Goal: Task Accomplishment & Management: Manage account settings

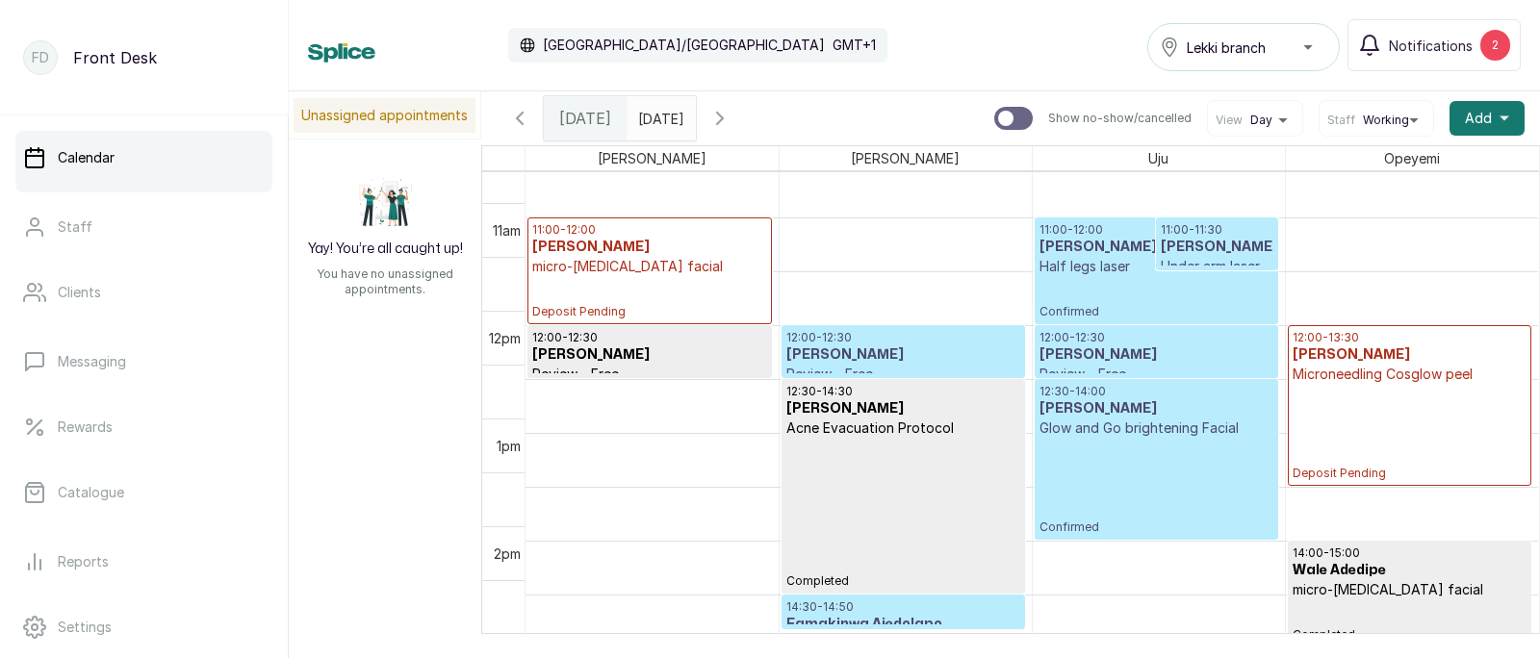
scroll to position [1141, 0]
click at [1112, 254] on h3 "[PERSON_NAME]" at bounding box center [1157, 247] width 234 height 19
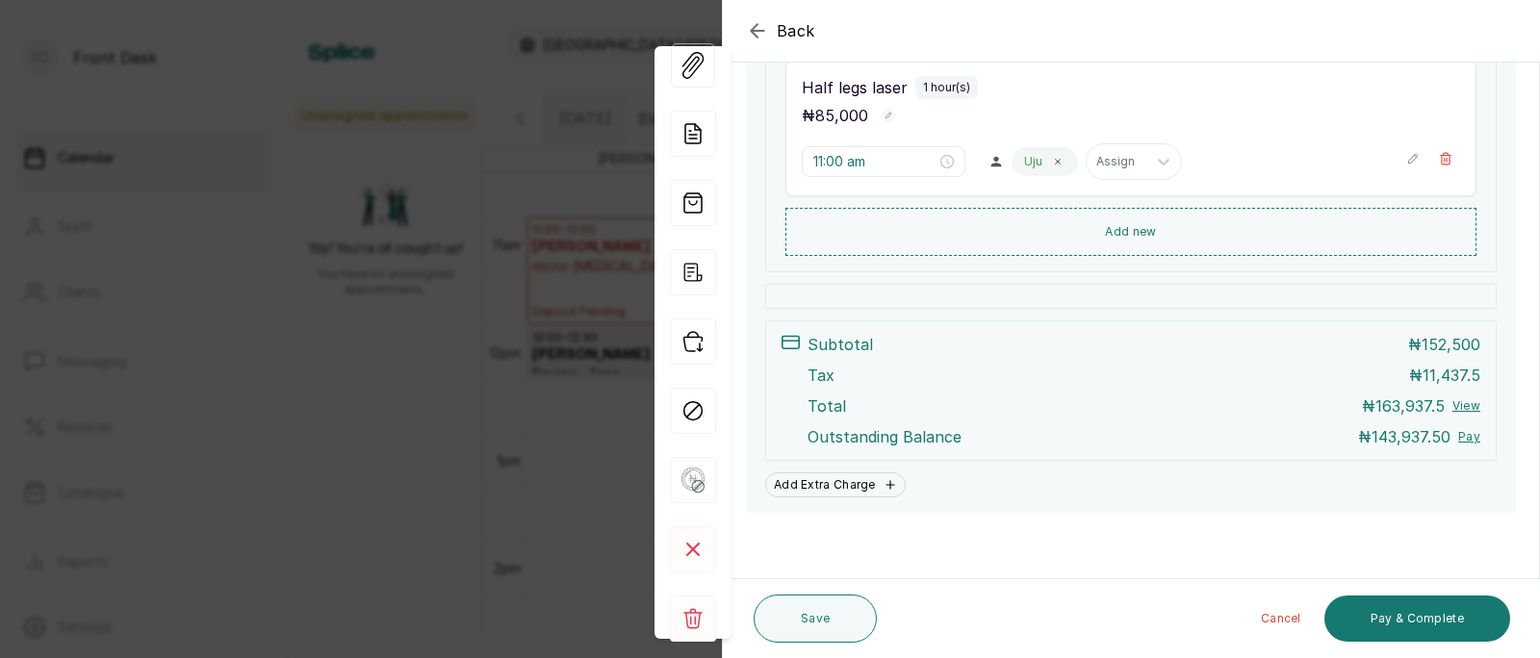
scroll to position [566, 0]
click at [698, 608] on rect at bounding box center [693, 619] width 46 height 46
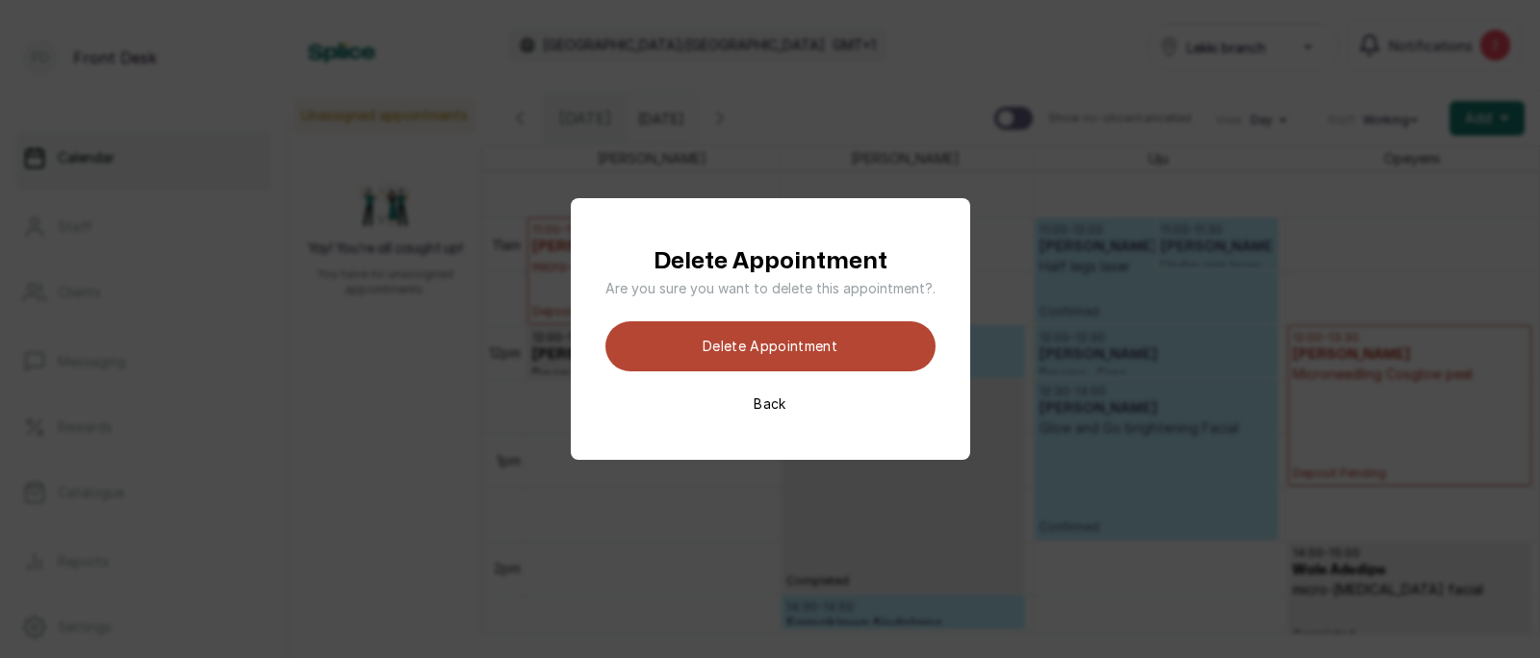
click at [784, 356] on button "Delete appointment" at bounding box center [770, 346] width 330 height 50
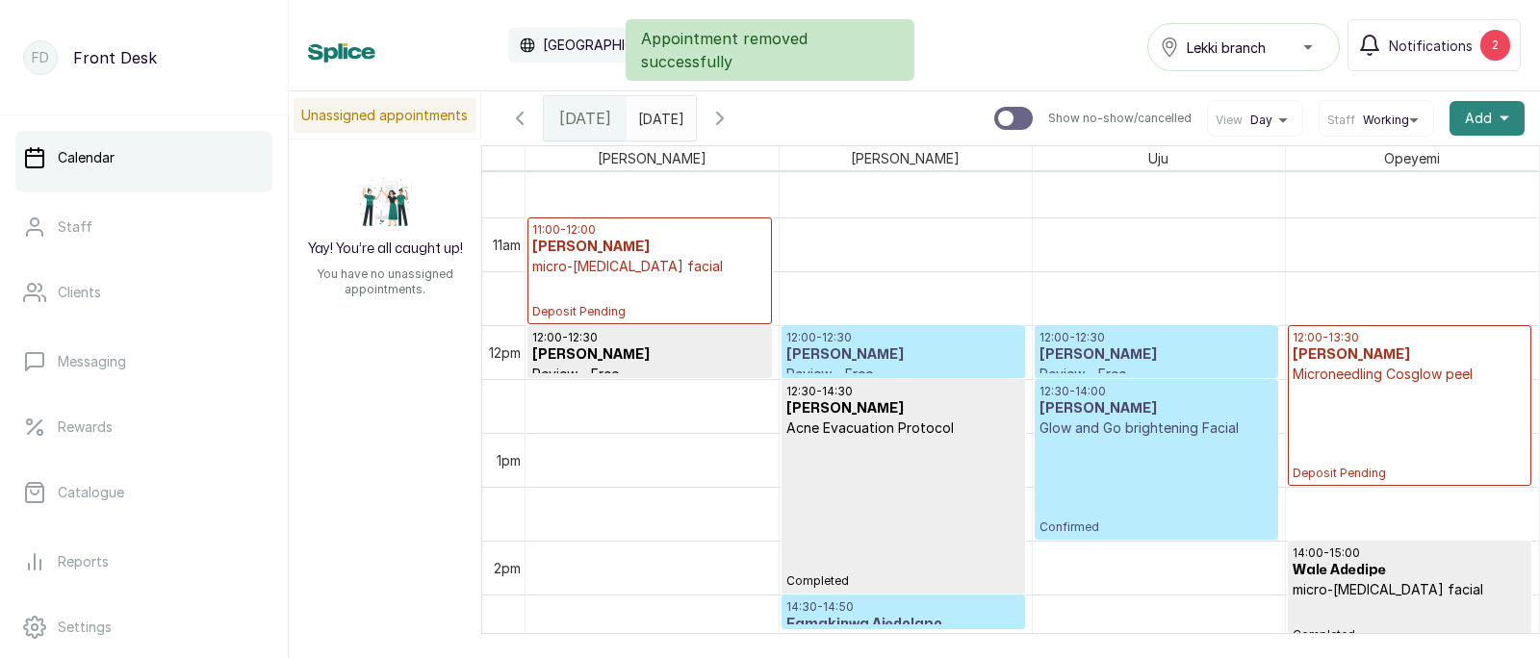
click at [1493, 121] on button "Add +" at bounding box center [1487, 118] width 75 height 35
click at [1373, 168] on span "Add Appointment" at bounding box center [1416, 170] width 185 height 23
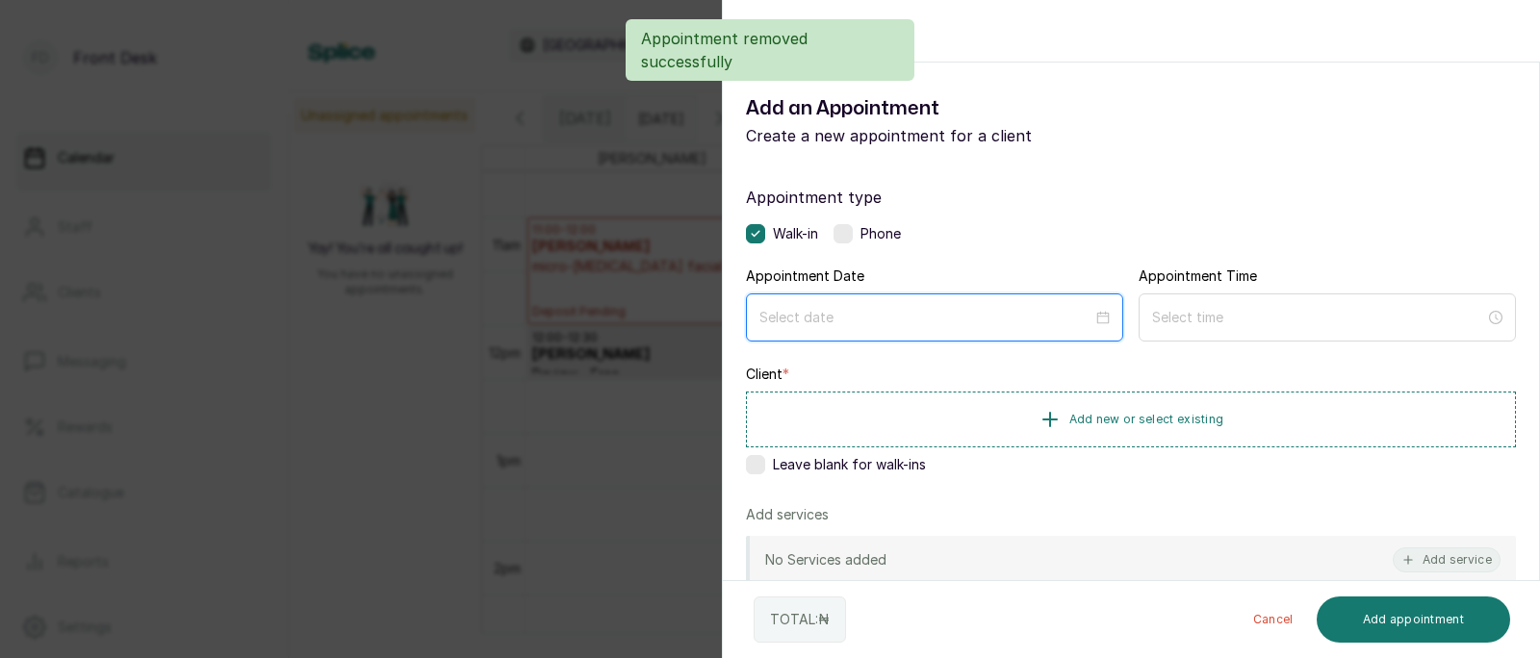
click at [857, 325] on input at bounding box center [925, 317] width 333 height 21
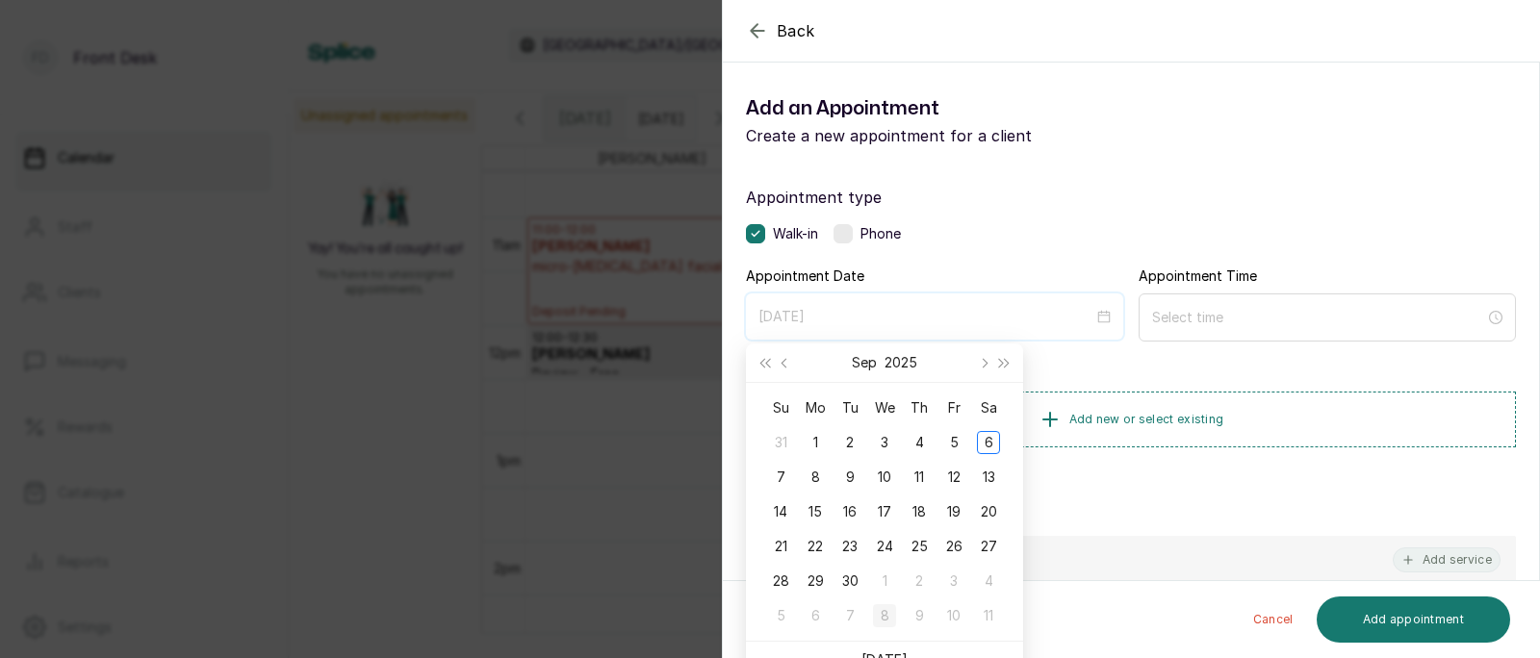
type input "[DATE]"
click at [989, 440] on div "6" at bounding box center [988, 442] width 23 height 23
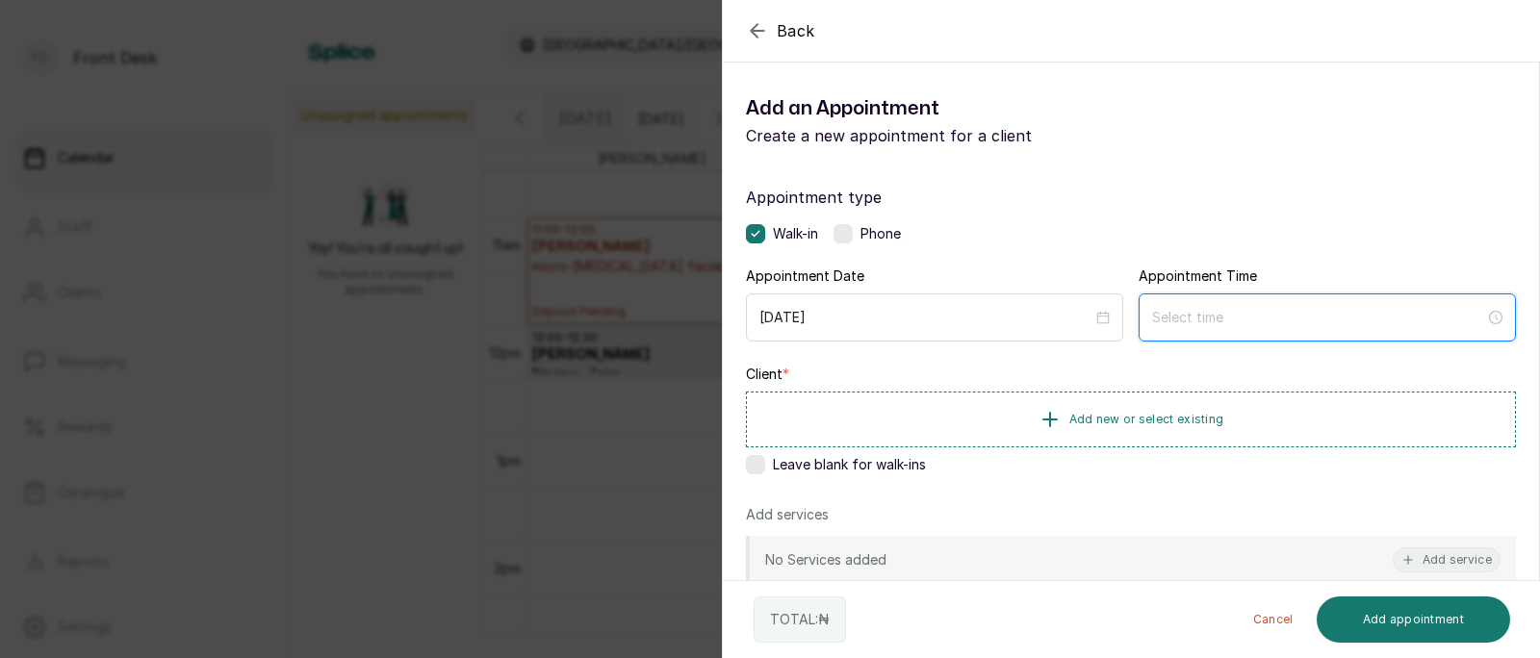
click at [1220, 313] on input at bounding box center [1318, 317] width 333 height 21
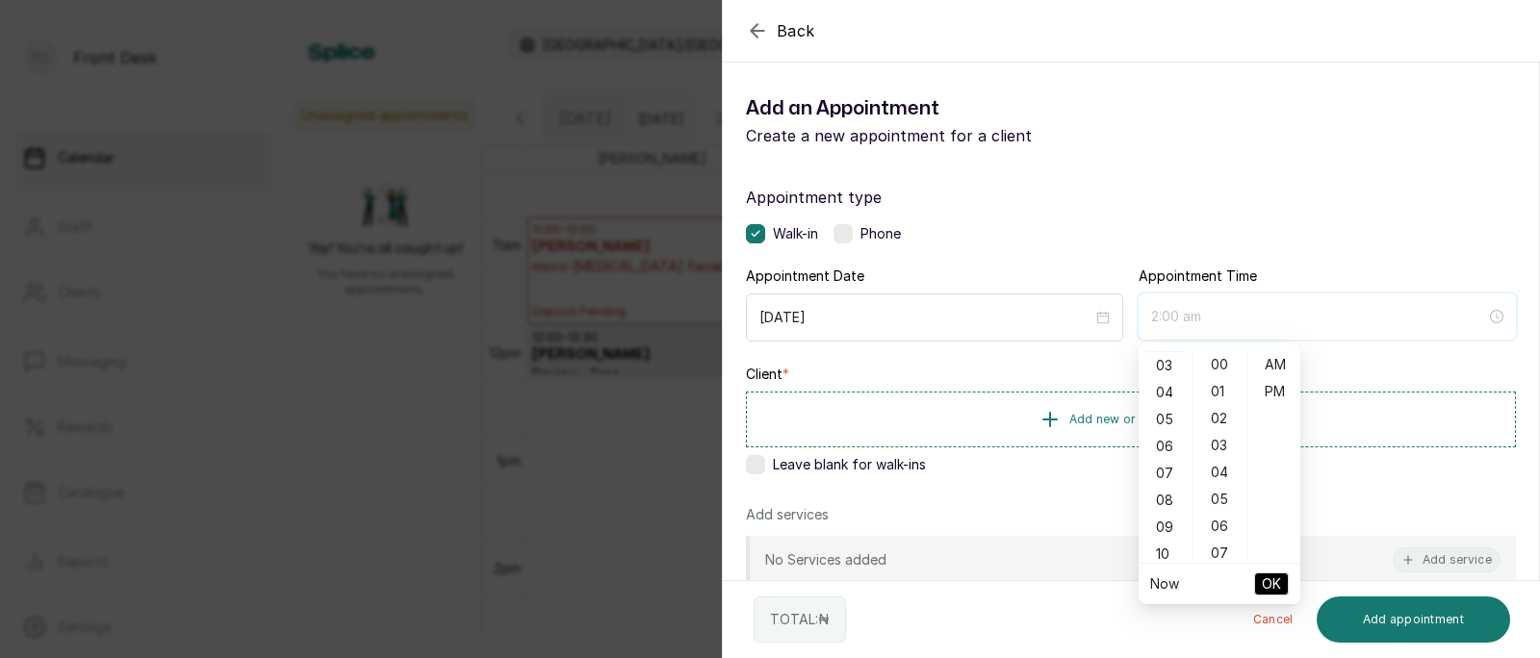
scroll to position [103, 0]
click at [1159, 552] on div "11" at bounding box center [1166, 558] width 46 height 27
type input "11:00 am"
click at [1274, 581] on span "OK" at bounding box center [1271, 584] width 19 height 37
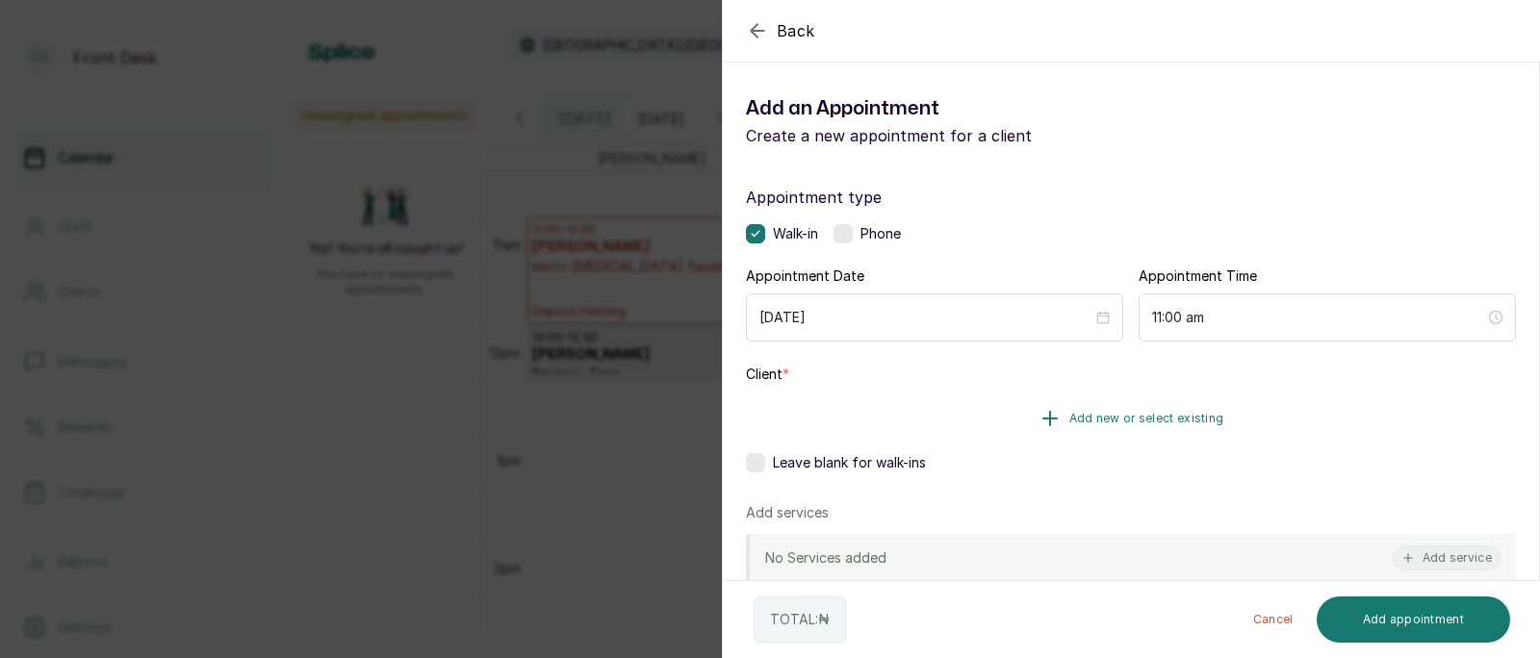
click at [1148, 414] on span "Add new or select existing" at bounding box center [1146, 418] width 155 height 15
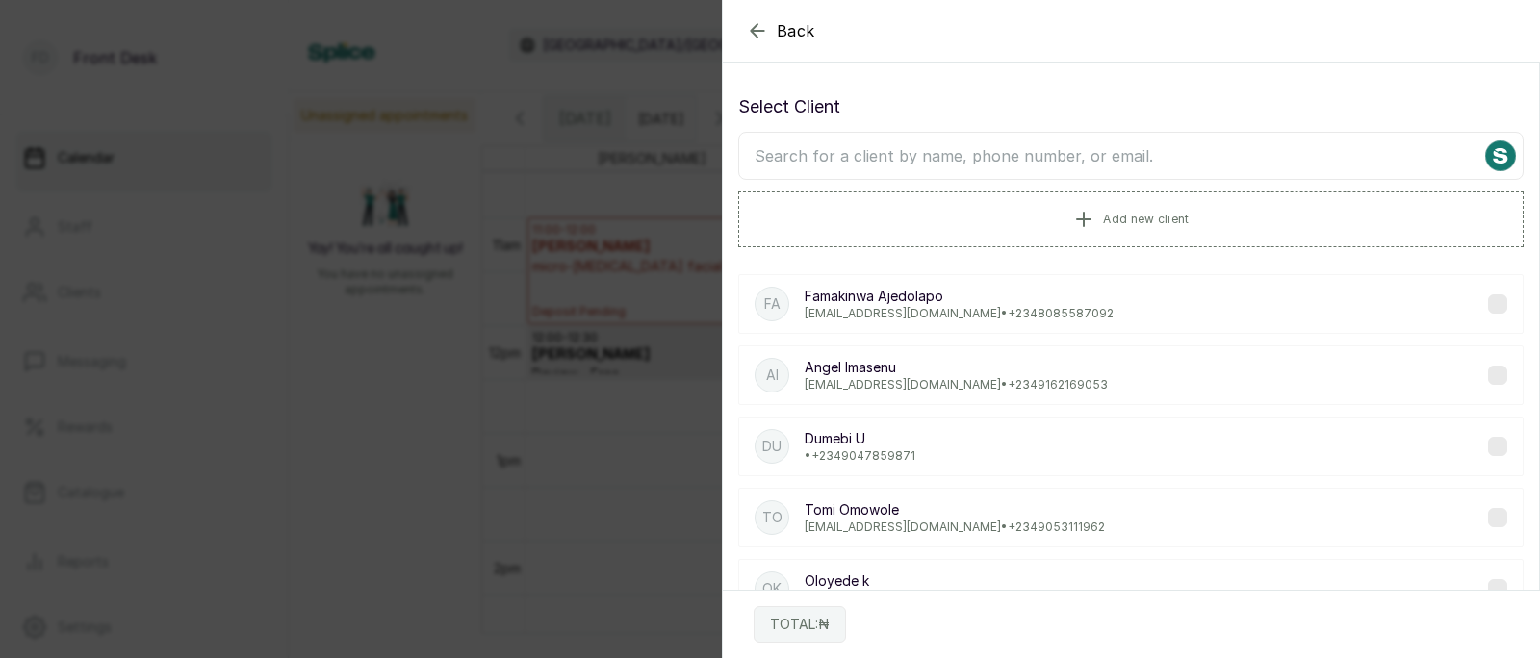
click at [1088, 160] on input "text" at bounding box center [1130, 156] width 785 height 48
type input "abisol"
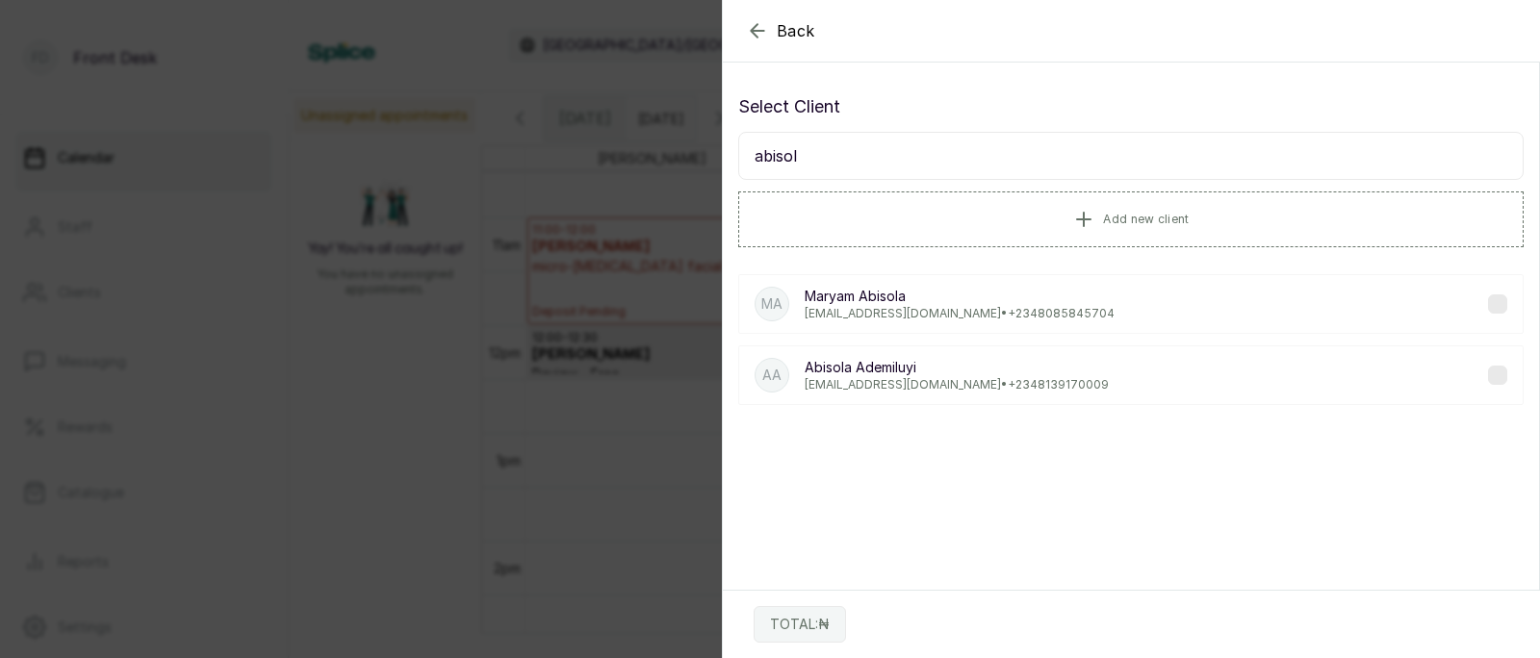
click at [921, 368] on p "[PERSON_NAME]" at bounding box center [957, 367] width 304 height 19
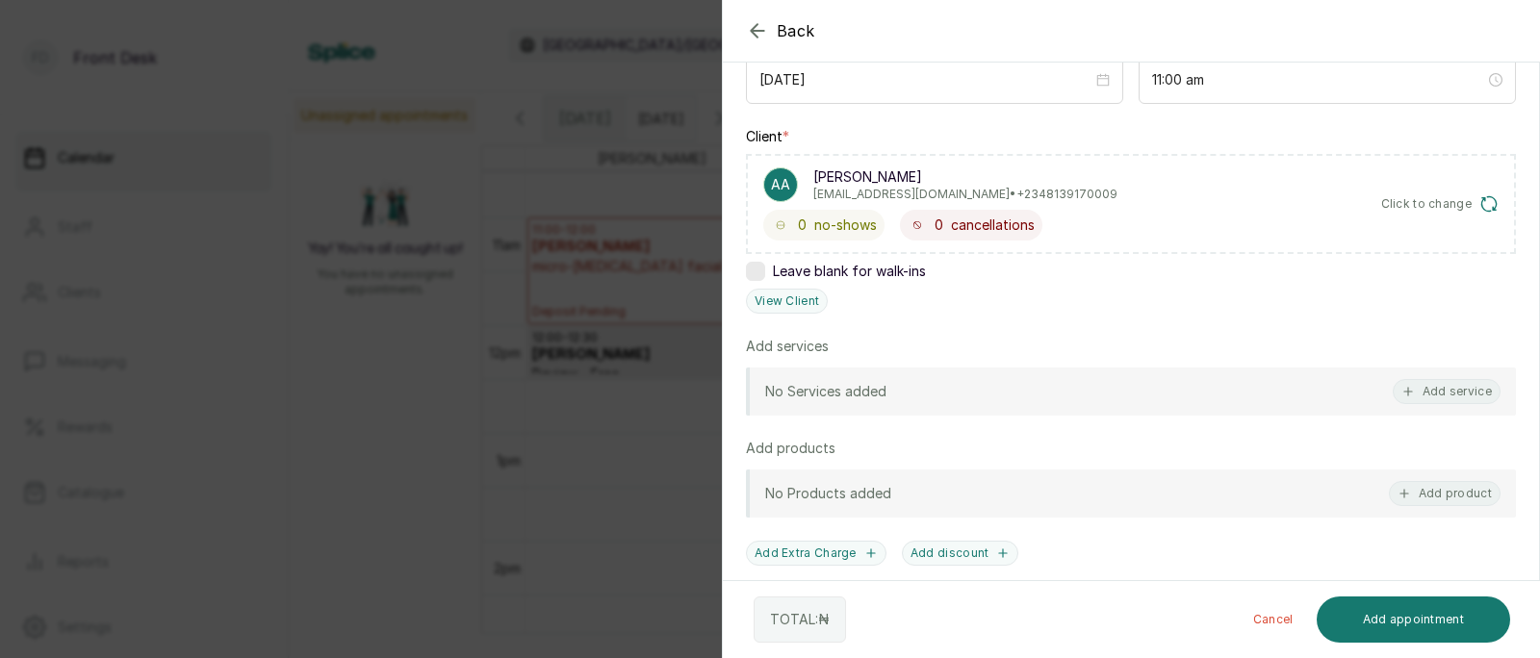
scroll to position [263, 0]
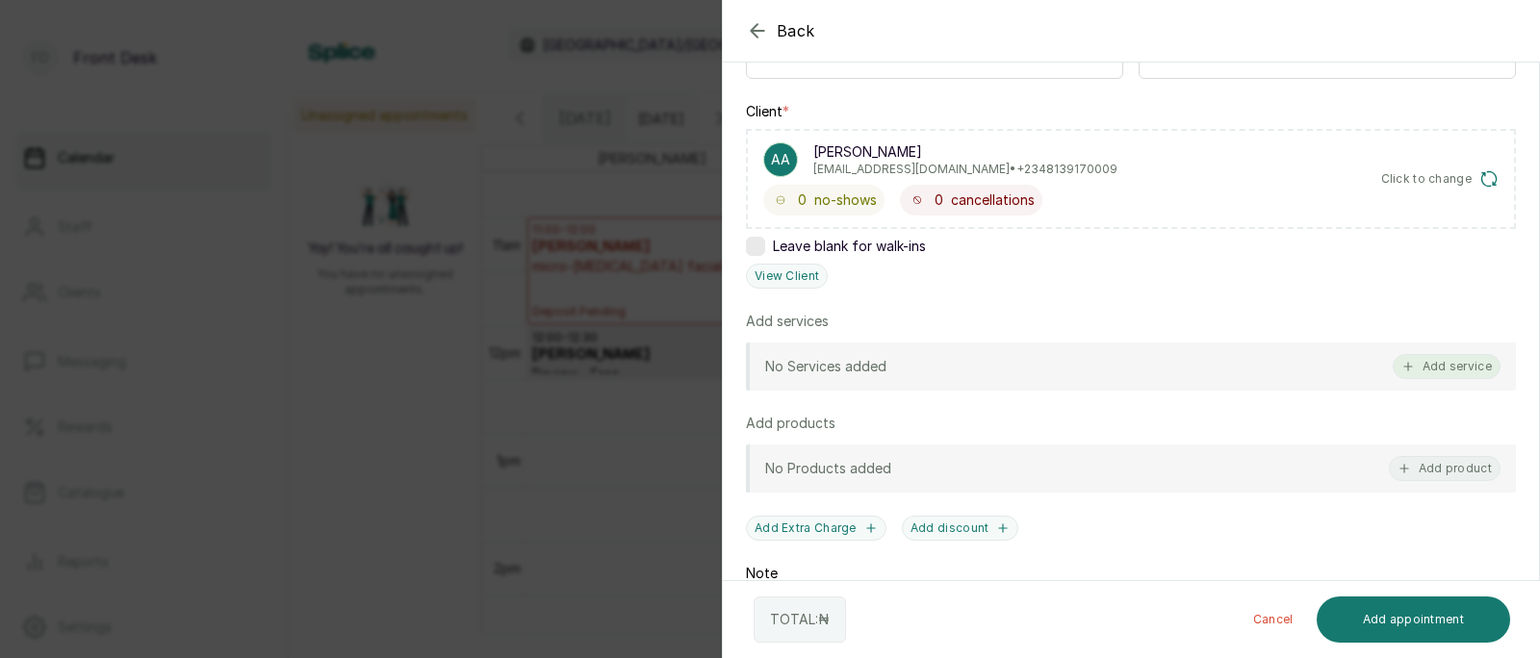
click at [1455, 367] on button "Add service" at bounding box center [1447, 366] width 108 height 25
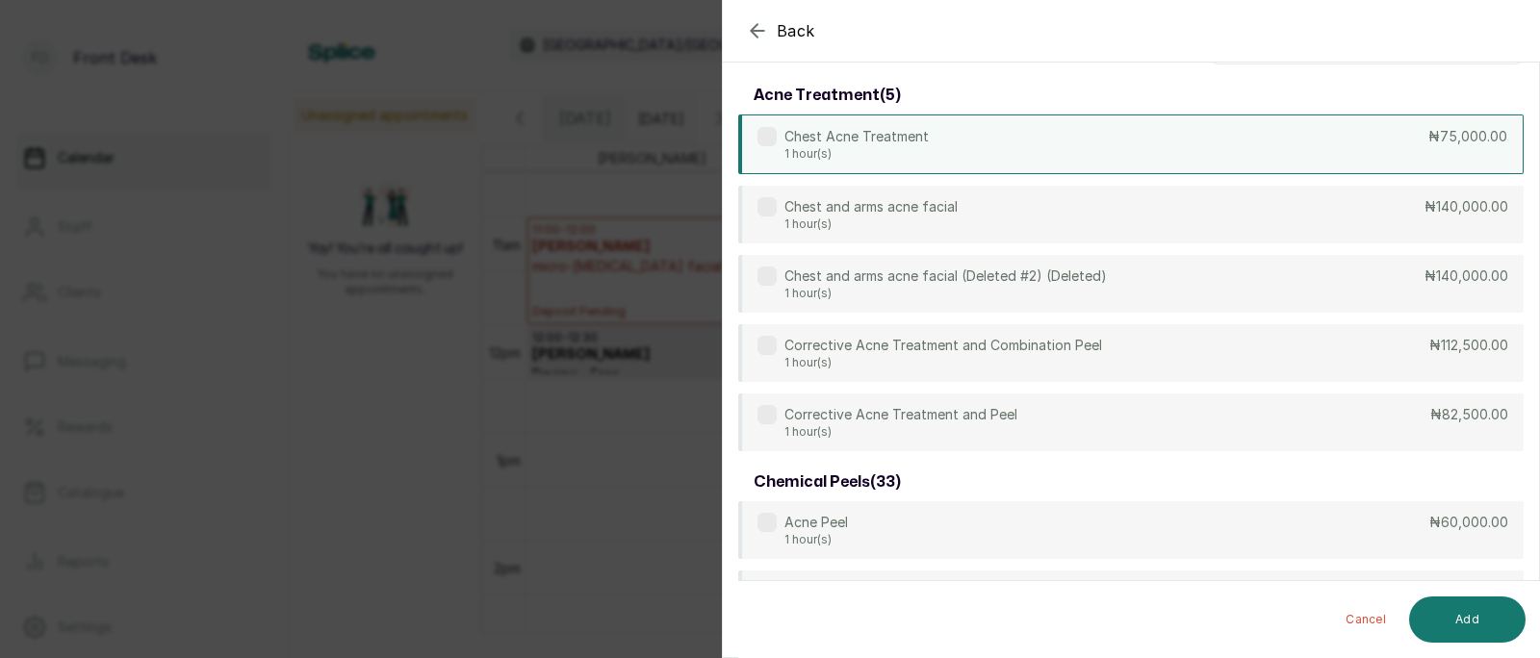
scroll to position [0, 0]
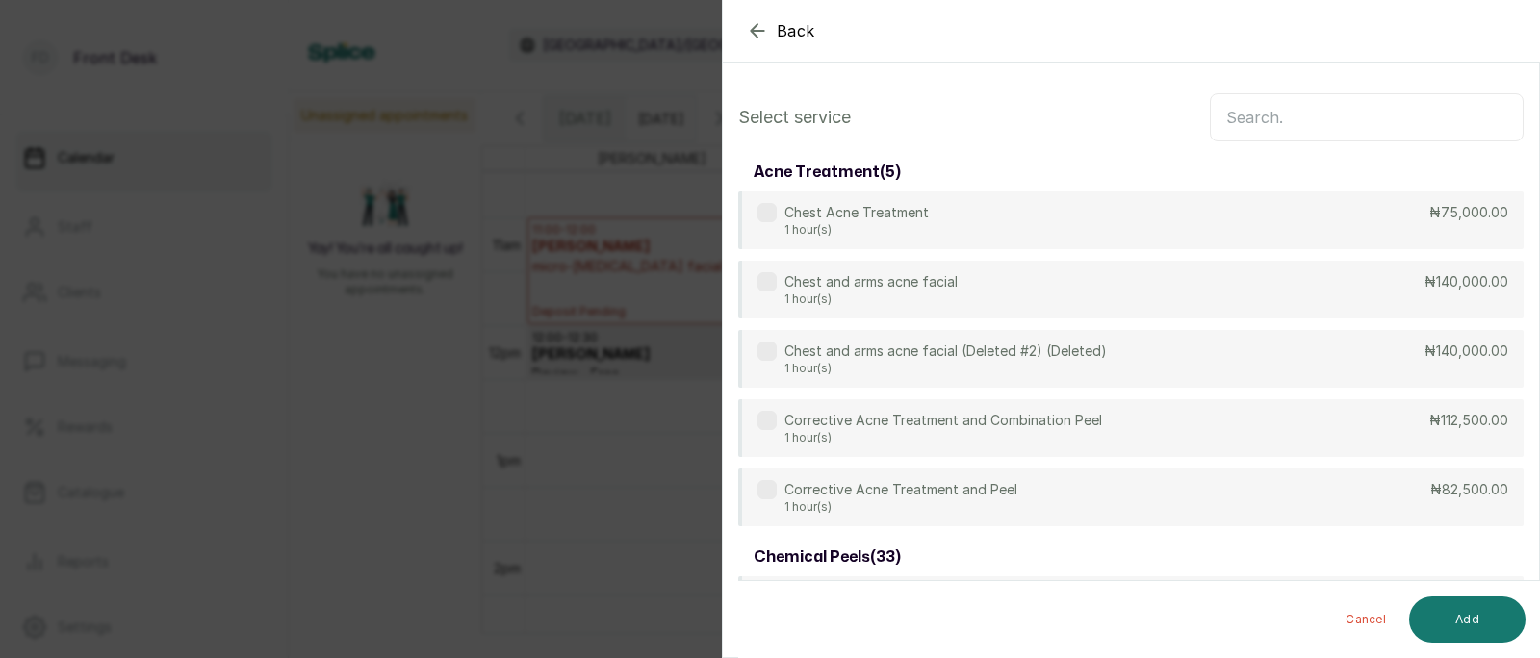
click at [1295, 117] on input "text" at bounding box center [1367, 117] width 314 height 48
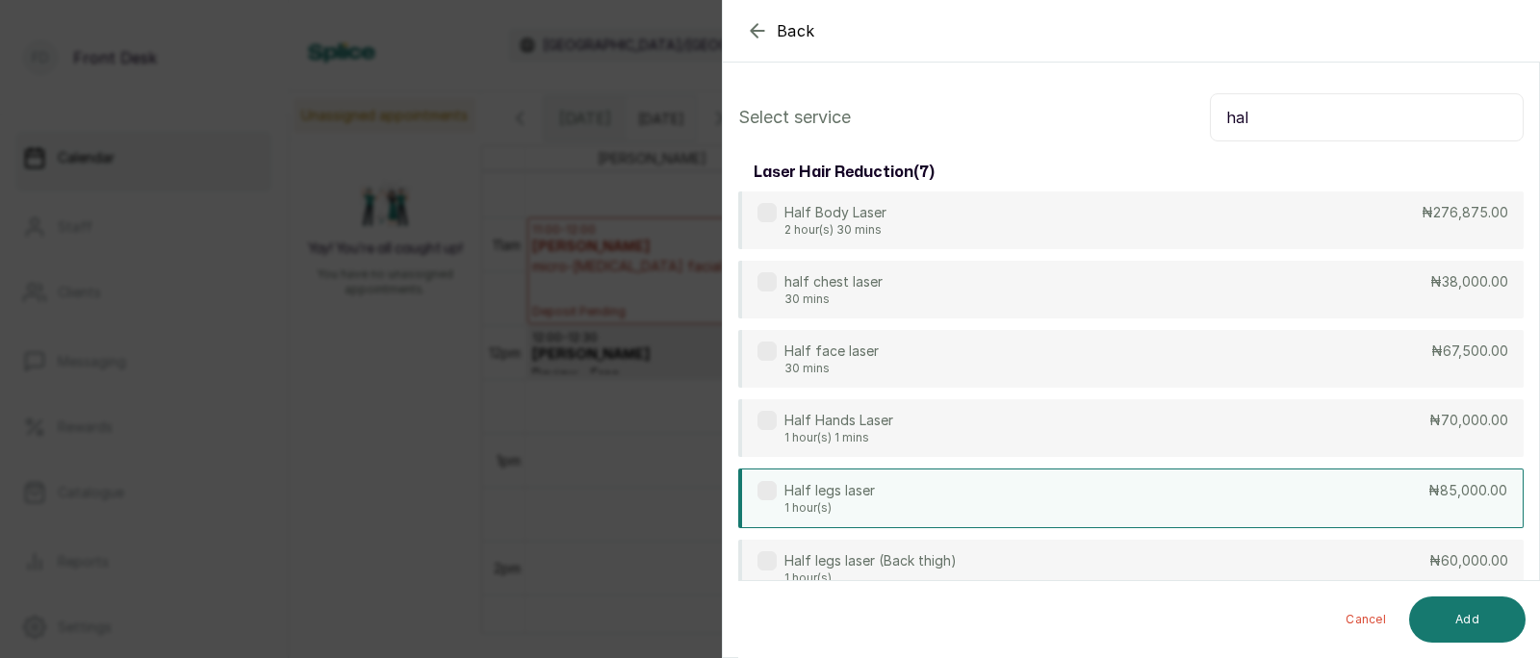
click at [905, 508] on div "Half legs laser 1 hour(s) ₦85,000.00" at bounding box center [1130, 499] width 785 height 60
click at [1266, 117] on input "hal" at bounding box center [1367, 117] width 314 height 48
type input "h"
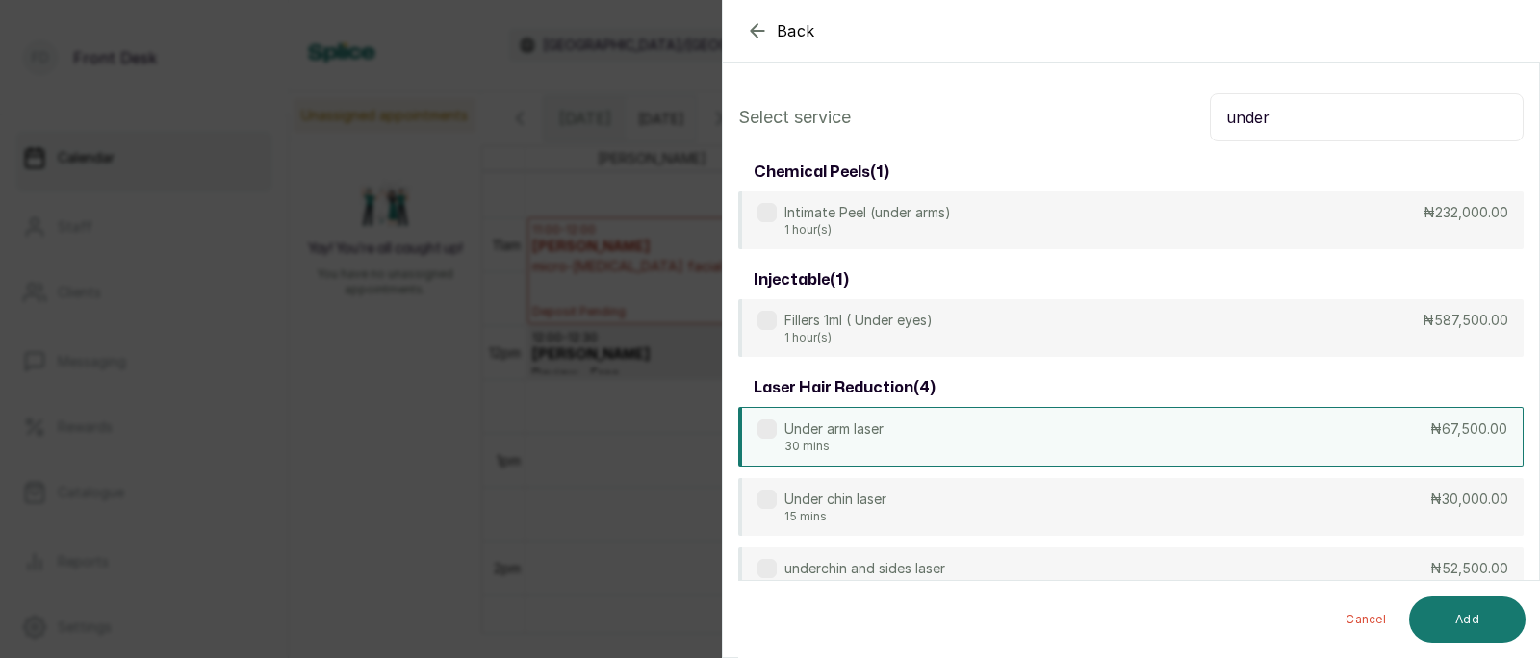
type input "under"
click at [942, 424] on div "Under arm laser 30 mins ₦67,500.00" at bounding box center [1130, 437] width 785 height 60
click at [1453, 619] on button "Add" at bounding box center [1467, 620] width 116 height 46
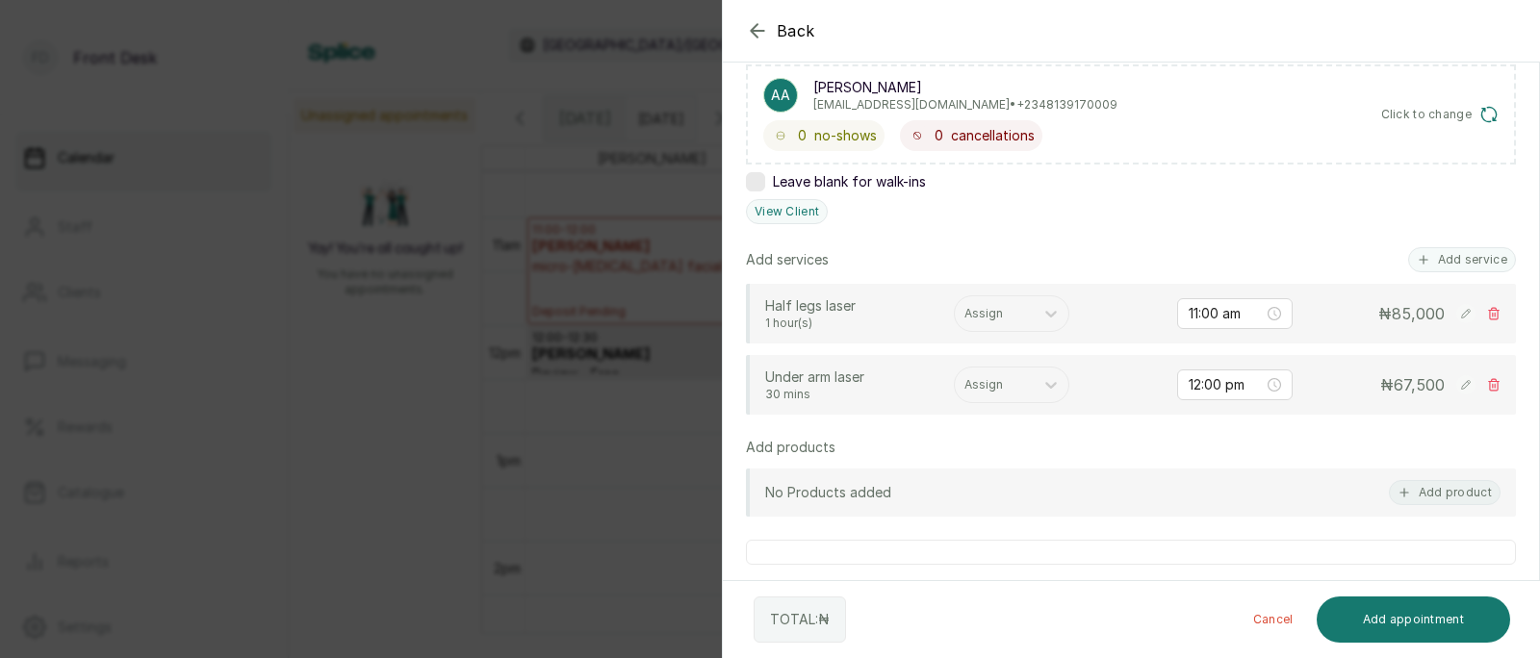
scroll to position [359, 0]
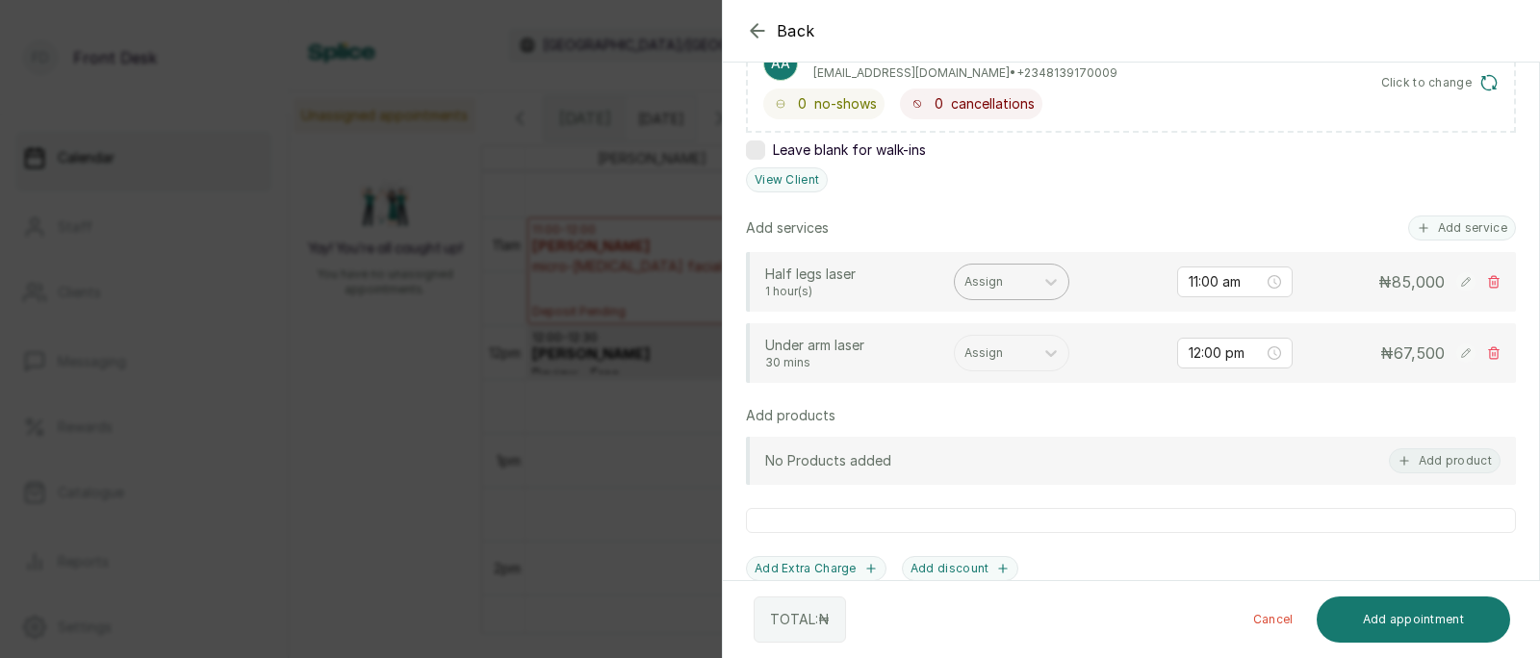
click at [991, 285] on div at bounding box center [994, 281] width 60 height 17
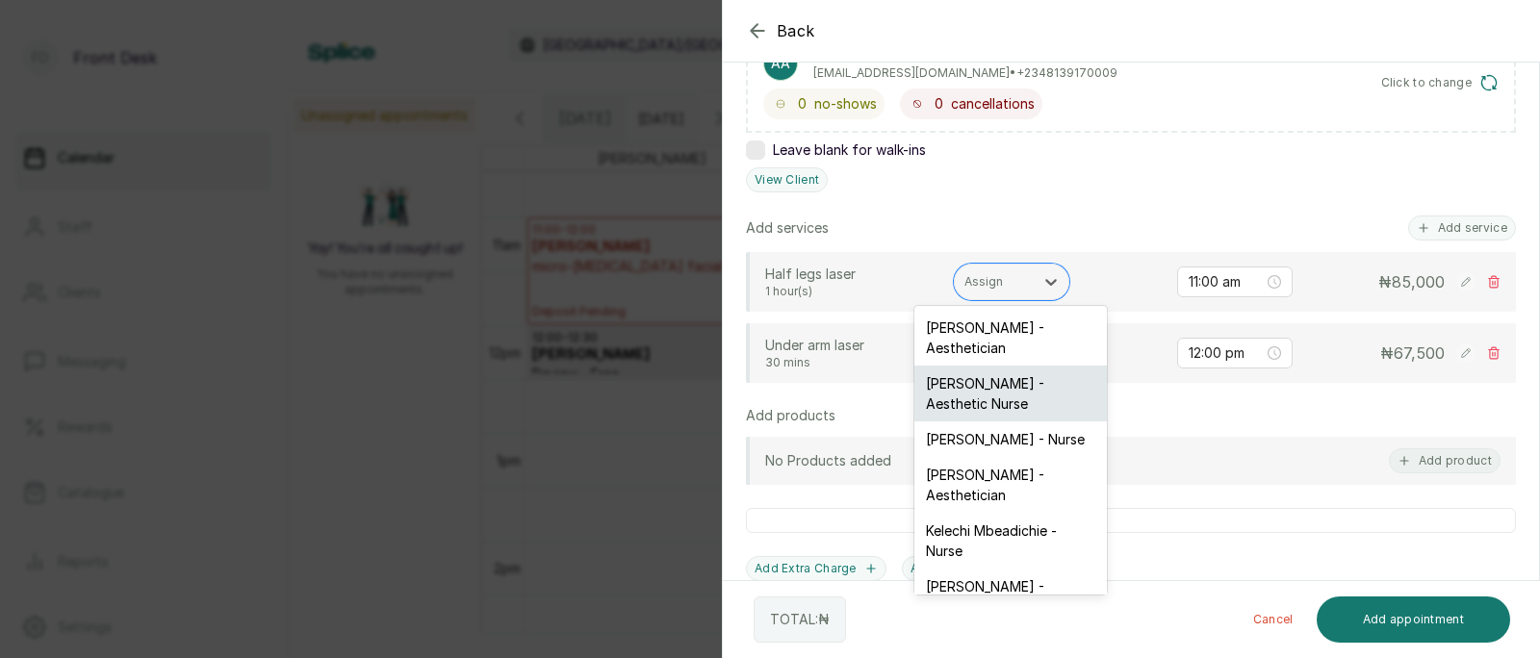
click at [991, 382] on div "[PERSON_NAME] - Aesthetic Nurse" at bounding box center [1010, 394] width 193 height 56
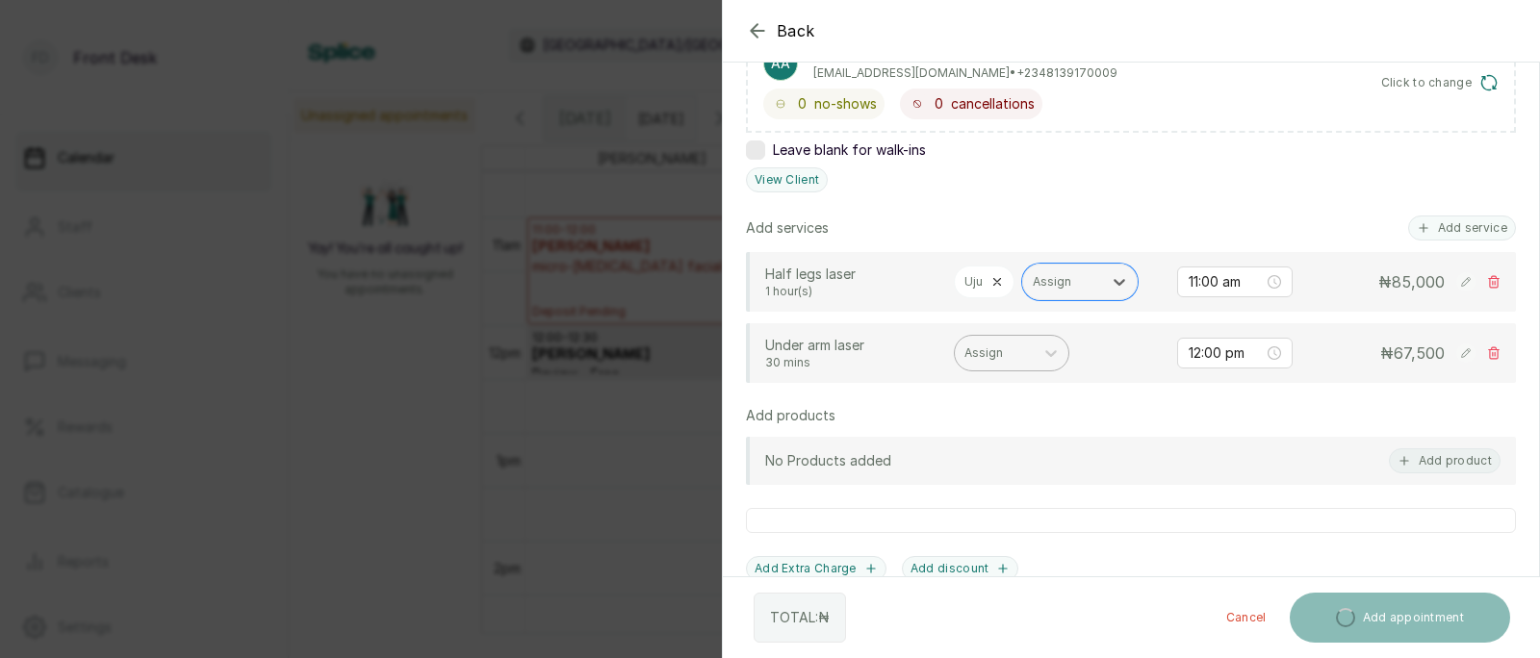
click at [994, 353] on div at bounding box center [994, 353] width 60 height 17
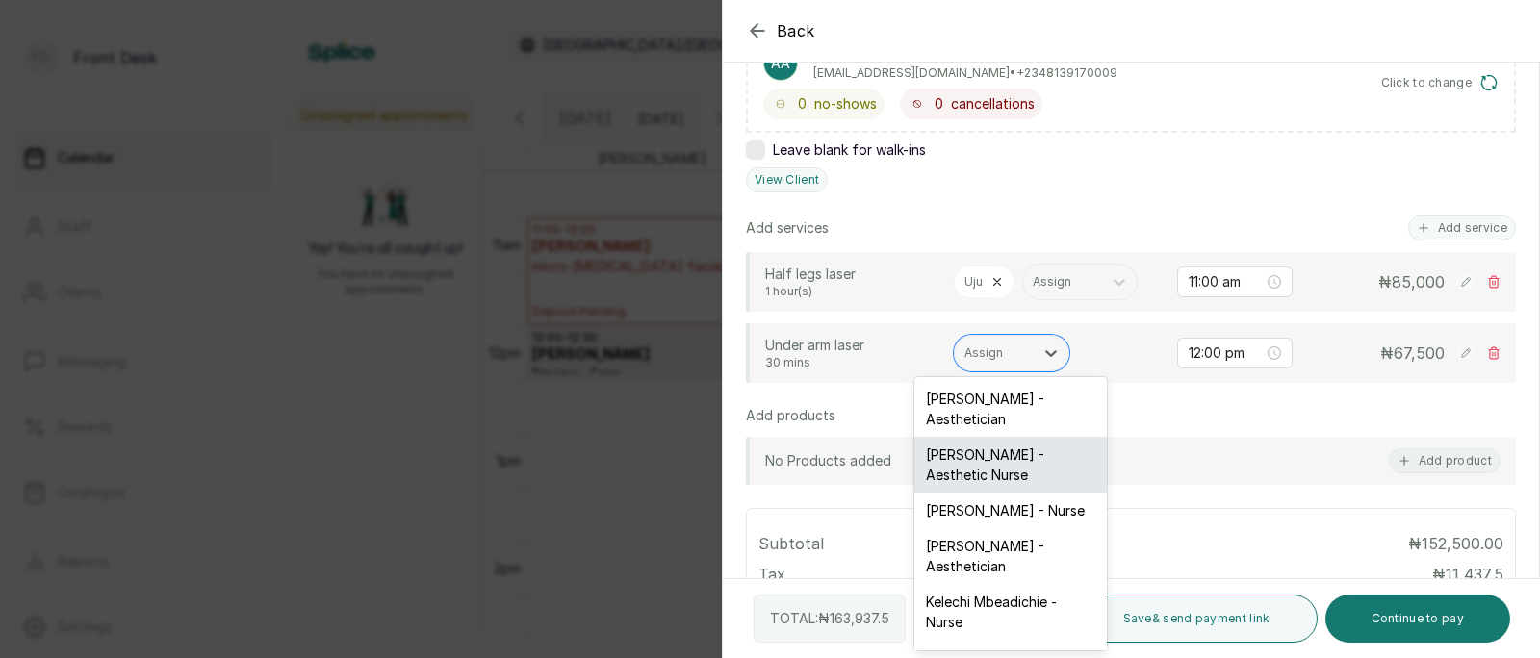
click at [992, 453] on div "[PERSON_NAME] - Aesthetic Nurse" at bounding box center [1010, 465] width 193 height 56
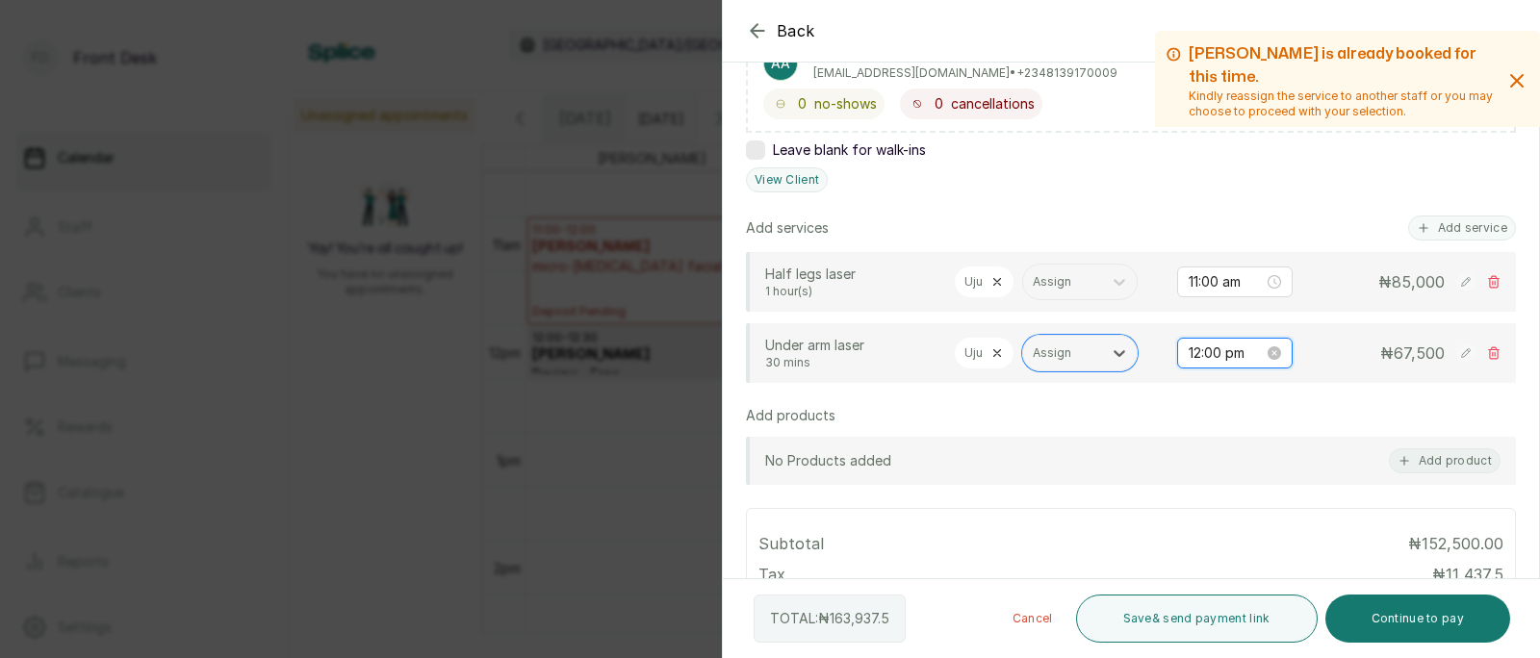
click at [1220, 351] on input "12:00 pm" at bounding box center [1226, 353] width 75 height 21
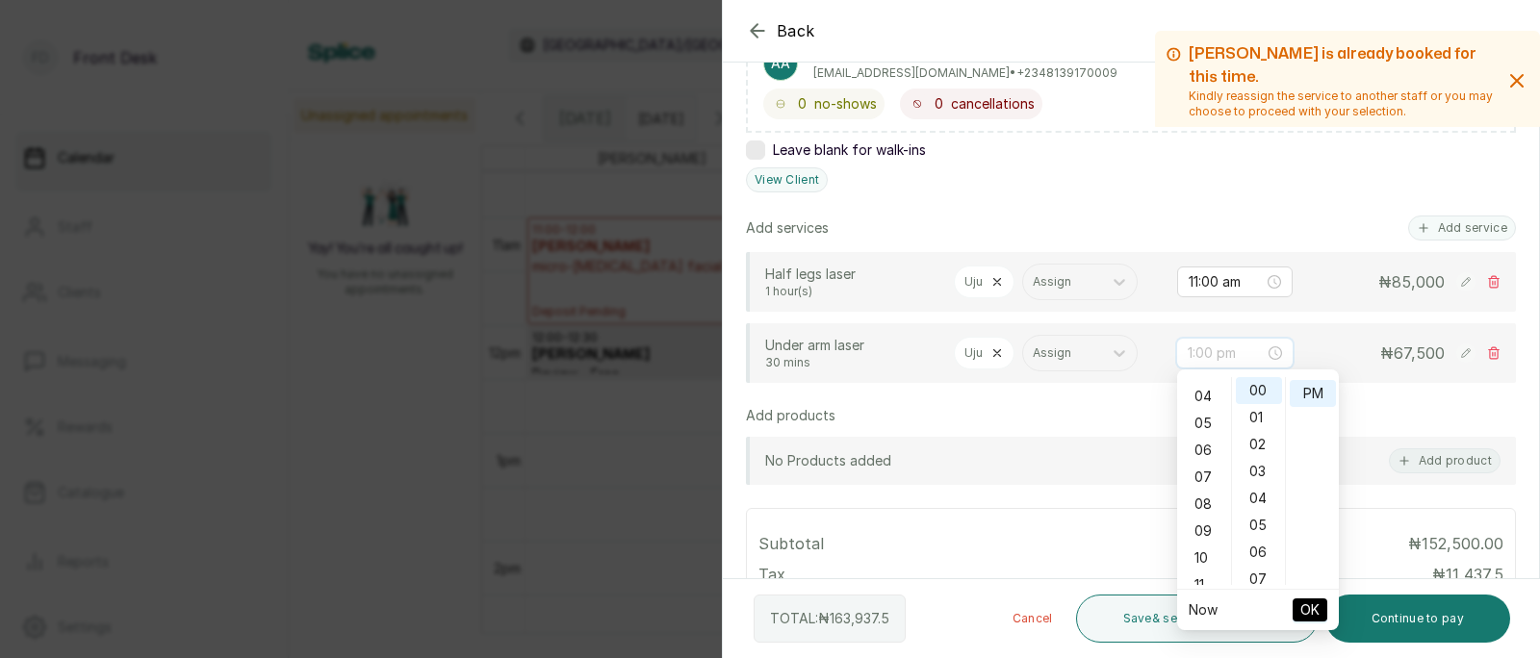
scroll to position [119, 0]
click at [1205, 564] on div "11" at bounding box center [1204, 567] width 46 height 27
click at [1310, 394] on div "AM" at bounding box center [1313, 390] width 46 height 27
type input "11:00 am"
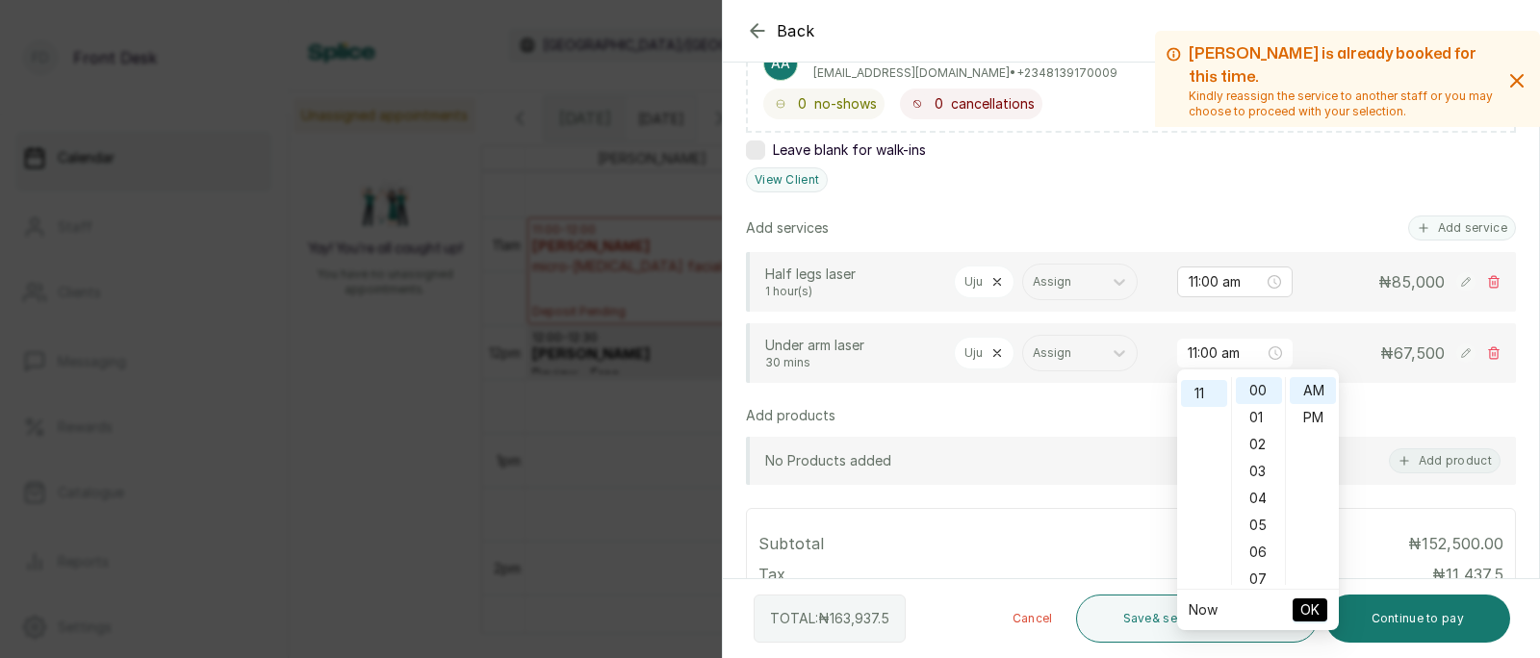
click at [1312, 597] on span "OK" at bounding box center [1309, 610] width 19 height 37
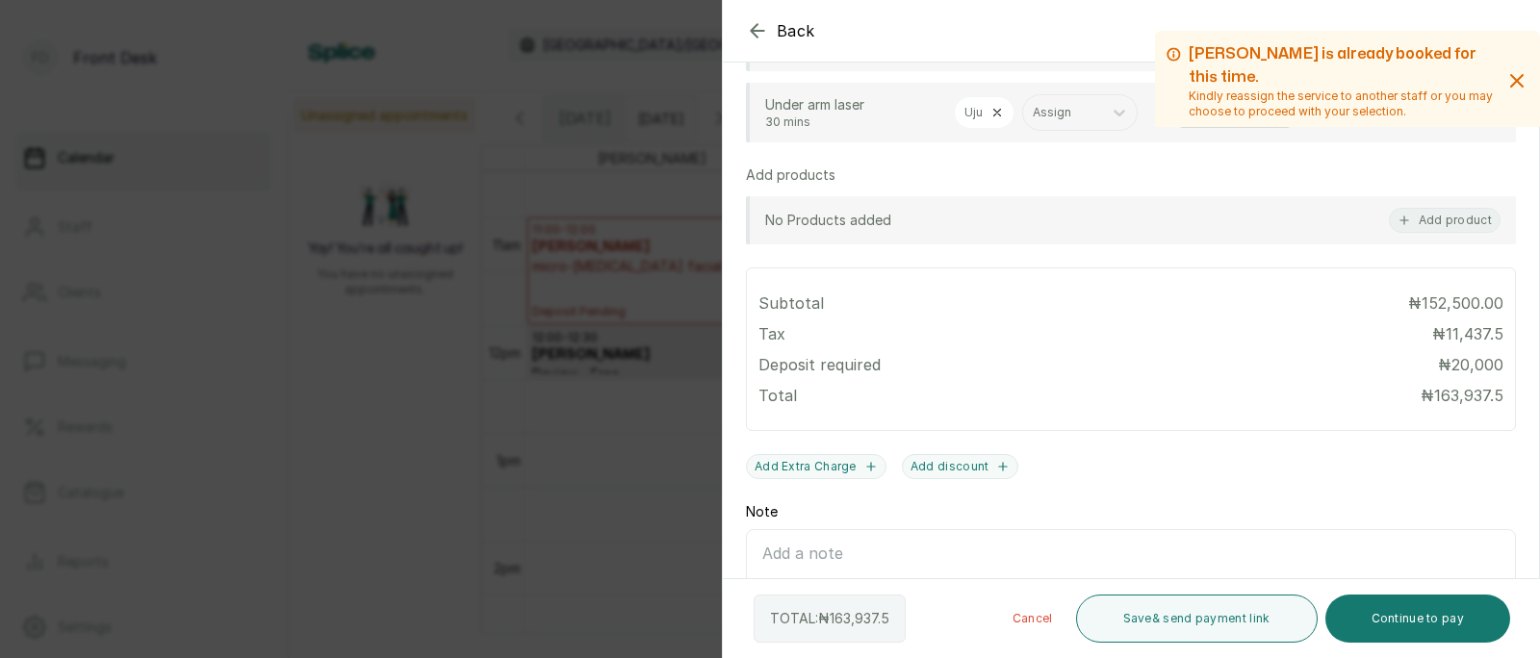
scroll to position [706, 0]
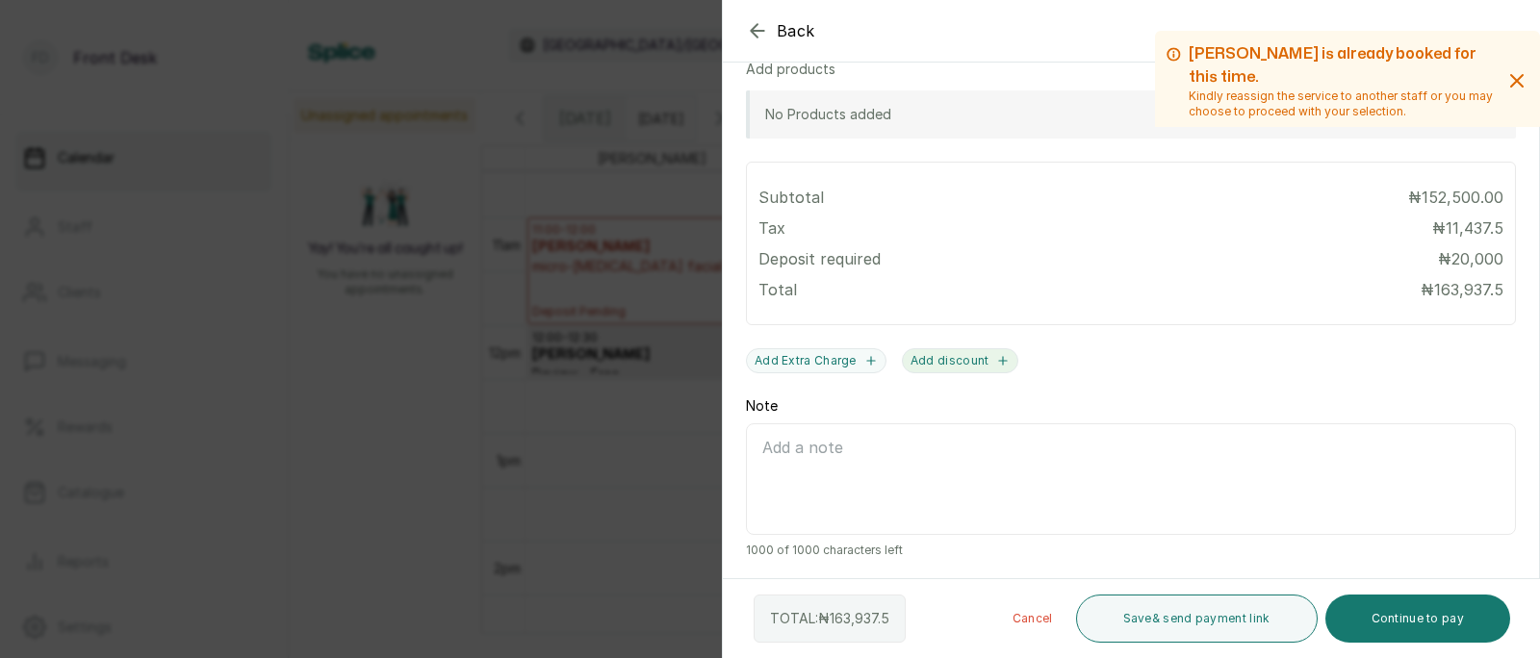
click at [955, 359] on button "Add discount" at bounding box center [960, 360] width 117 height 25
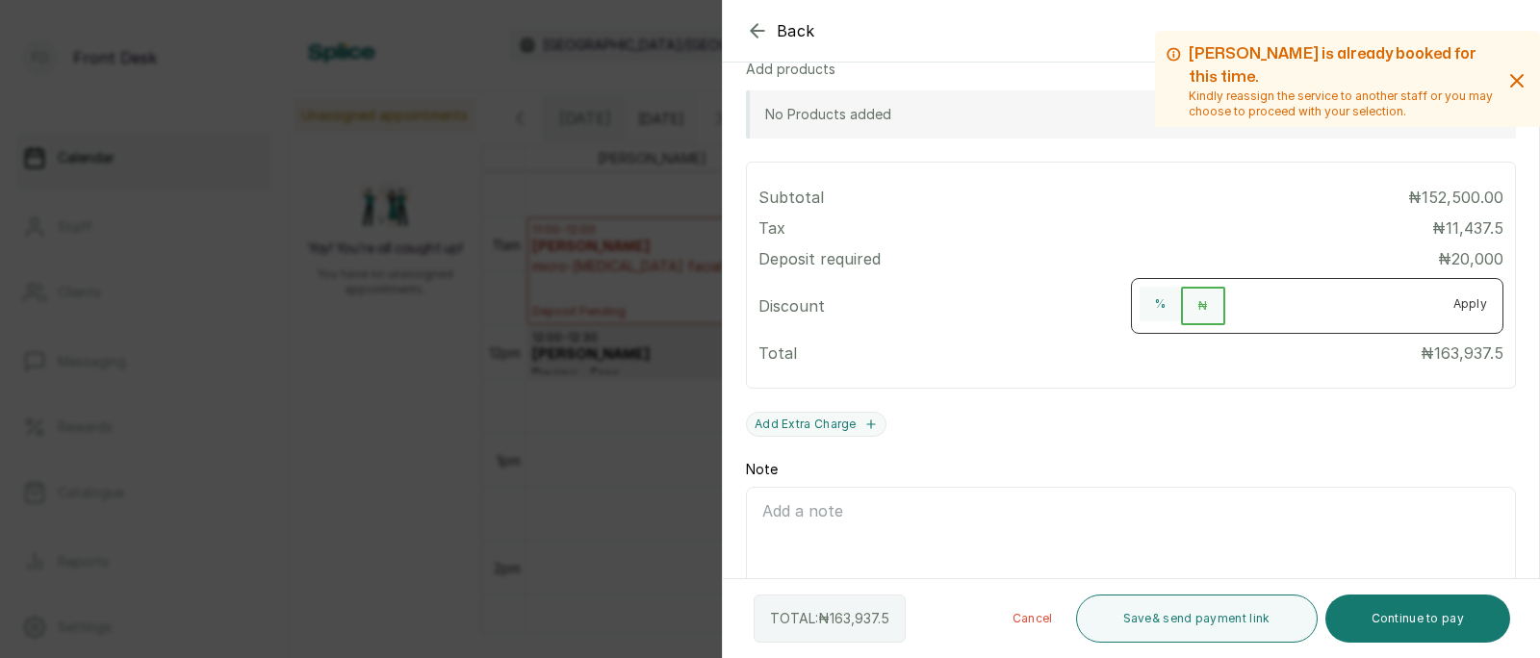
click at [1250, 308] on input "number" at bounding box center [1331, 302] width 213 height 31
type input "15"
click at [1161, 306] on button "%" at bounding box center [1160, 304] width 41 height 35
click at [1477, 300] on button "Apply" at bounding box center [1470, 304] width 65 height 35
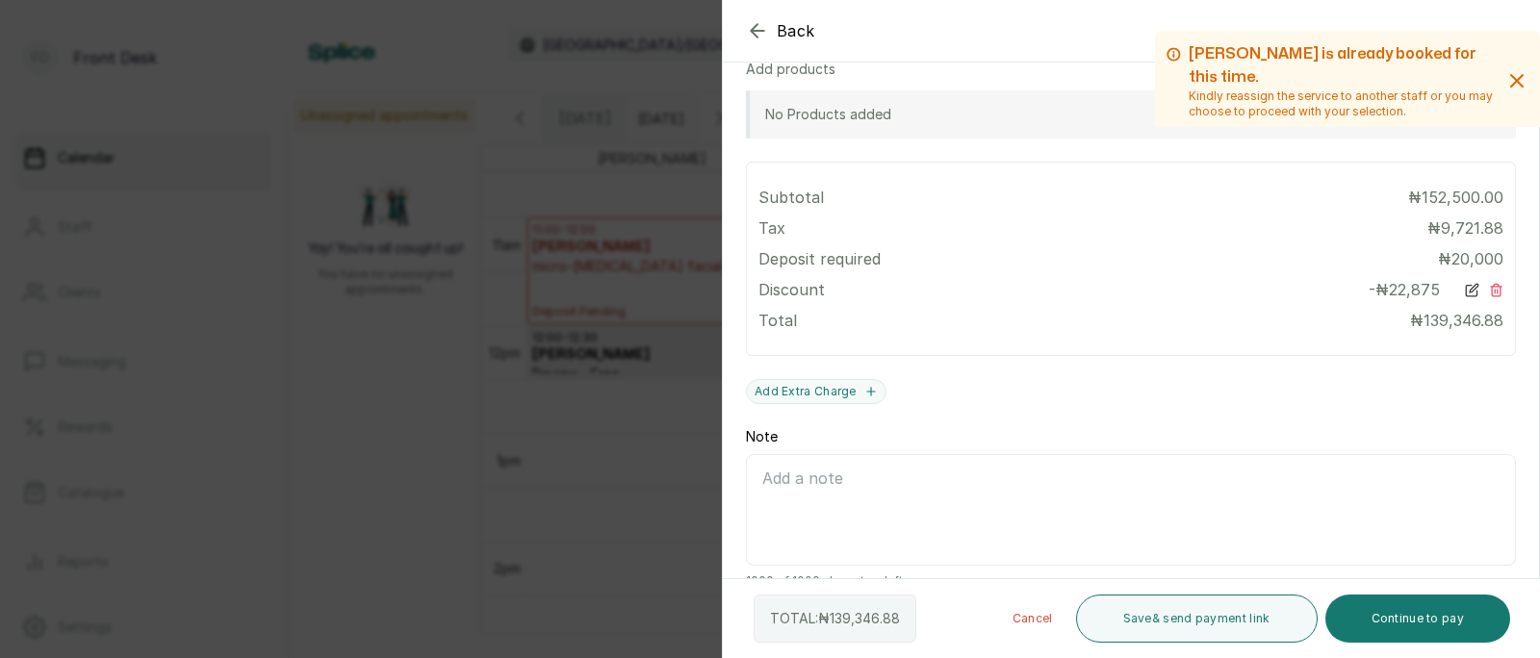
scroll to position [735, 0]
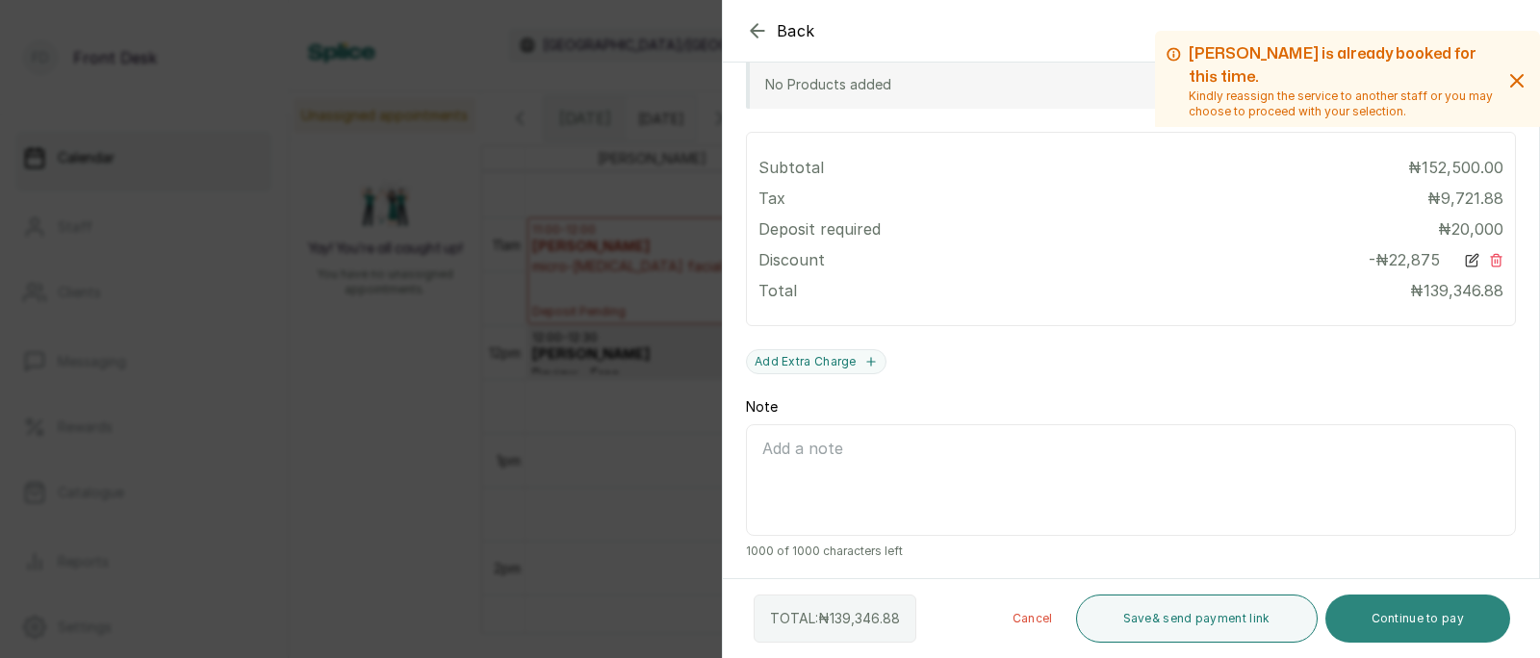
click at [1424, 607] on button "Continue to pay" at bounding box center [1418, 619] width 186 height 48
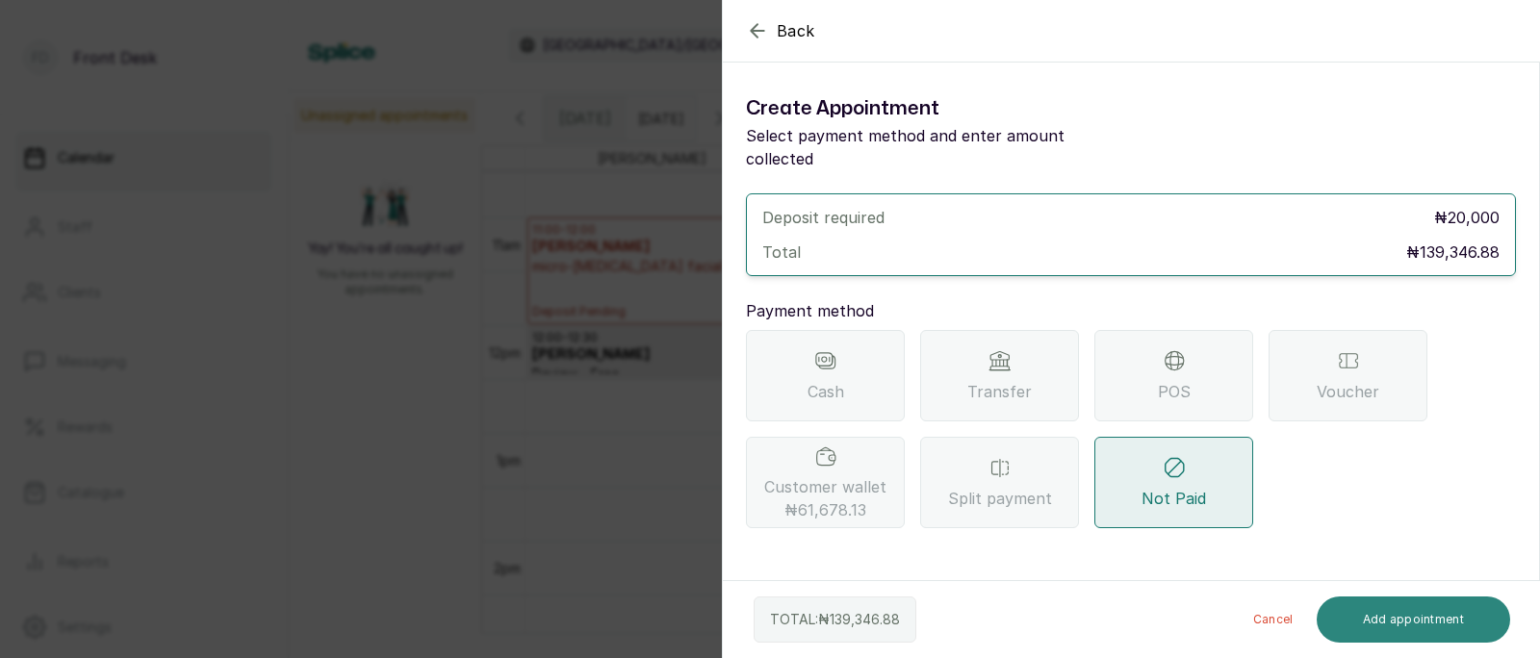
scroll to position [0, 0]
click at [1004, 354] on div "Transfer" at bounding box center [999, 375] width 159 height 91
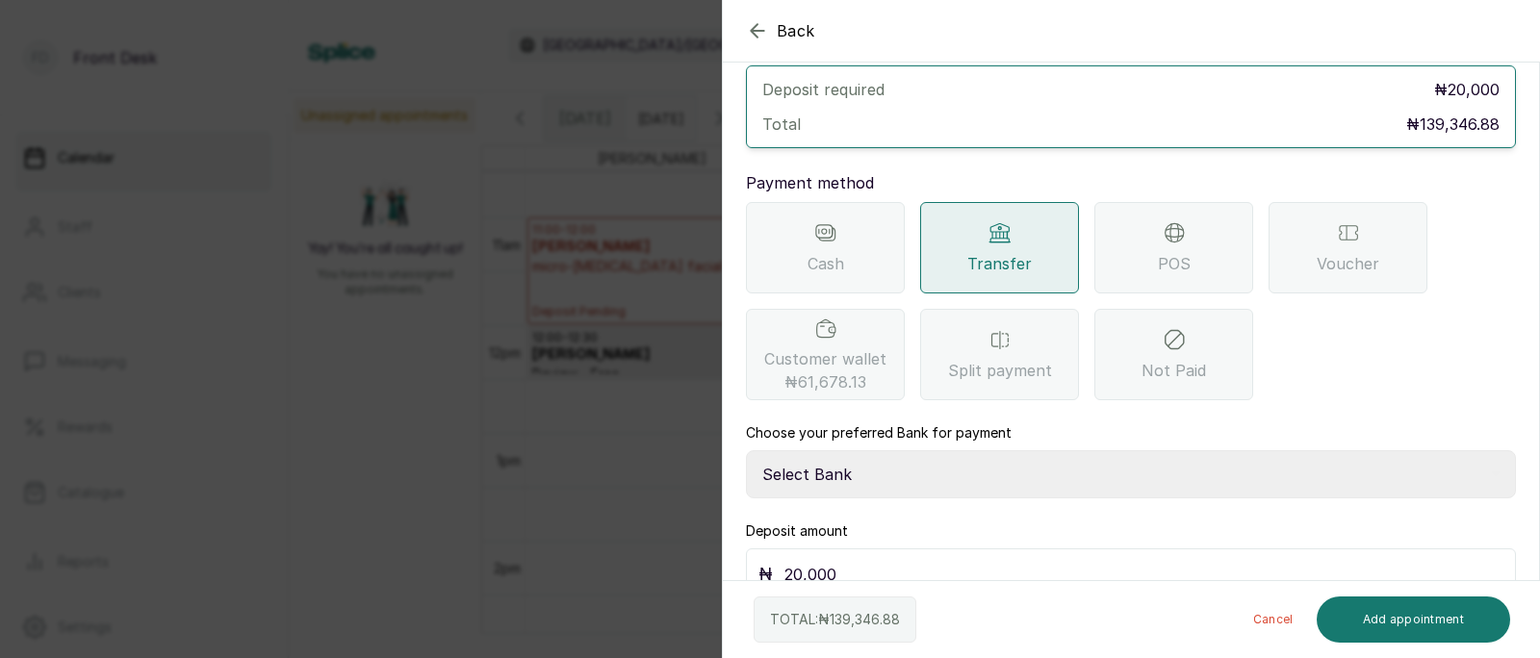
scroll to position [141, 0]
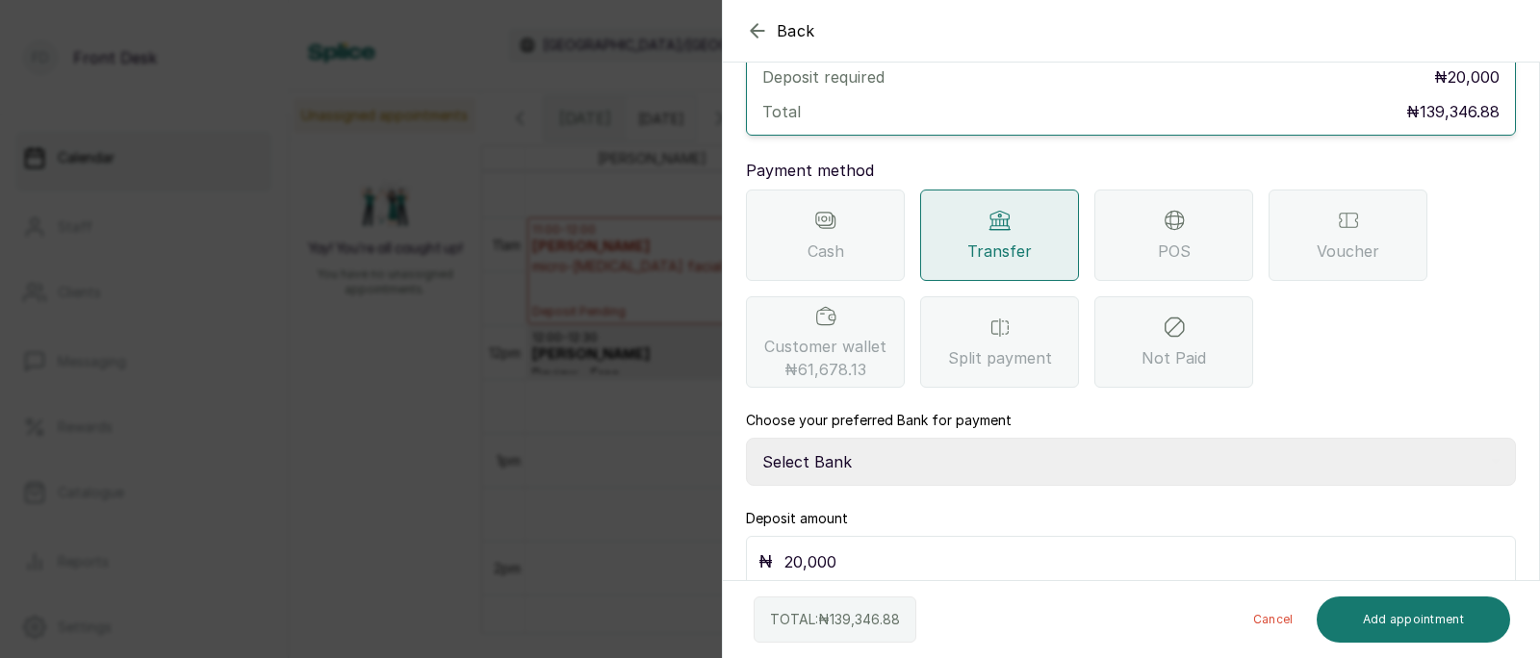
click at [949, 438] on select "Select Bank [PERSON_NAME] Fairmoney Microfinance Bank SKN ANALYTICS MED AESTH. …" at bounding box center [1131, 462] width 770 height 48
click at [962, 438] on select "Select Bank [PERSON_NAME] Fairmoney Microfinance Bank SKN ANALYTICS MED AESTH. …" at bounding box center [1131, 462] width 770 height 48
select select "43272bc0-21c6-4b19-b9fb-c2093b8603c2"
click at [870, 549] on input "20,000" at bounding box center [1143, 562] width 719 height 27
click at [874, 549] on input "20,000" at bounding box center [1143, 562] width 719 height 27
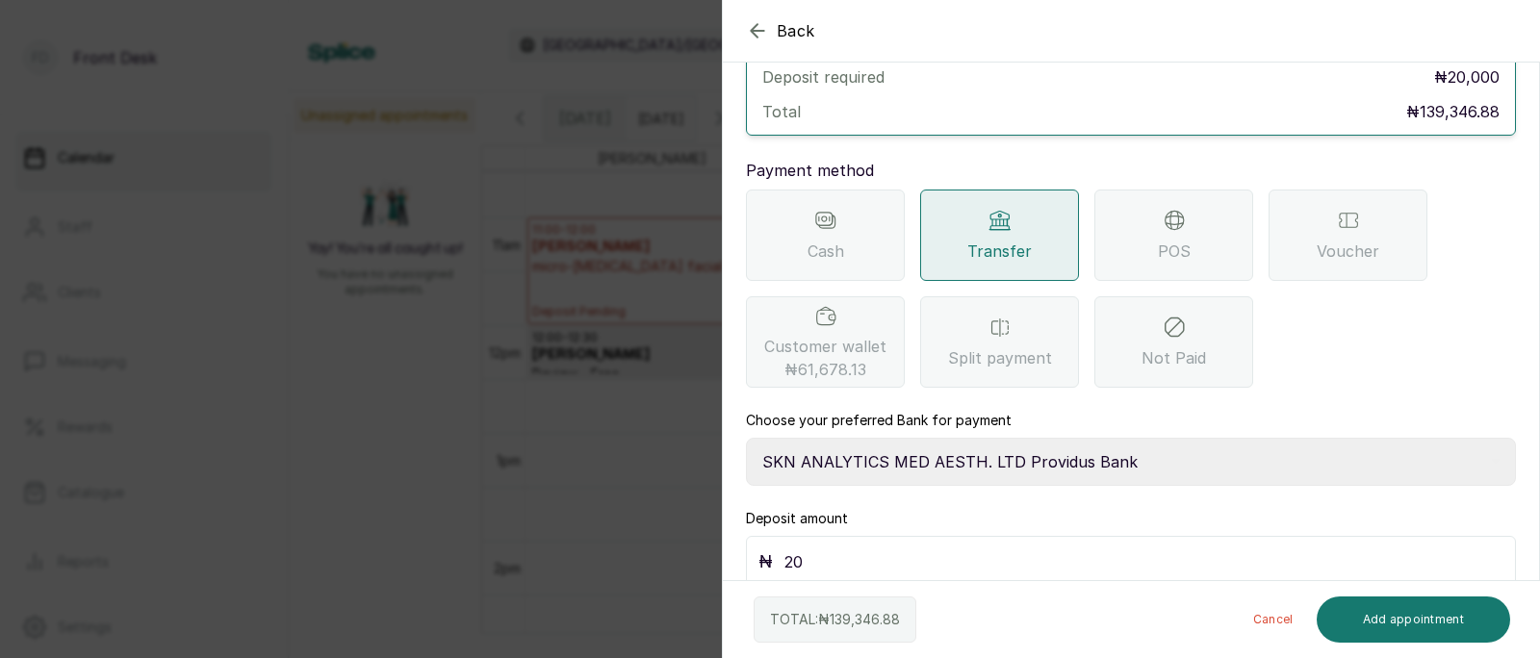
type input "2"
type input "139,346.88"
click at [1413, 618] on button "Add appointment" at bounding box center [1414, 620] width 194 height 46
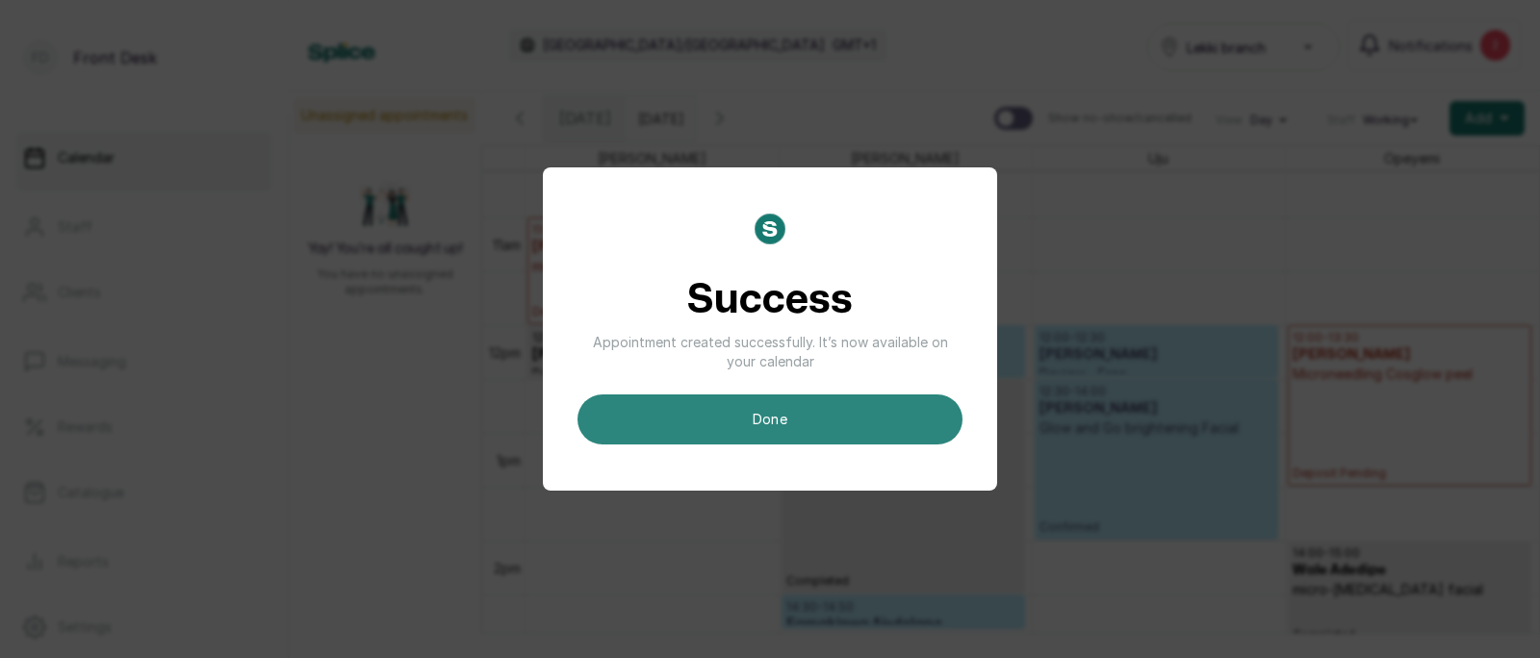
click at [804, 430] on button "done" at bounding box center [770, 420] width 385 height 50
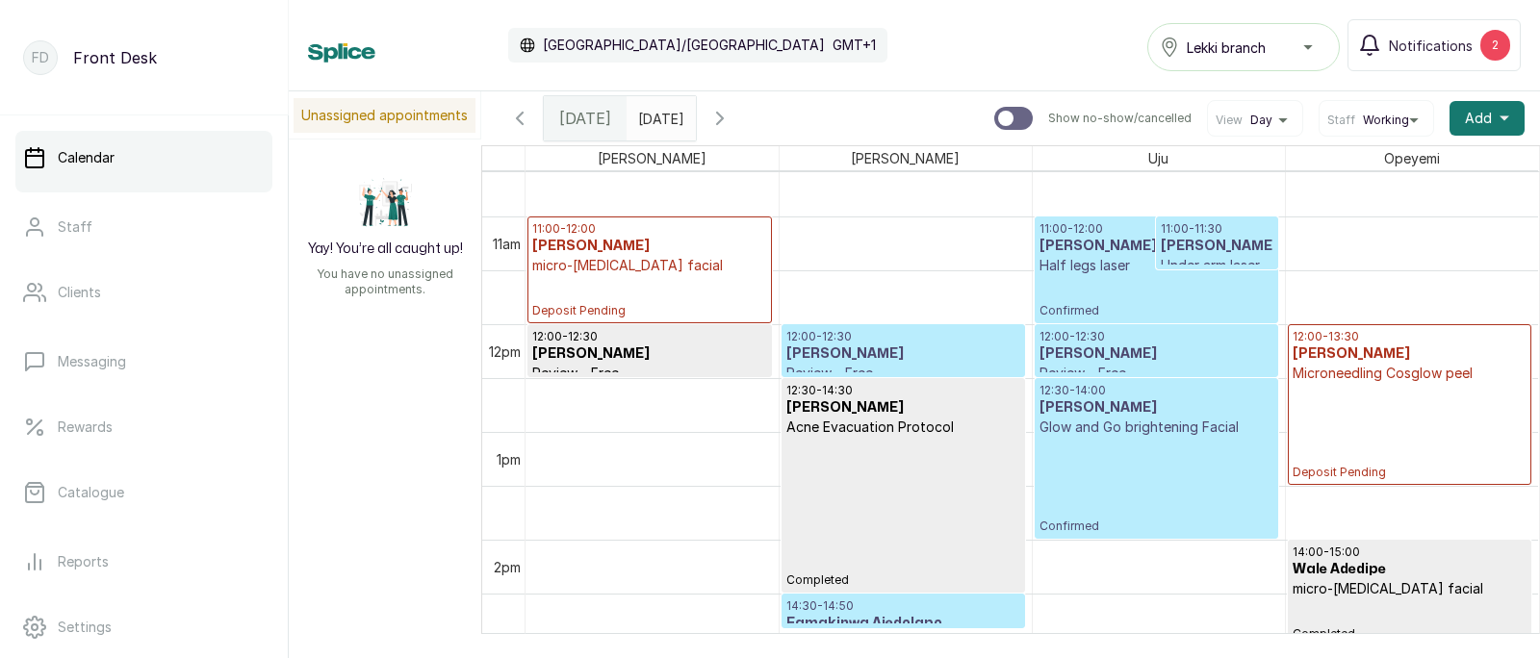
scroll to position [1121, 0]
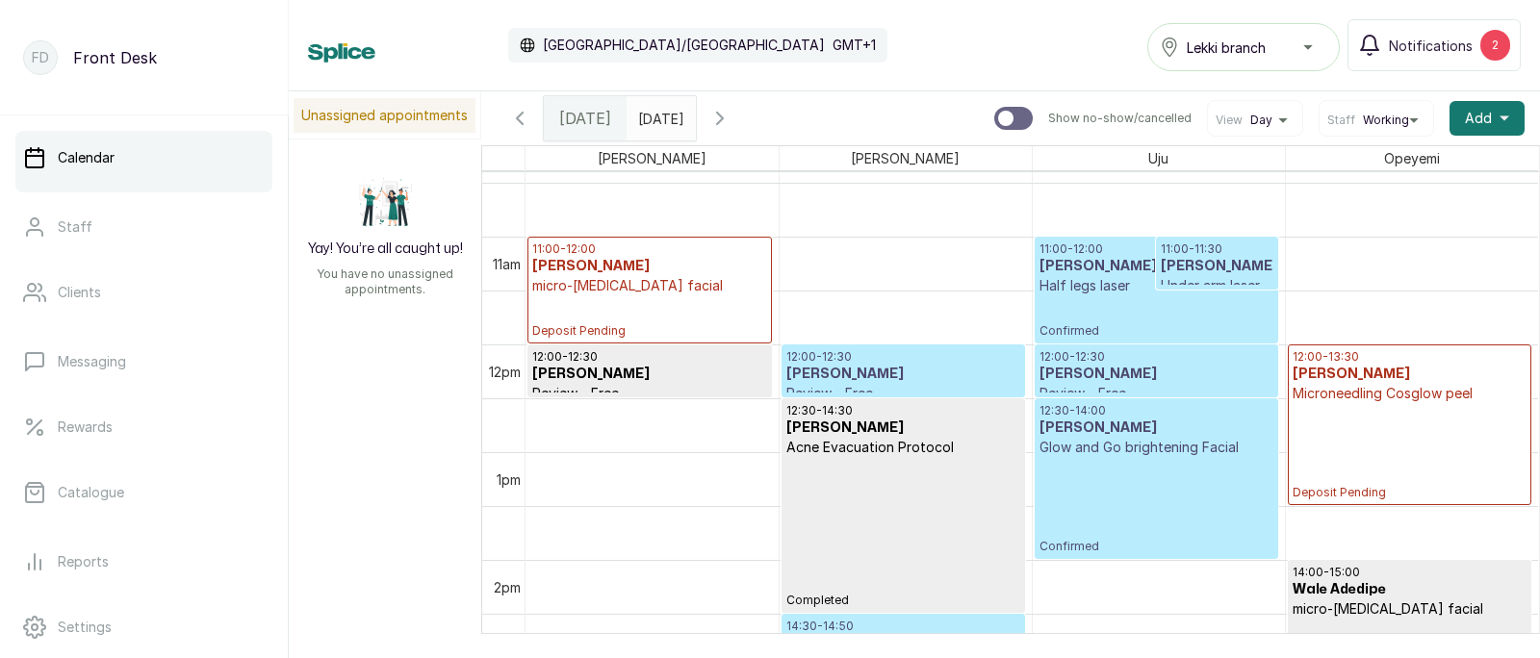
click at [1144, 272] on h3 "[PERSON_NAME]" at bounding box center [1157, 266] width 234 height 19
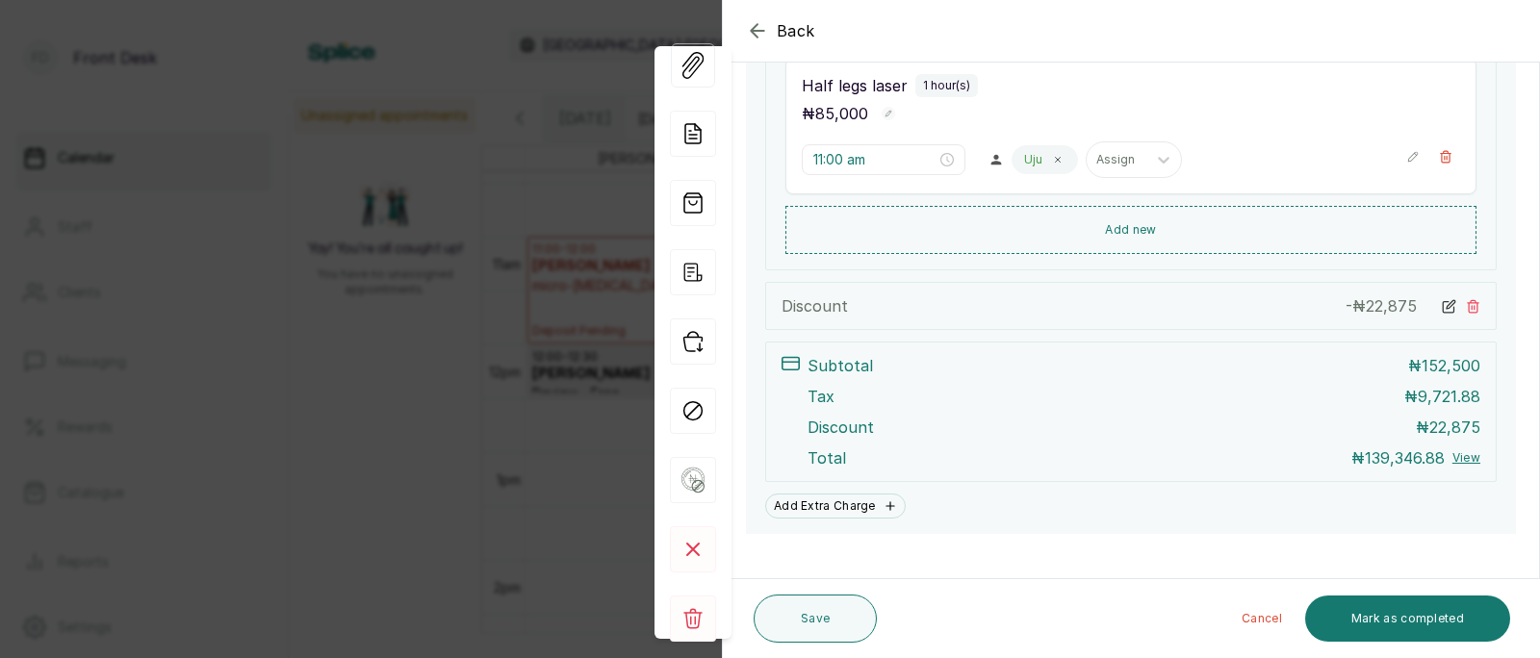
scroll to position [590, 0]
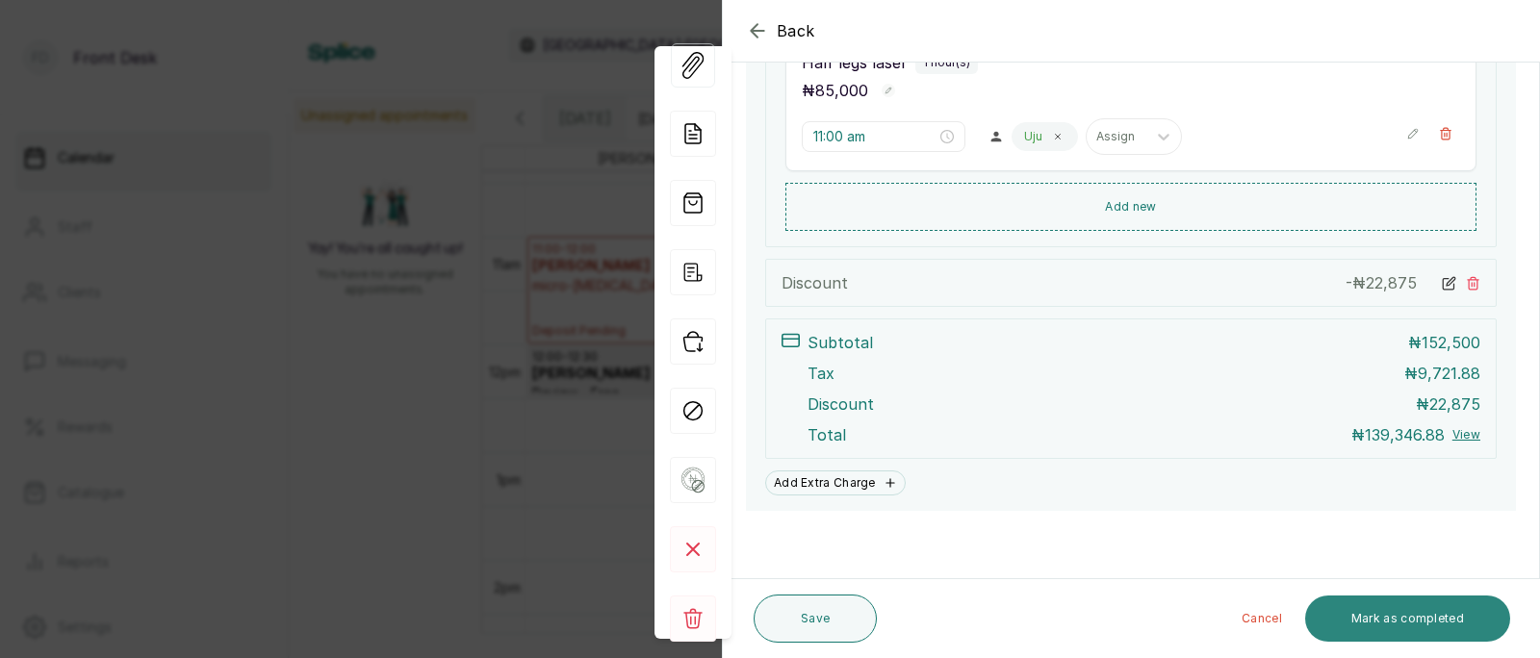
click at [1408, 623] on button "Mark as completed" at bounding box center [1407, 619] width 205 height 46
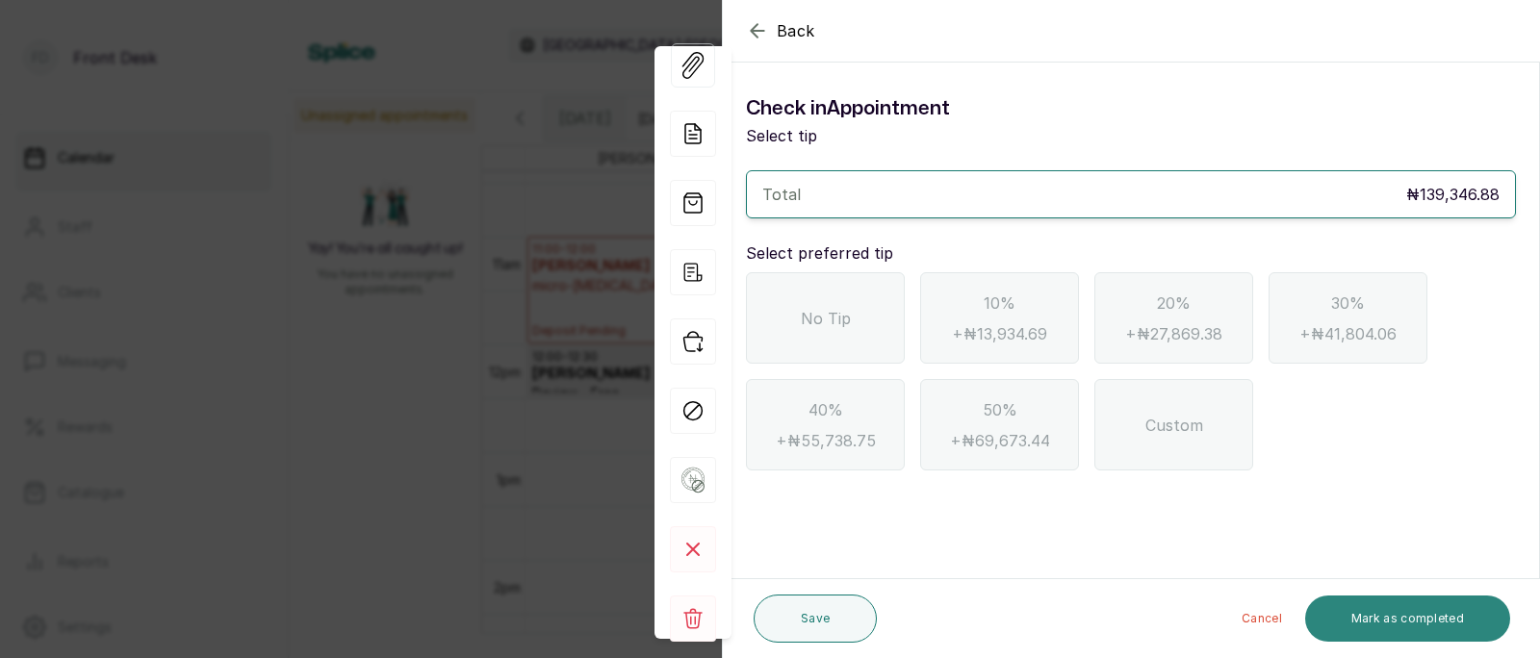
scroll to position [0, 0]
click at [842, 323] on span "No Tip" at bounding box center [826, 318] width 50 height 23
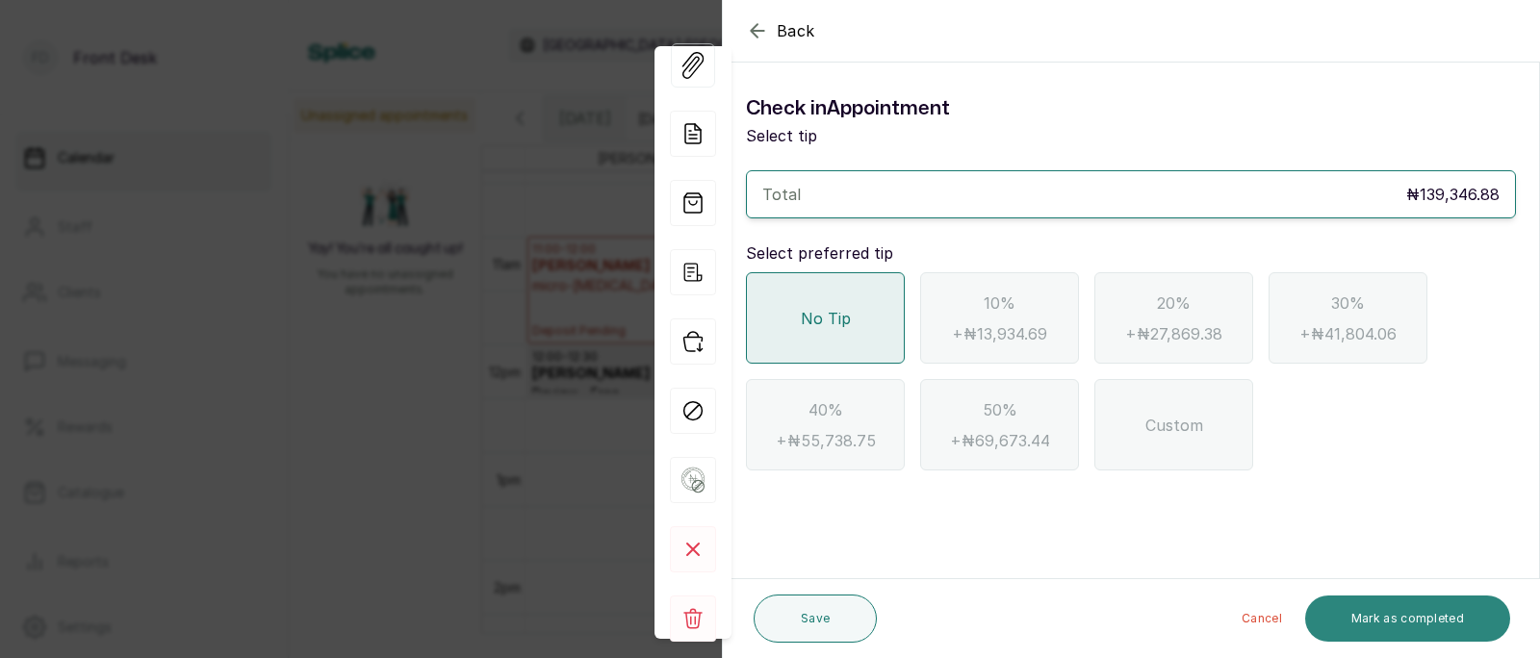
click at [1391, 614] on button "Mark as completed" at bounding box center [1407, 619] width 205 height 46
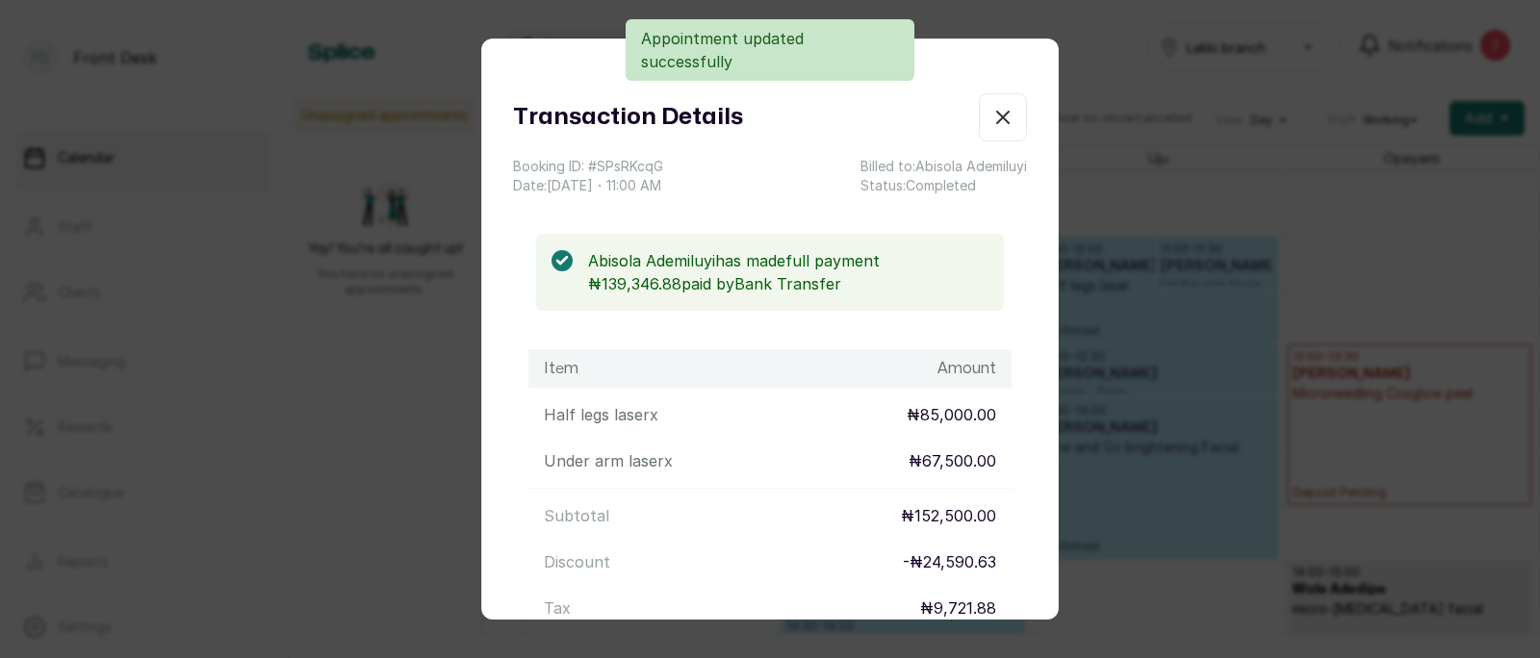
scroll to position [267, 0]
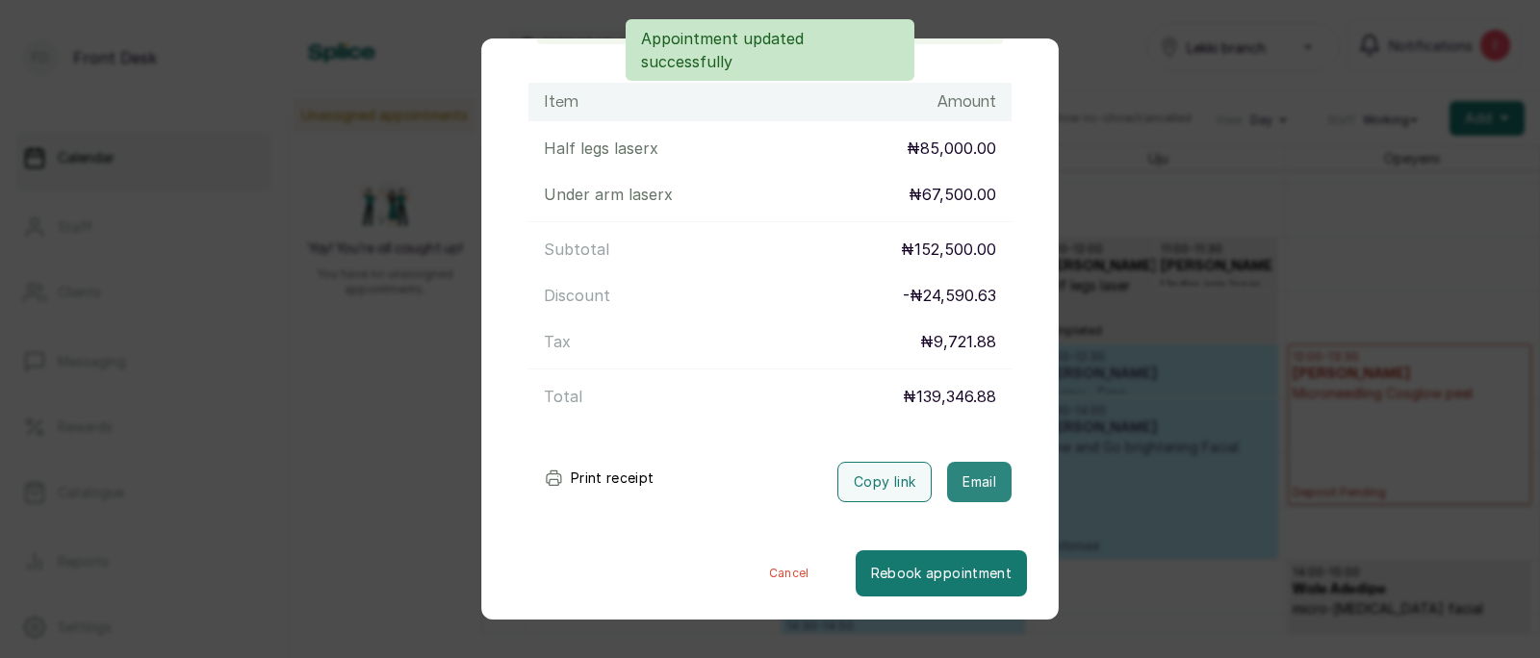
click at [981, 478] on button "Email" at bounding box center [979, 482] width 64 height 40
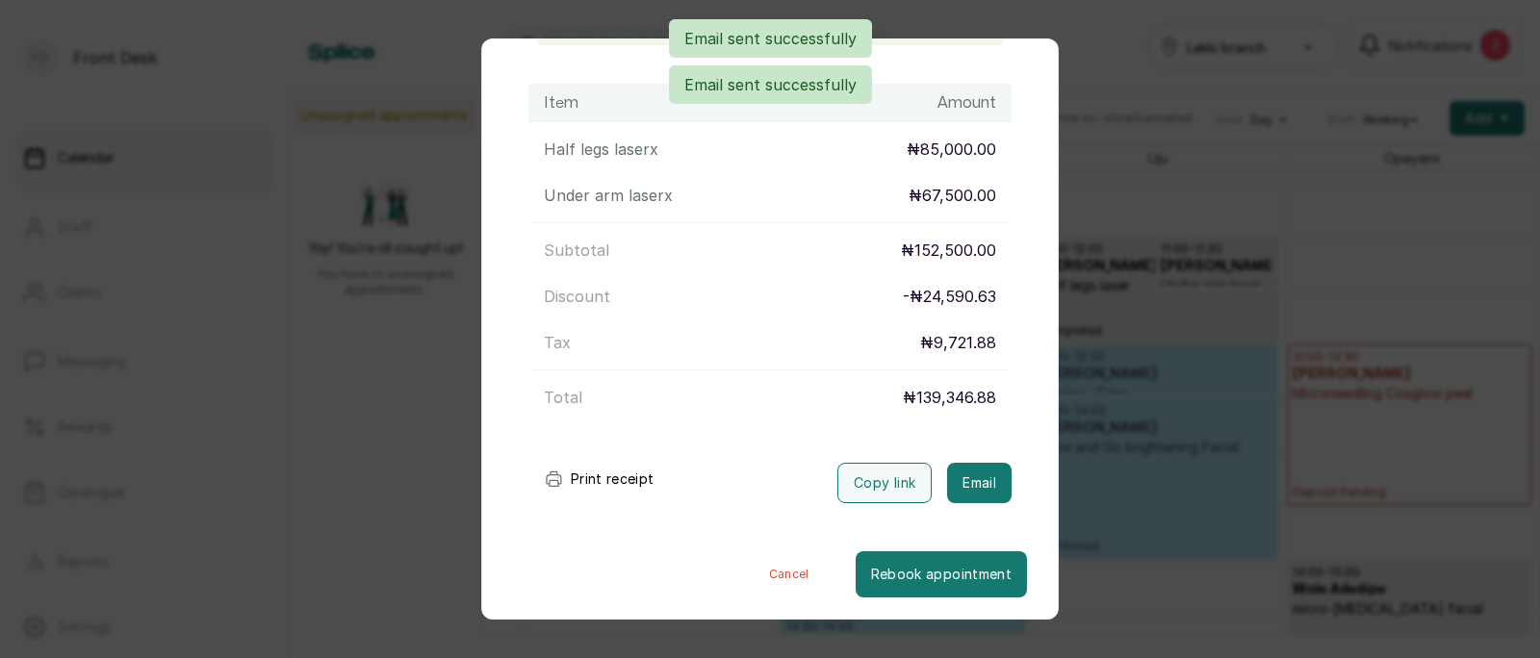
click at [1166, 425] on div "Transaction Details Booking ID: # SPsRKcqG Date: [DATE] ・ 11:00 AM Billed to: […" at bounding box center [770, 329] width 1540 height 658
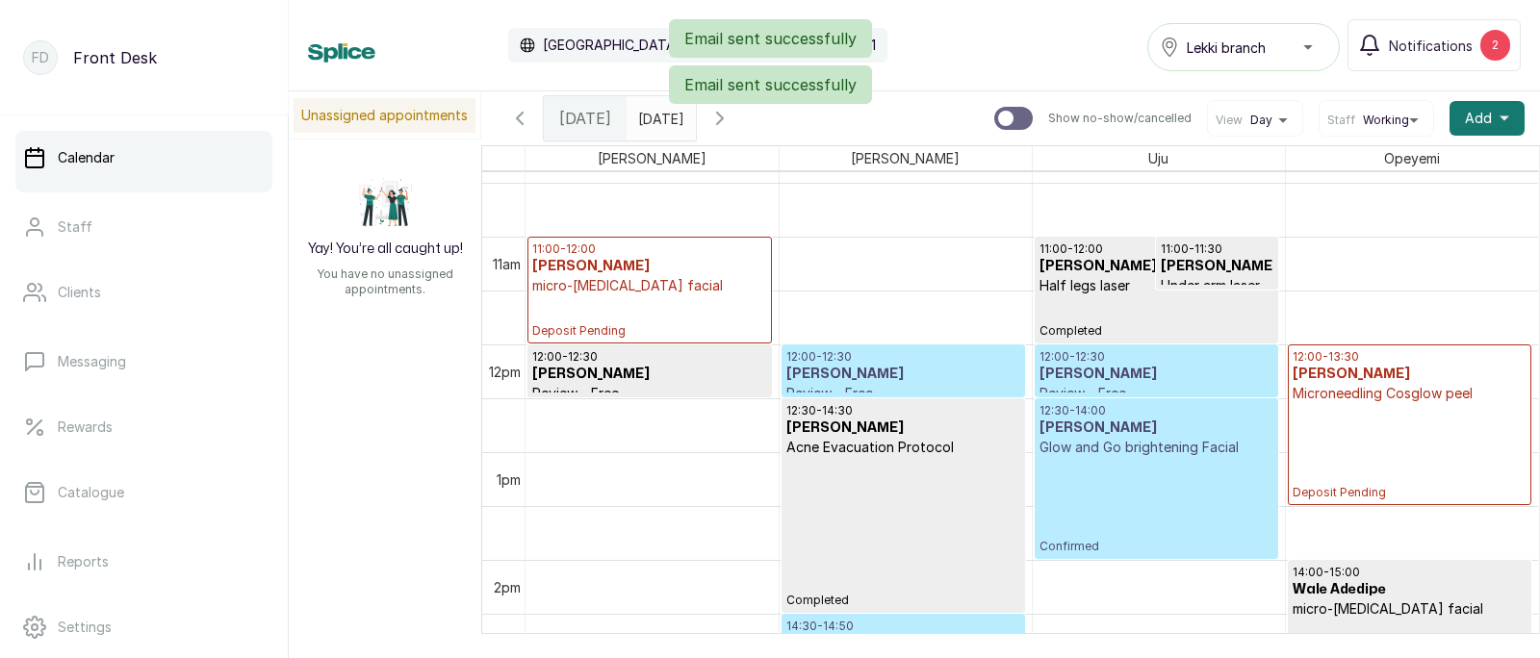
click at [1136, 374] on h3 "[PERSON_NAME]" at bounding box center [1157, 374] width 234 height 19
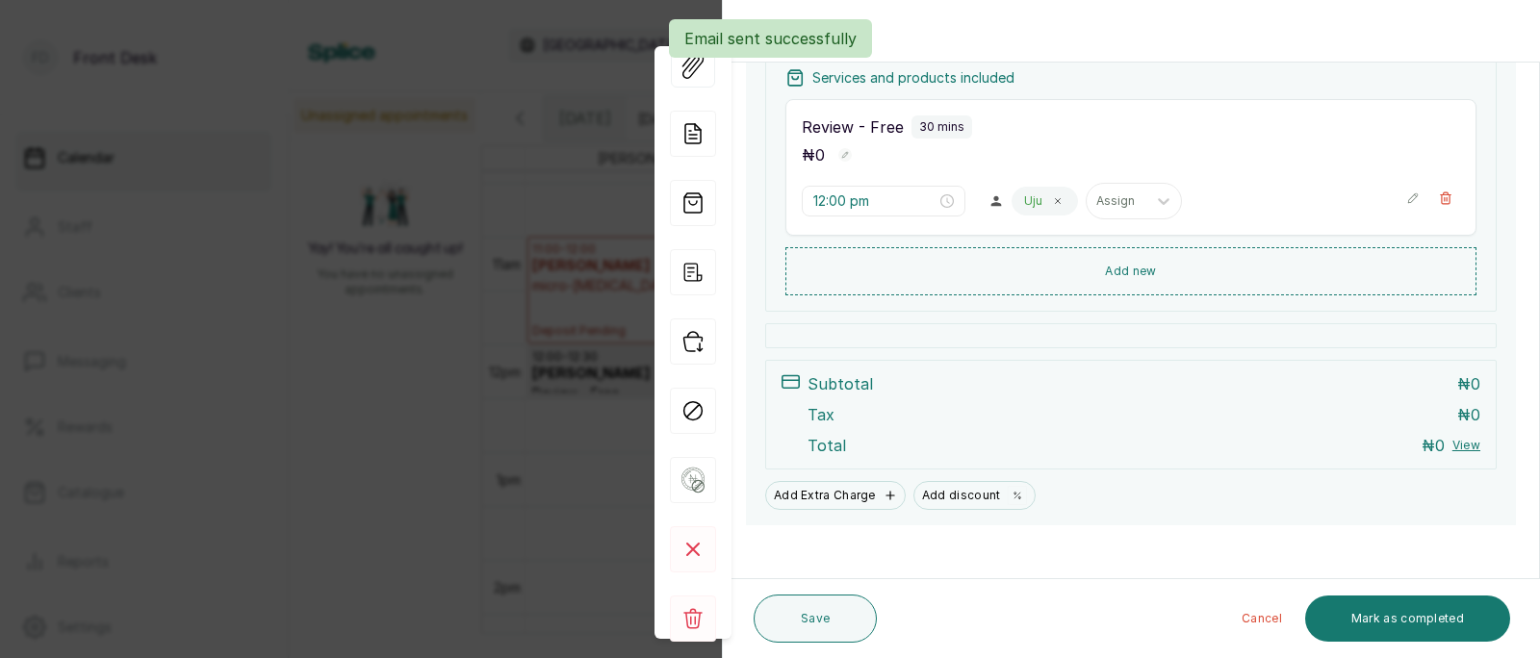
scroll to position [306, 0]
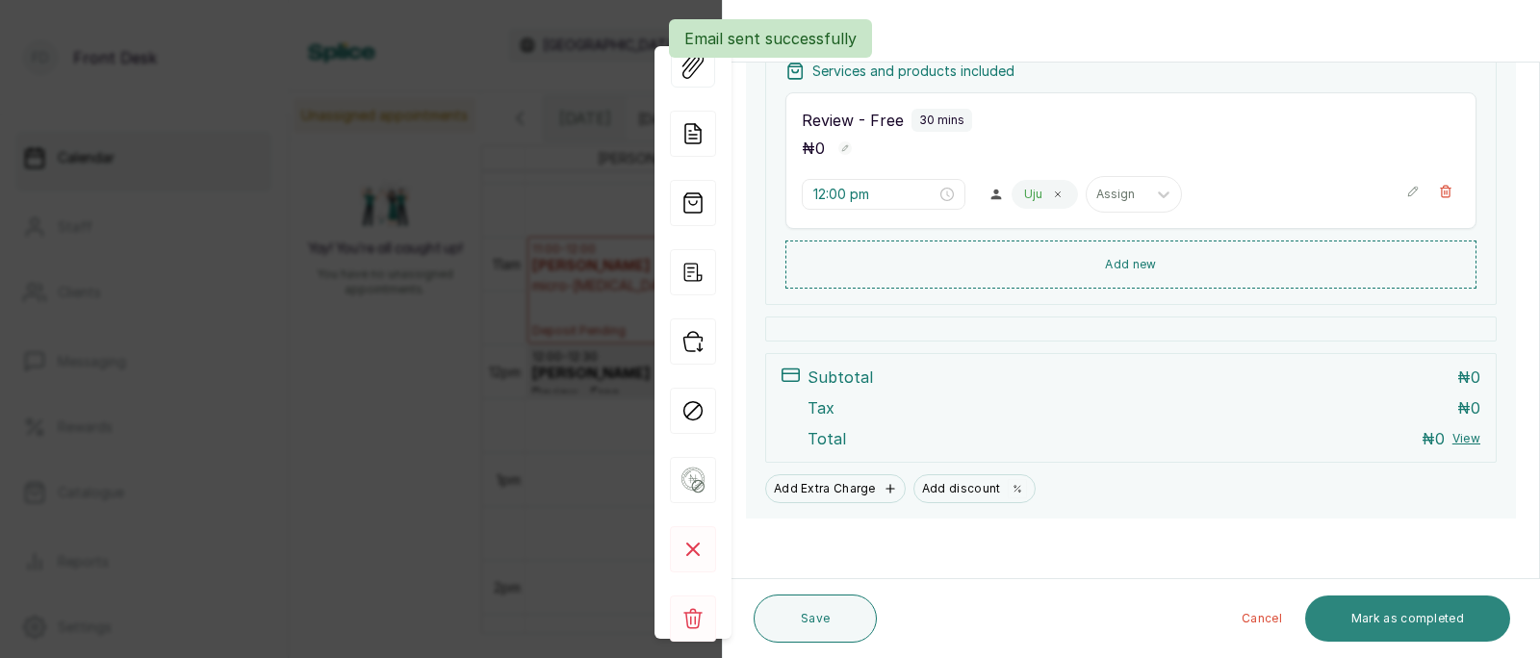
click at [1403, 616] on button "Mark as completed" at bounding box center [1407, 619] width 205 height 46
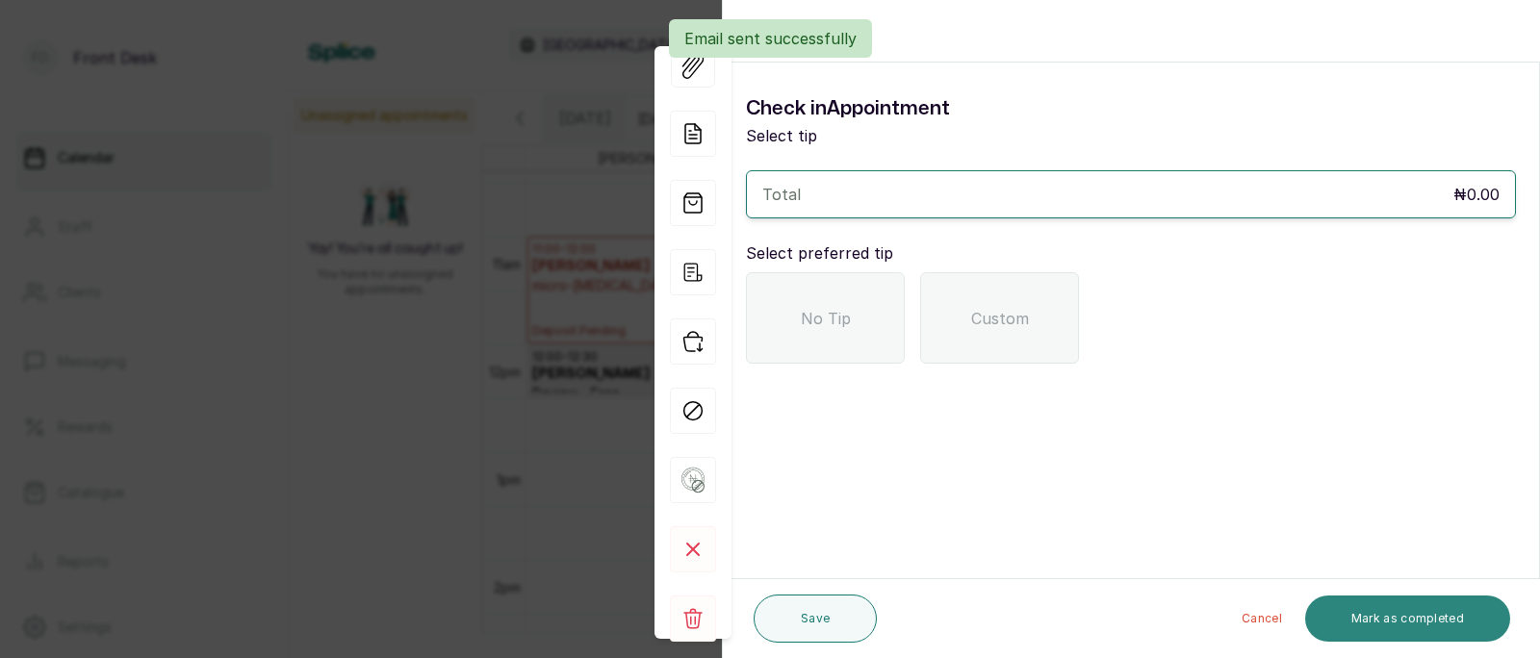
scroll to position [0, 0]
click at [815, 307] on span "No Tip" at bounding box center [826, 318] width 50 height 23
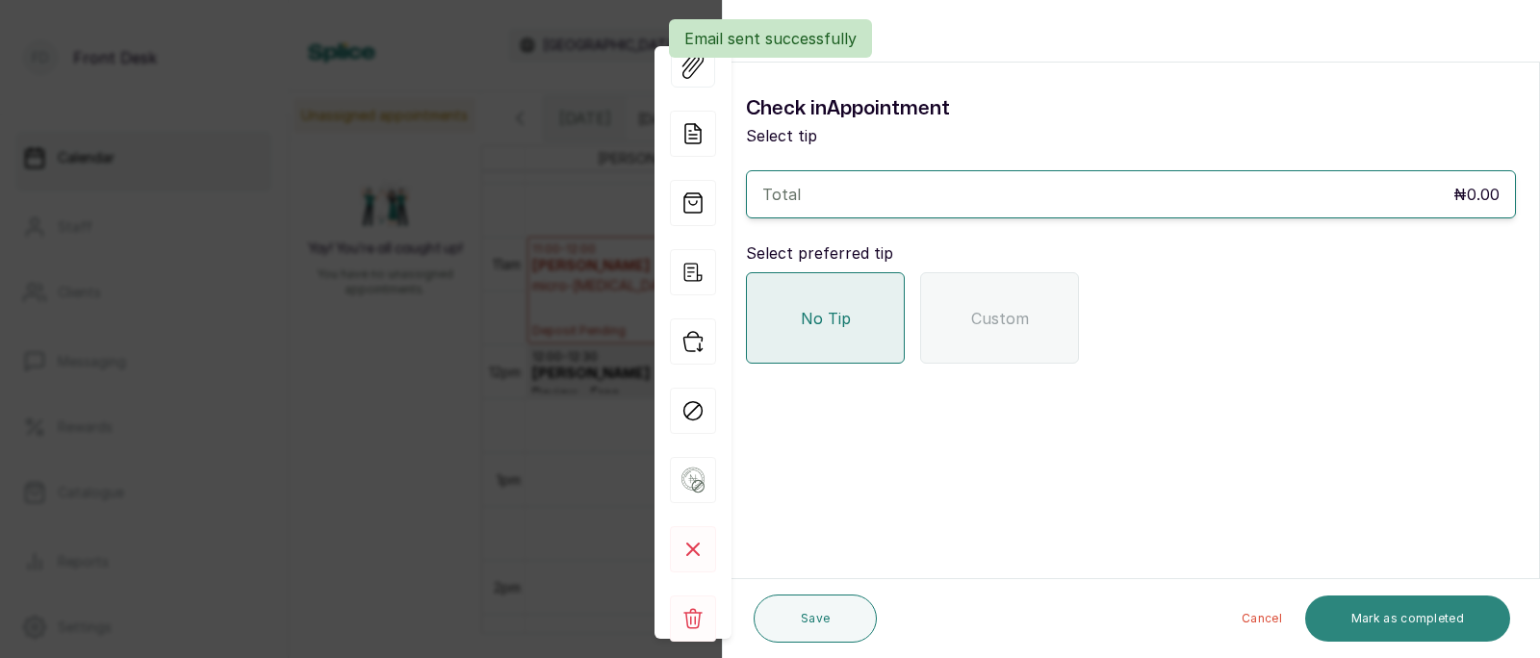
click at [1386, 621] on button "Mark as completed" at bounding box center [1407, 619] width 205 height 46
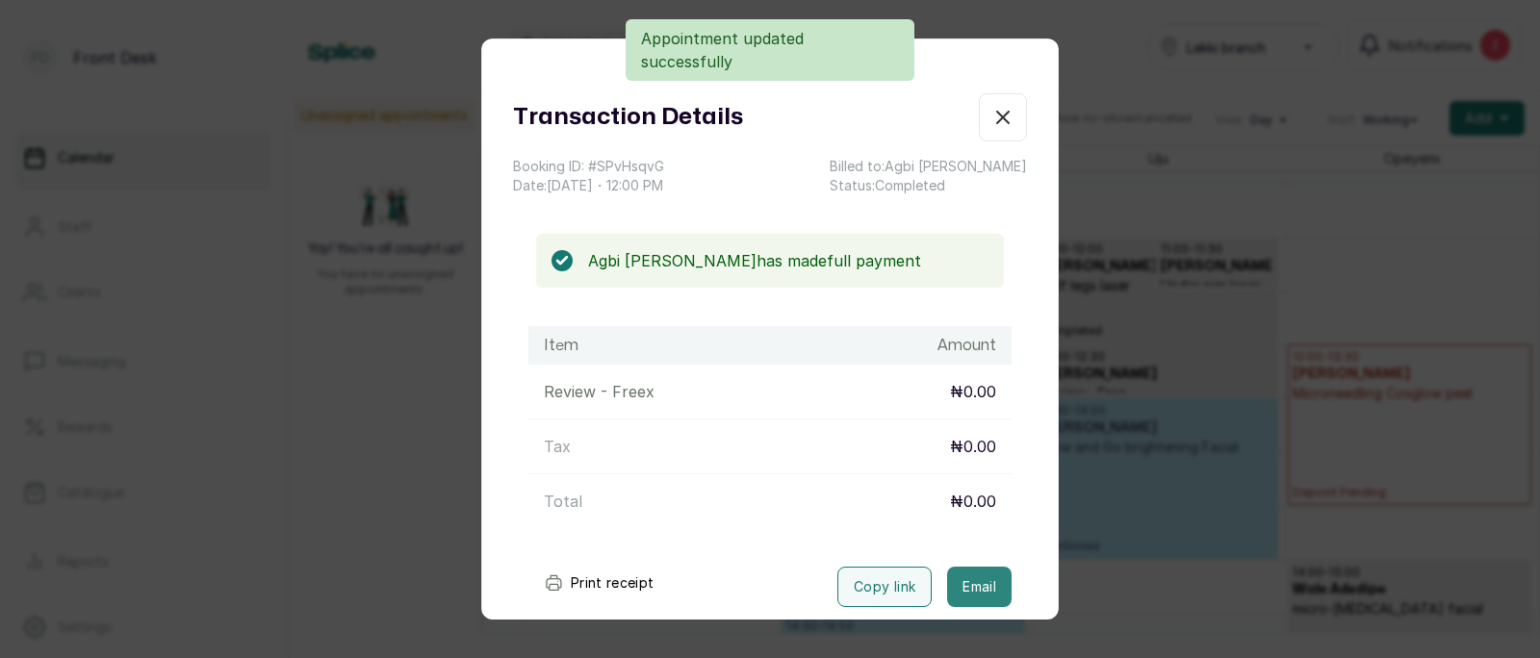
click at [976, 587] on button "Email" at bounding box center [979, 587] width 64 height 40
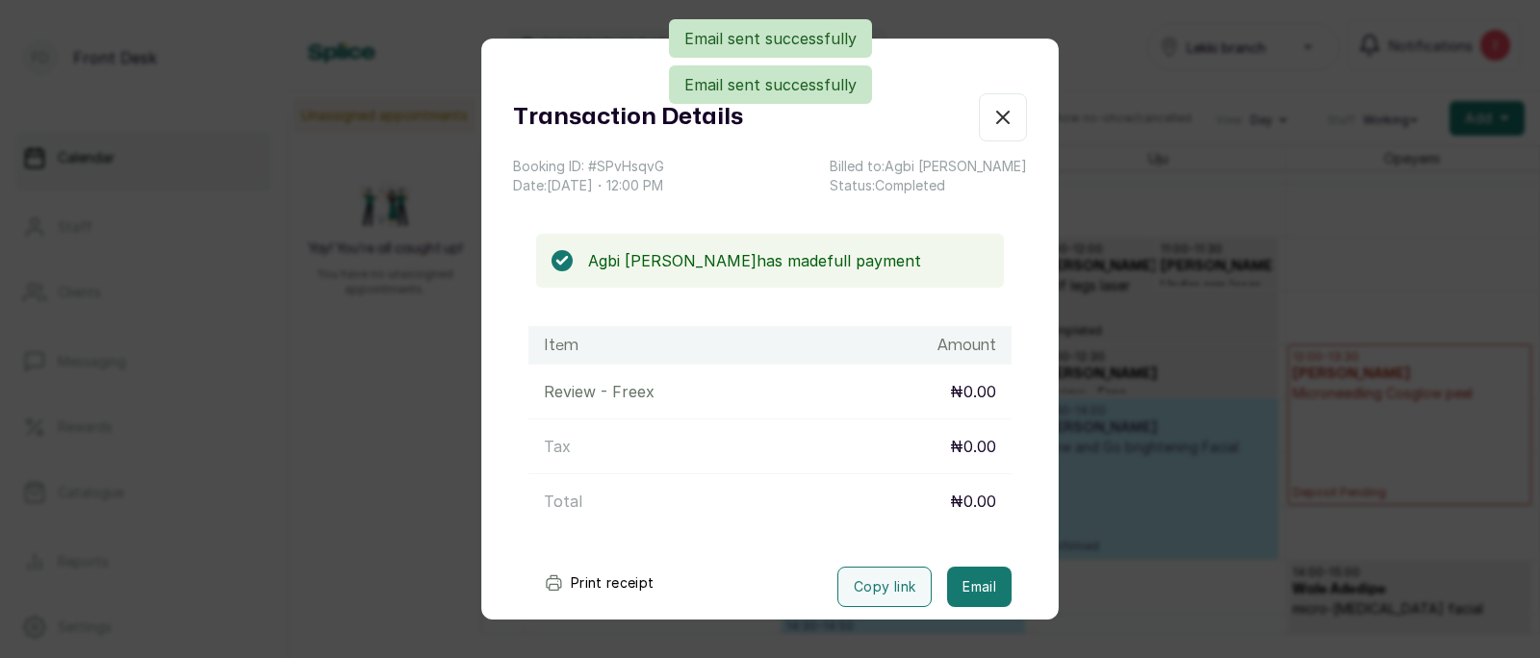
click at [1131, 530] on div "Transaction Details Booking ID: # SPvHsqvG Date: [DATE] ・ 12:00 PM Billed to: […" at bounding box center [770, 329] width 1540 height 658
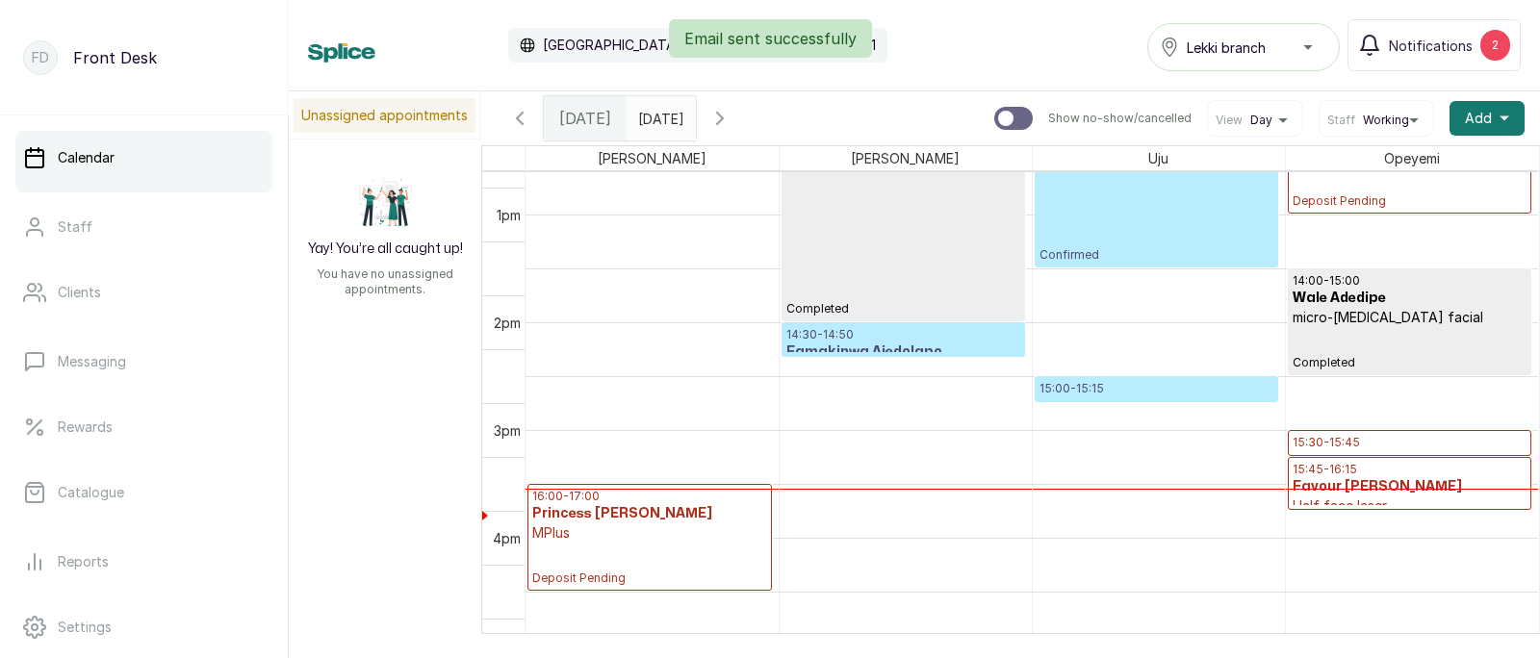
scroll to position [1413, 0]
click at [861, 343] on h3 "Famakinwa Ajedolapo" at bounding box center [903, 352] width 234 height 19
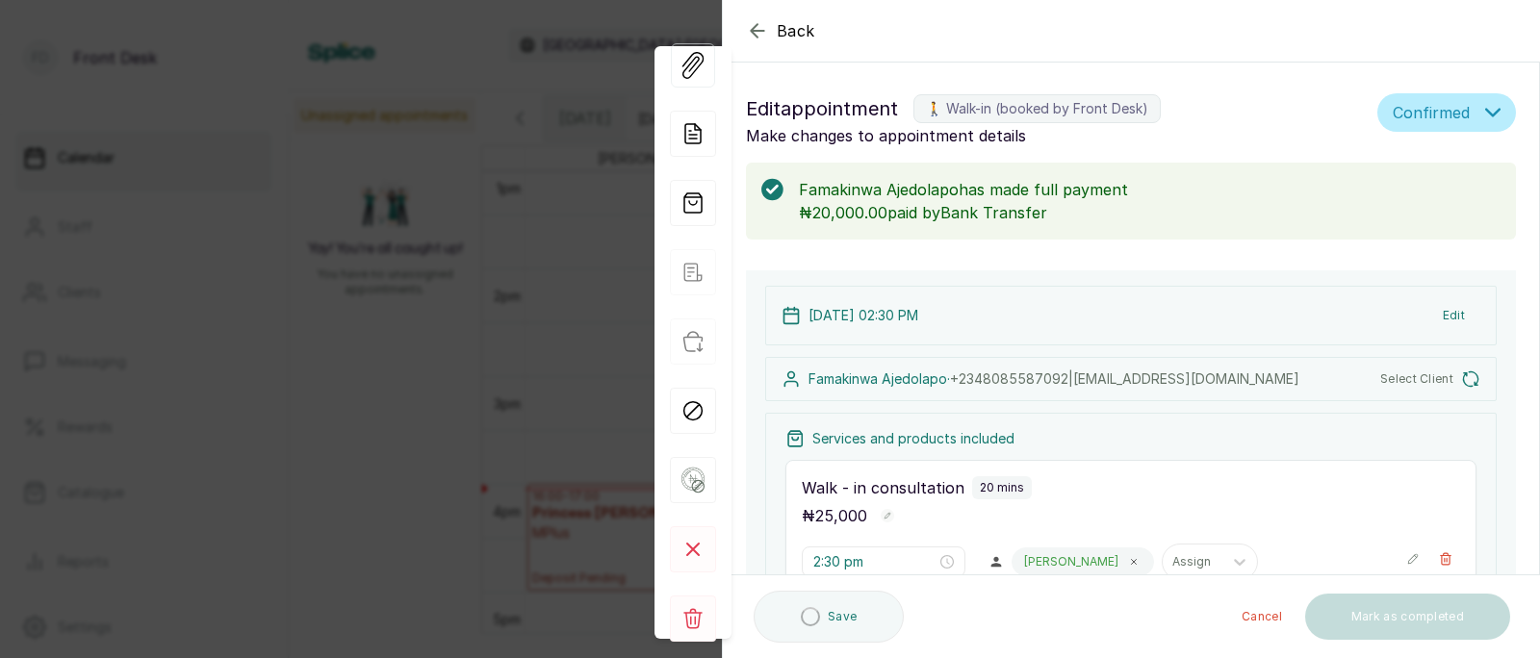
scroll to position [347, 0]
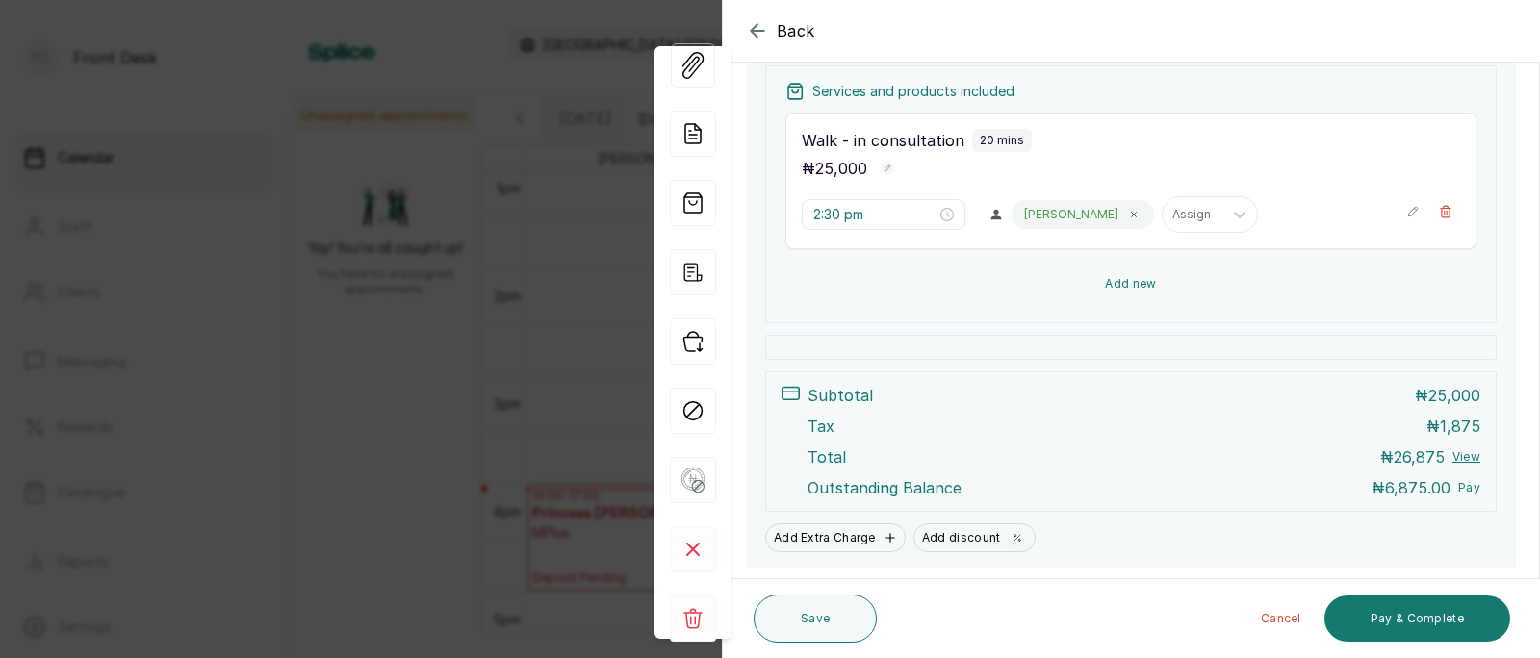
click at [1123, 290] on button "Add new" at bounding box center [1130, 284] width 691 height 46
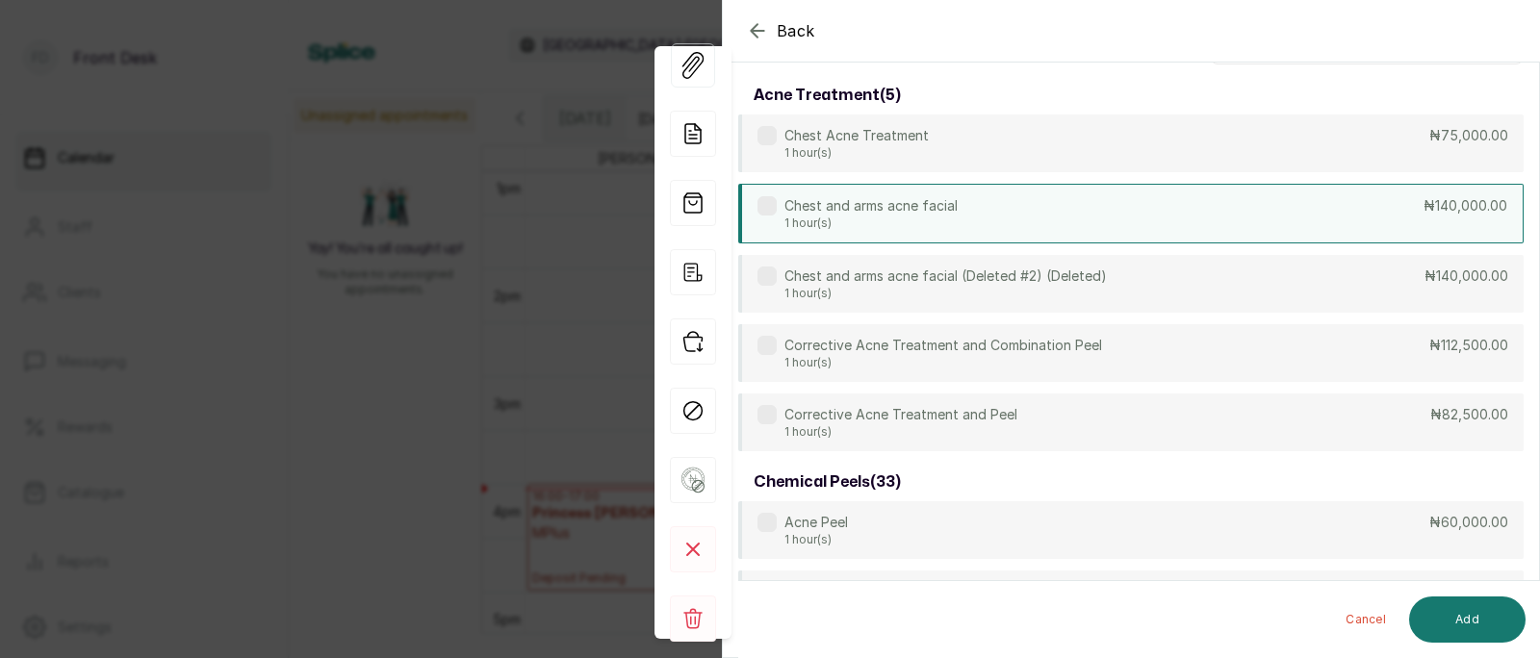
scroll to position [0, 0]
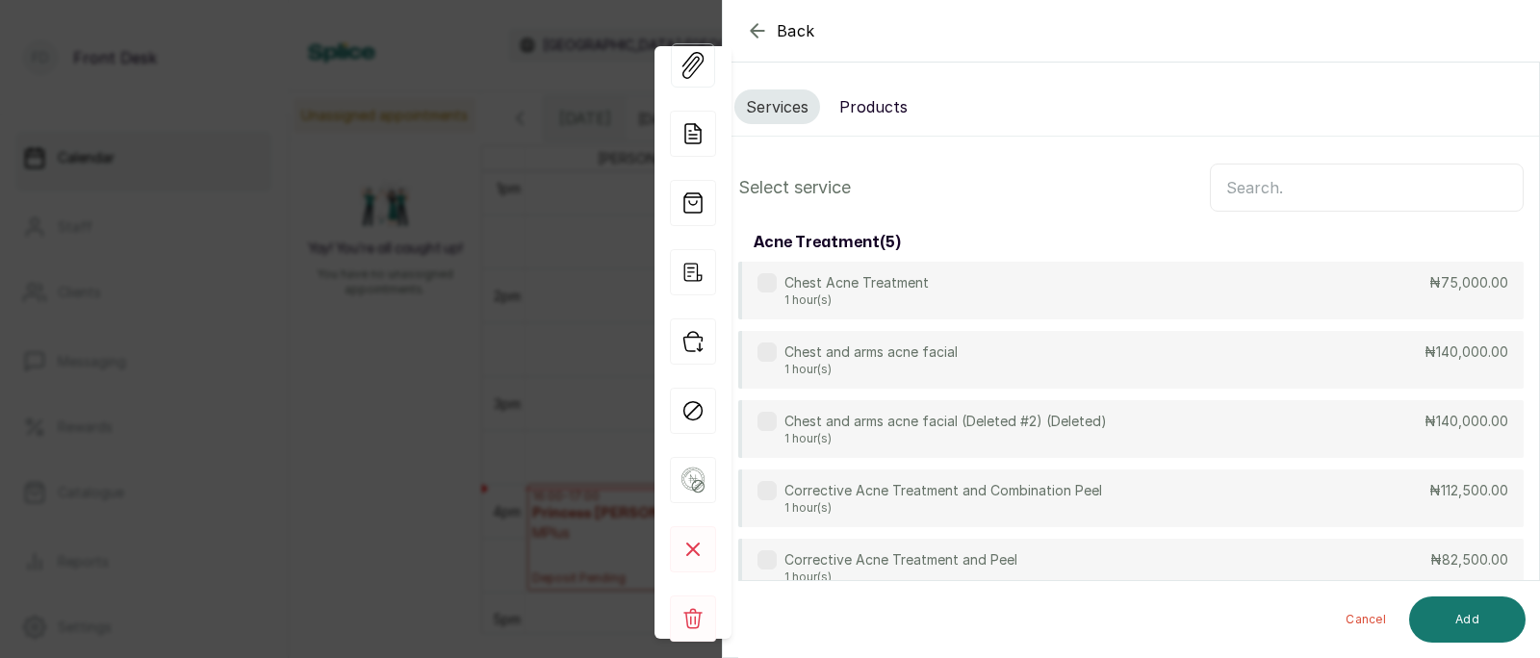
click at [1252, 184] on input "text" at bounding box center [1367, 188] width 314 height 48
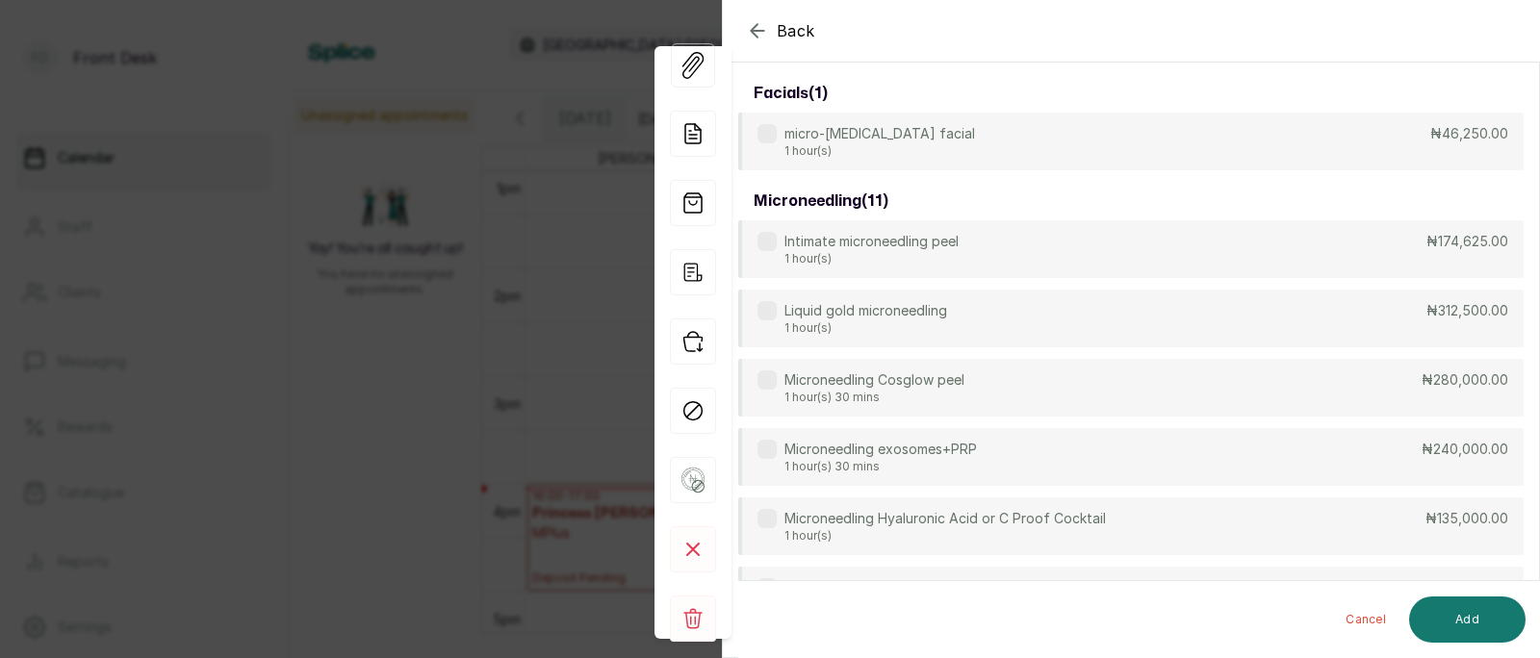
scroll to position [318, 0]
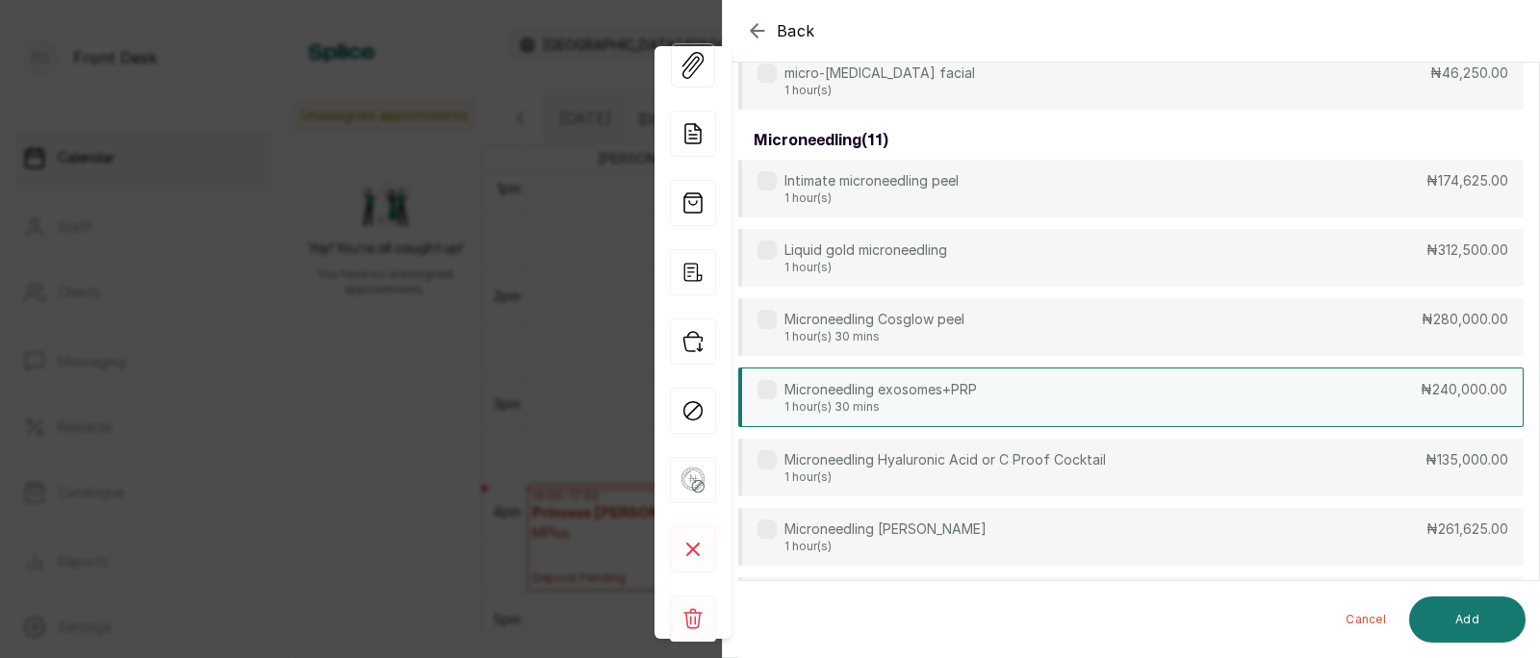
type input "micro"
click at [1001, 402] on div "Microneedling exosomes+PRP 1 hour(s) 30 mins ₦240,000.00" at bounding box center [1130, 398] width 785 height 60
click at [1482, 628] on button "Add" at bounding box center [1467, 620] width 116 height 46
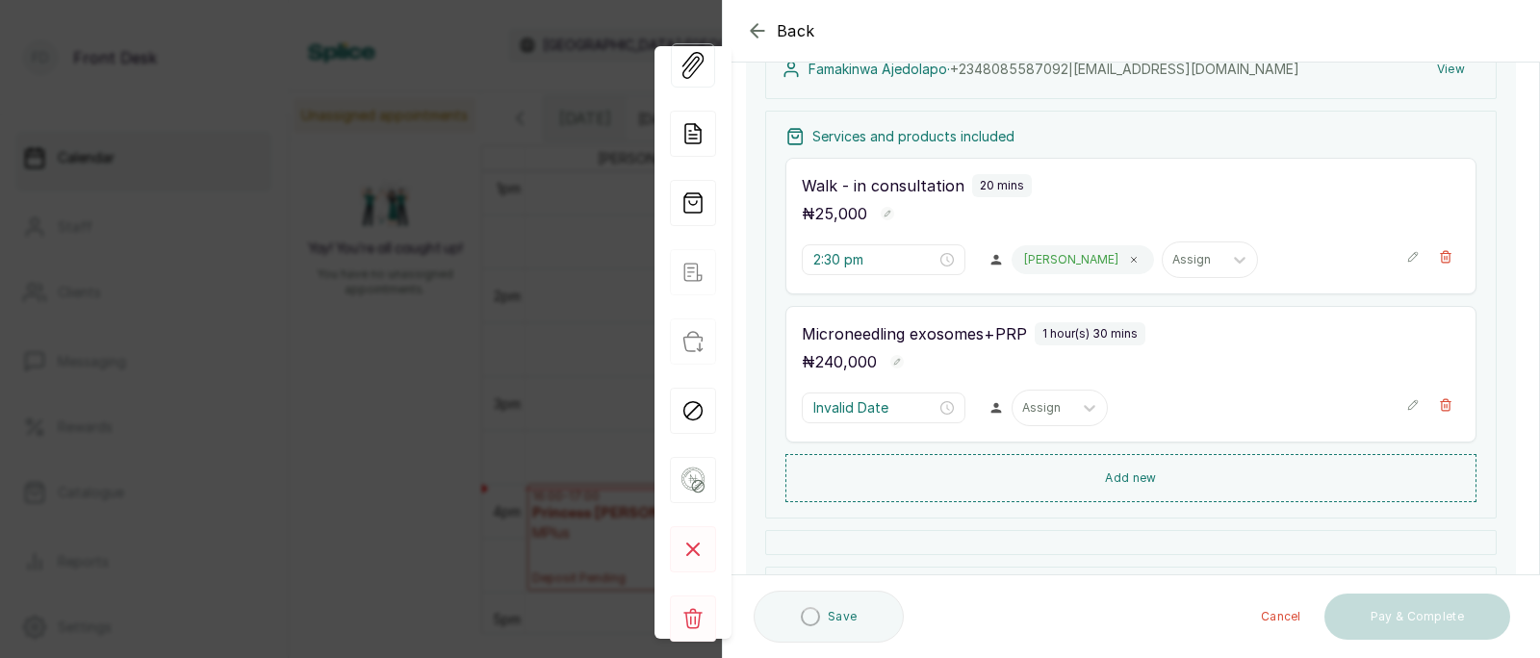
type input "2:50 pm"
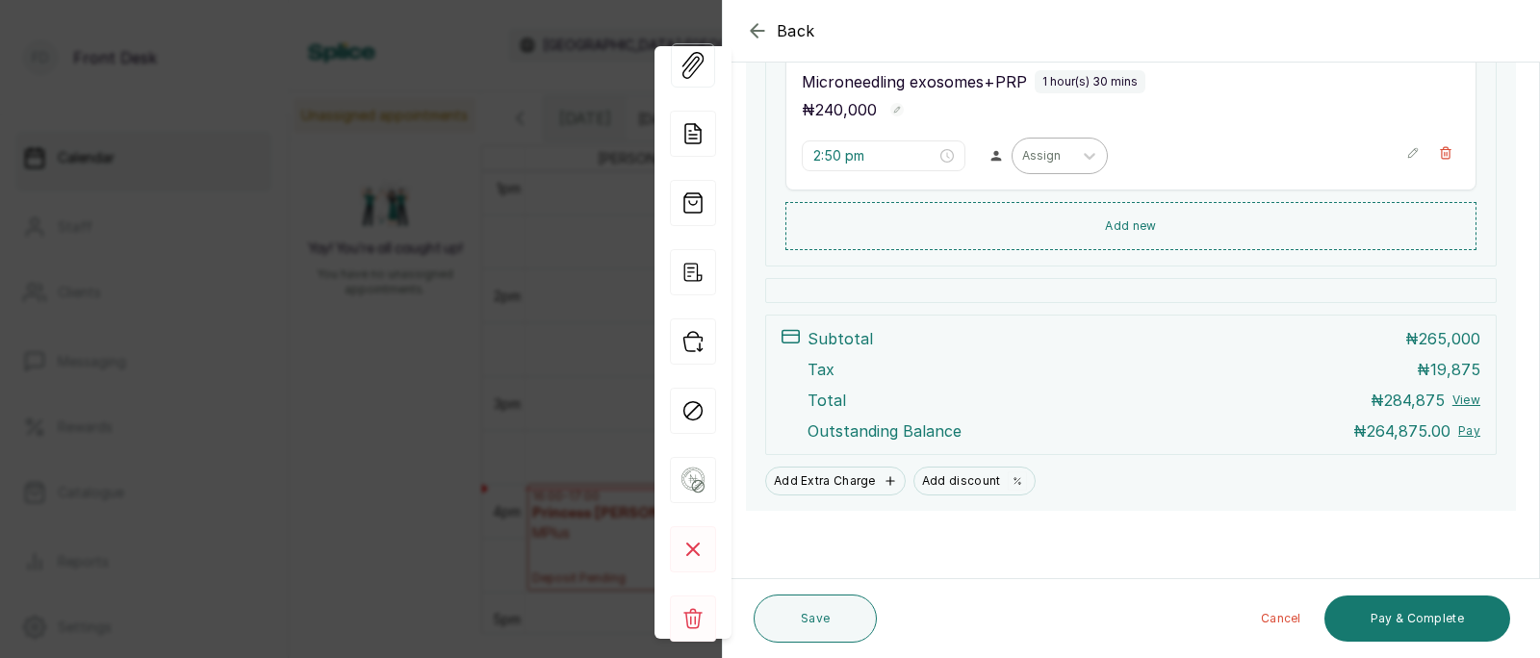
scroll to position [571, 0]
click at [1022, 159] on div at bounding box center [1042, 155] width 40 height 17
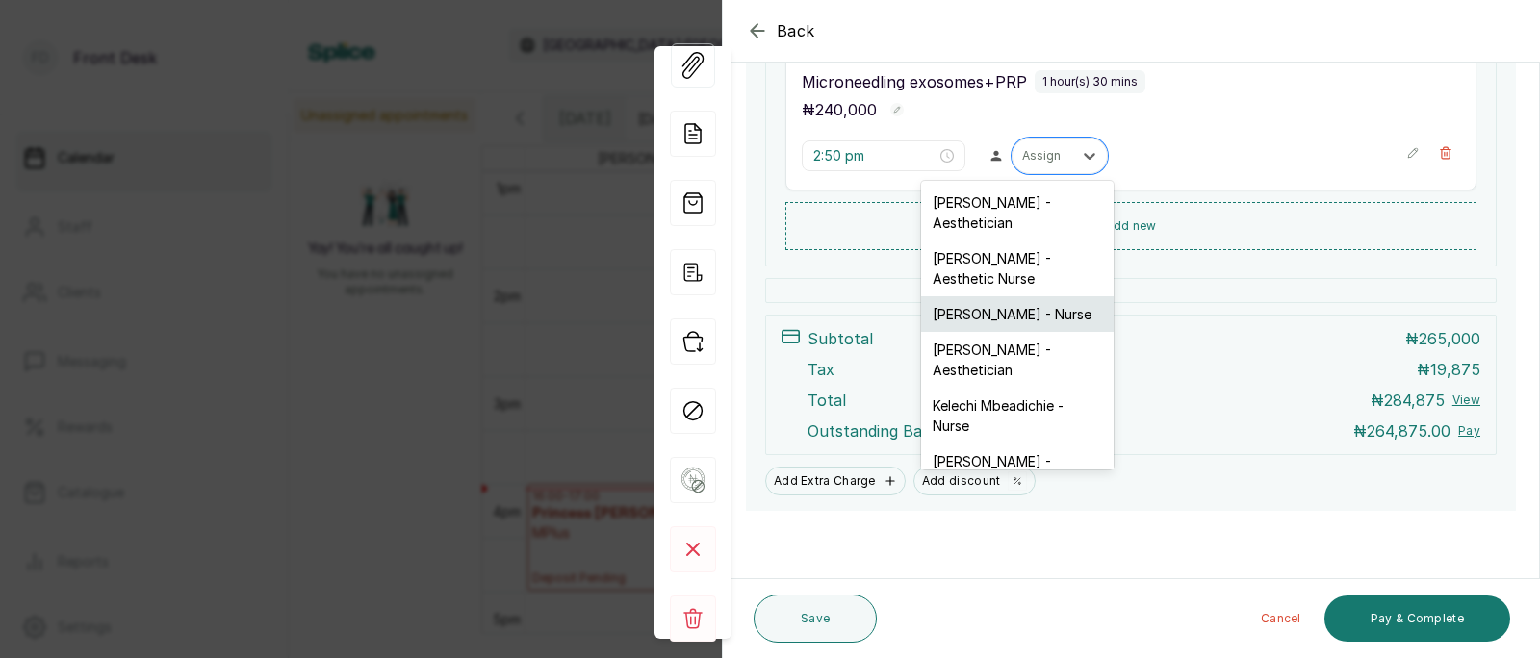
click at [1000, 297] on div "[PERSON_NAME] - Nurse" at bounding box center [1017, 314] width 193 height 36
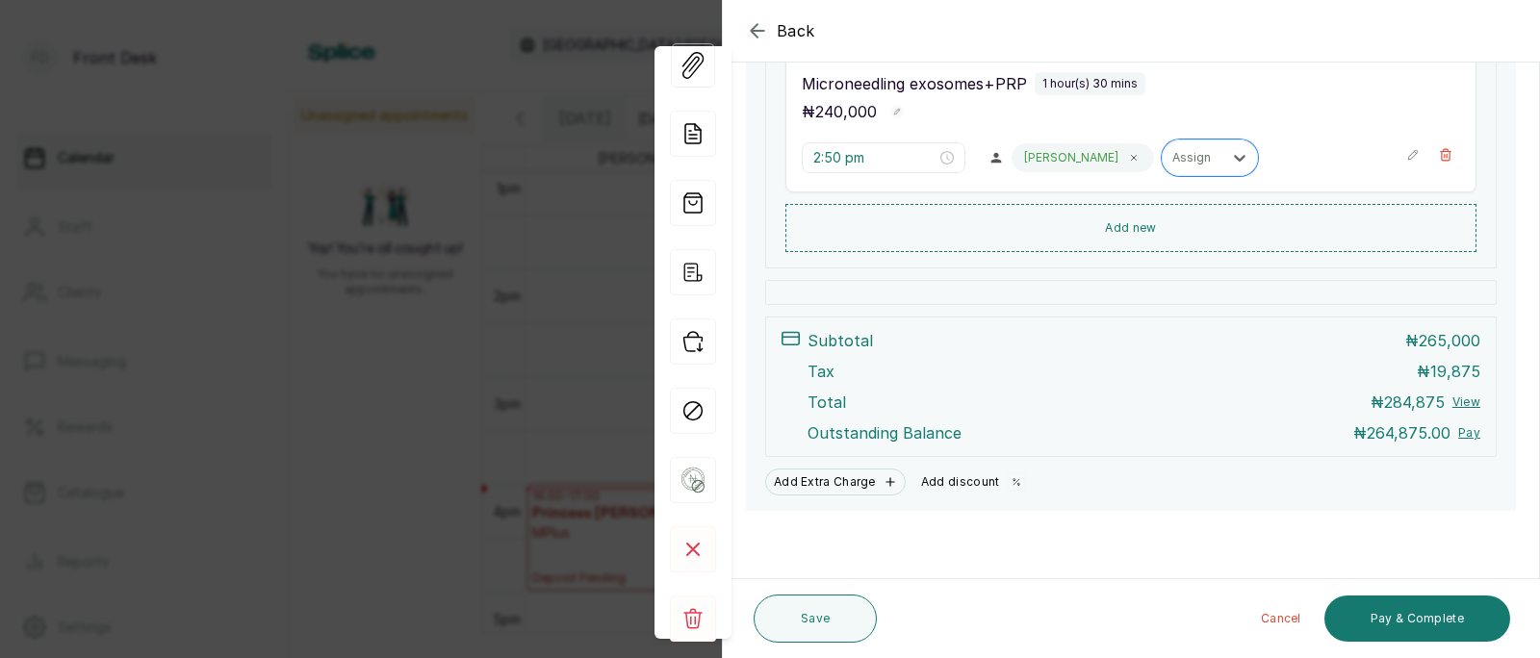
scroll to position [569, 0]
click at [992, 482] on button "Add discount" at bounding box center [973, 482] width 121 height 27
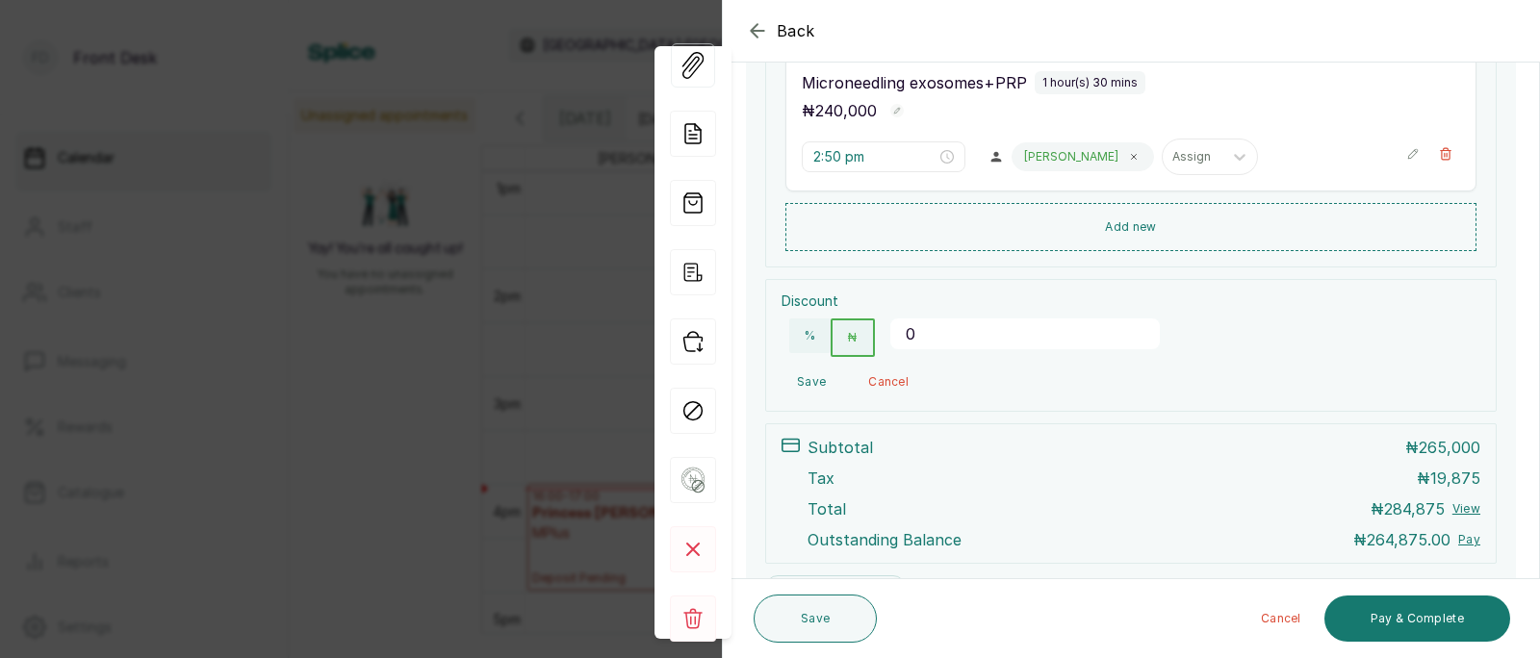
click at [986, 342] on input "0" at bounding box center [1025, 334] width 270 height 31
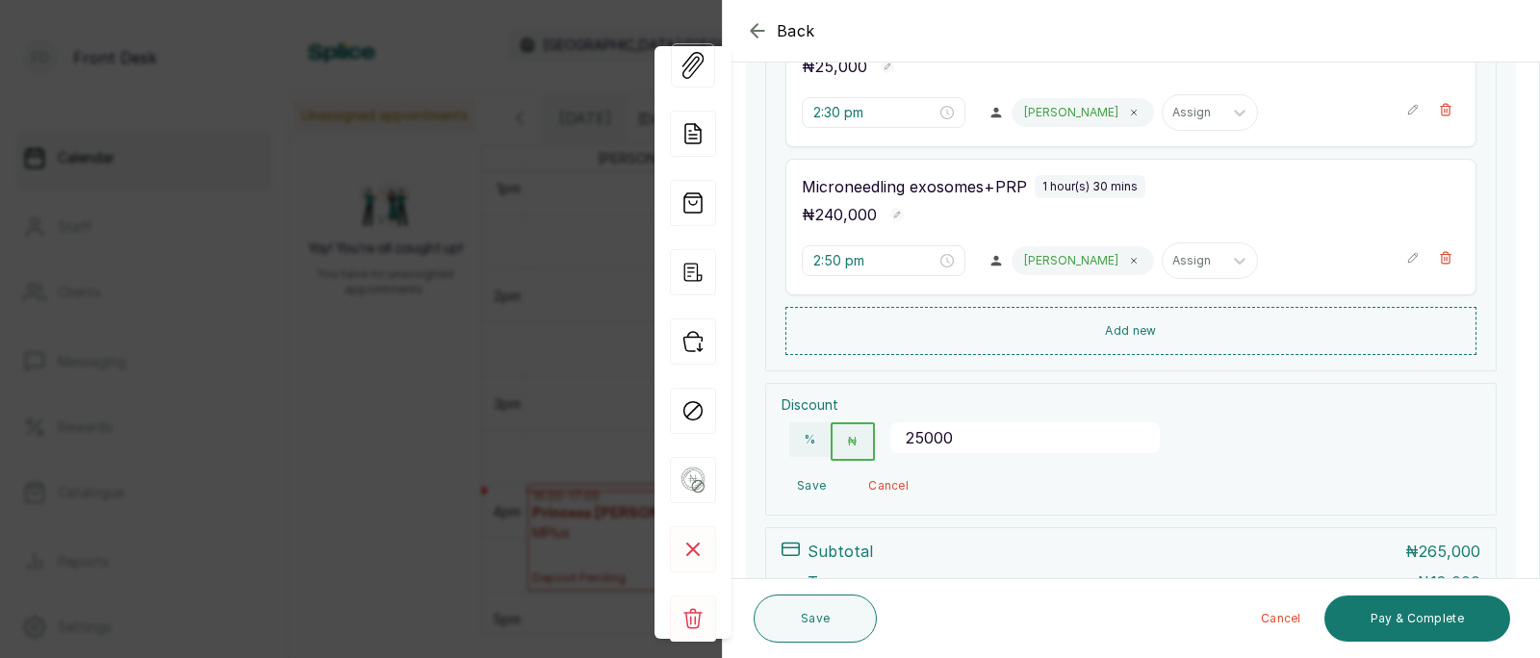
scroll to position [424, 0]
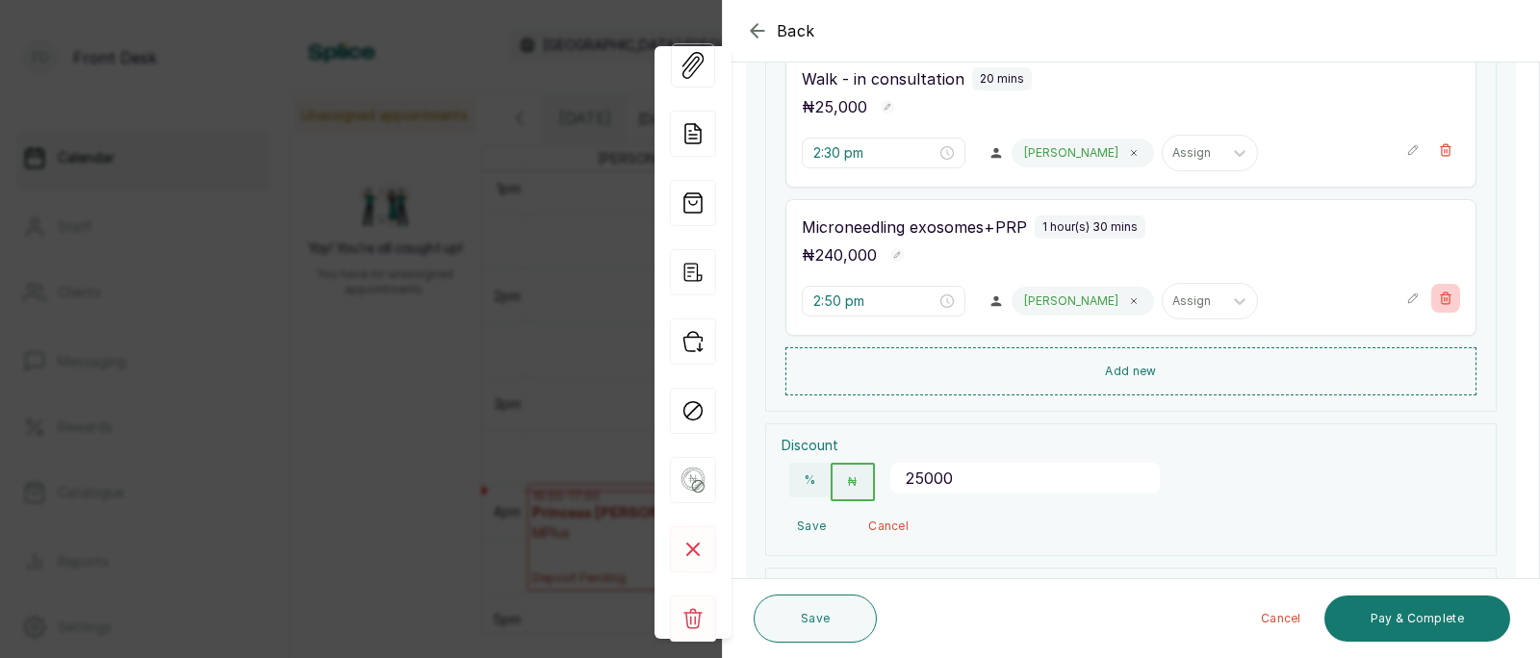
type input "25000"
click at [1450, 295] on icon "button" at bounding box center [1446, 299] width 11 height 12
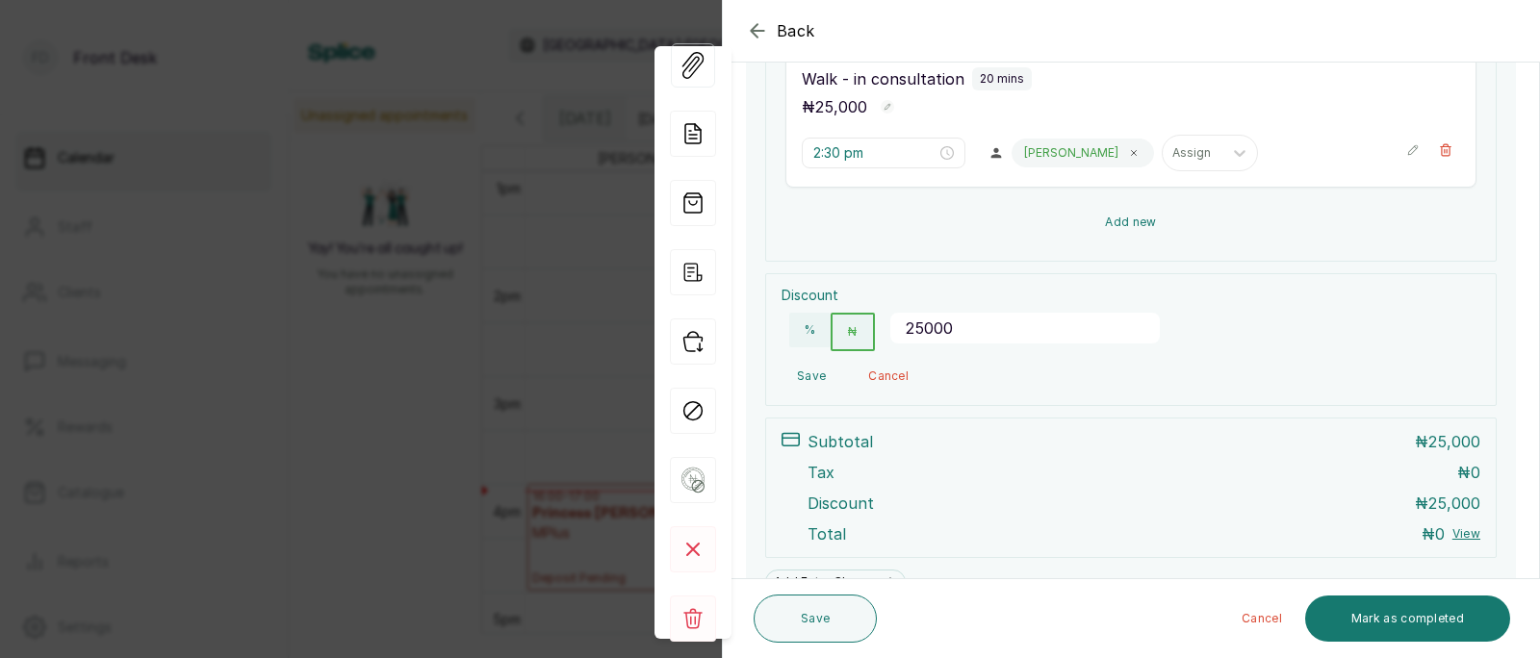
click at [1137, 225] on button "Add new" at bounding box center [1130, 222] width 691 height 46
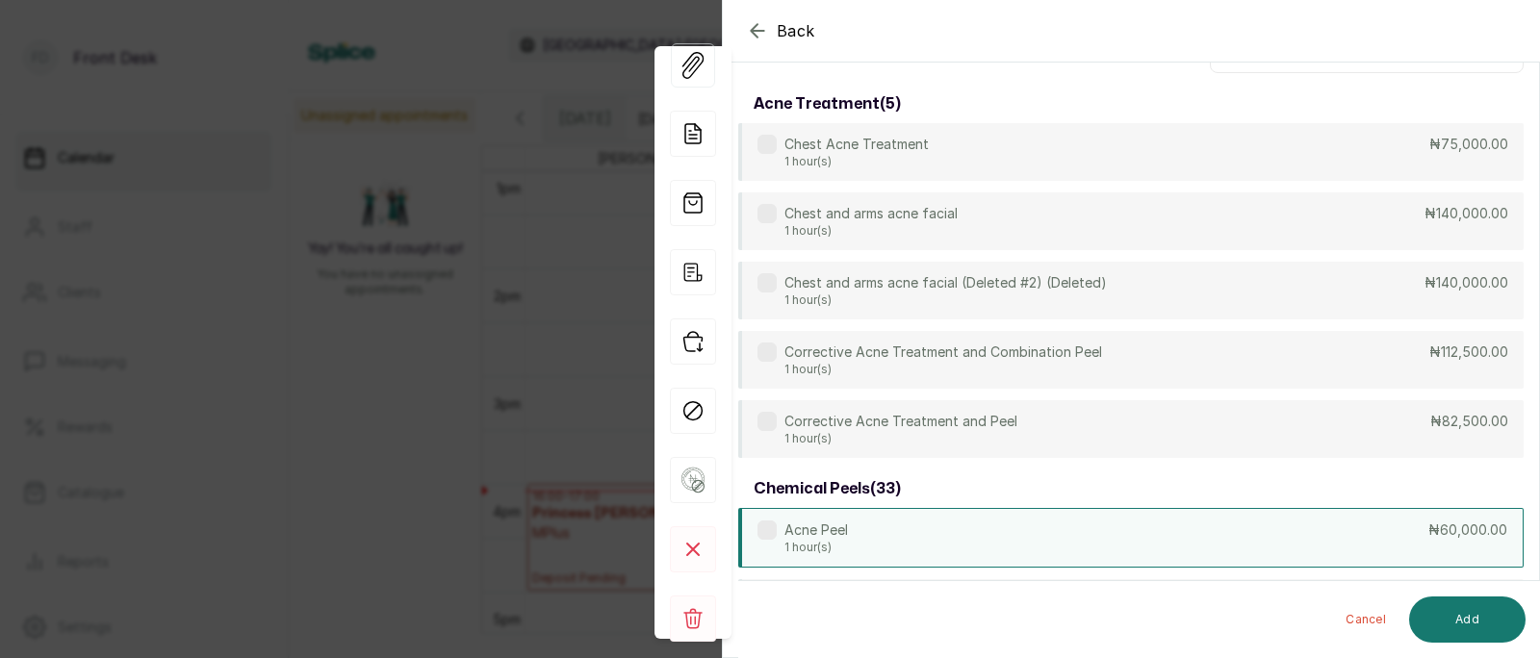
scroll to position [0, 0]
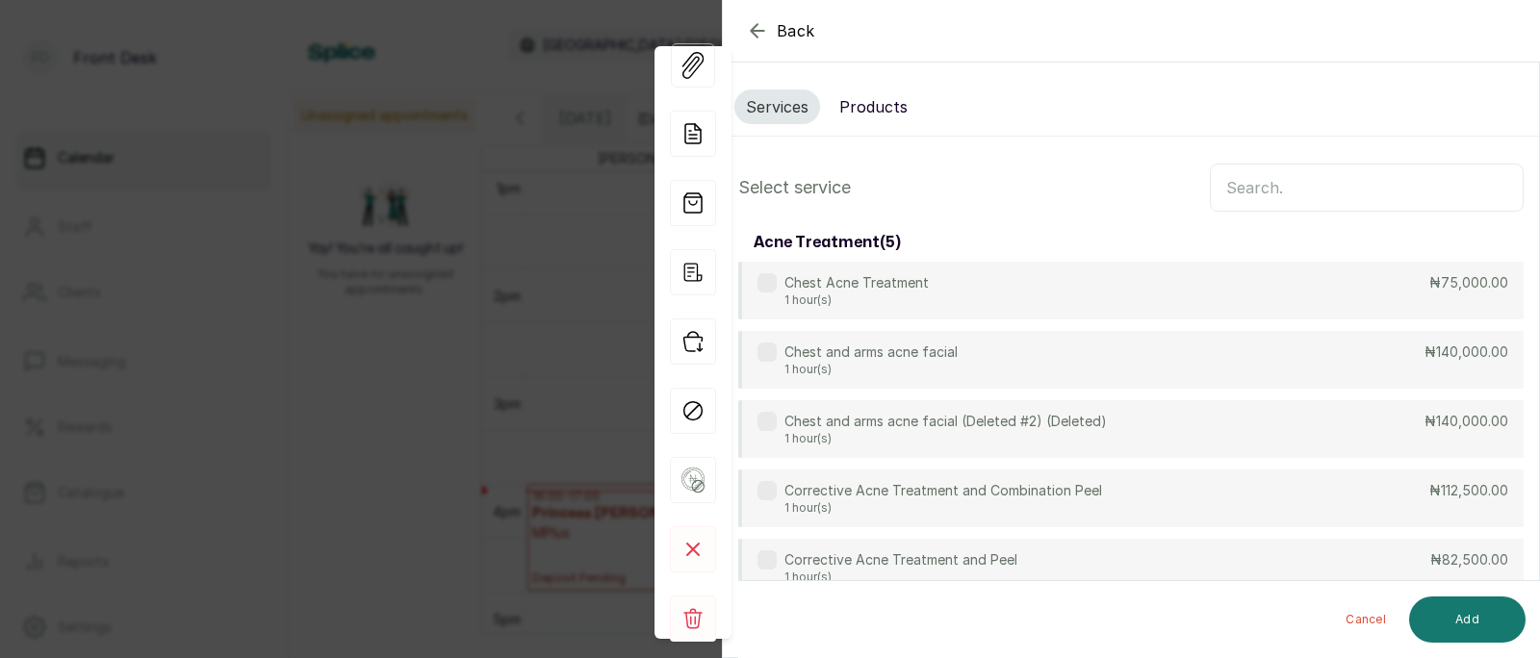
click at [1270, 186] on input "text" at bounding box center [1367, 188] width 314 height 48
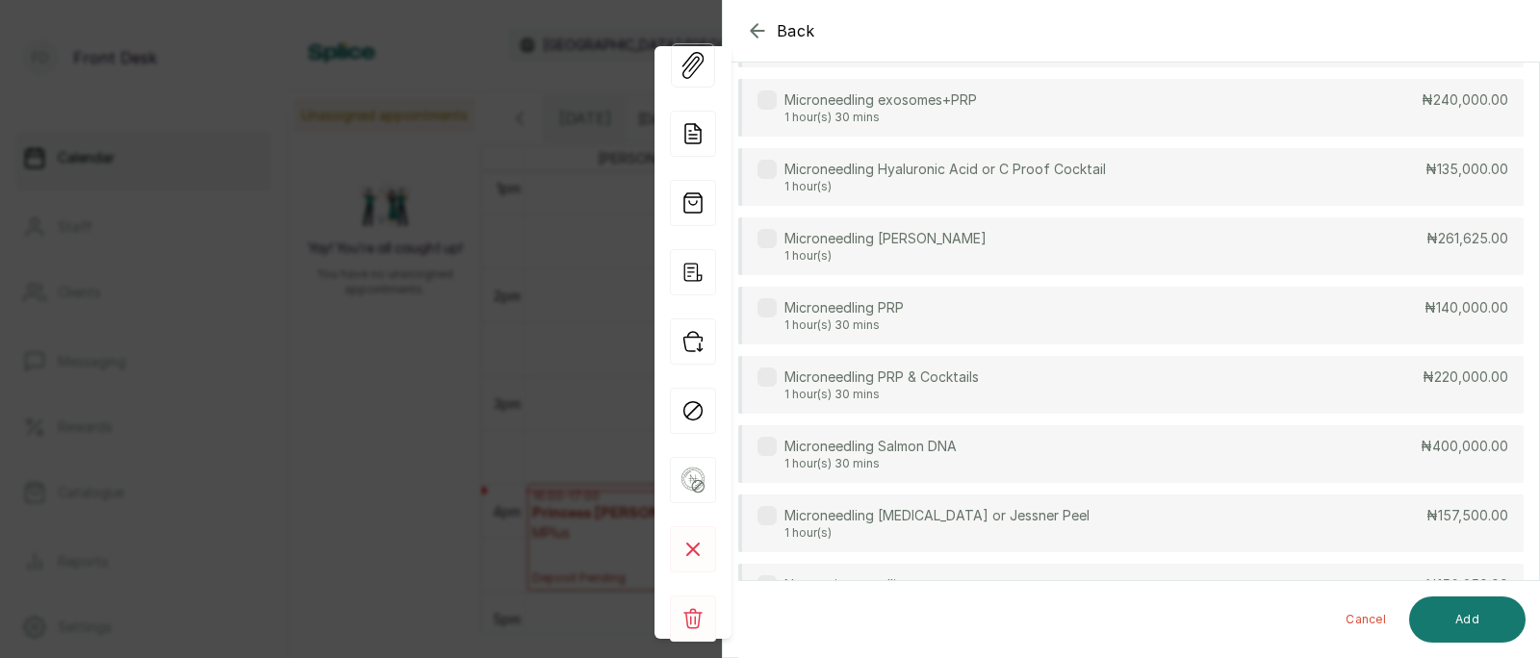
scroll to position [593, 0]
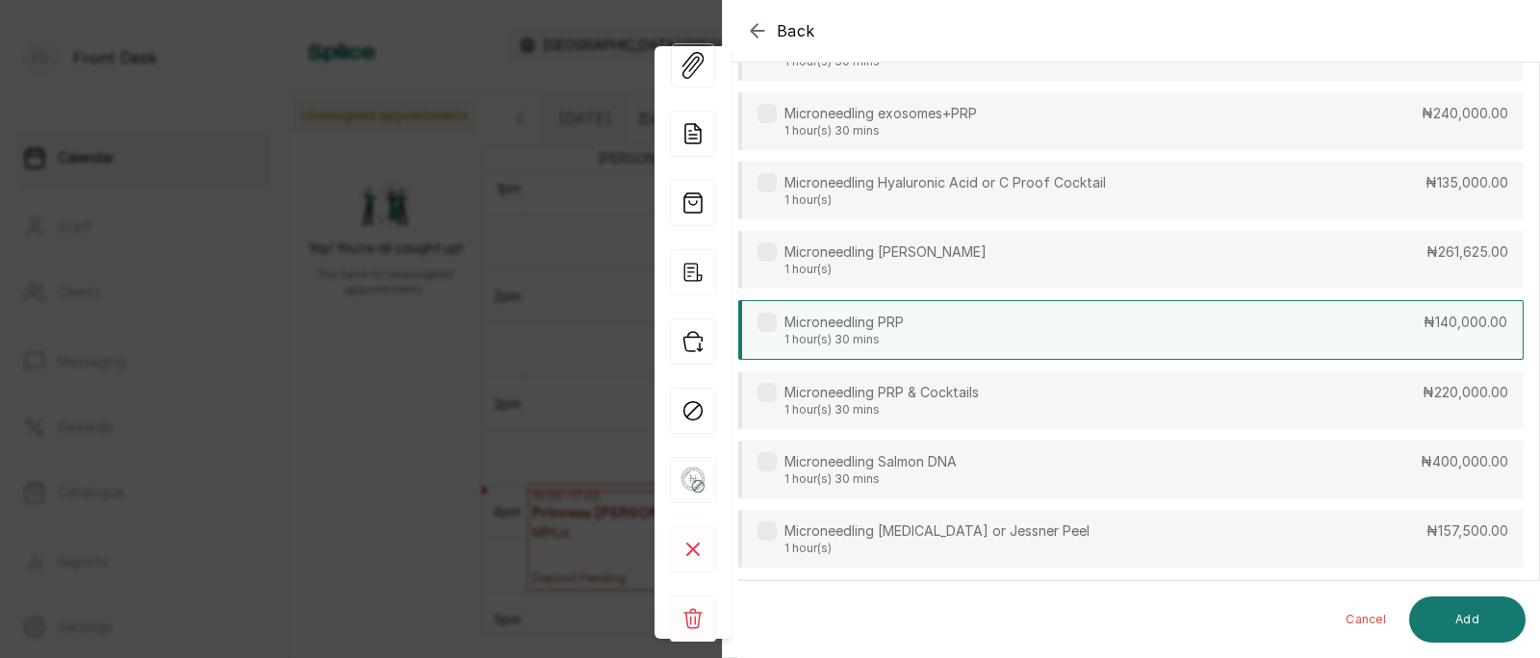
type input "micro"
click at [980, 335] on div "Microneedling PRP 1 hour(s) 30 mins ₦140,000.00" at bounding box center [1130, 330] width 785 height 60
click at [1465, 622] on button "Add" at bounding box center [1467, 620] width 116 height 46
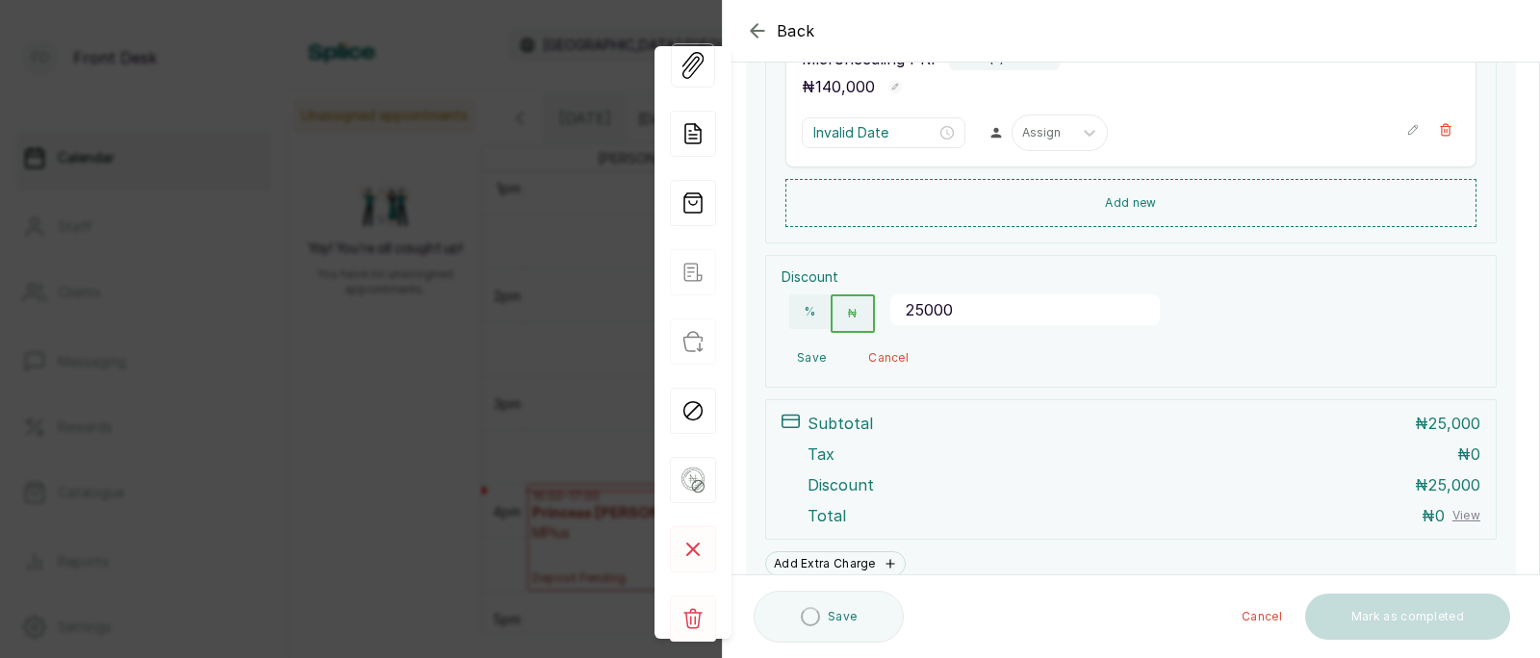
type input "2:50 pm"
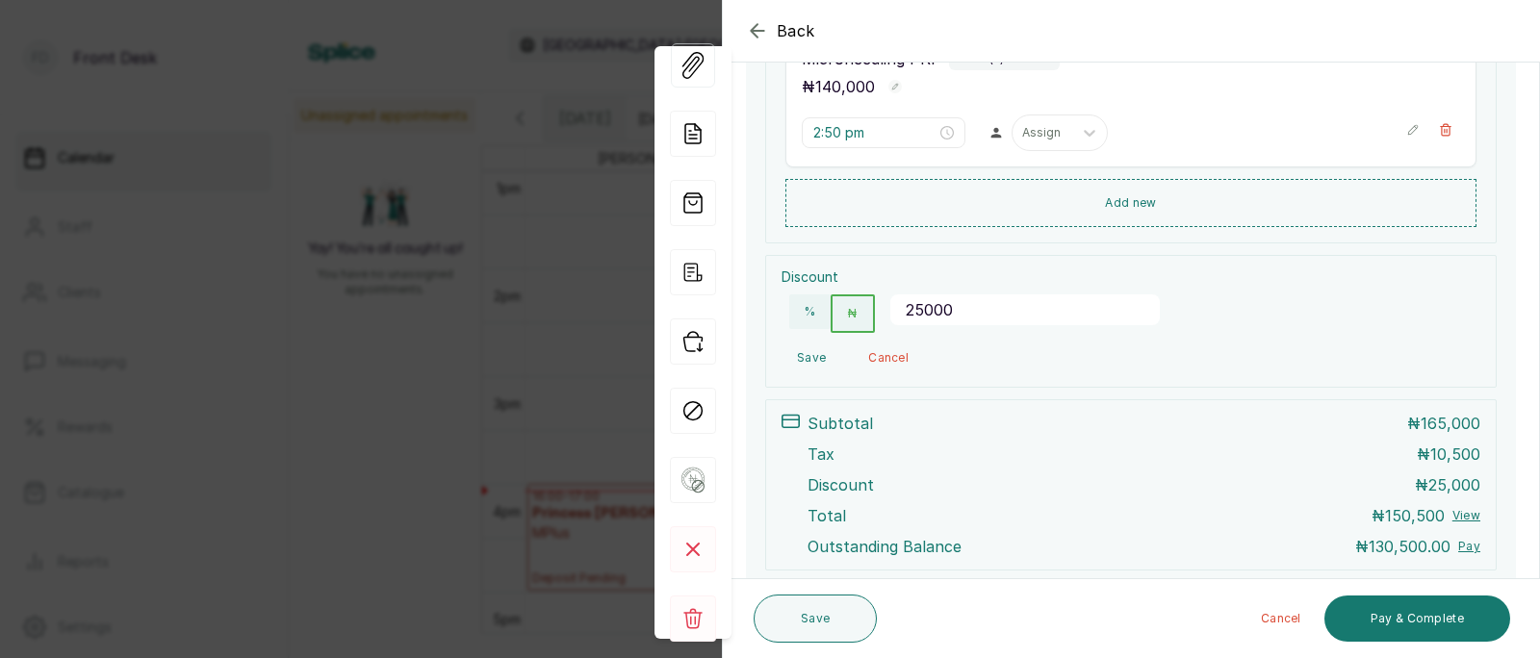
scroll to position [704, 0]
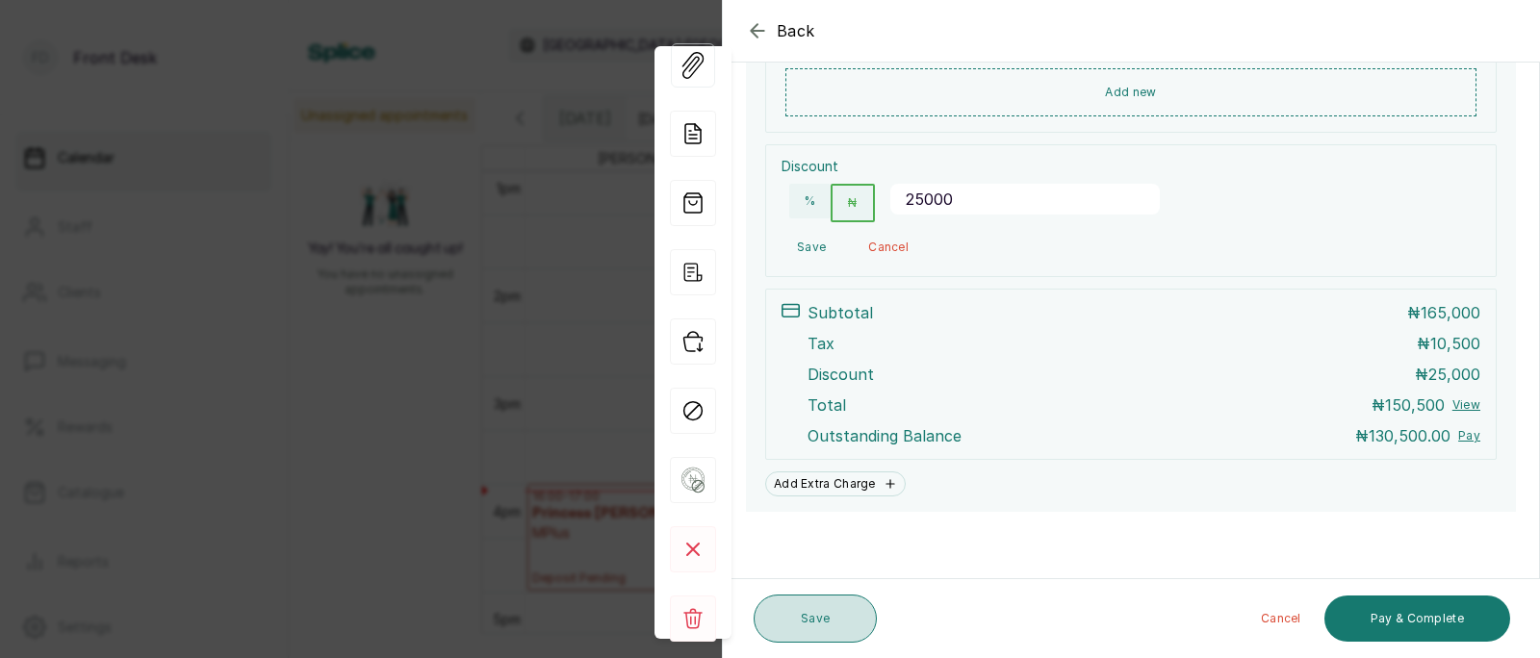
click at [805, 618] on button "Save" at bounding box center [815, 619] width 123 height 48
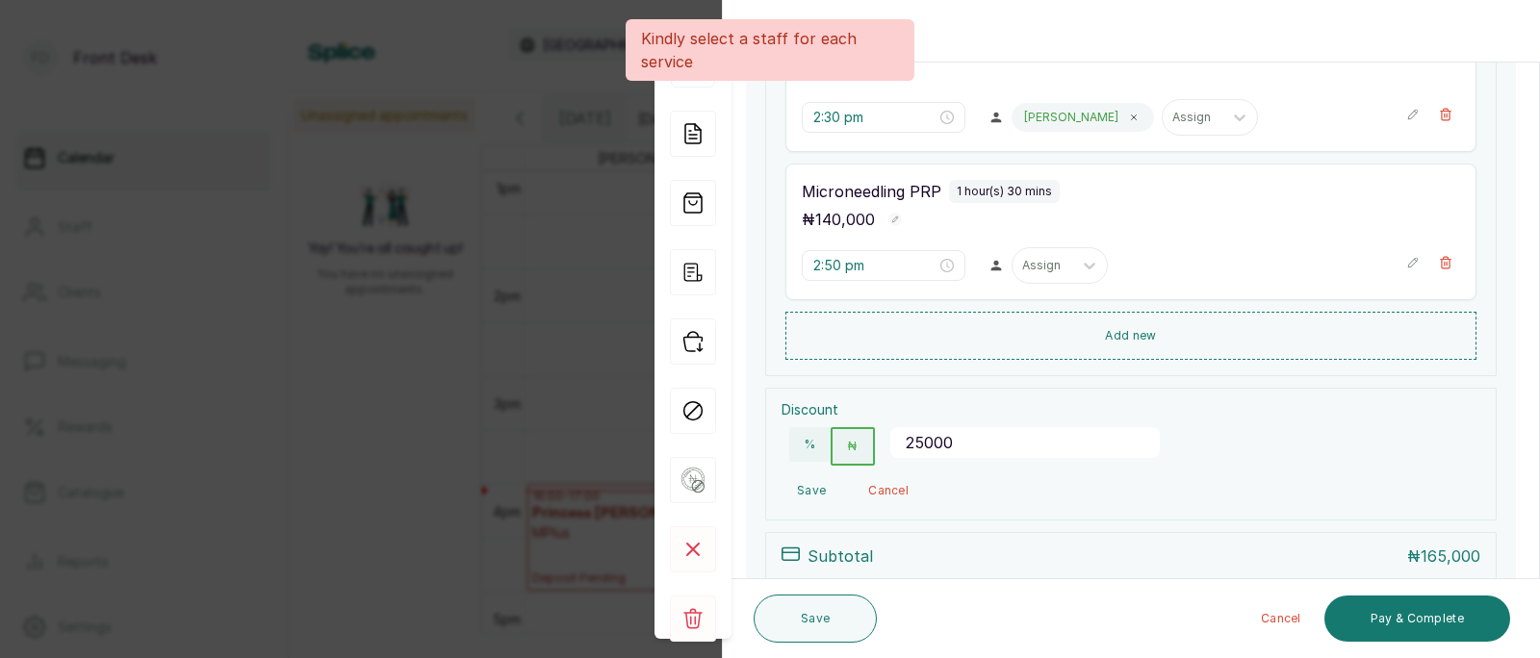
scroll to position [445, 0]
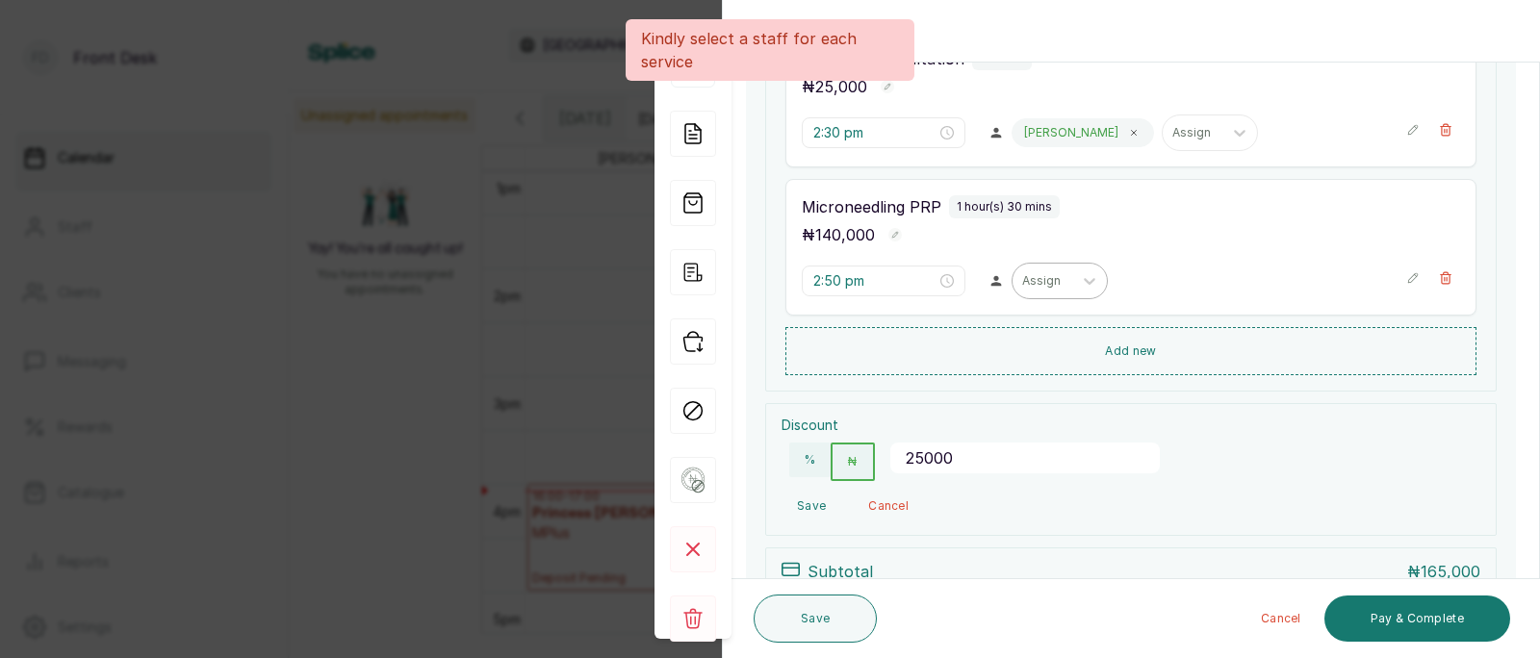
click at [1022, 282] on div at bounding box center [1042, 280] width 40 height 17
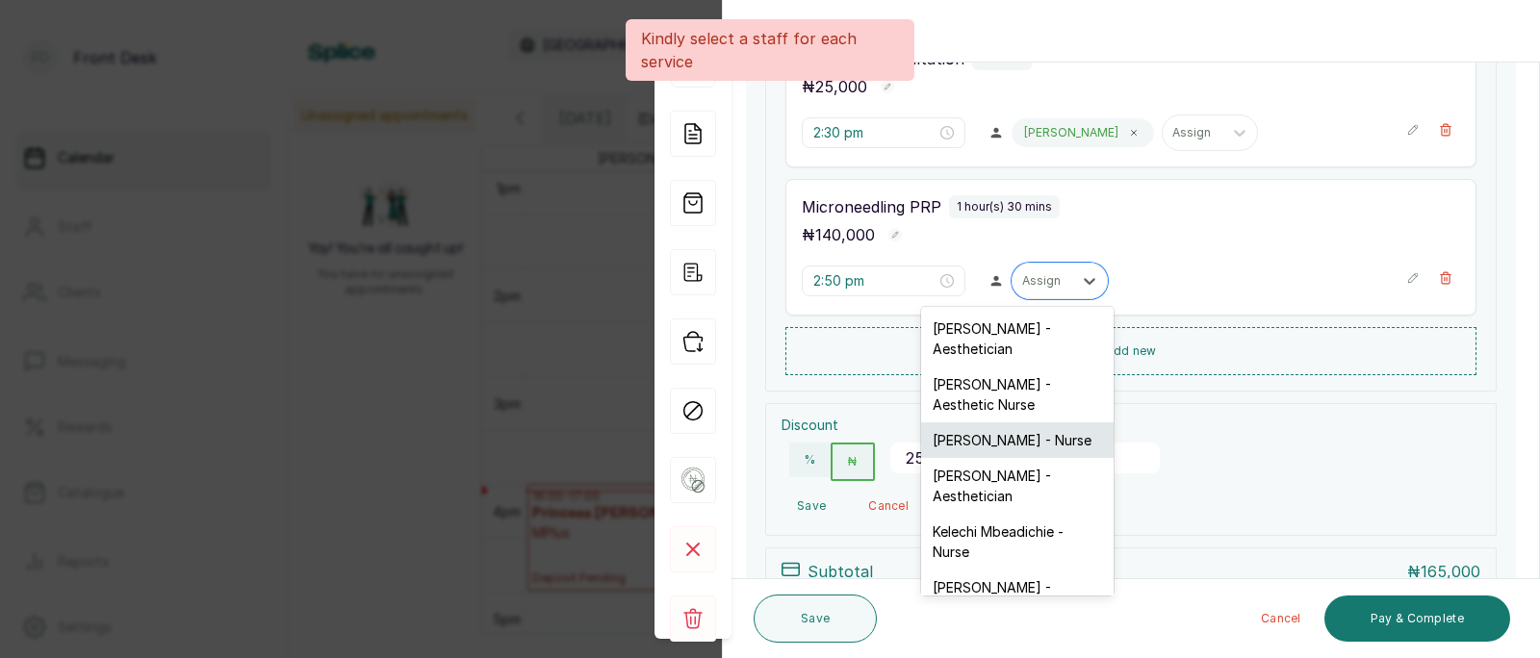
click at [1006, 427] on div "[PERSON_NAME] - Nurse" at bounding box center [1017, 441] width 193 height 36
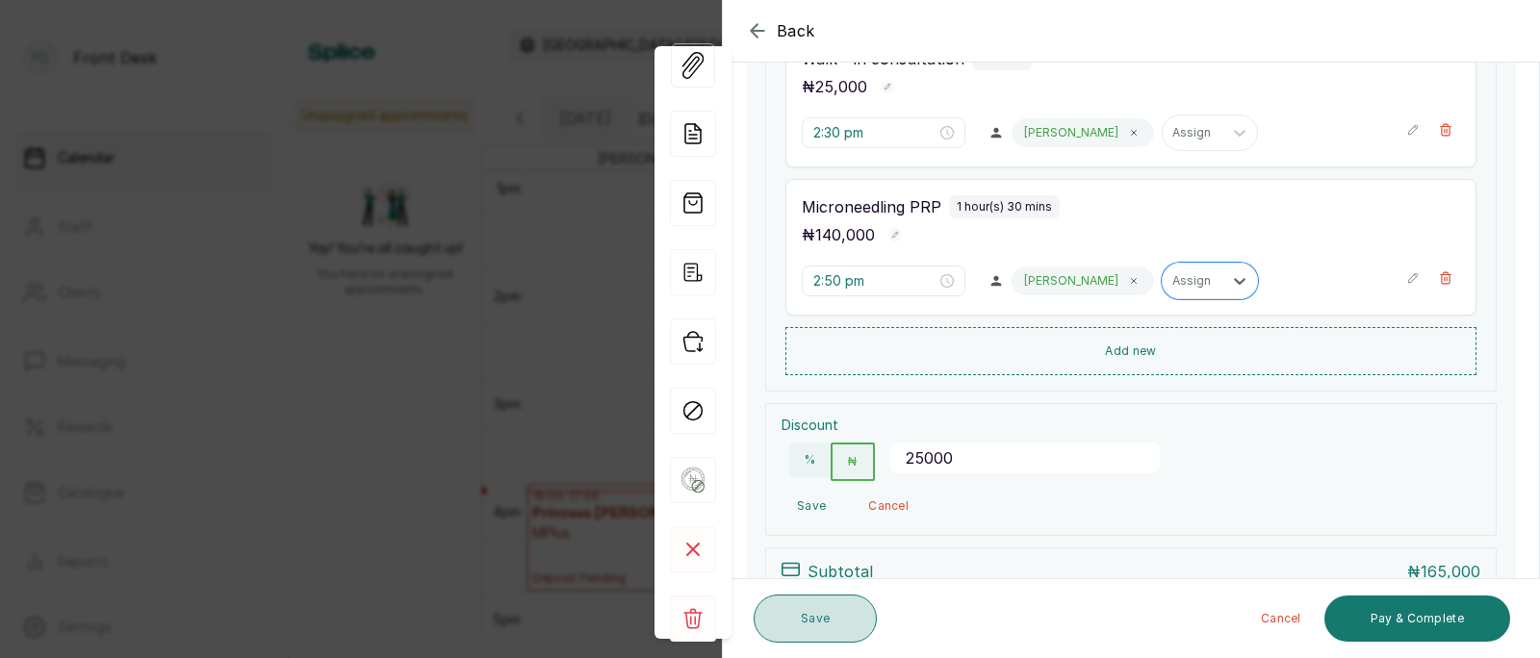
click at [815, 624] on button "Save" at bounding box center [815, 619] width 123 height 48
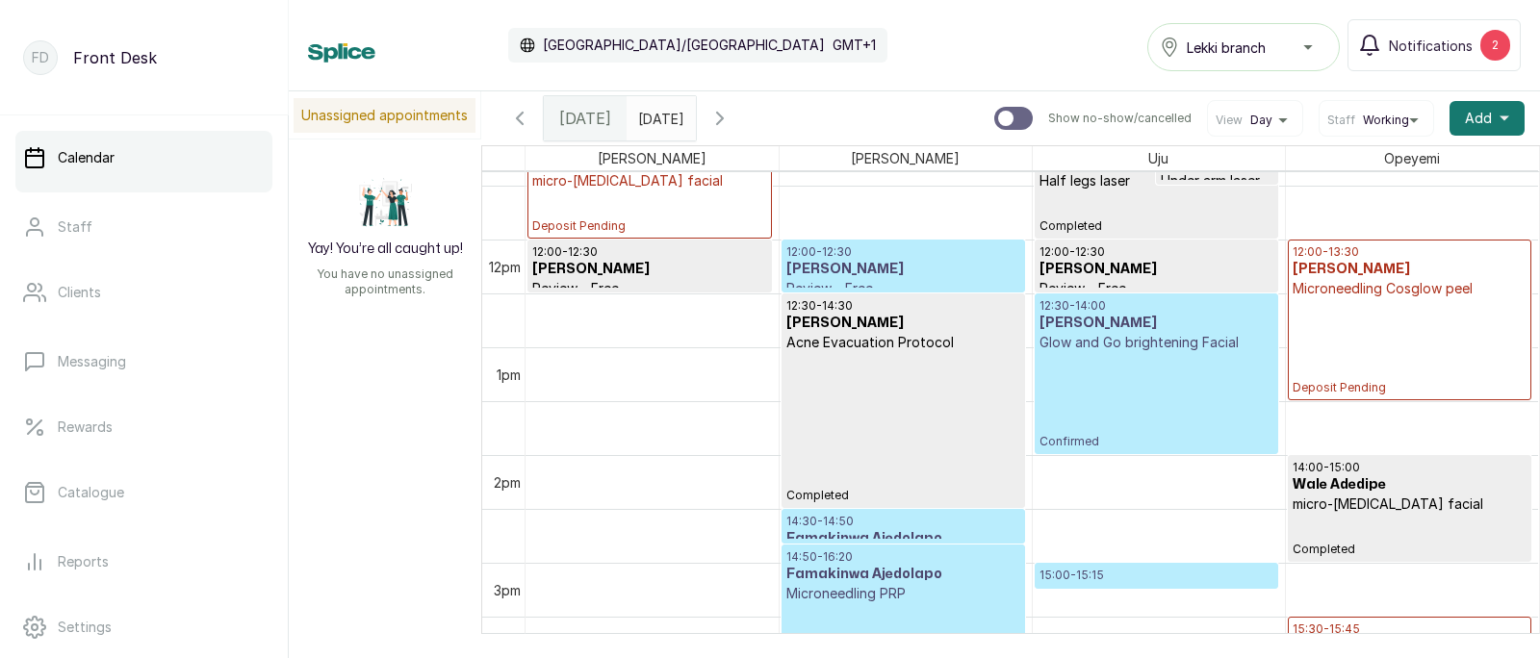
scroll to position [1197, 0]
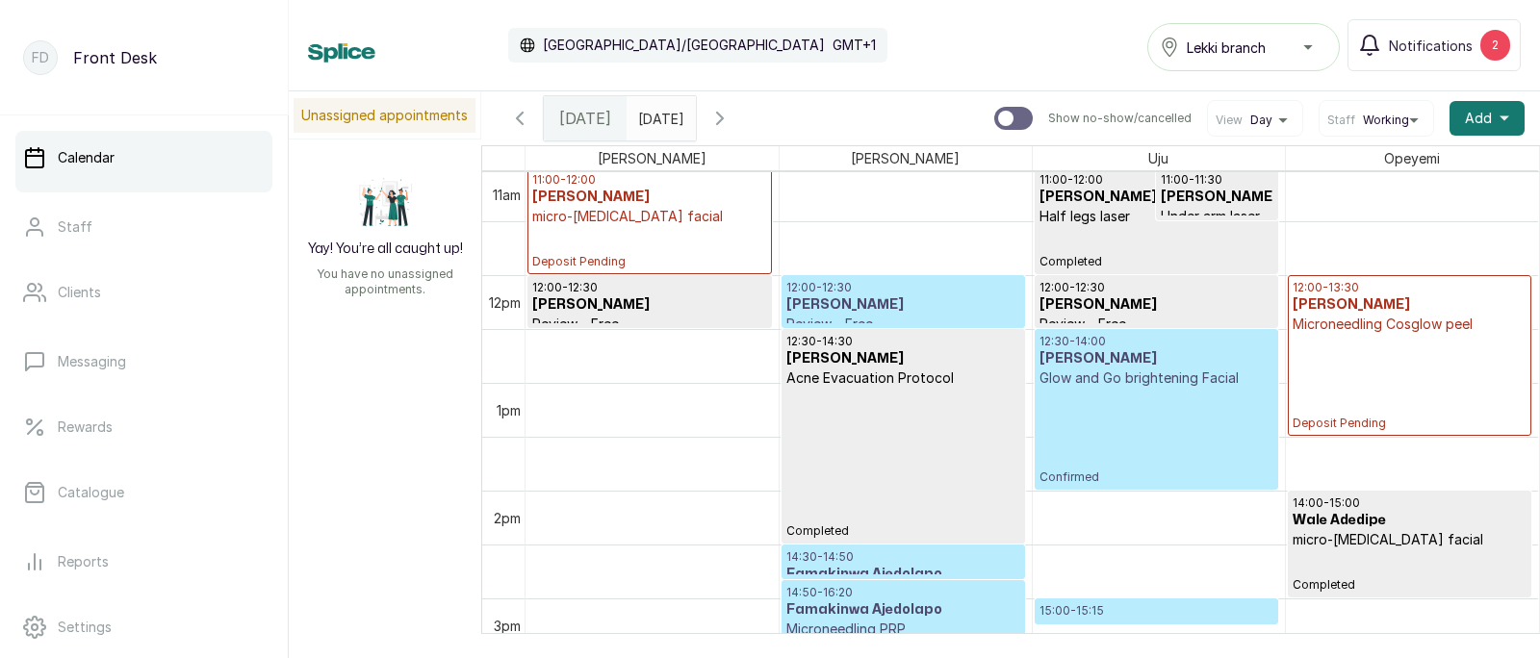
click at [1375, 349] on div "12:00 - 13:30 [PERSON_NAME] Microneedling Cosglow peel Deposit Pending" at bounding box center [1410, 355] width 235 height 151
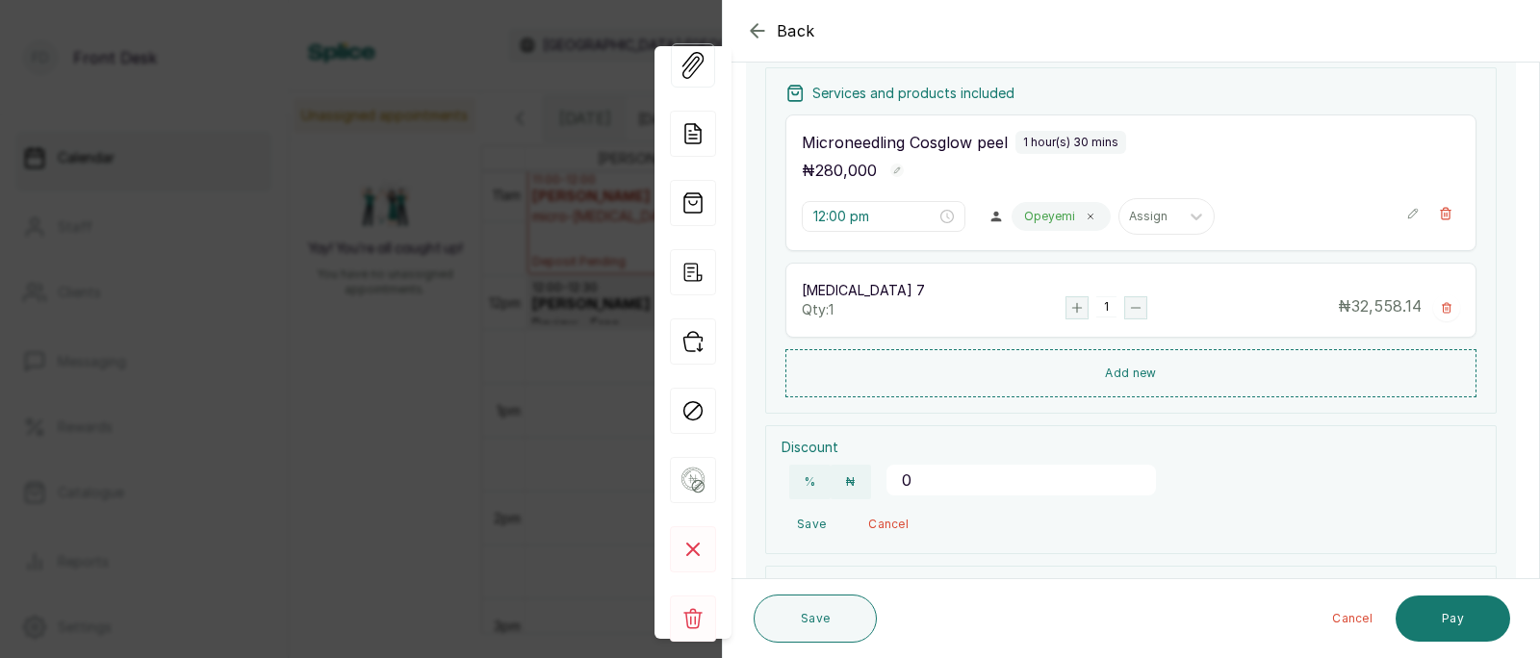
scroll to position [244, 0]
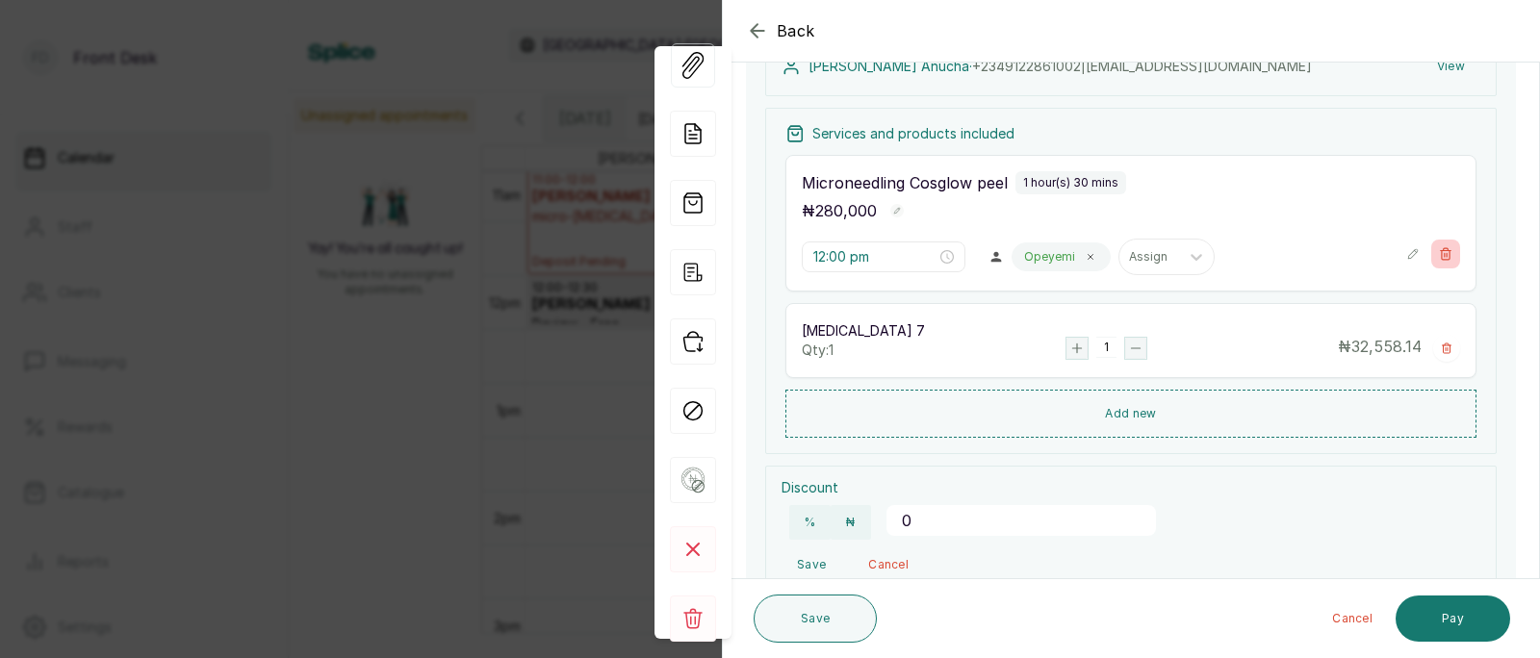
click at [1444, 254] on icon "button" at bounding box center [1446, 254] width 11 height 12
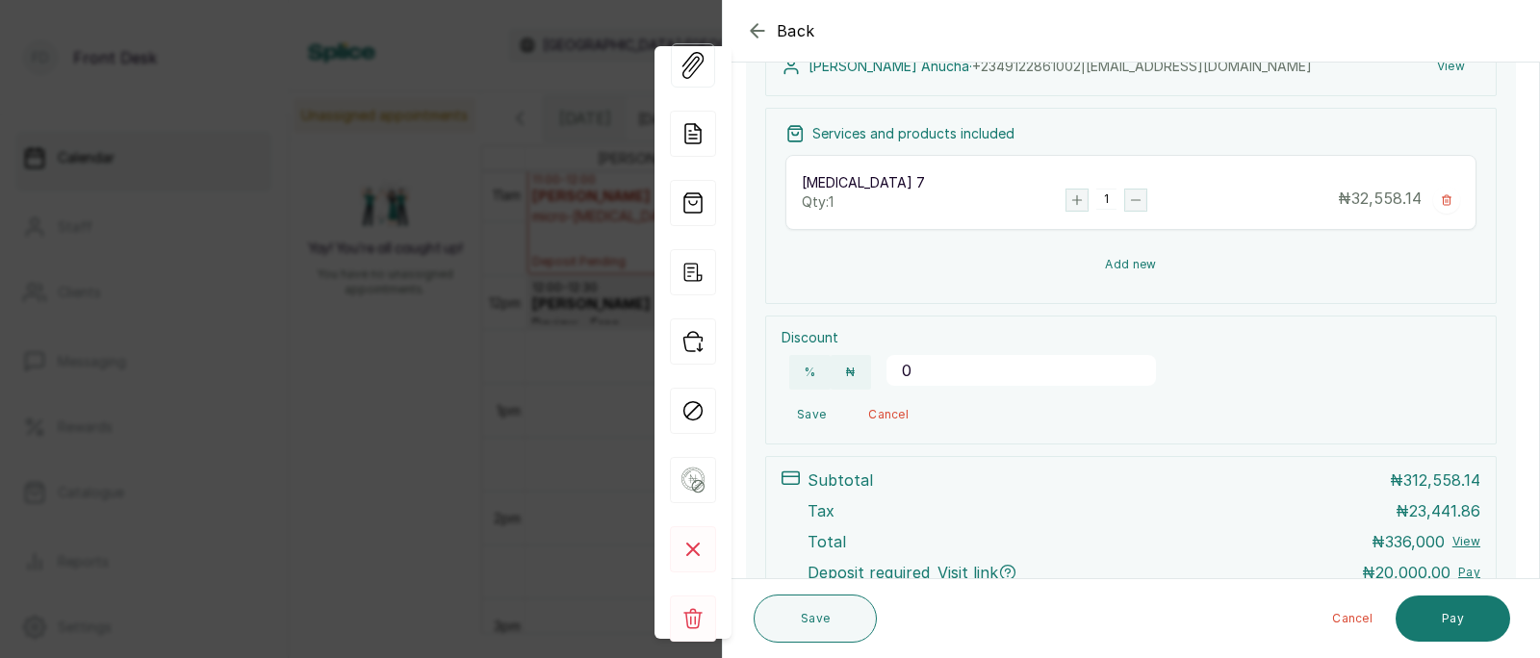
click at [1130, 267] on button "Add new" at bounding box center [1130, 265] width 691 height 46
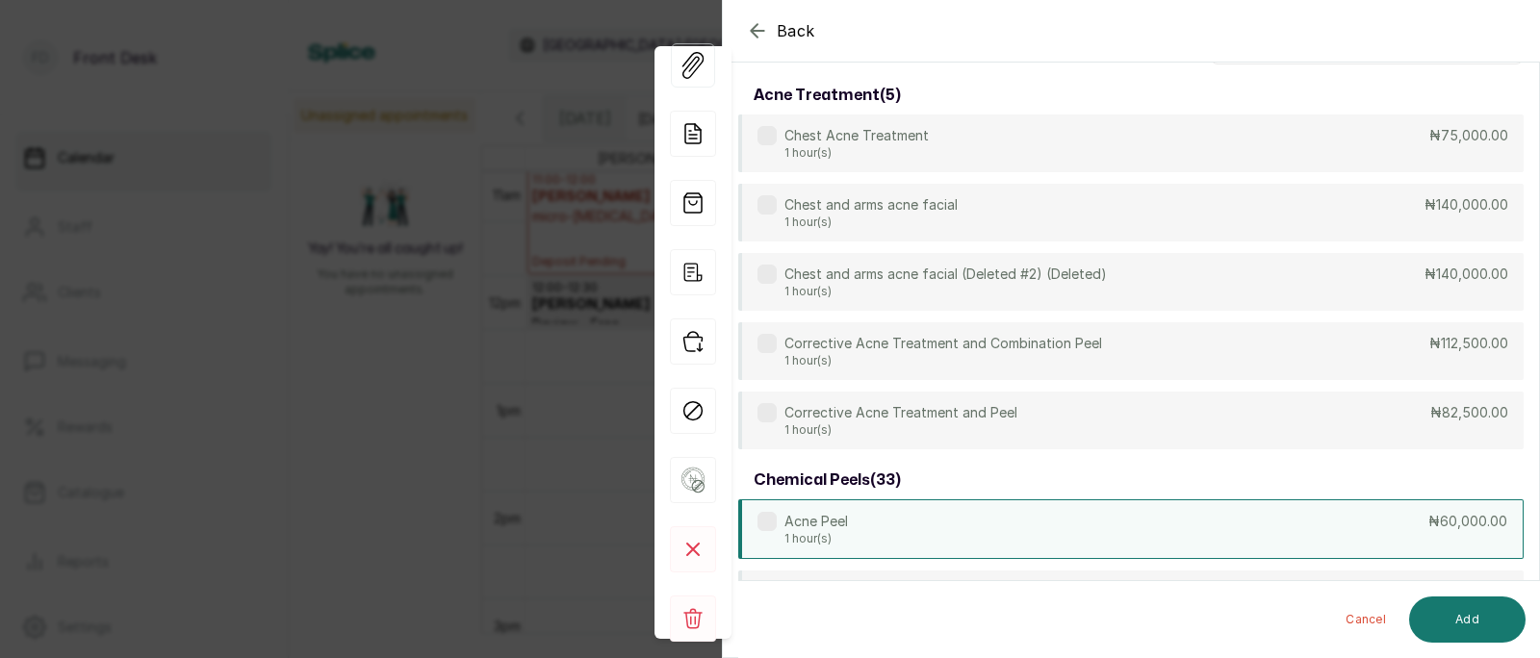
scroll to position [0, 0]
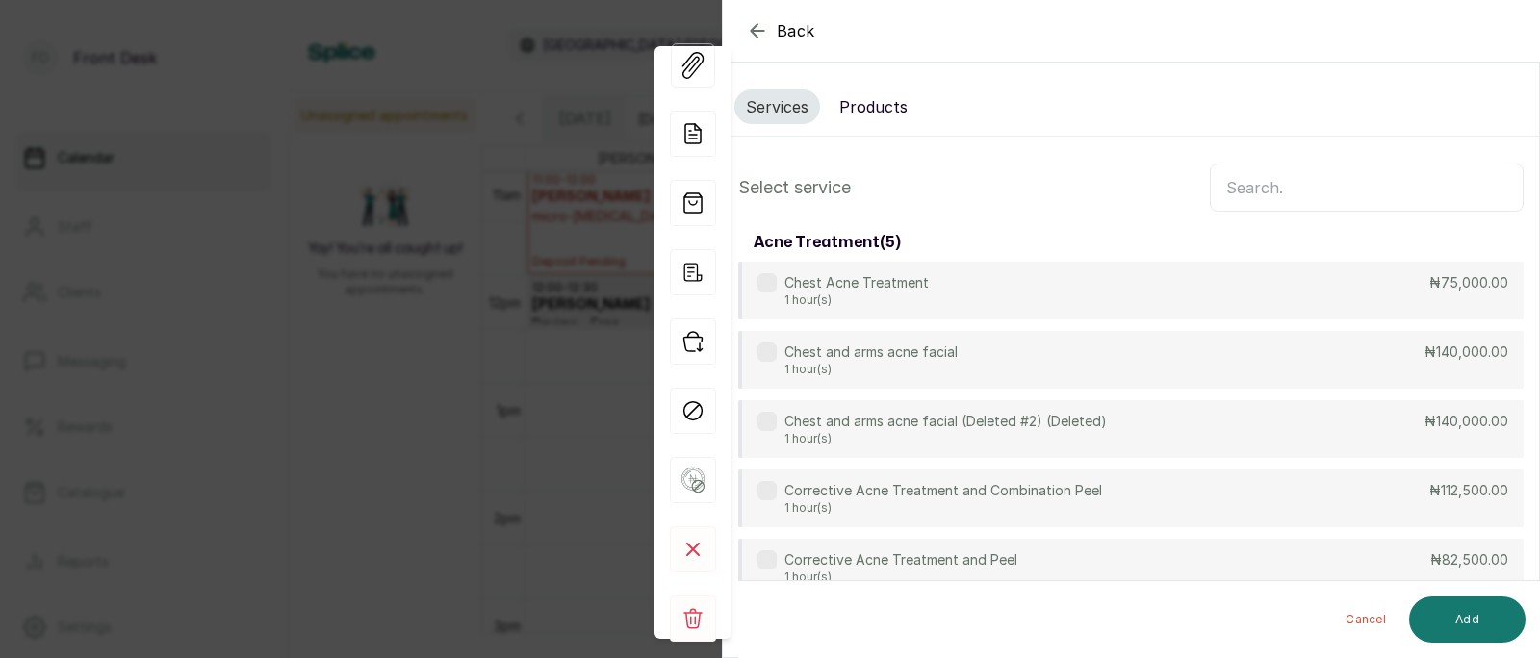
click at [1269, 180] on input "text" at bounding box center [1367, 188] width 314 height 48
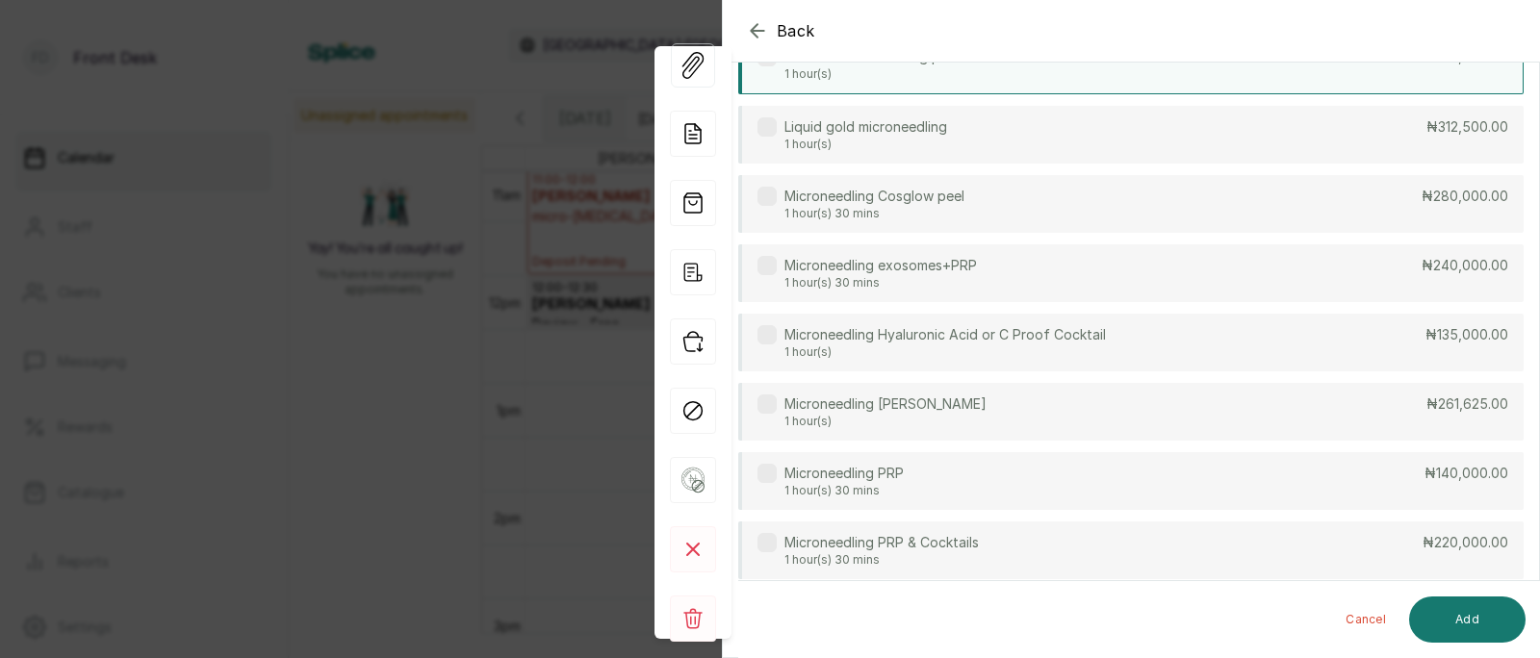
scroll to position [464, 0]
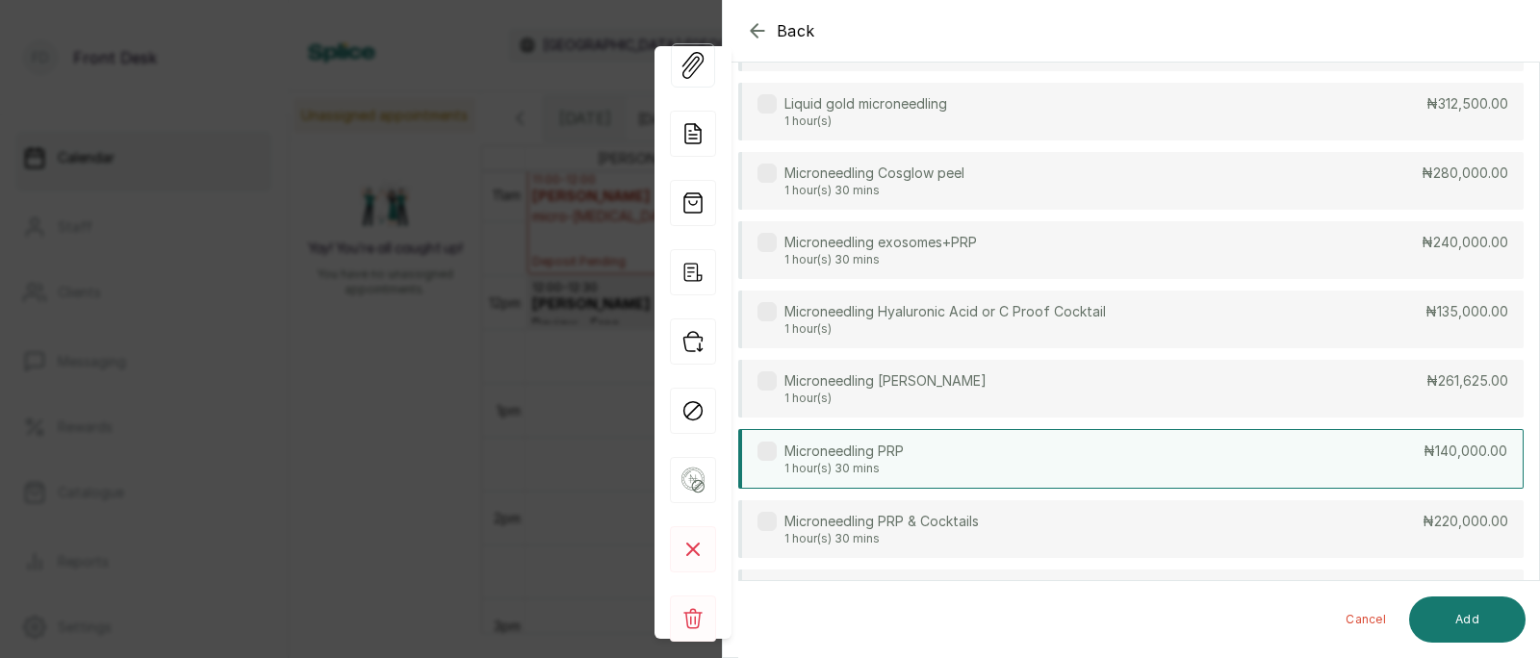
type input "micro"
click at [964, 459] on div "Microneedling PRP 1 hour(s) 30 mins ₦140,000.00" at bounding box center [1130, 459] width 785 height 60
click at [1475, 620] on button "Add" at bounding box center [1467, 620] width 116 height 46
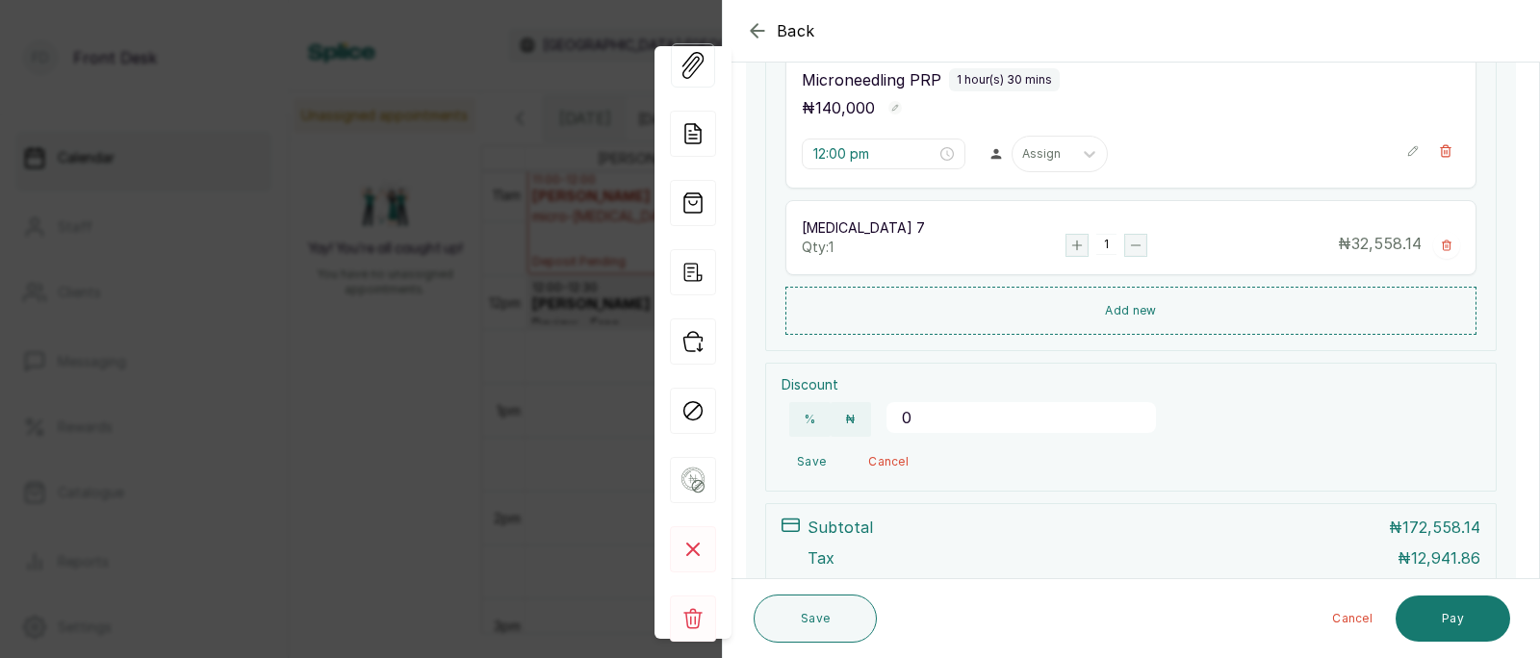
scroll to position [204, 0]
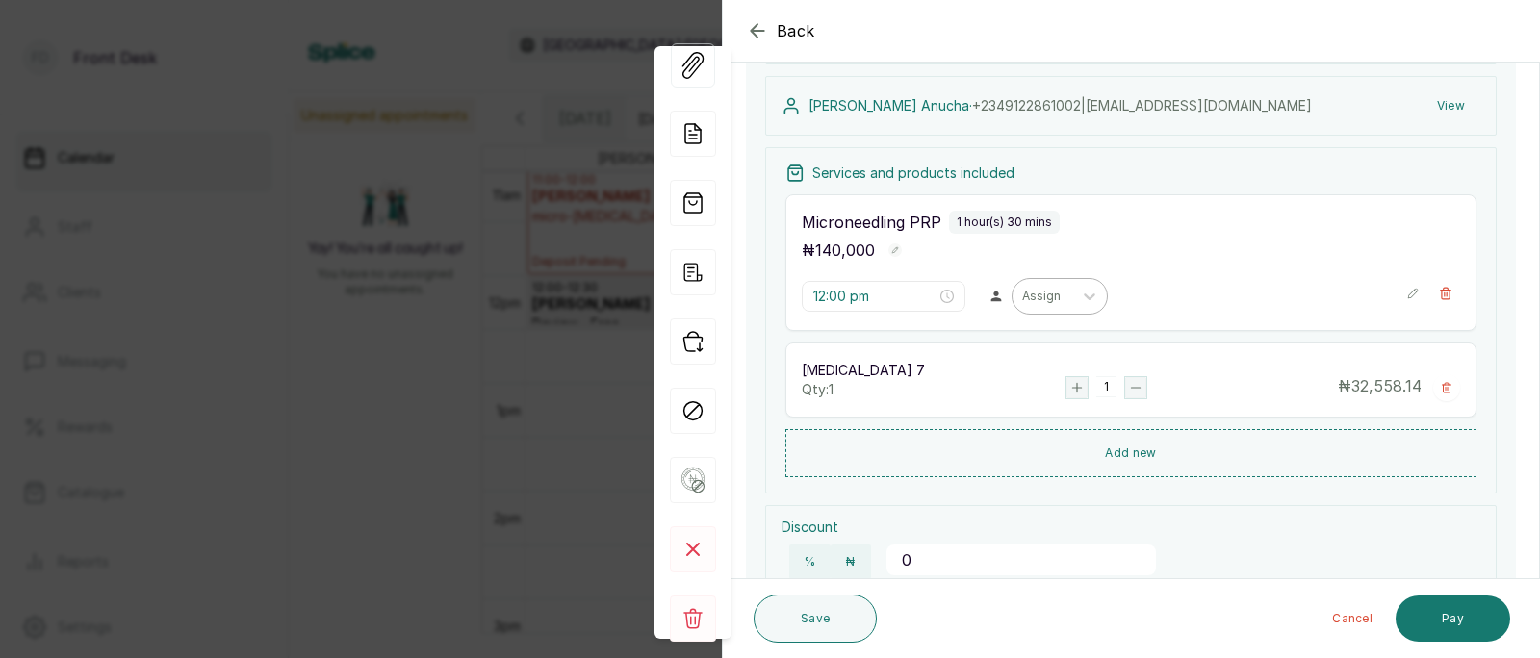
click at [1022, 301] on div at bounding box center [1042, 296] width 40 height 17
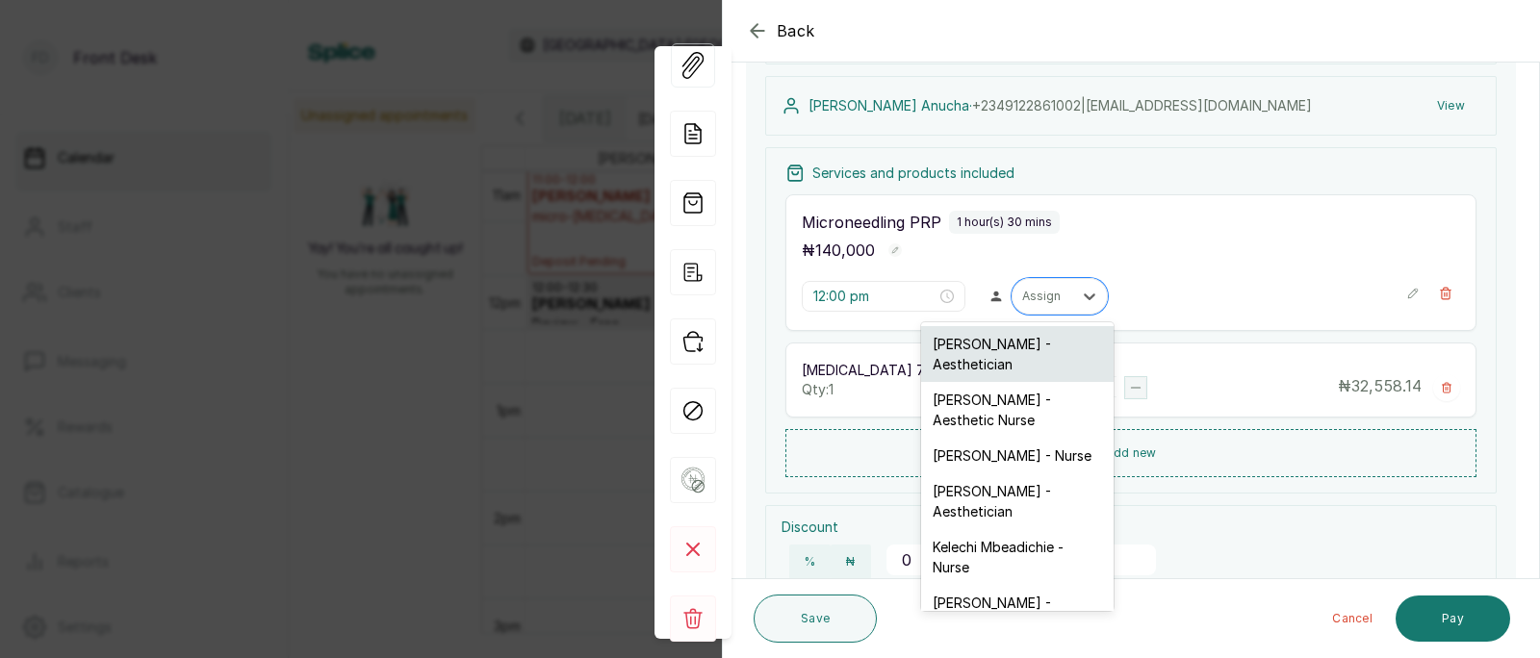
click at [993, 347] on div "[PERSON_NAME] - Aesthetician" at bounding box center [1017, 354] width 193 height 56
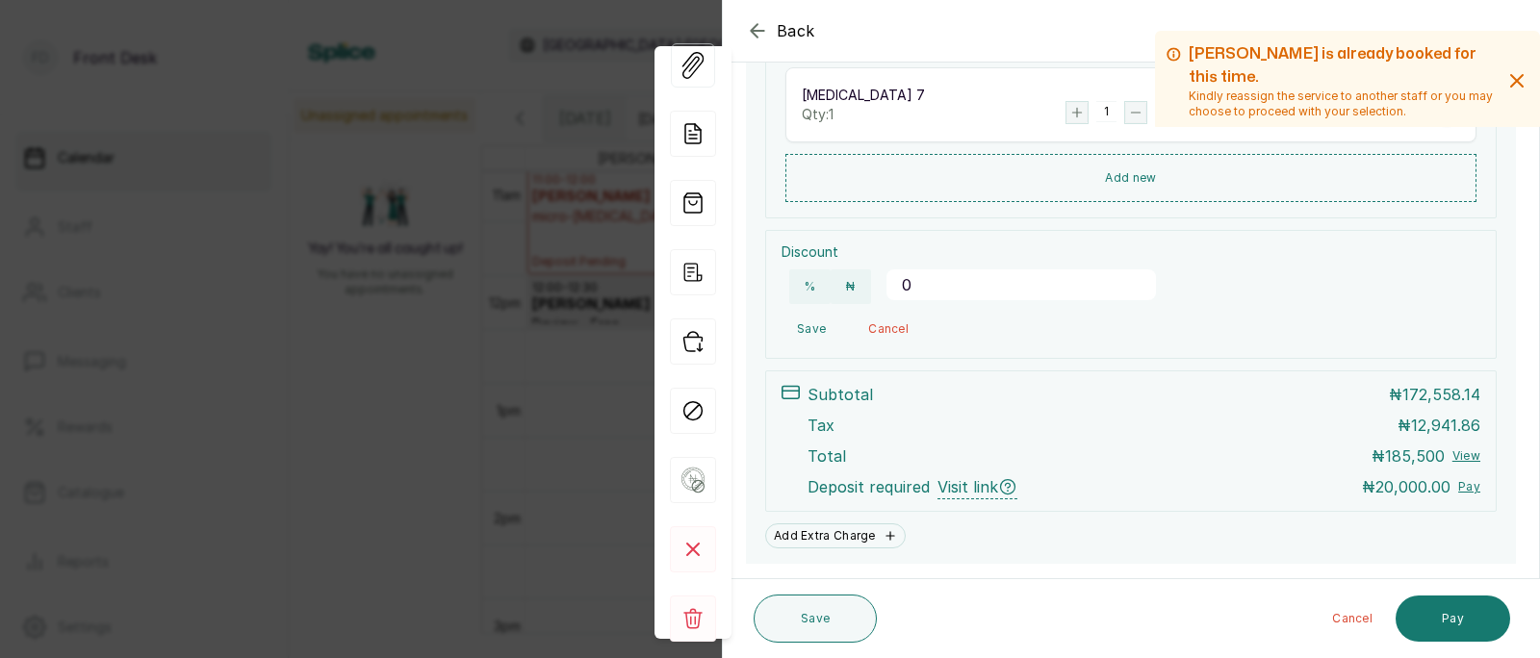
scroll to position [533, 0]
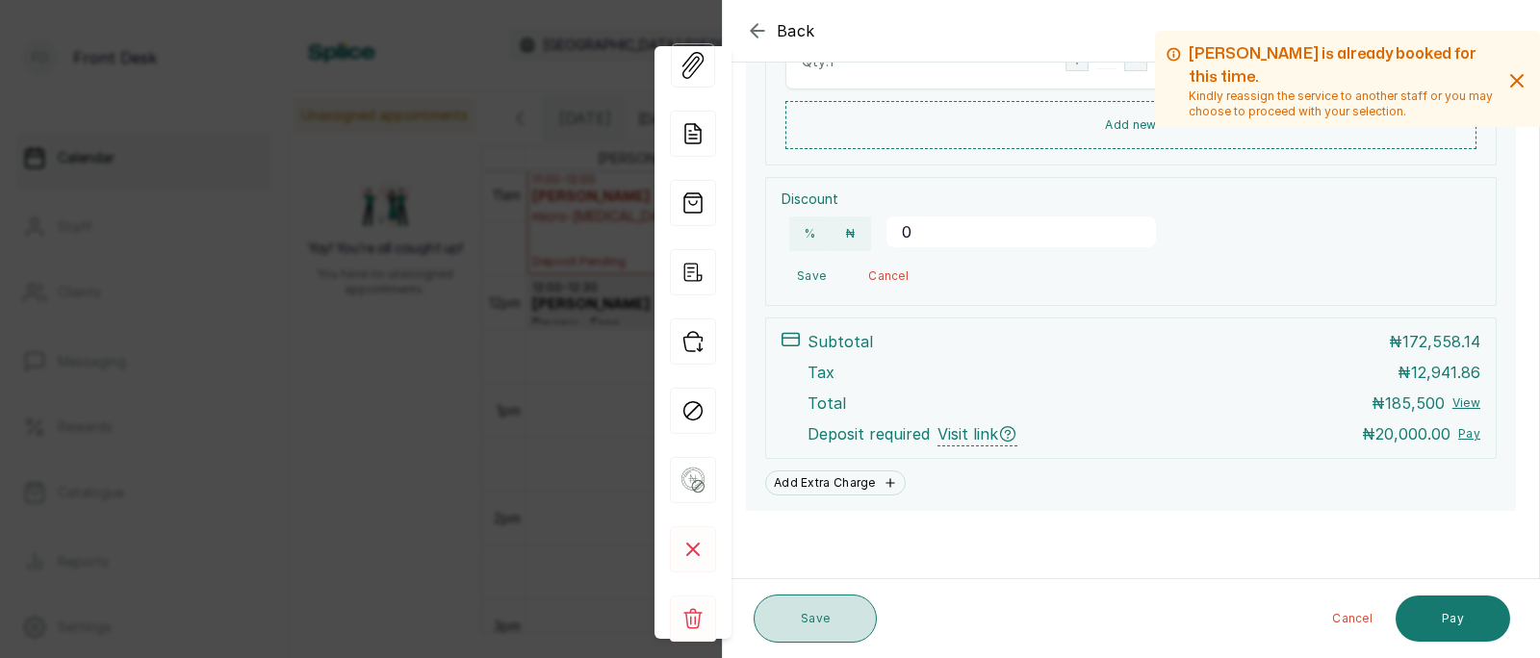
click at [818, 627] on button "Save" at bounding box center [815, 619] width 123 height 48
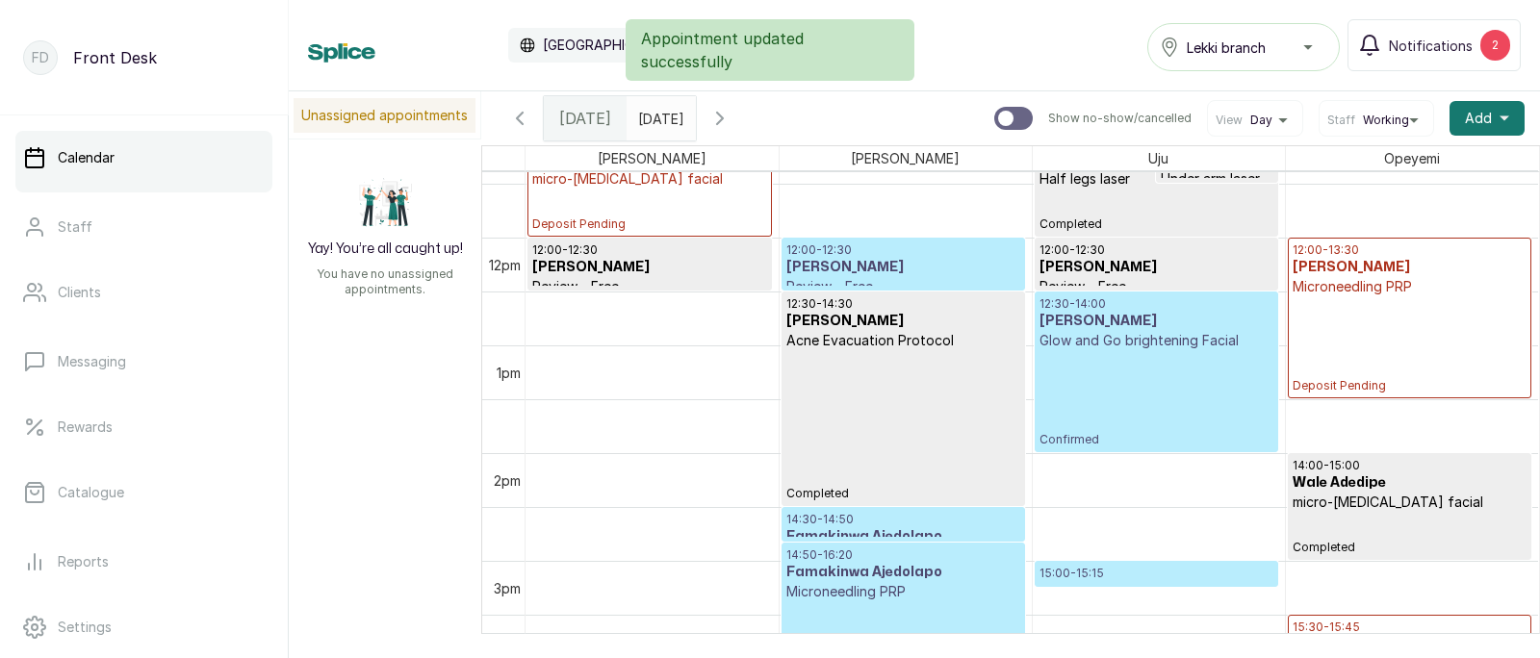
scroll to position [1196, 0]
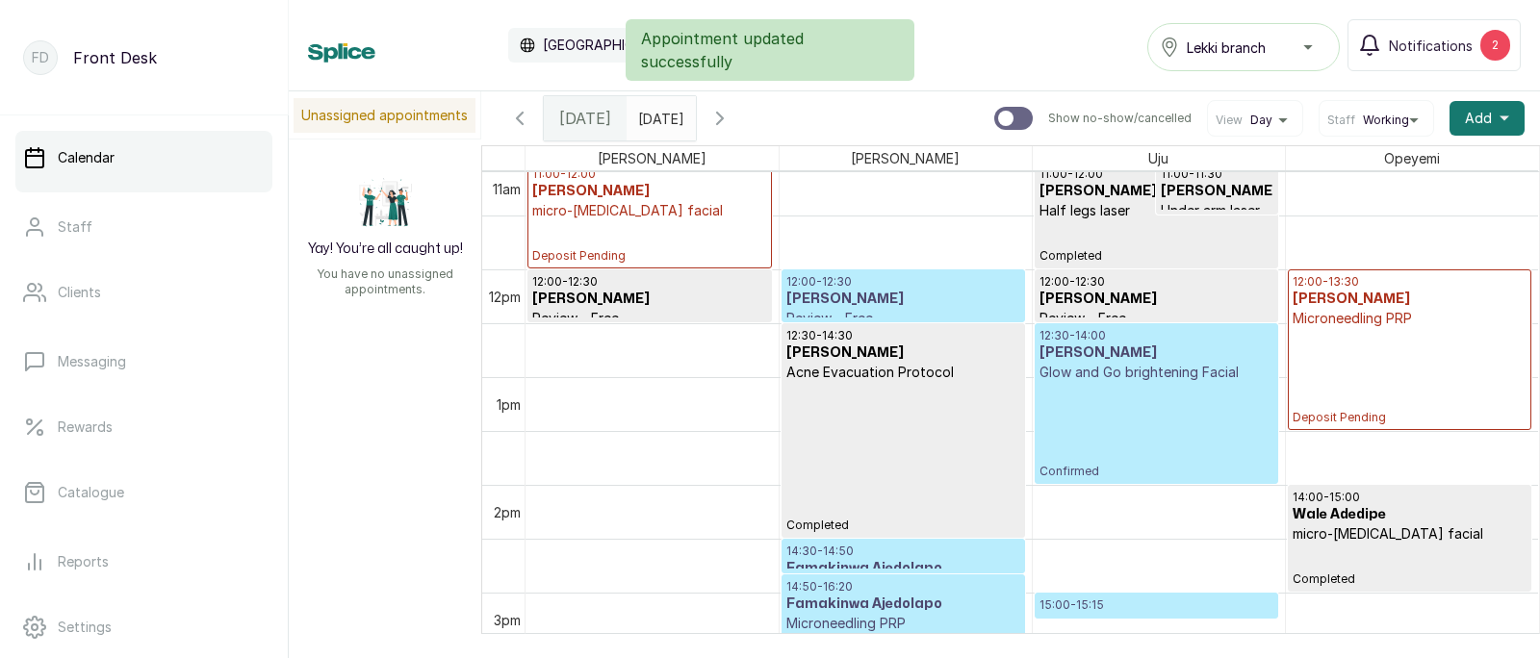
click at [1383, 351] on div "12:00 - 13:30 [PERSON_NAME] Microneedling PRP Deposit Pending" at bounding box center [1410, 349] width 235 height 151
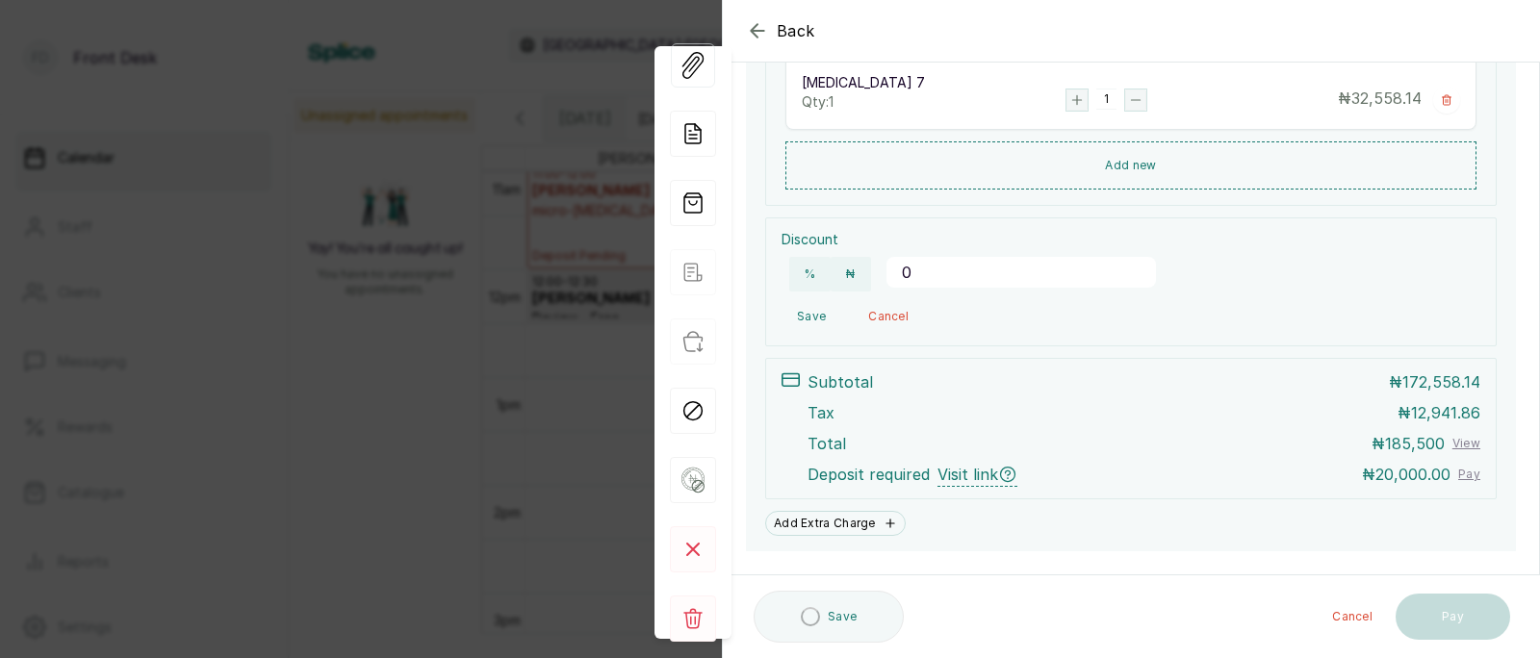
scroll to position [533, 0]
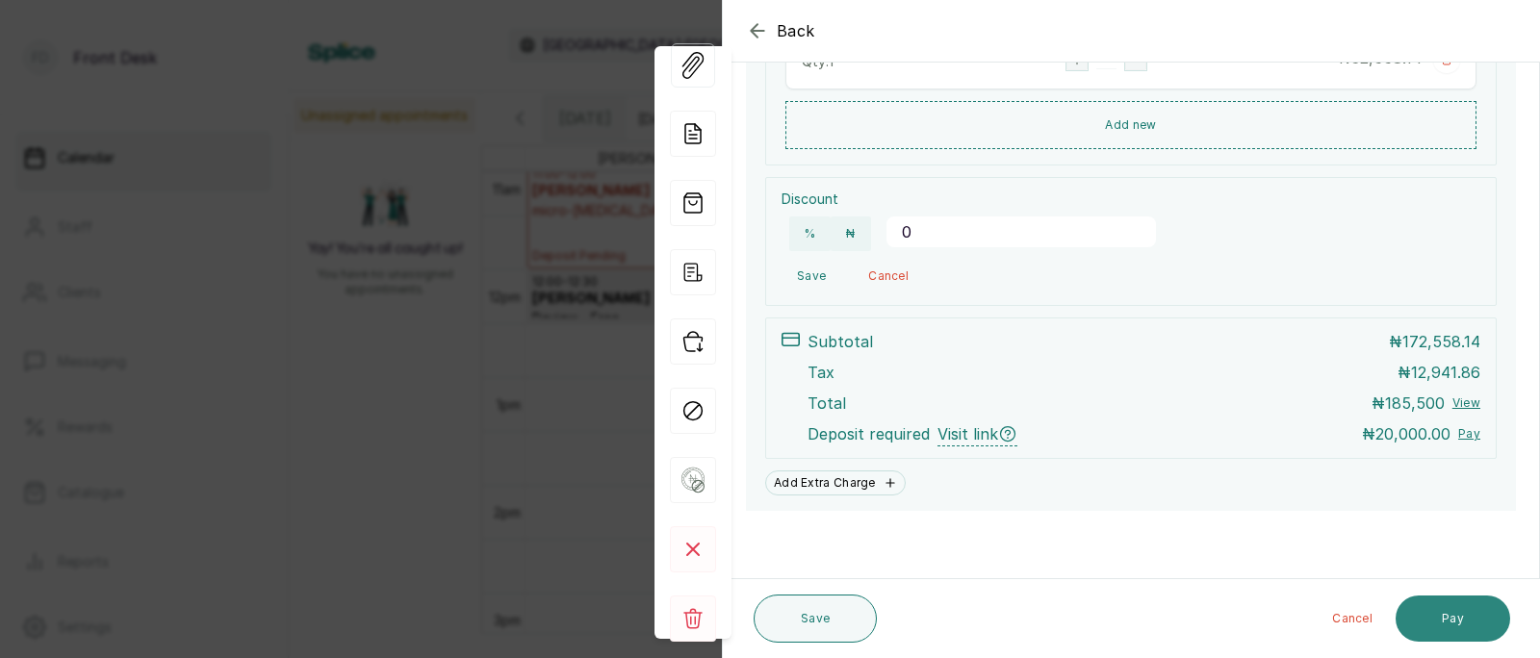
click at [1459, 616] on button "Pay" at bounding box center [1453, 619] width 115 height 46
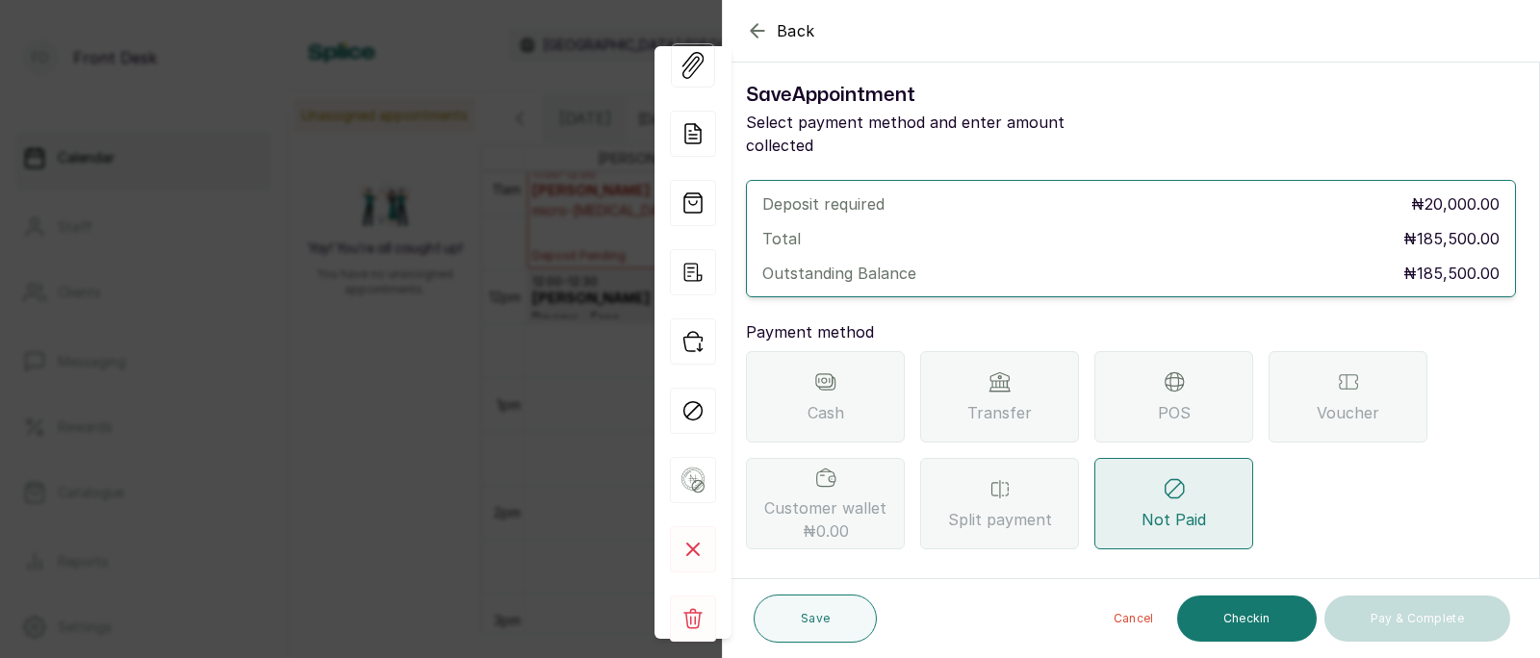
click at [992, 401] on span "Transfer" at bounding box center [999, 412] width 64 height 23
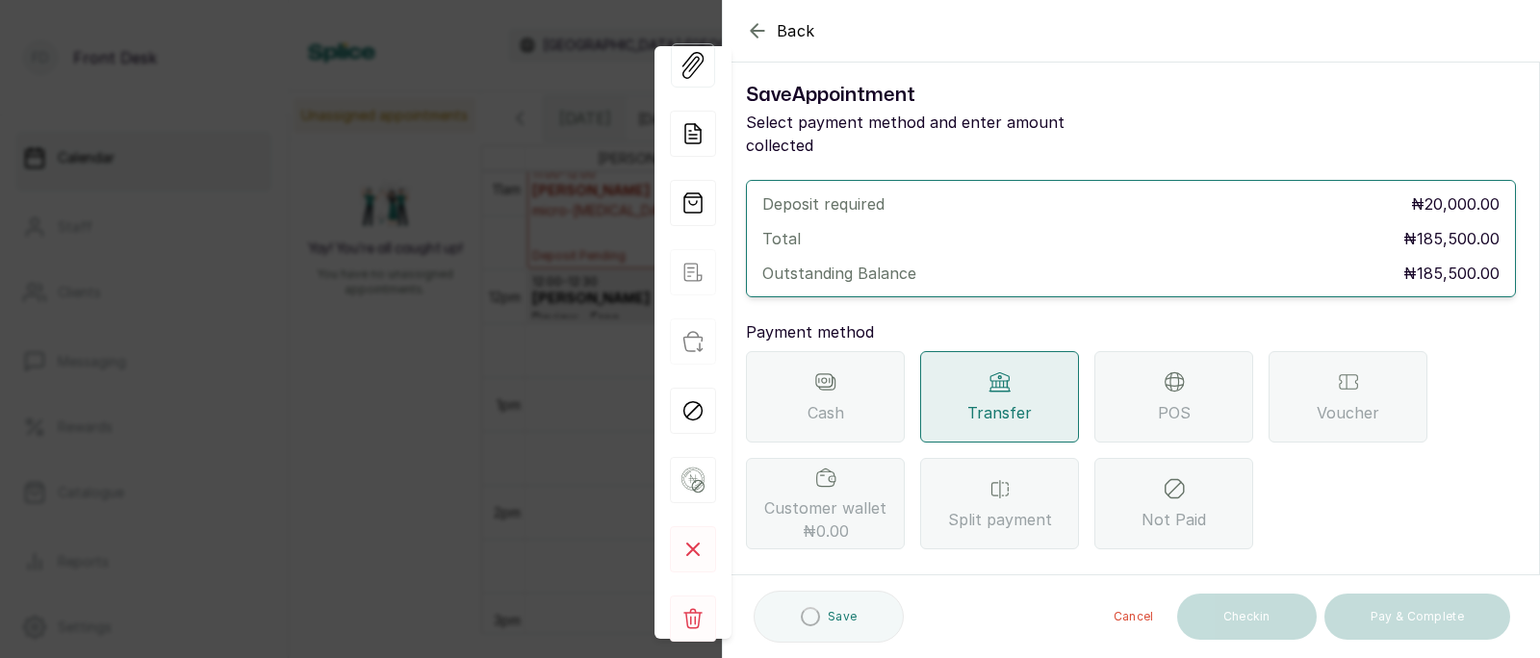
scroll to position [244, 0]
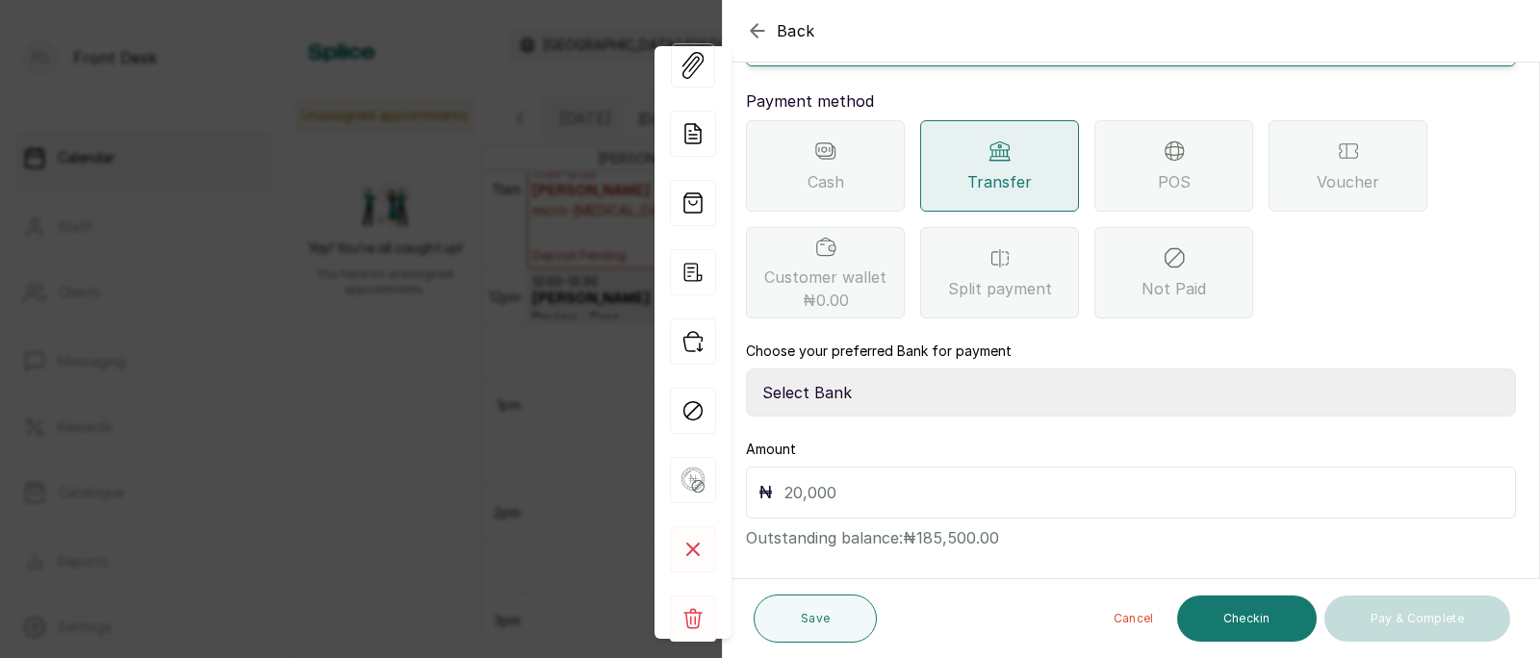
click at [899, 371] on select "Select Bank [PERSON_NAME] Fairmoney Microfinance Bank SKN ANALYTICS MED AESTH. …" at bounding box center [1131, 393] width 770 height 48
select select "43272bc0-21c6-4b19-b9fb-c2093b8603c2"
click at [841, 479] on input "text" at bounding box center [1143, 492] width 719 height 27
type input "20,000"
click at [815, 636] on button "Save" at bounding box center [815, 619] width 123 height 48
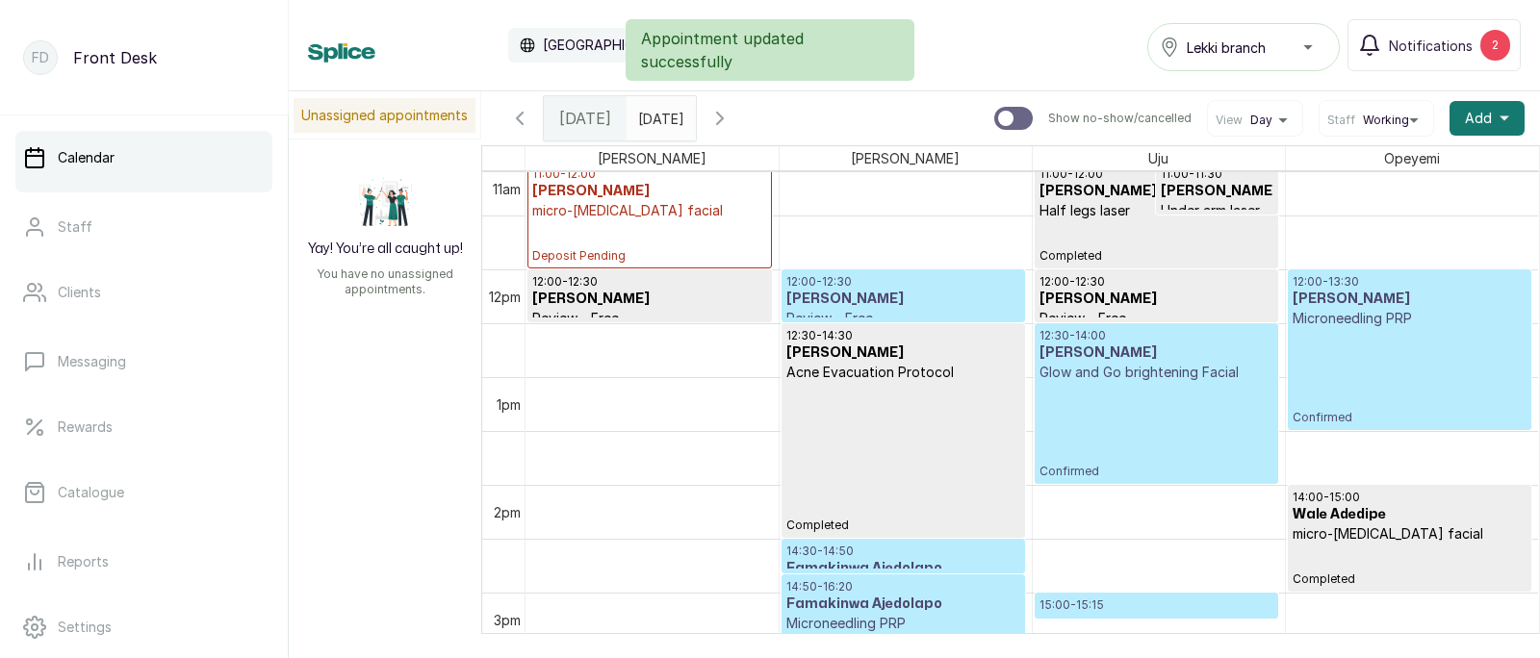
click at [1387, 326] on p "Microneedling PRP" at bounding box center [1410, 318] width 235 height 19
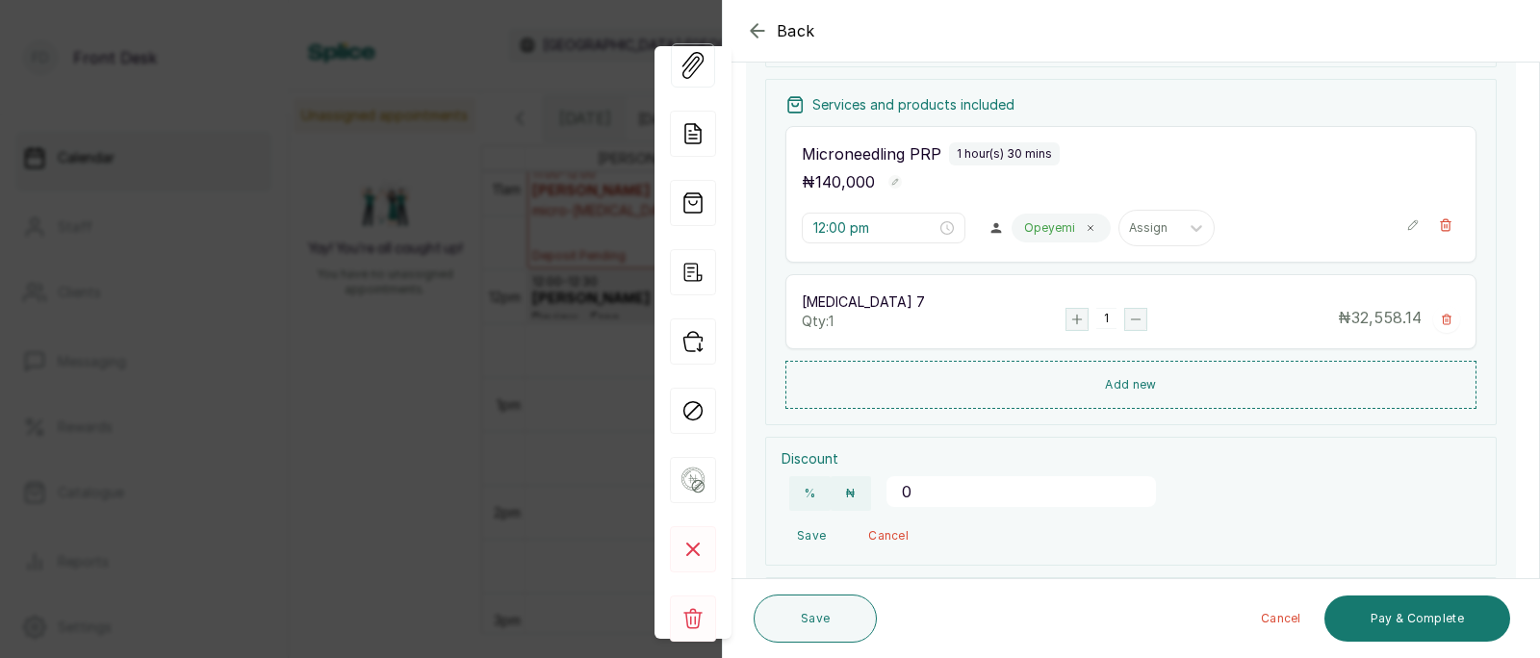
scroll to position [520, 0]
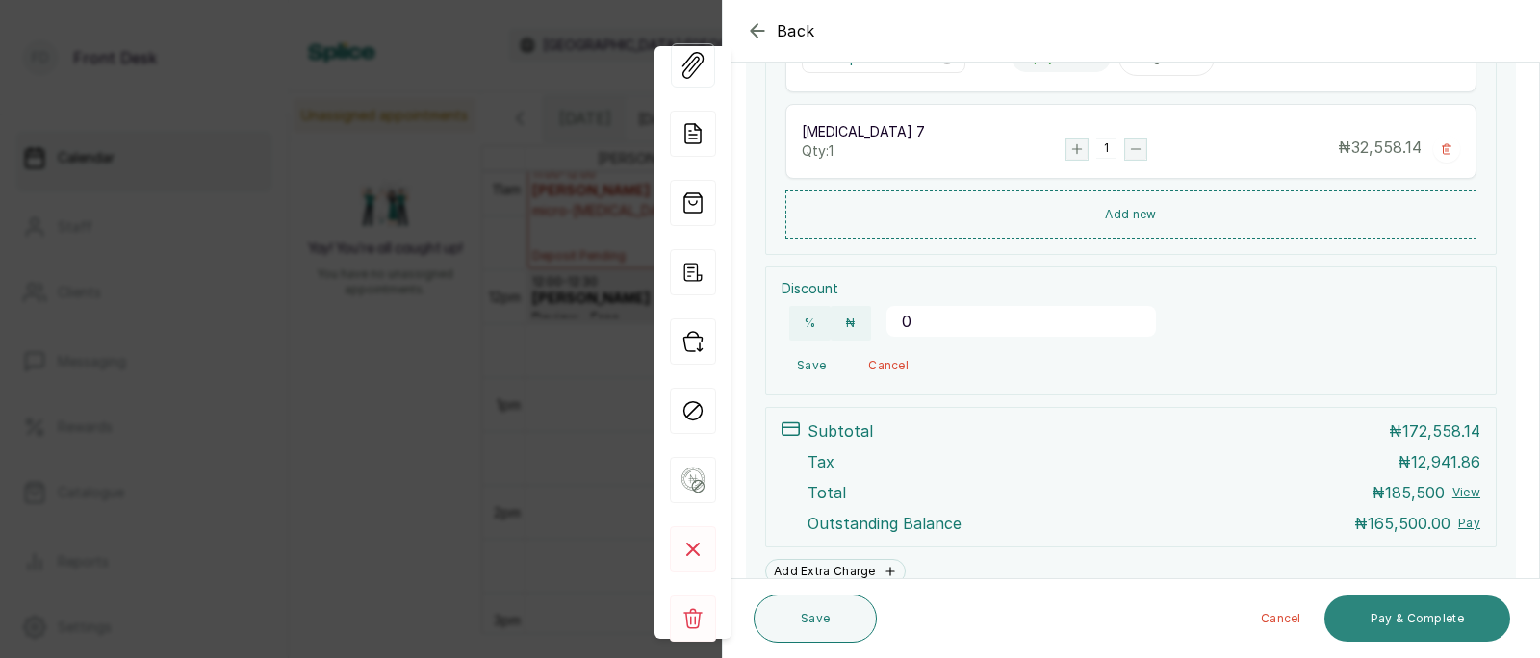
click at [1408, 611] on button "Pay & Complete" at bounding box center [1417, 619] width 186 height 46
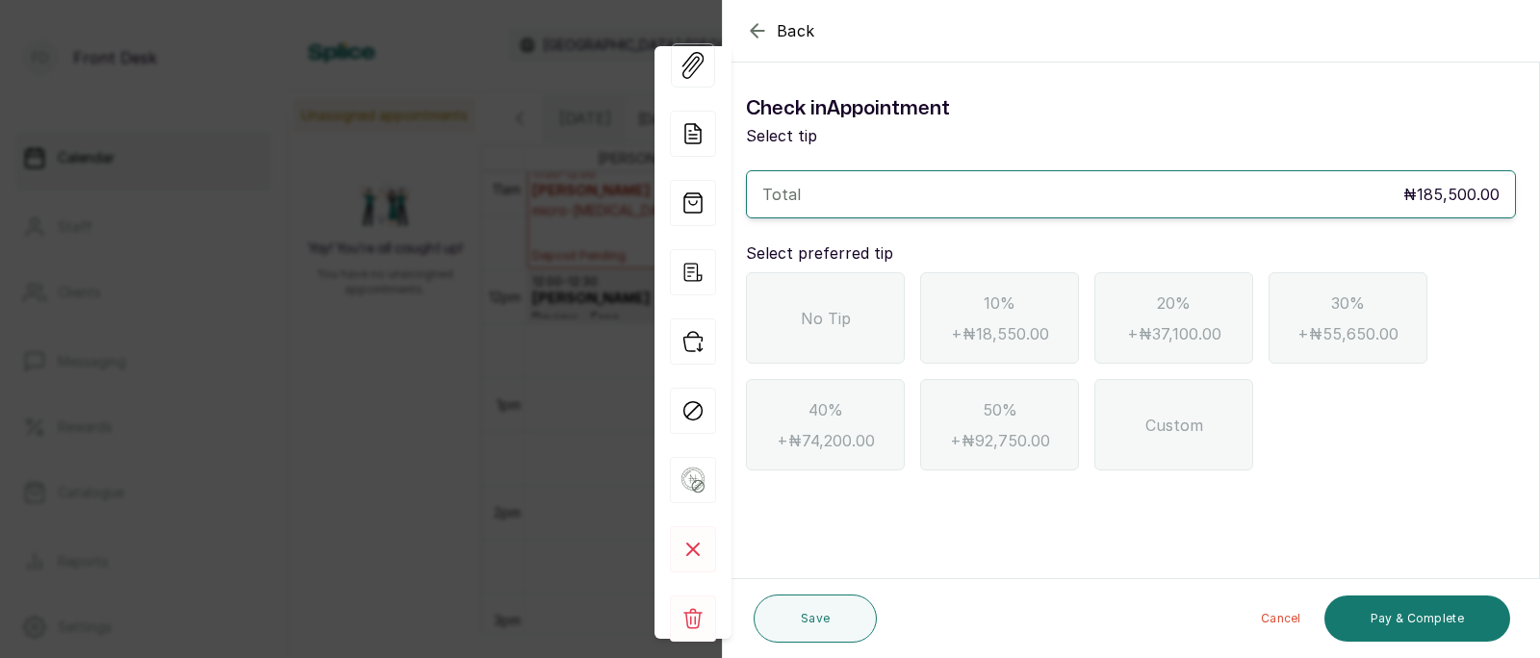
click at [756, 32] on icon "button" at bounding box center [757, 30] width 23 height 23
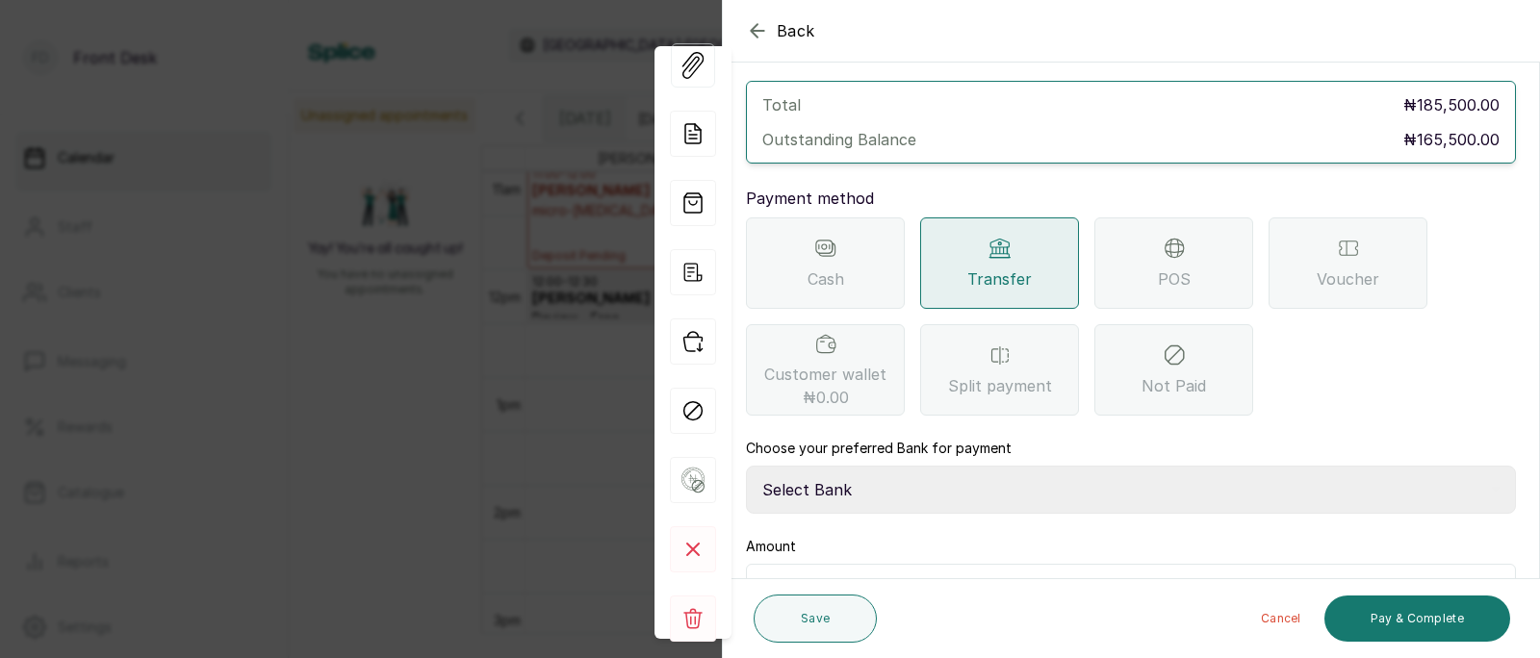
scroll to position [209, 0]
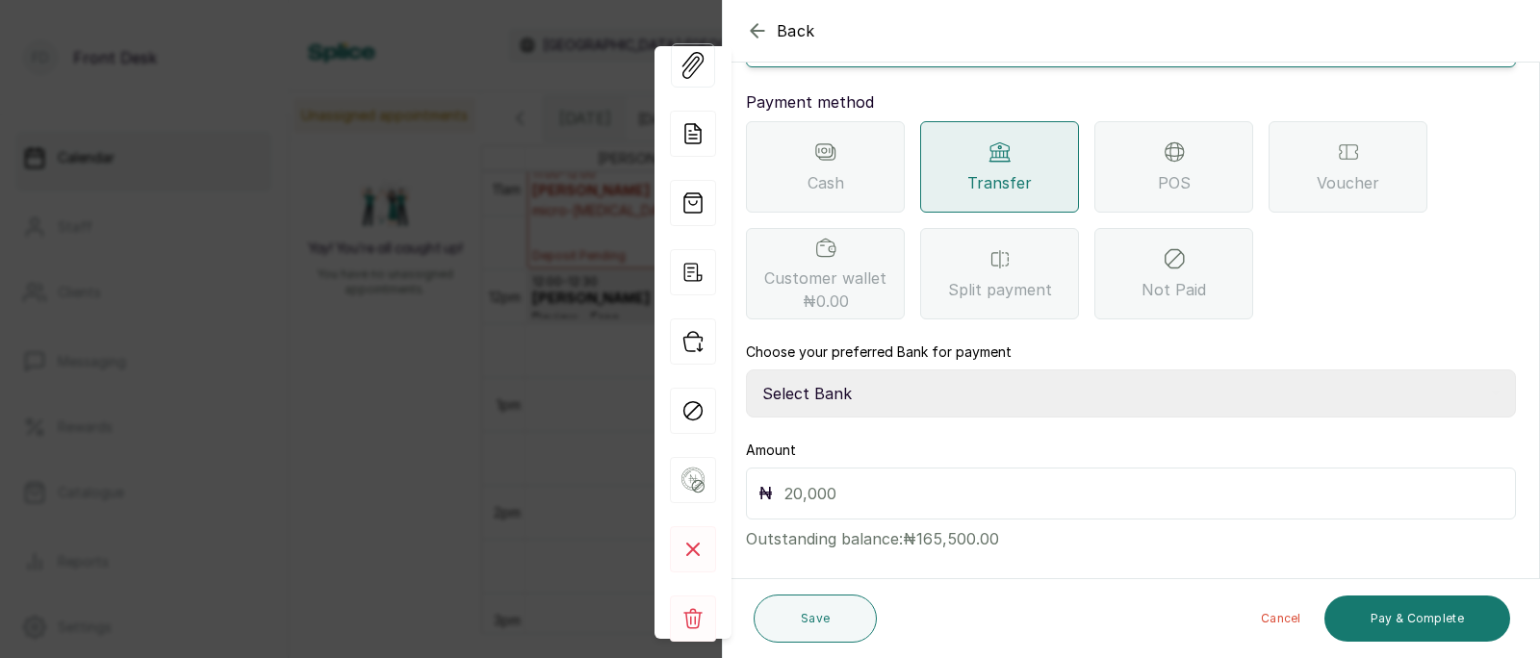
click at [894, 385] on select "Select Bank [PERSON_NAME] Fairmoney Microfinance Bank SKN ANALYTICS MED AESTH. …" at bounding box center [1131, 394] width 770 height 48
select select "43272bc0-21c6-4b19-b9fb-c2093b8603c2"
click at [835, 480] on input "text" at bounding box center [1143, 493] width 719 height 27
type input "165,500"
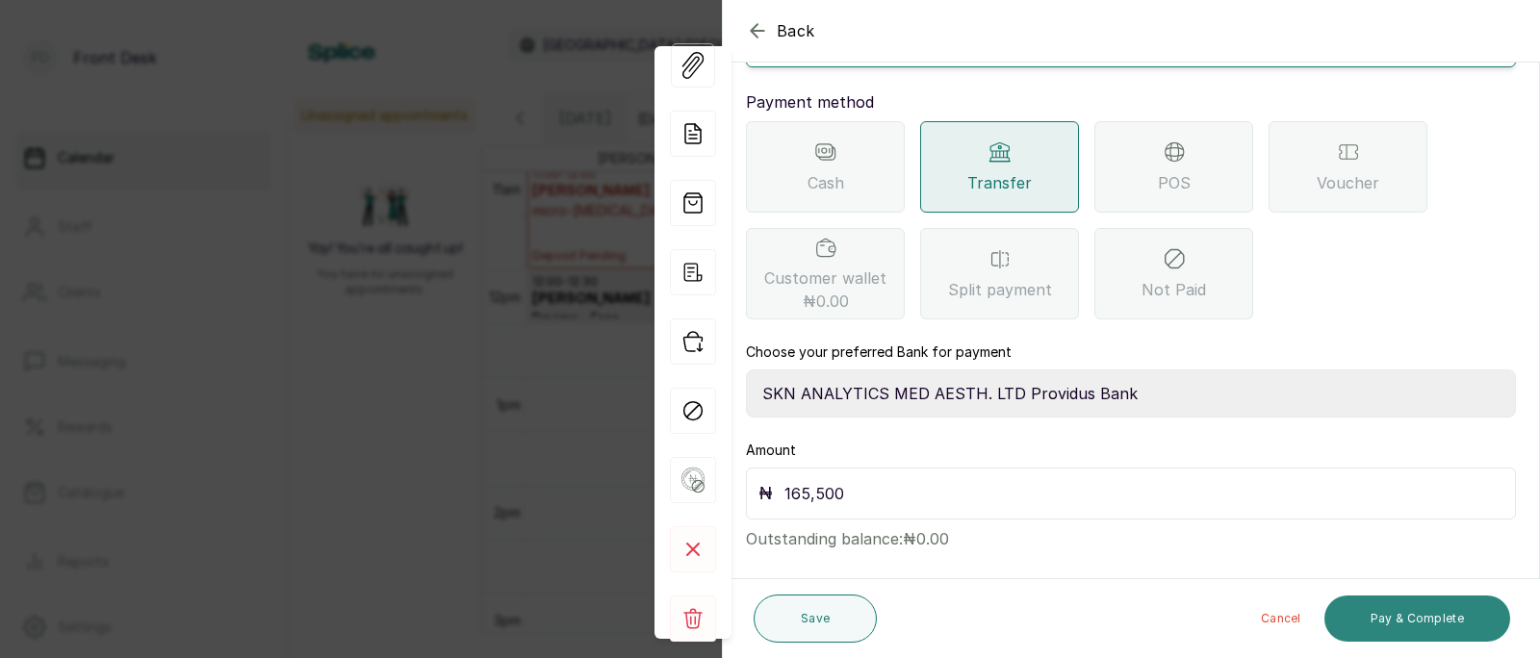
click at [1431, 624] on button "Pay & Complete" at bounding box center [1417, 619] width 186 height 46
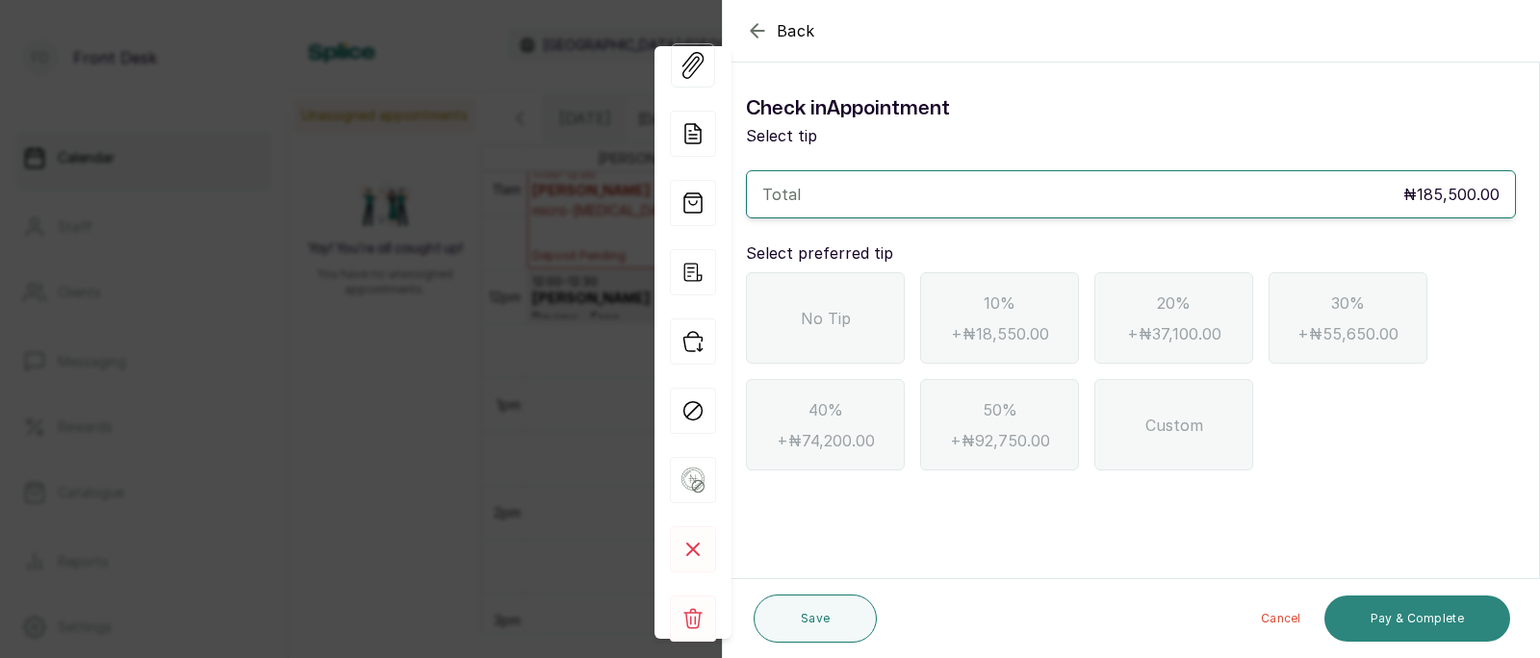
scroll to position [0, 0]
click at [796, 309] on div "No Tip" at bounding box center [825, 317] width 159 height 91
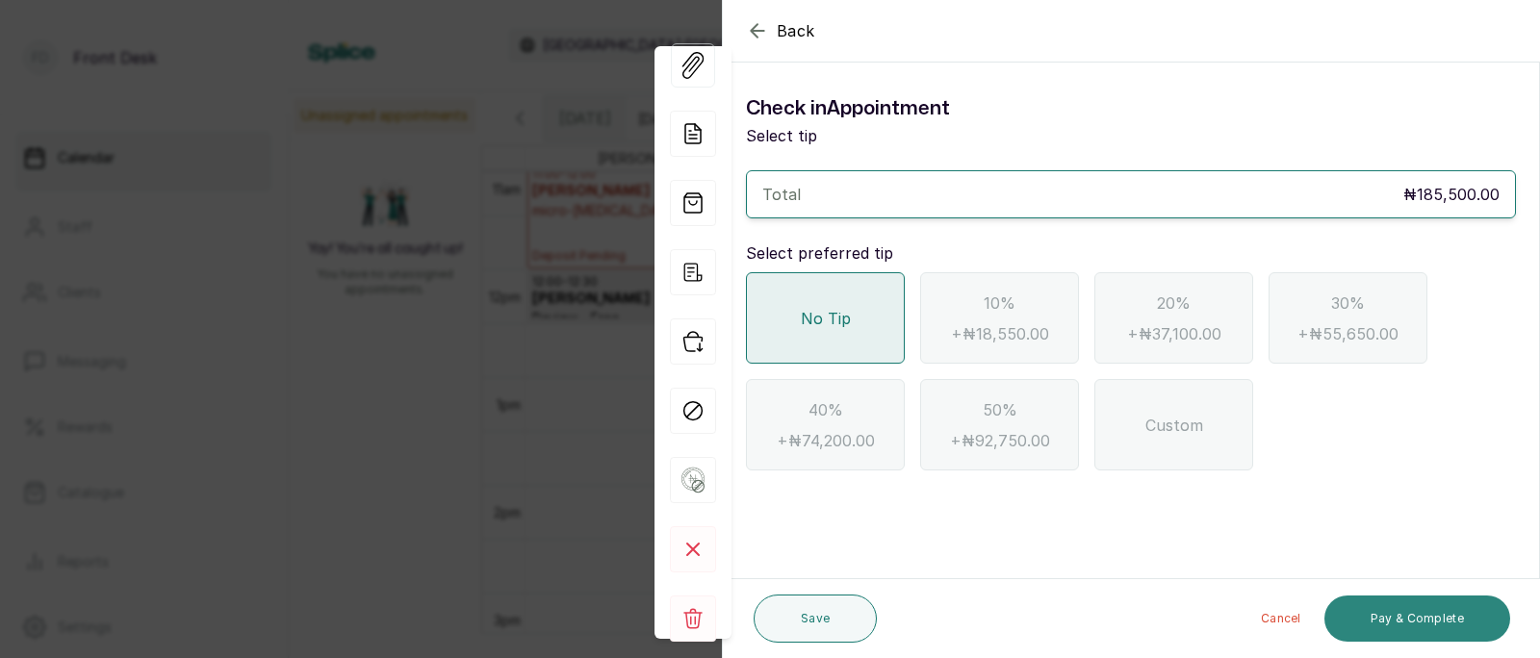
click at [1408, 606] on button "Pay & Complete" at bounding box center [1417, 619] width 186 height 46
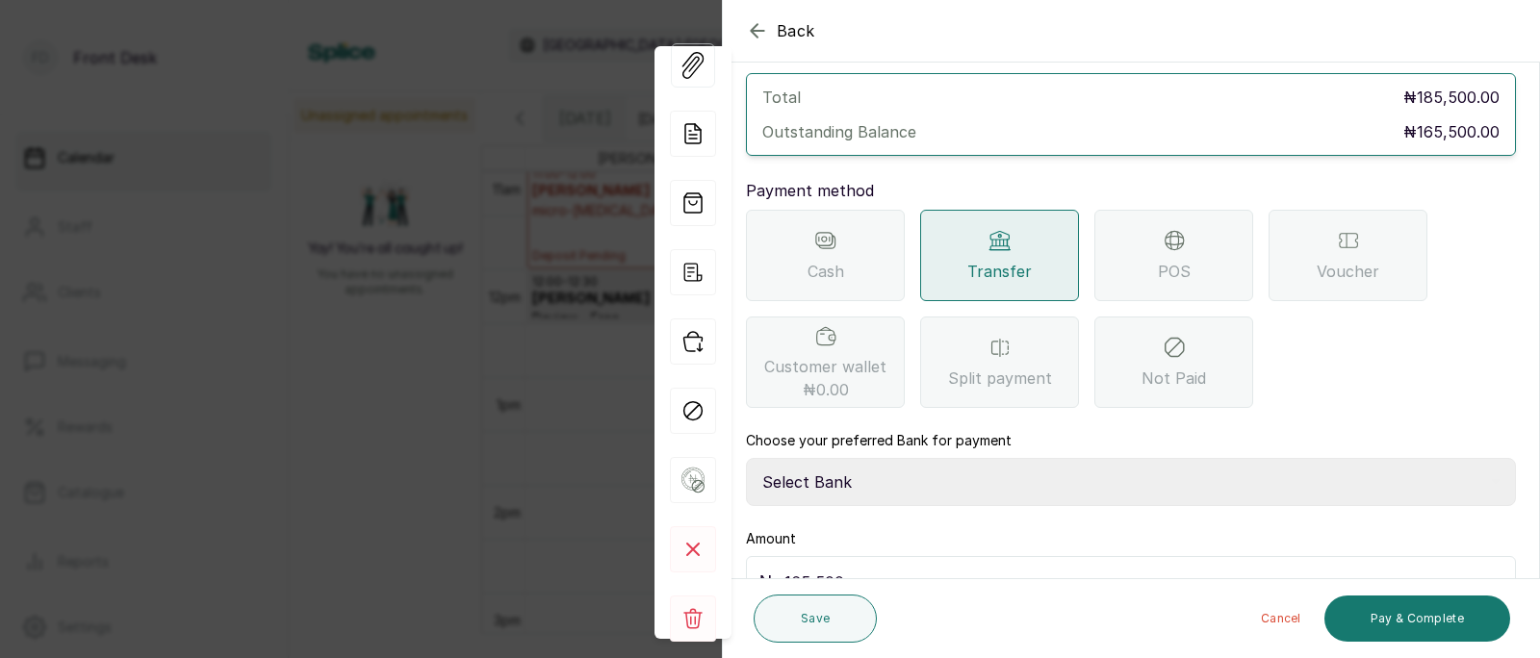
scroll to position [209, 0]
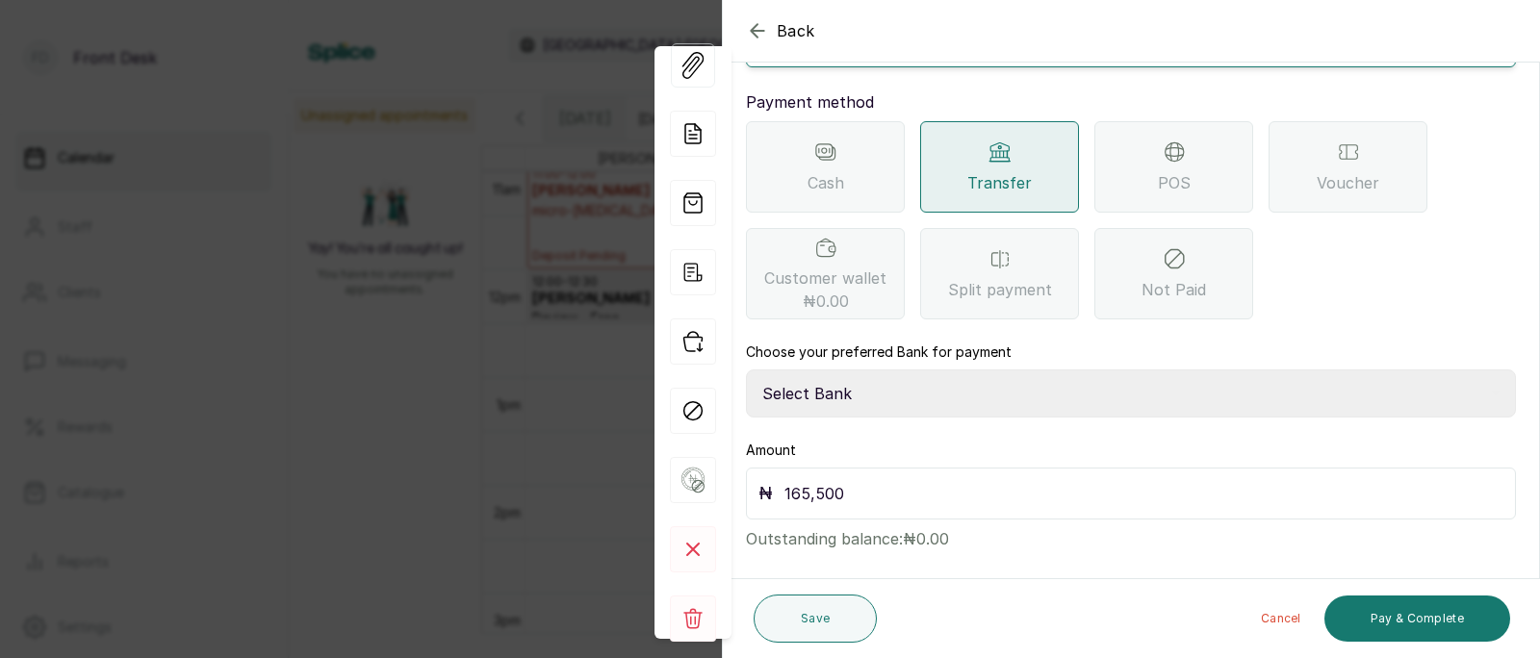
click at [938, 373] on select "Select Bank [PERSON_NAME] Fairmoney Microfinance Bank SKN ANALYTICS MED AESTH. …" at bounding box center [1131, 394] width 770 height 48
select select "43272bc0-21c6-4b19-b9fb-c2093b8603c2"
click at [1391, 617] on button "Pay & Complete" at bounding box center [1417, 619] width 186 height 46
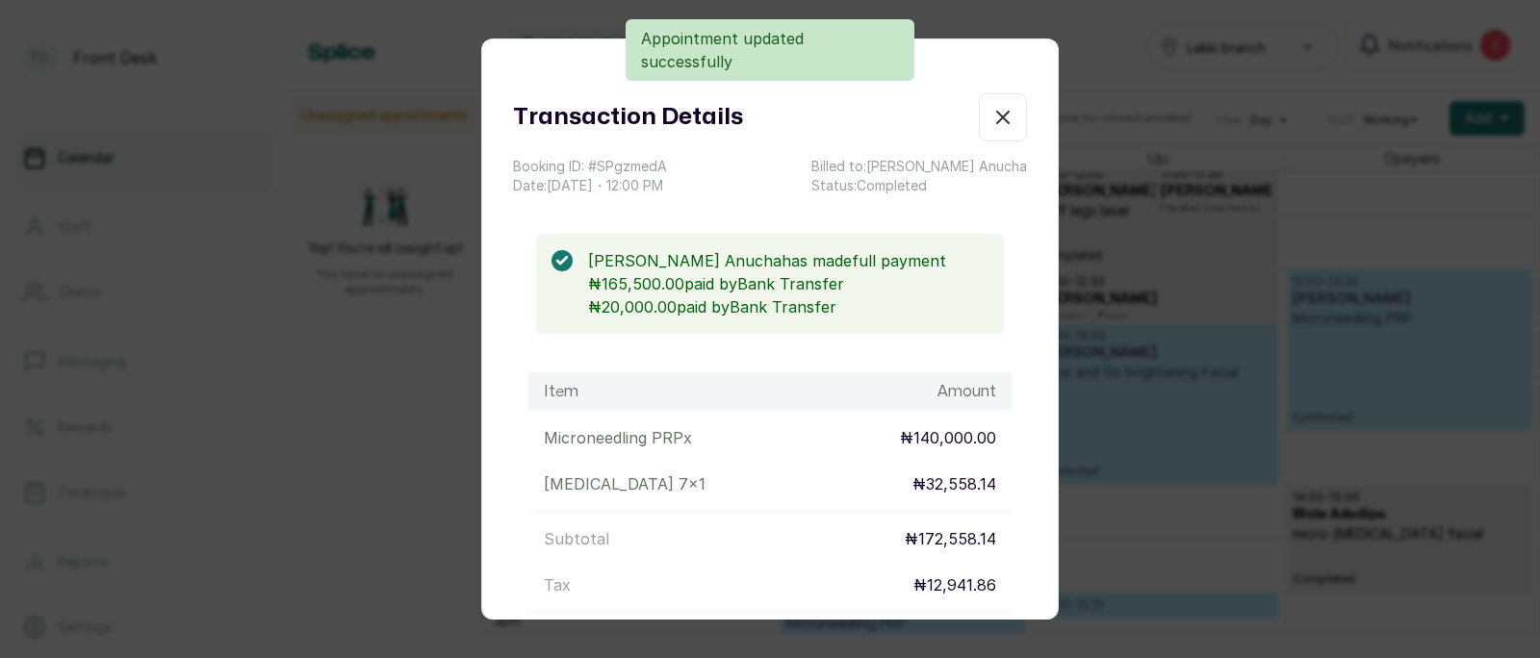
scroll to position [244, 0]
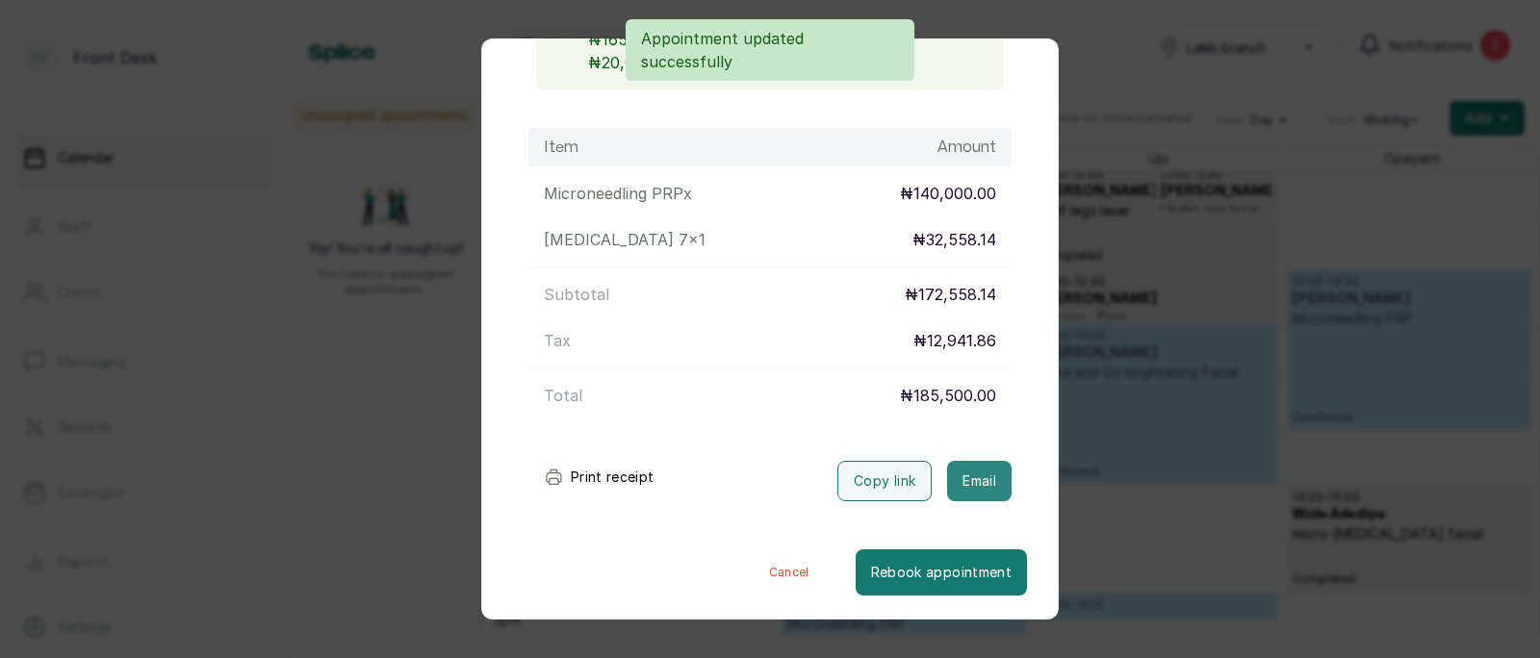
click at [986, 483] on button "Email" at bounding box center [979, 481] width 64 height 40
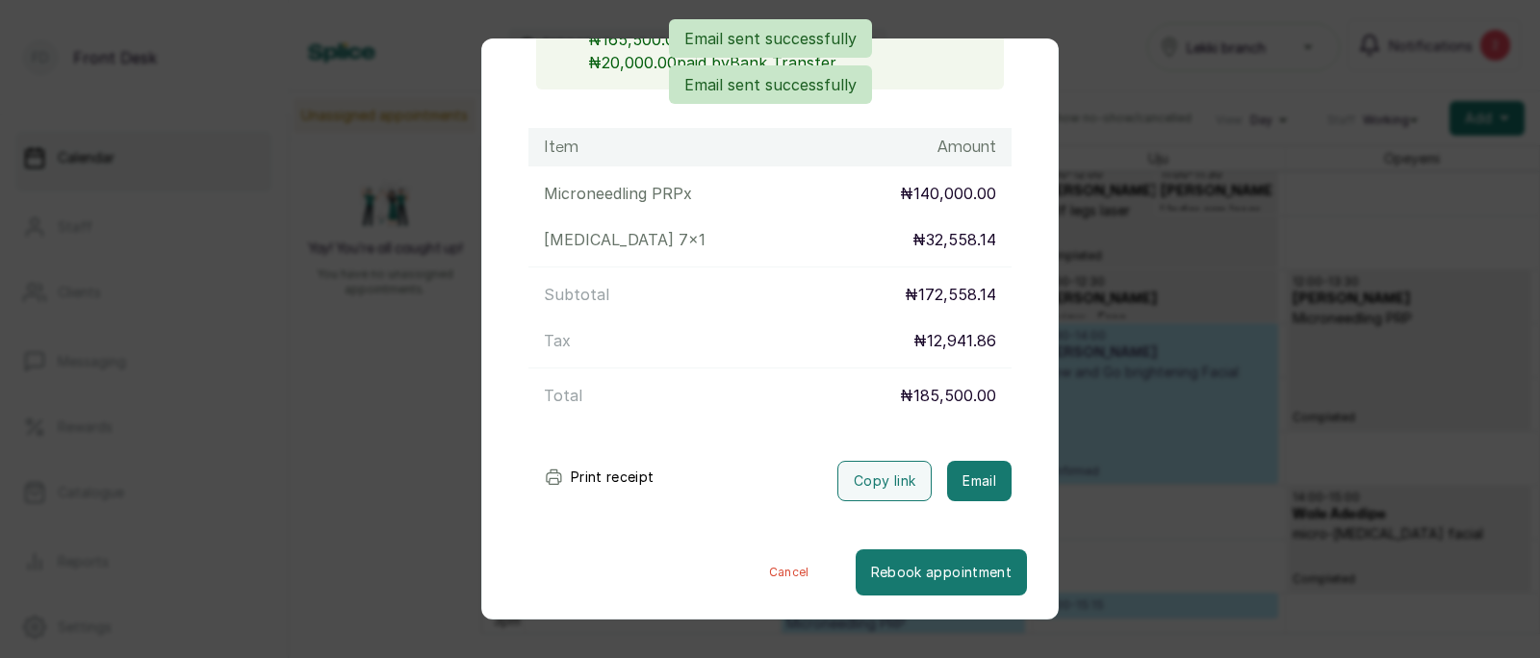
click at [1141, 426] on div "Transaction Details Booking ID: # SPgzmedA Date: [DATE] ・ 12:00 PM Billed to: […" at bounding box center [770, 329] width 1540 height 658
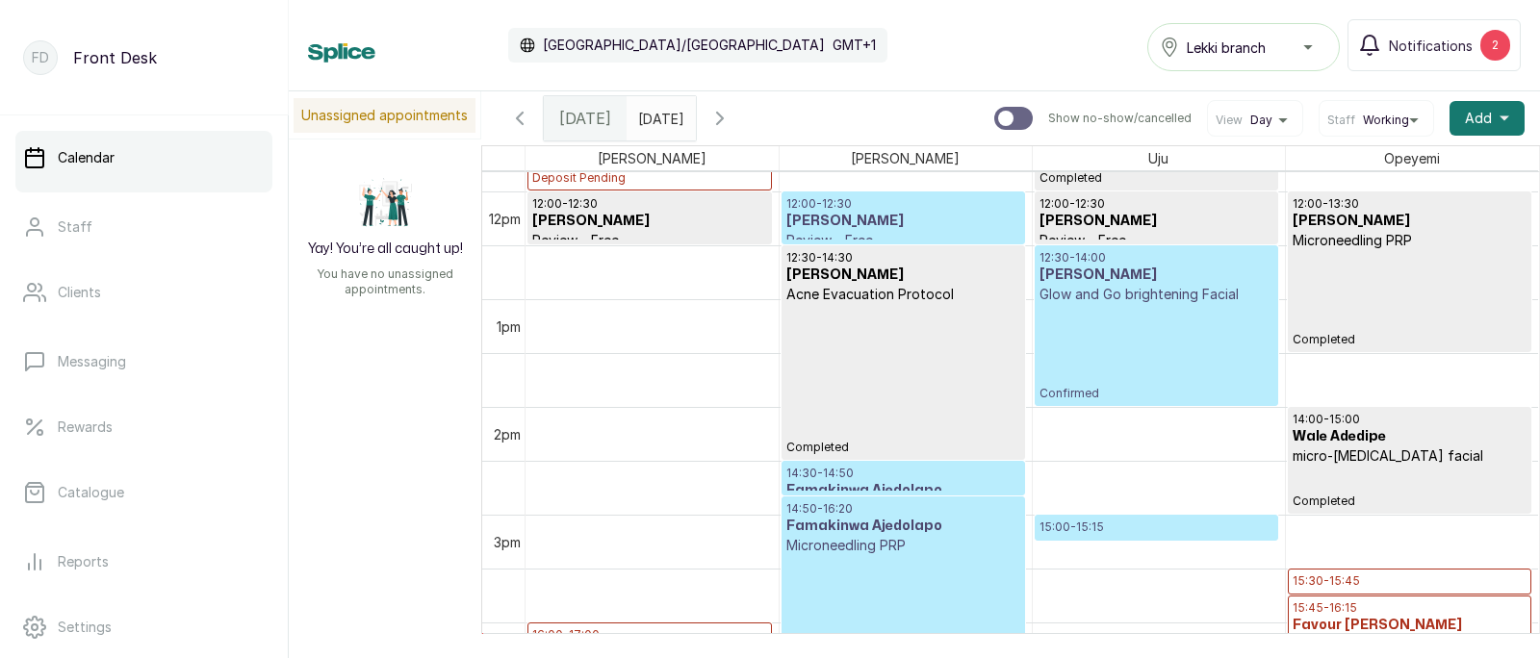
scroll to position [1275, 0]
click at [1126, 312] on div "12:30 - 14:00 [PERSON_NAME] Glow and Go brightening Facial Confirmed" at bounding box center [1157, 324] width 234 height 151
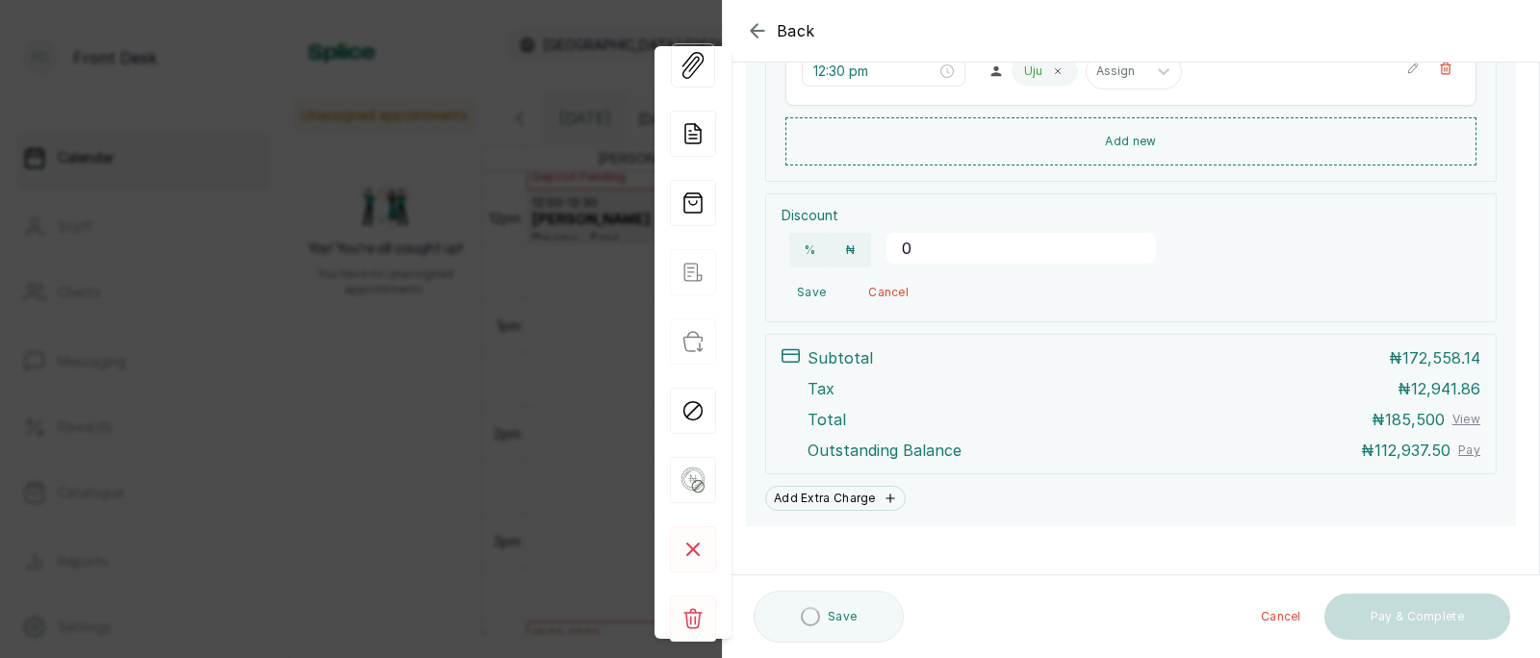
scroll to position [492, 0]
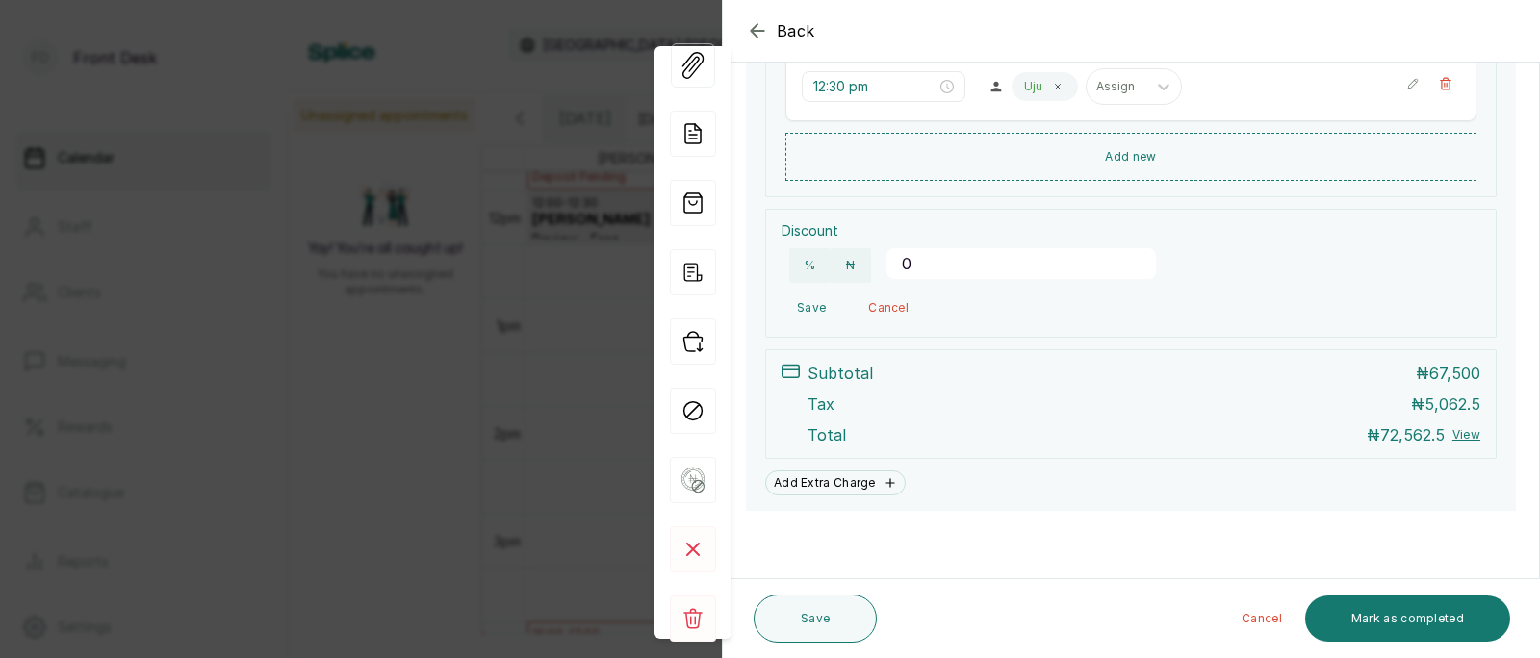
click at [1414, 647] on div "Cancel Mark as completed" at bounding box center [1198, 619] width 626 height 62
click at [1421, 610] on button "Mark as completed" at bounding box center [1407, 619] width 205 height 46
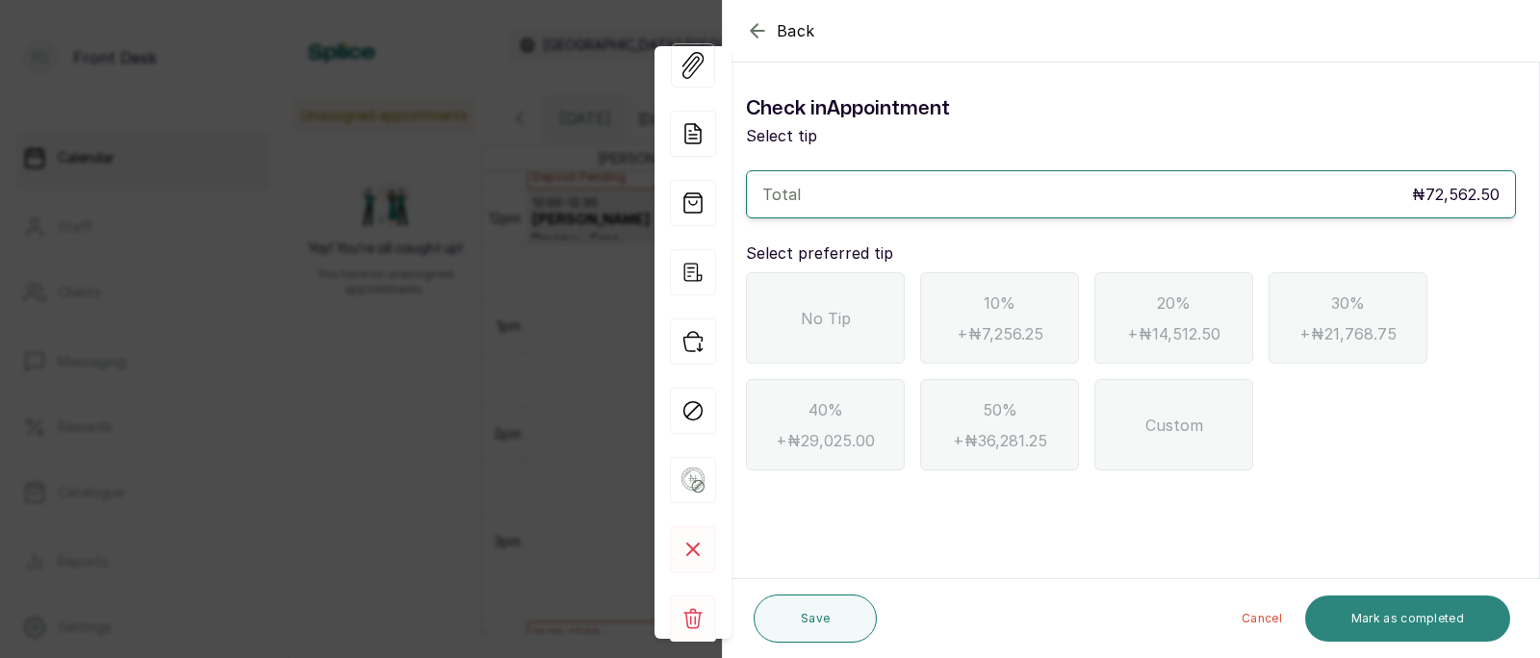
scroll to position [0, 0]
click at [801, 321] on span "No Tip" at bounding box center [826, 318] width 50 height 23
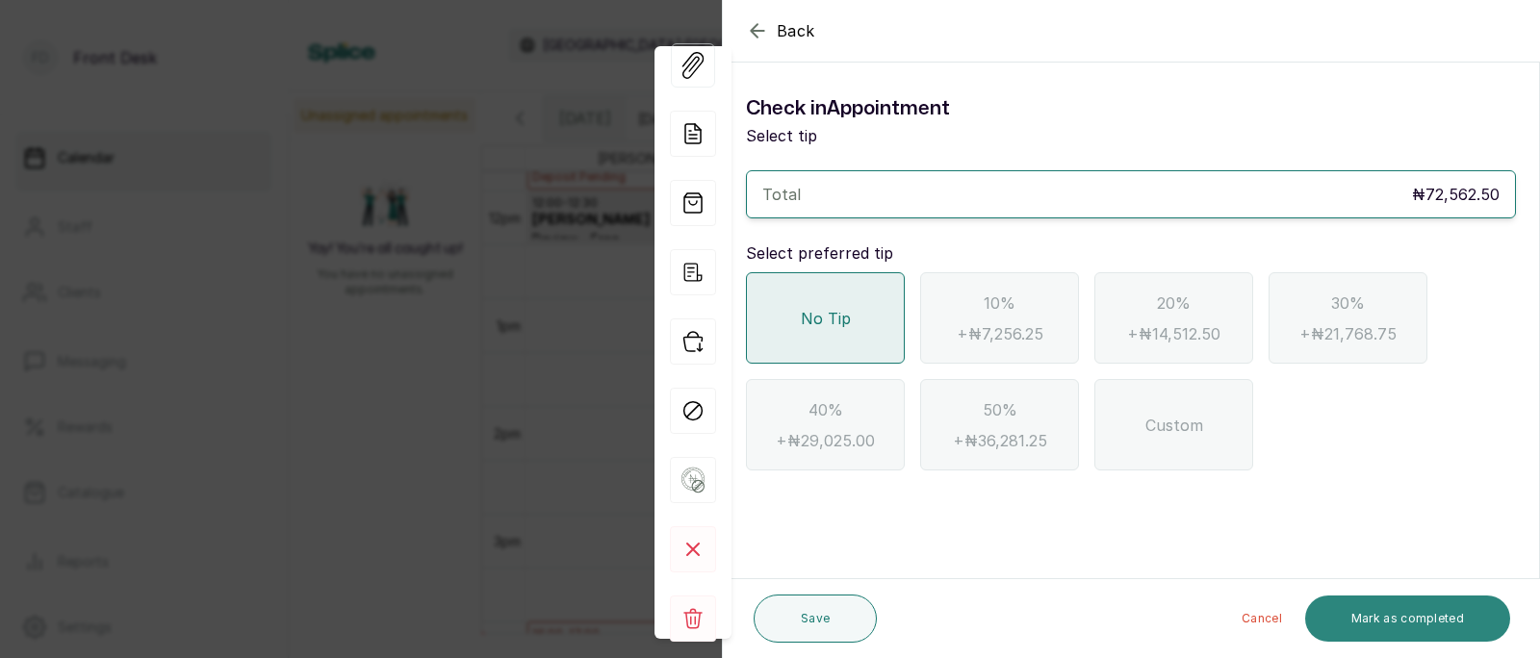
click at [1385, 627] on button "Mark as completed" at bounding box center [1407, 619] width 205 height 46
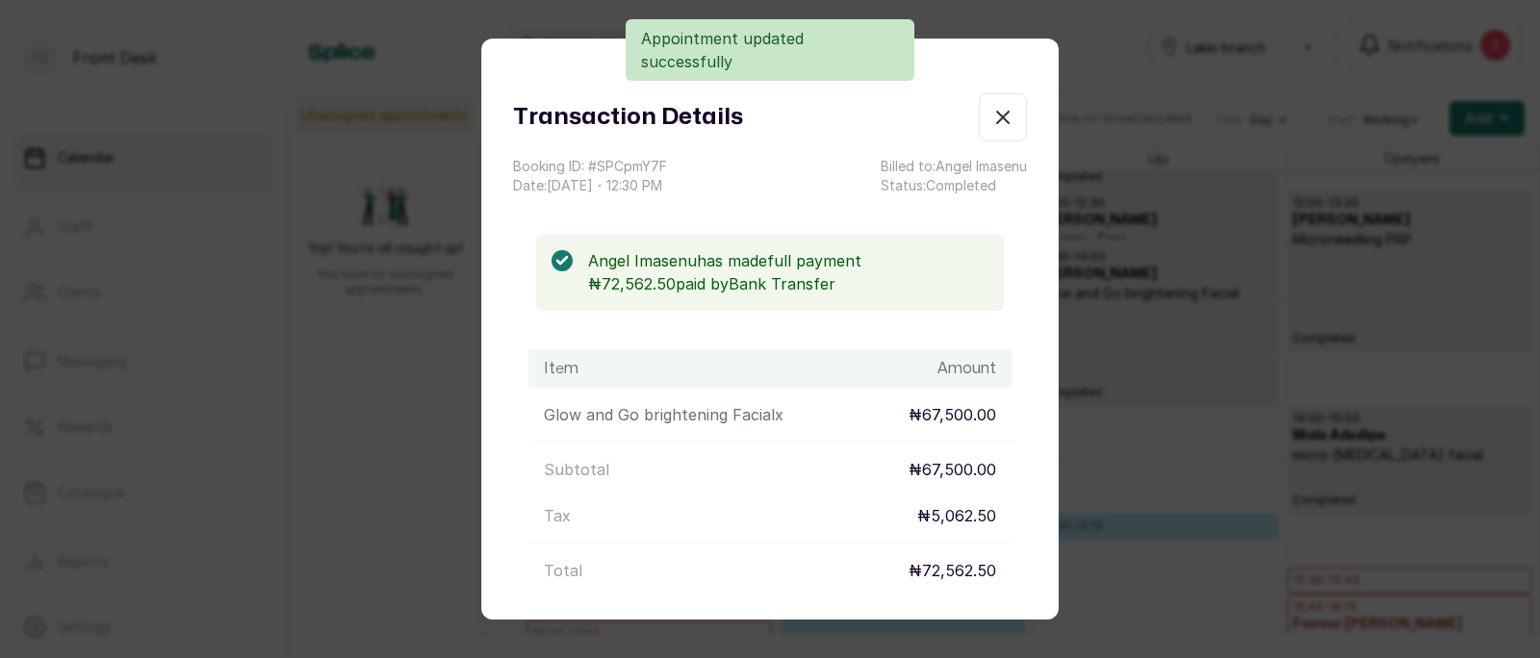
scroll to position [175, 0]
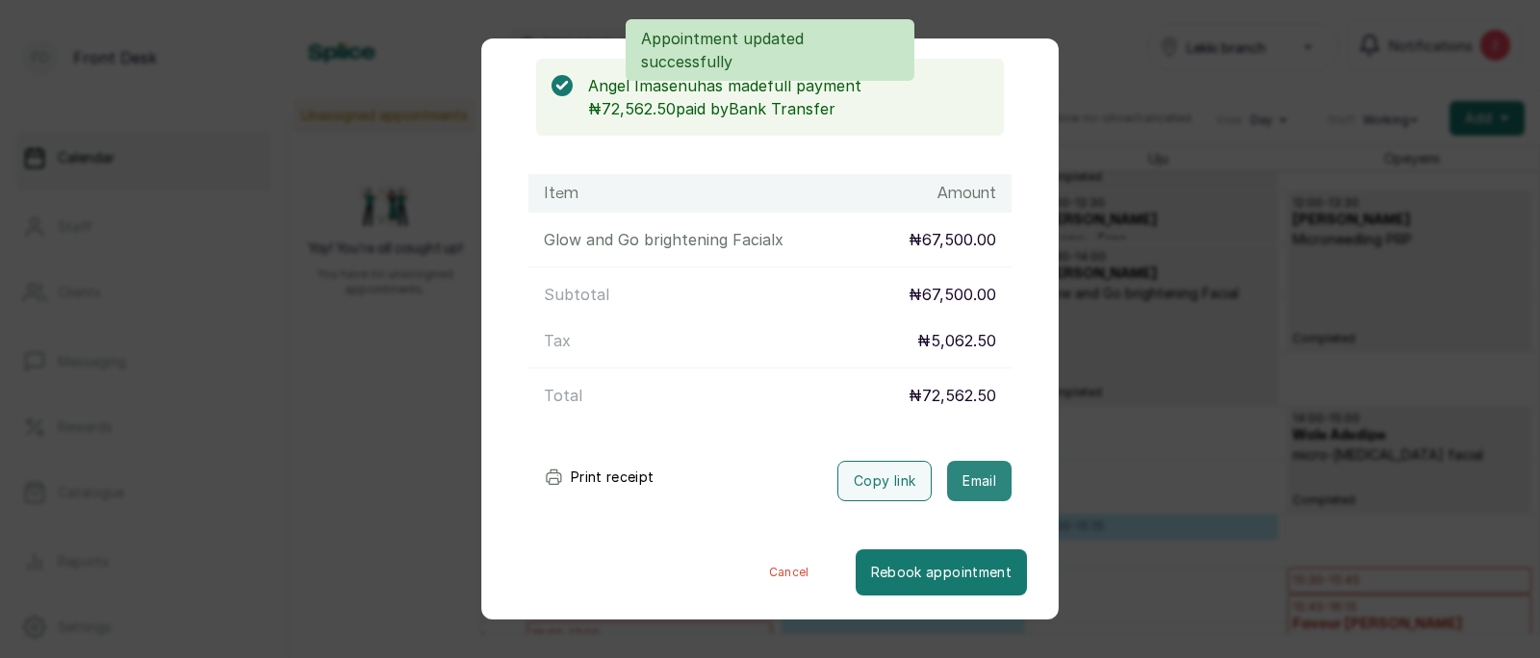
click at [988, 485] on button "Email" at bounding box center [979, 481] width 64 height 40
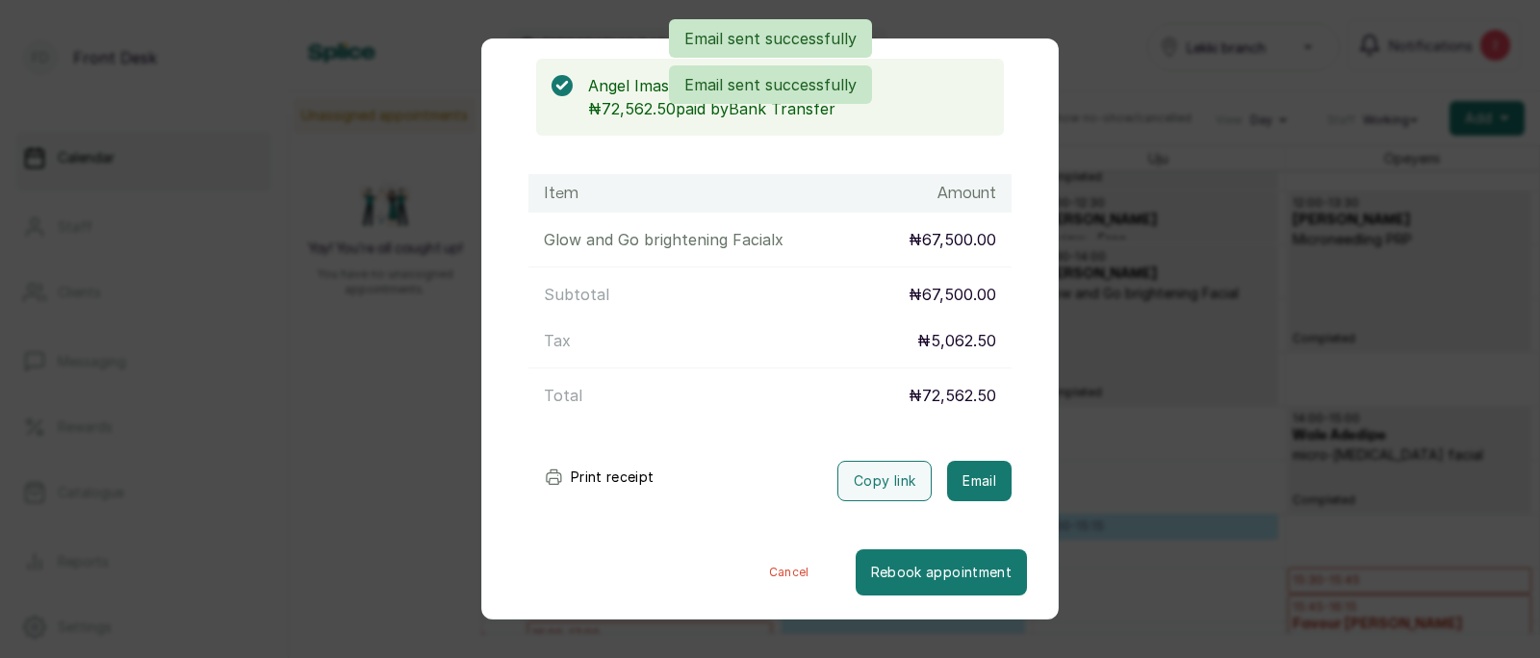
click at [1119, 457] on div "Transaction Details Booking ID: # SPCpmY7F Date: [DATE] ・ 12:30 PM Billed to: […" at bounding box center [770, 329] width 1540 height 658
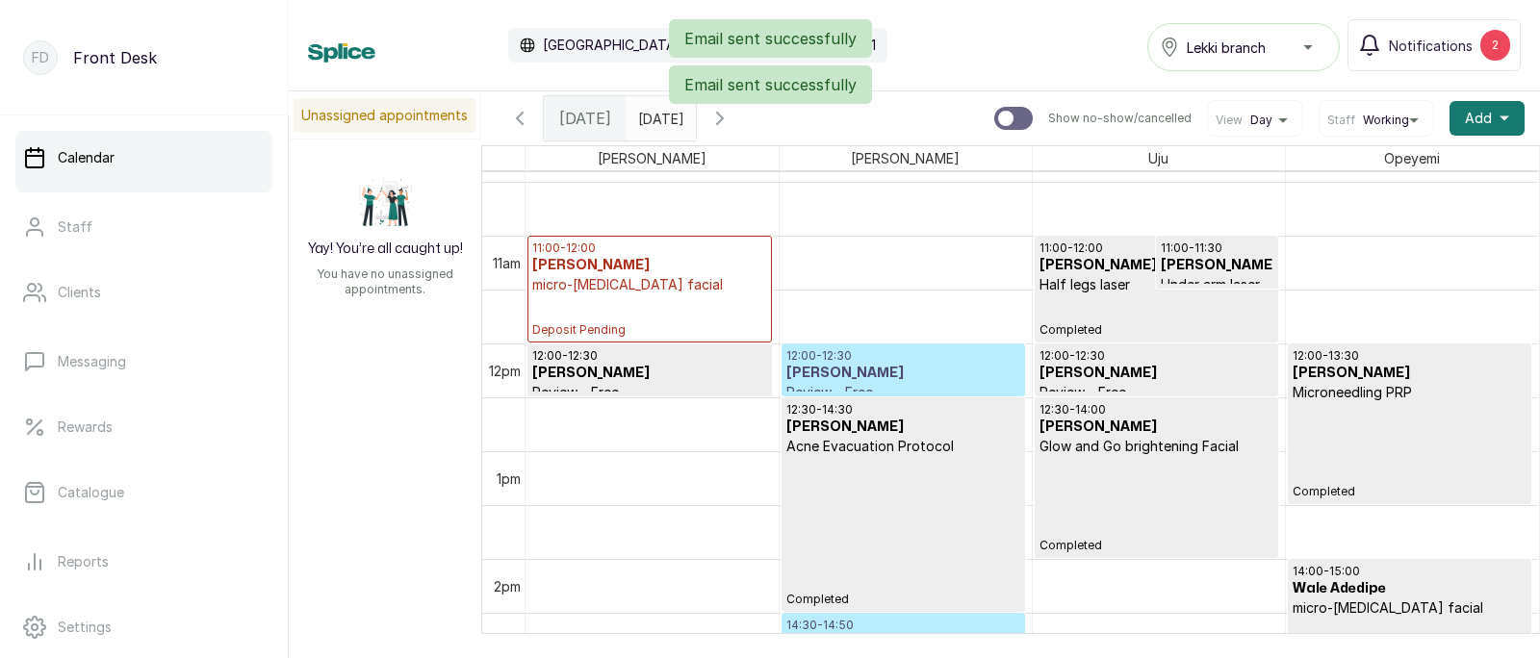
scroll to position [1113, 0]
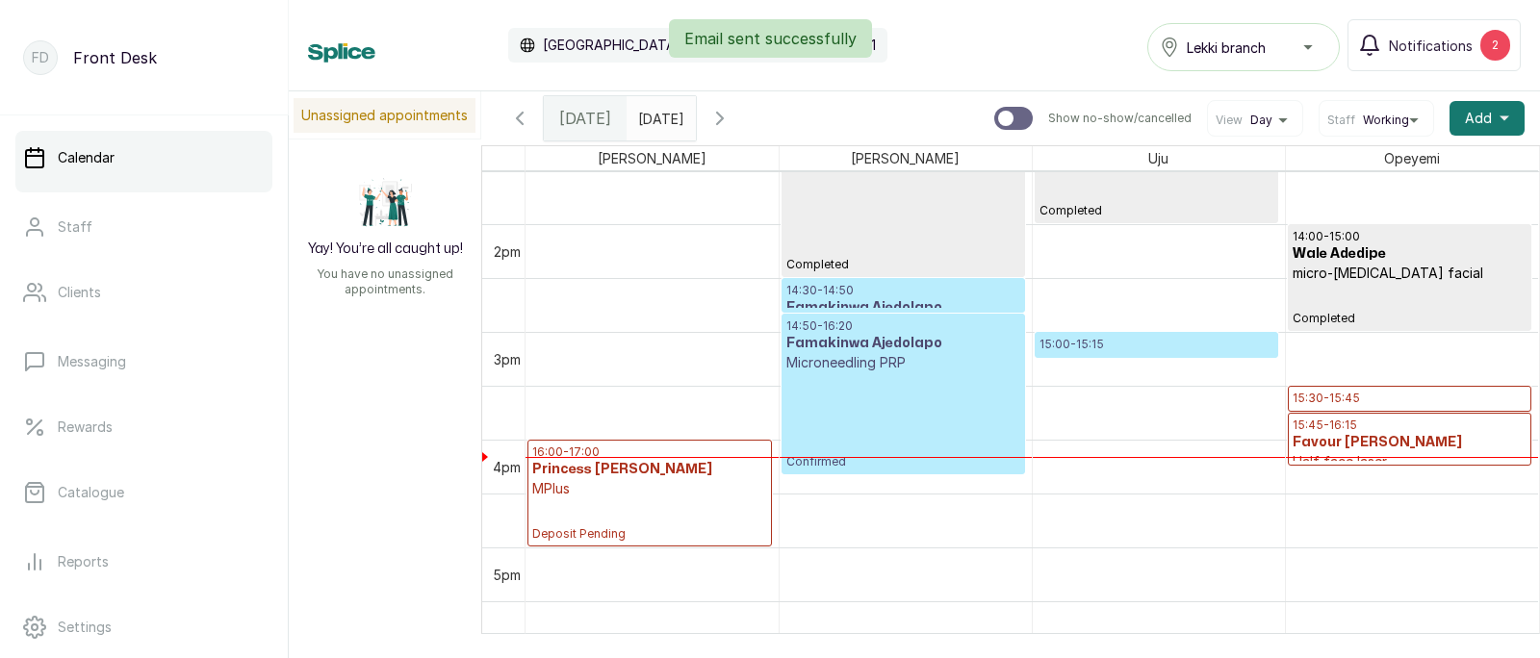
click at [1142, 342] on p "15:00 - 15:15" at bounding box center [1157, 344] width 234 height 15
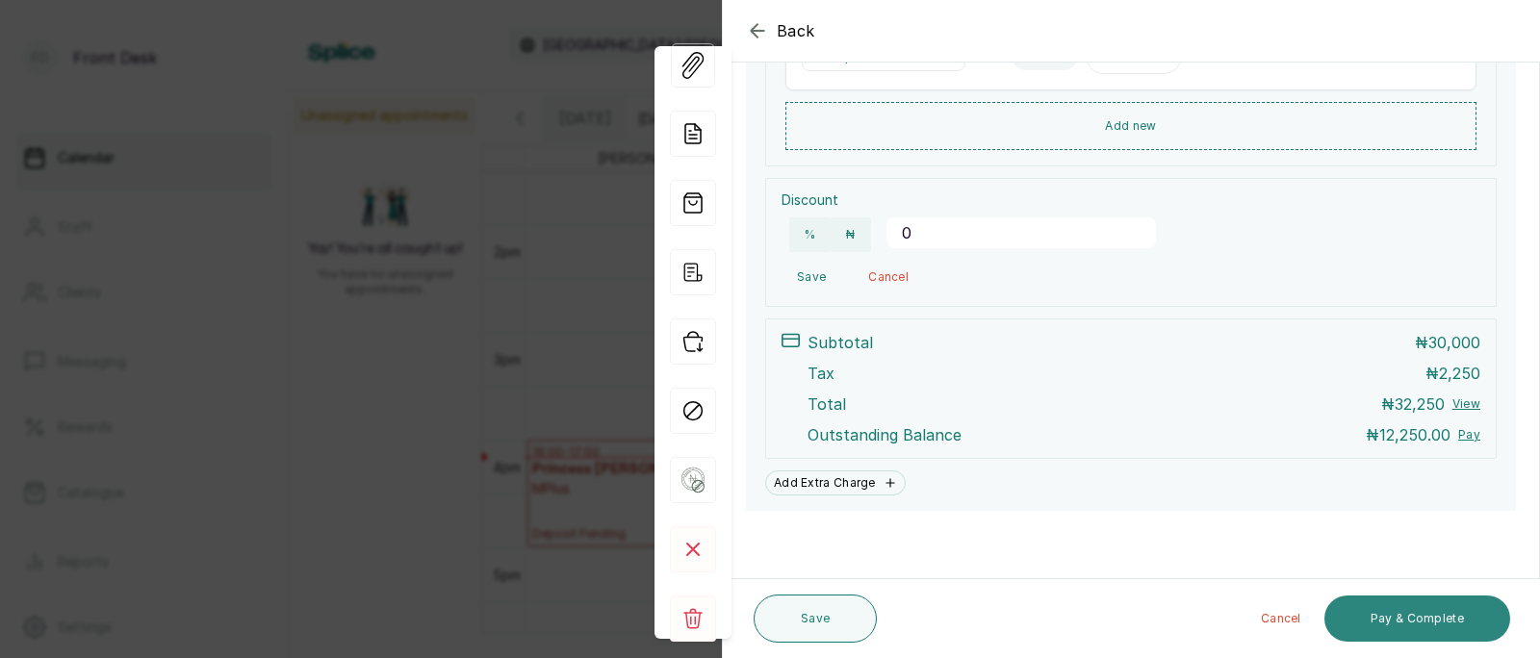
click at [1419, 617] on button "Pay & Complete" at bounding box center [1417, 619] width 186 height 46
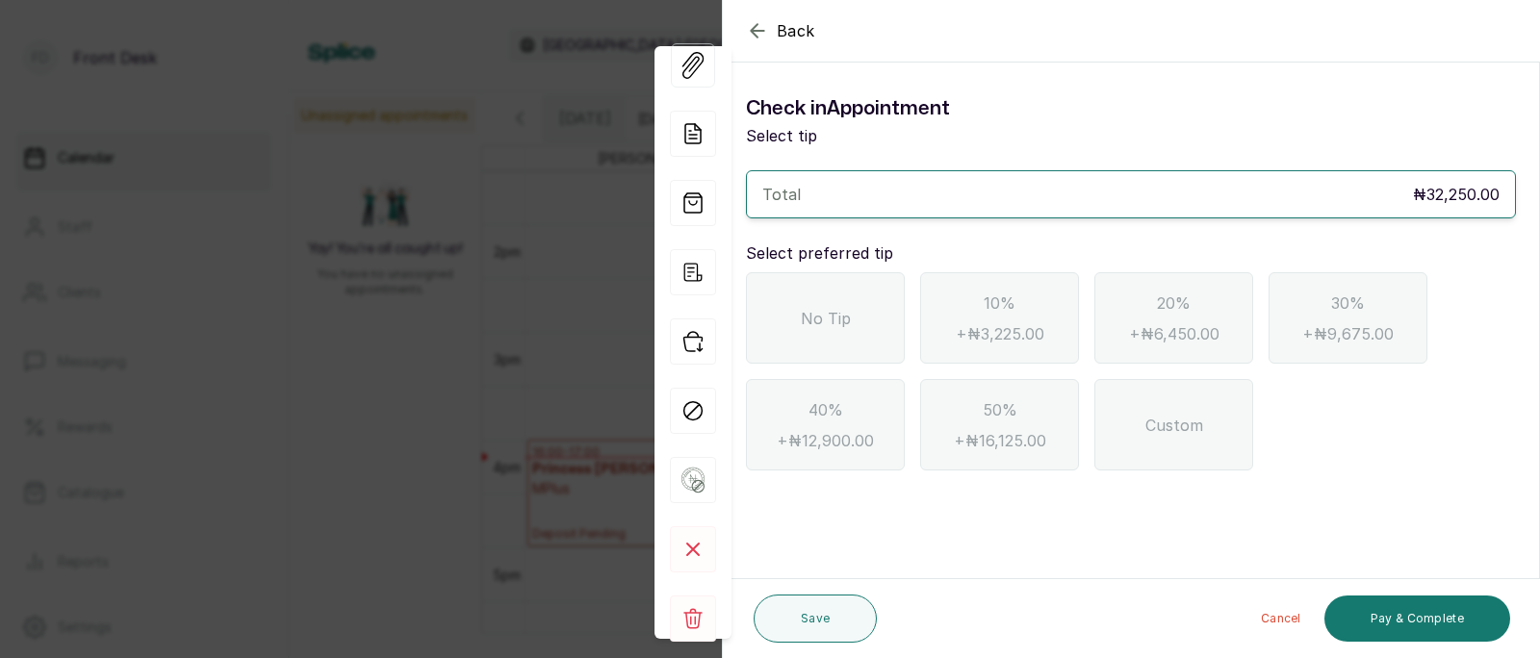
click at [818, 328] on span "No Tip" at bounding box center [826, 318] width 50 height 23
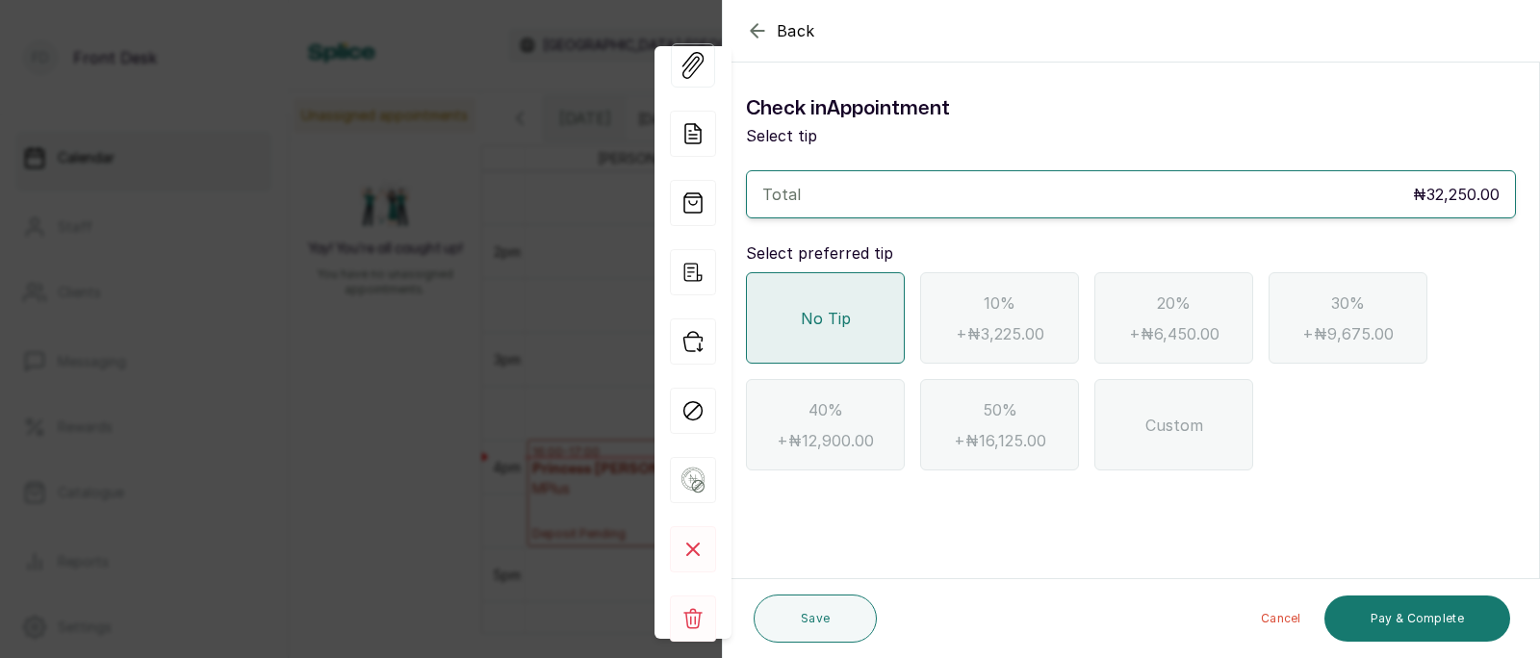
click at [769, 23] on button "Back" at bounding box center [780, 30] width 69 height 23
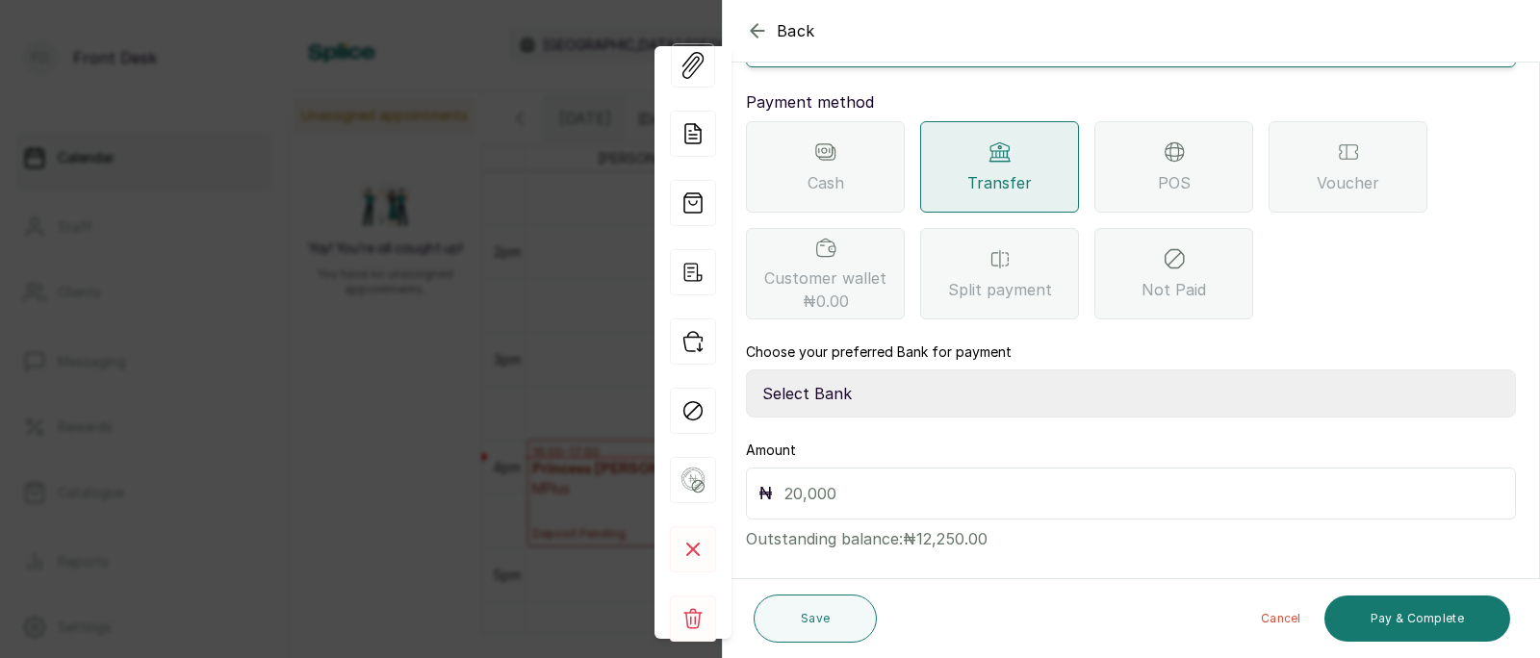
click at [852, 370] on select "Select Bank [PERSON_NAME] Fairmoney Microfinance Bank SKN ANALYTICS MED AESTH. …" at bounding box center [1131, 394] width 770 height 48
select select "43272bc0-21c6-4b19-b9fb-c2093b8603c2"
click at [817, 480] on input "text" at bounding box center [1143, 493] width 719 height 27
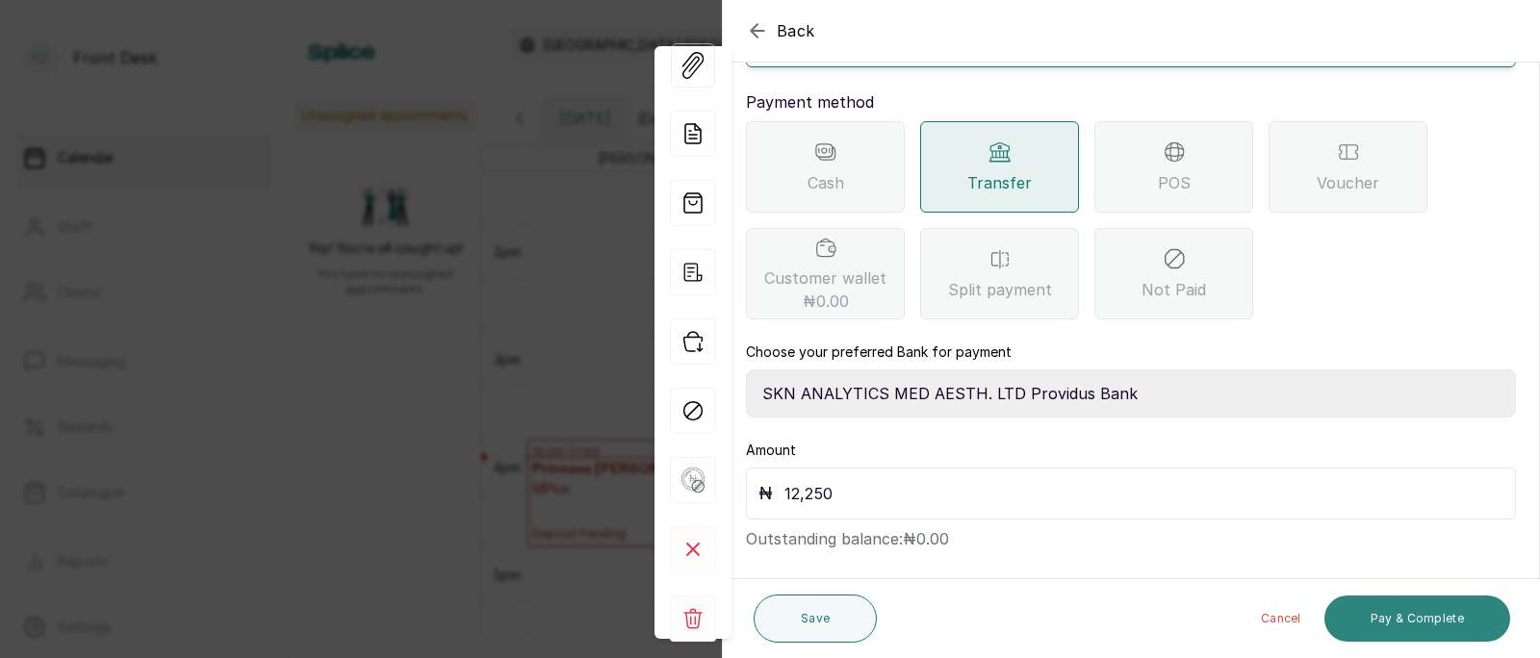
type input "12,250"
click at [1408, 613] on button "Pay & Complete" at bounding box center [1417, 619] width 186 height 46
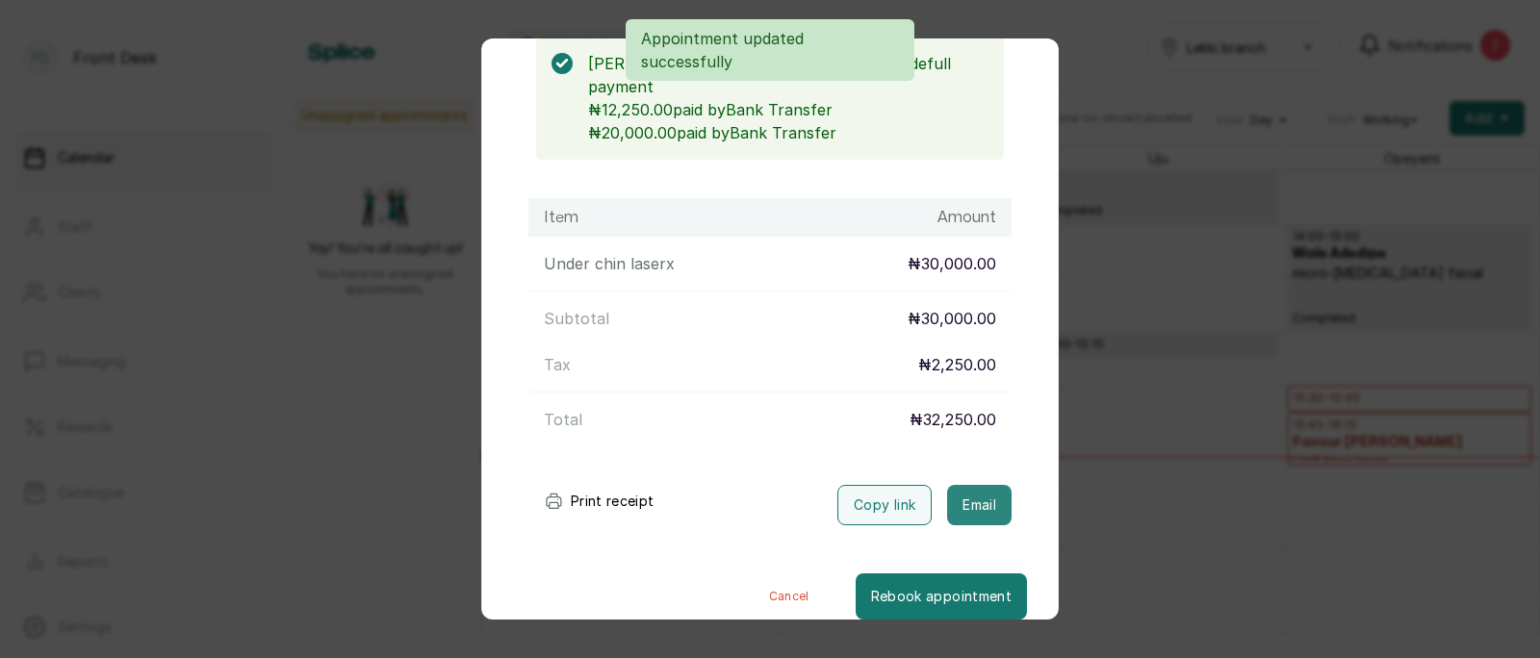
click at [989, 495] on button "Email" at bounding box center [979, 505] width 64 height 40
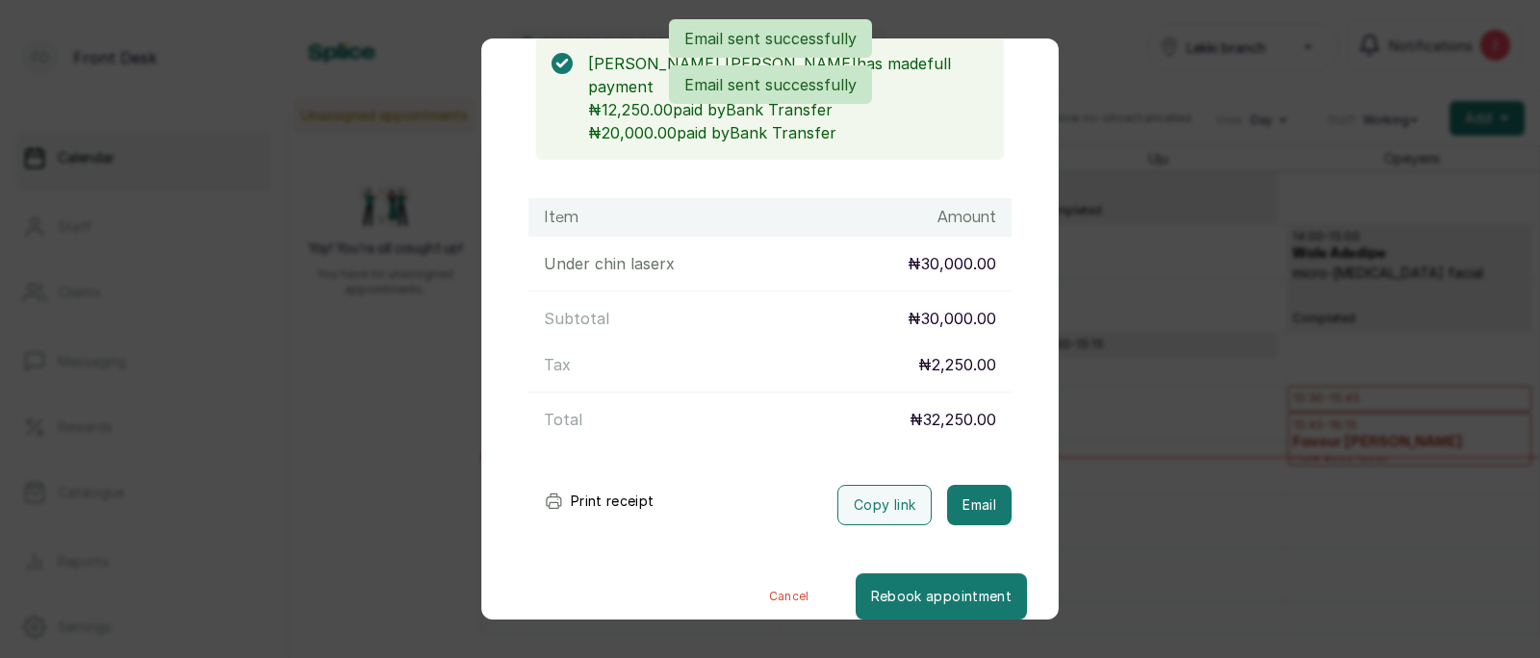
click at [1154, 431] on div "Transaction Details Booking ID: # SPM3xjZo Date: [DATE] ・ 3:00 PM Billed to: [P…" at bounding box center [770, 329] width 1540 height 658
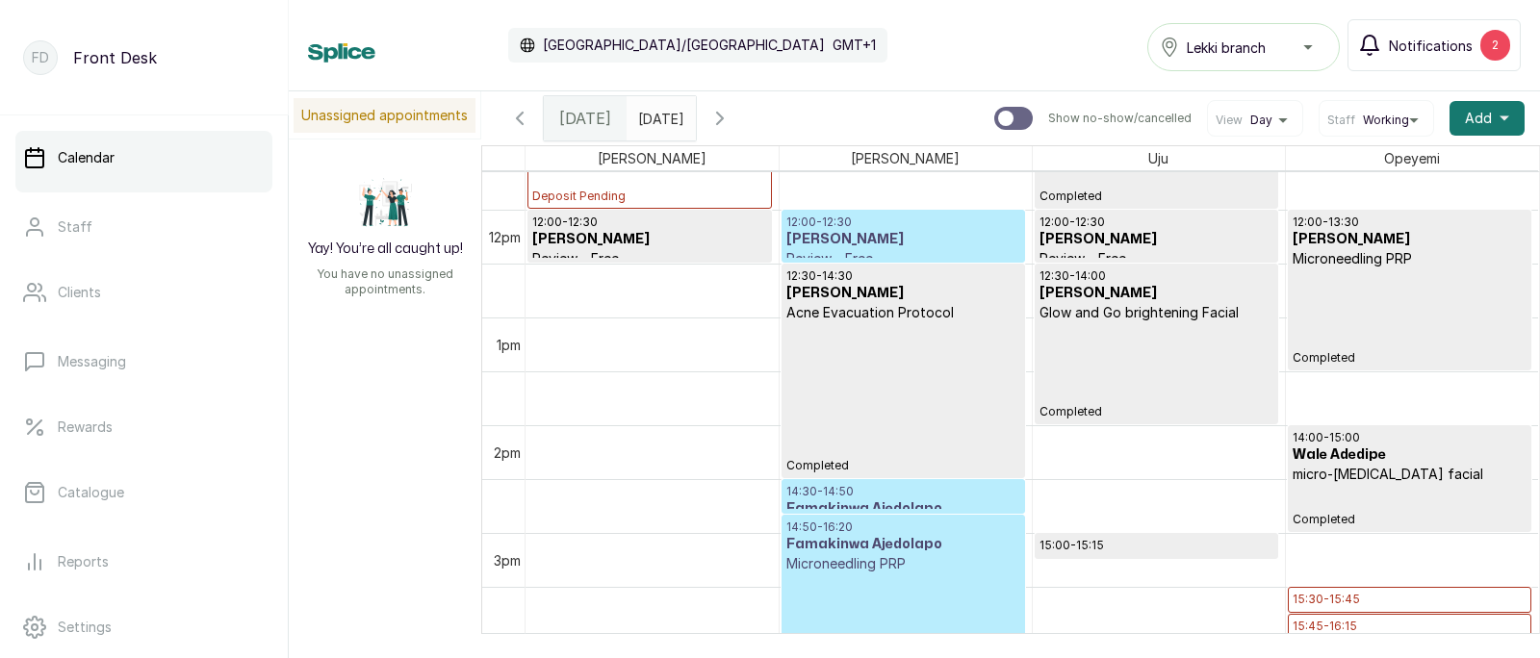
click at [1456, 39] on span "Notifications" at bounding box center [1431, 46] width 84 height 20
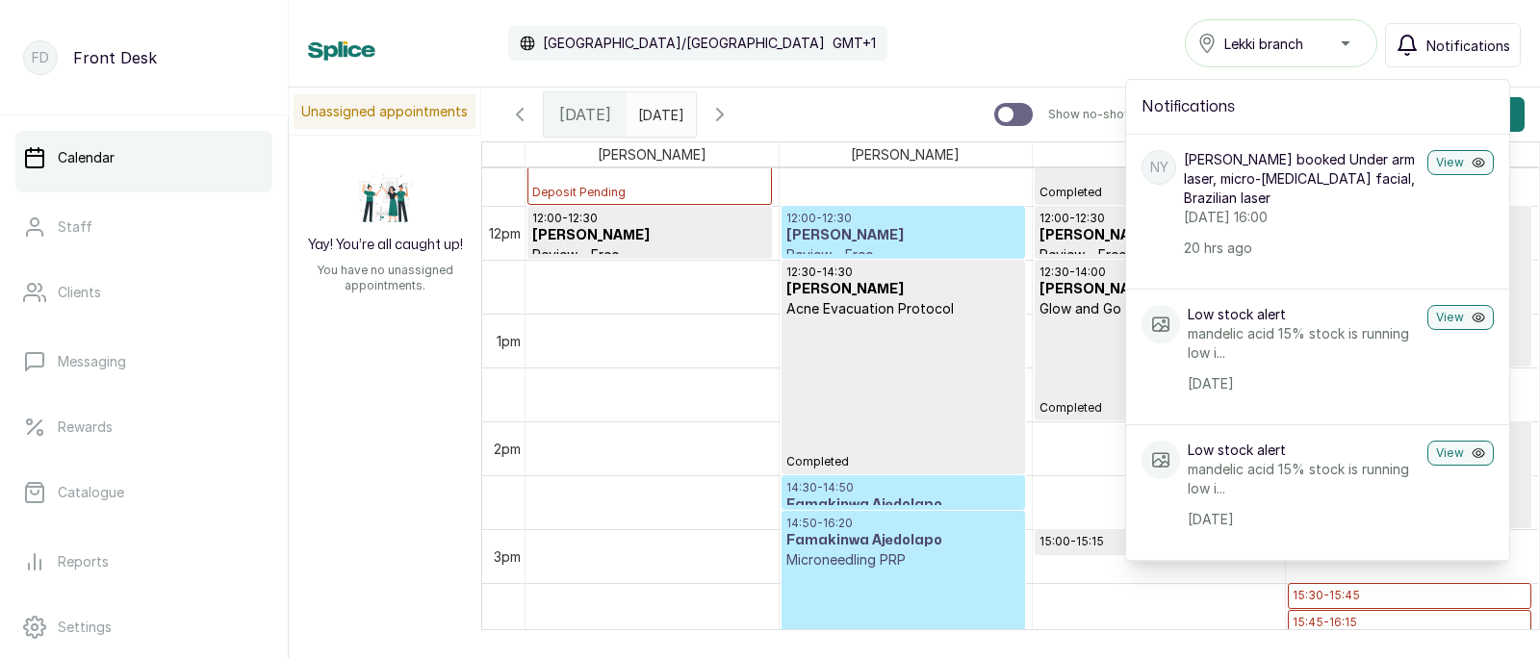
click at [1456, 39] on span "Notifications" at bounding box center [1468, 46] width 84 height 20
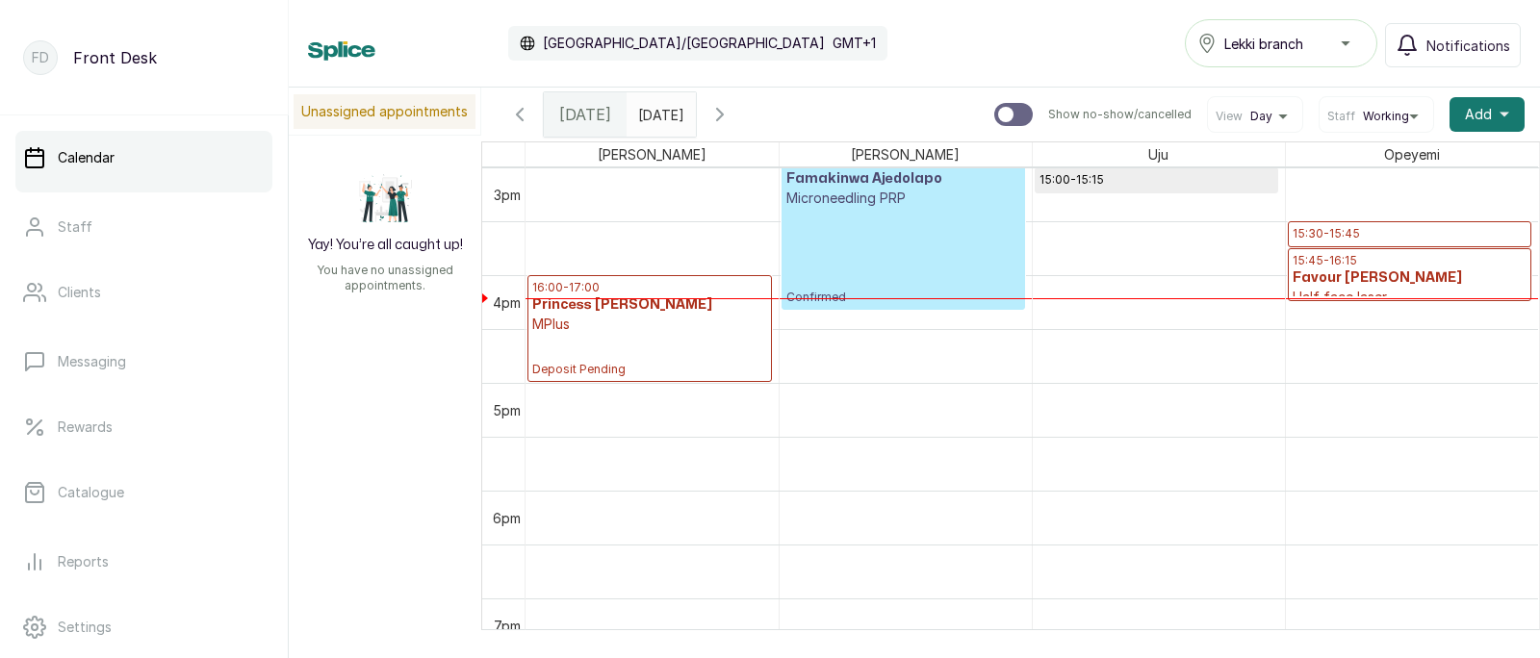
scroll to position [1580, 0]
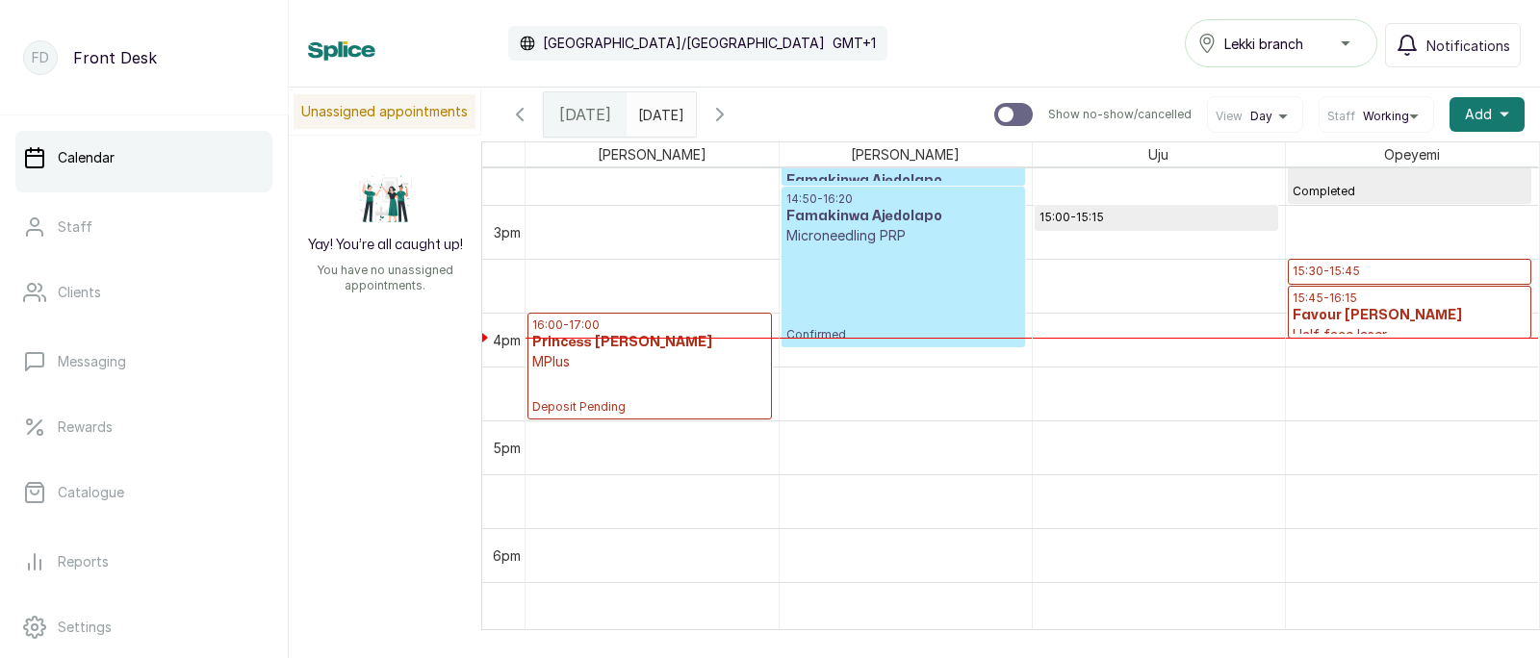
click at [595, 377] on div "16:00 - 17:00 Princess [PERSON_NAME] MPlus Deposit Pending" at bounding box center [649, 366] width 235 height 97
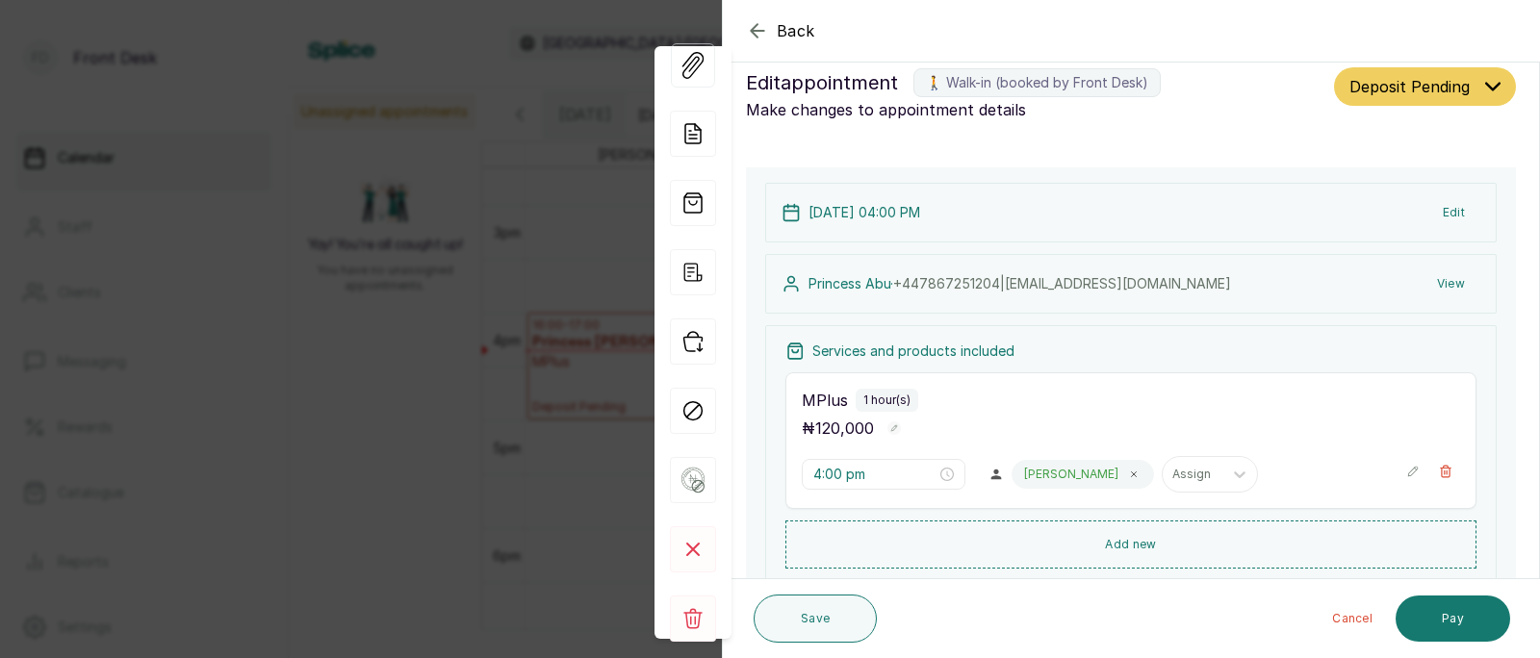
scroll to position [0, 0]
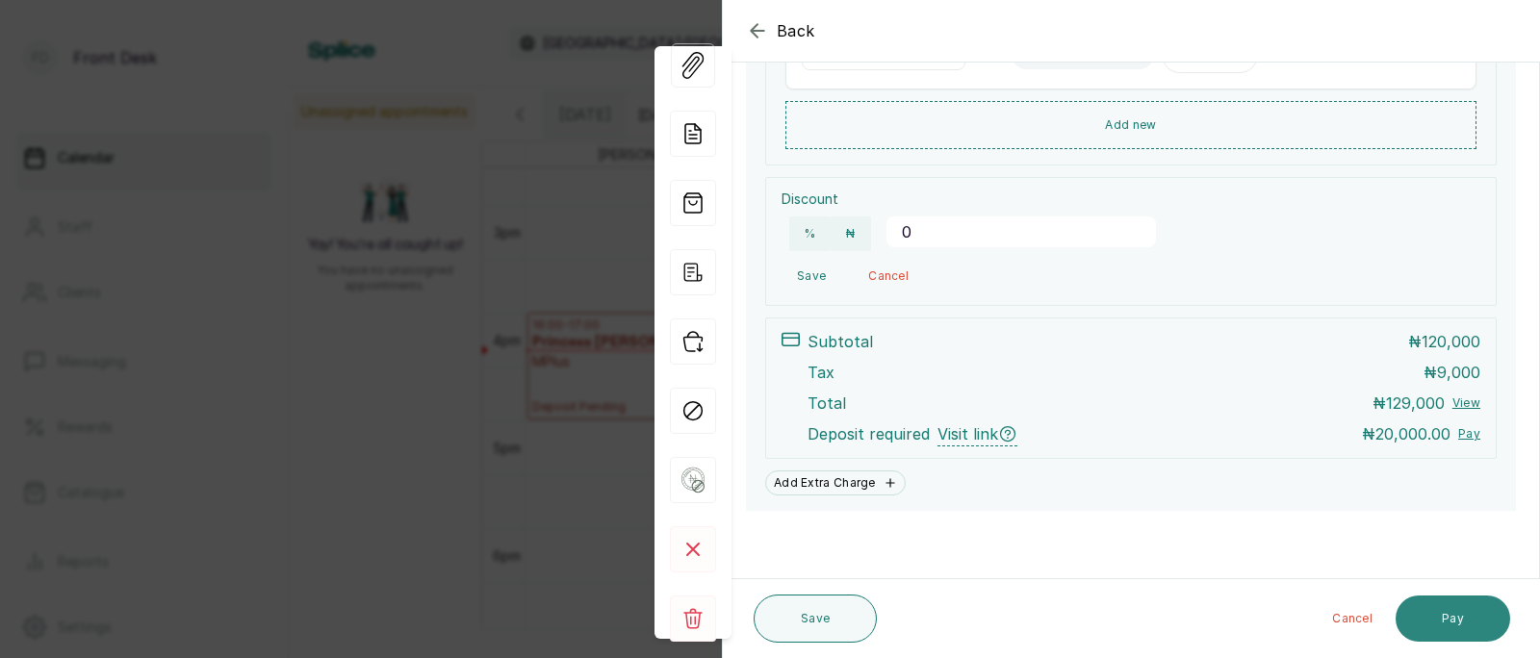
click at [1458, 613] on button "Pay" at bounding box center [1453, 619] width 115 height 46
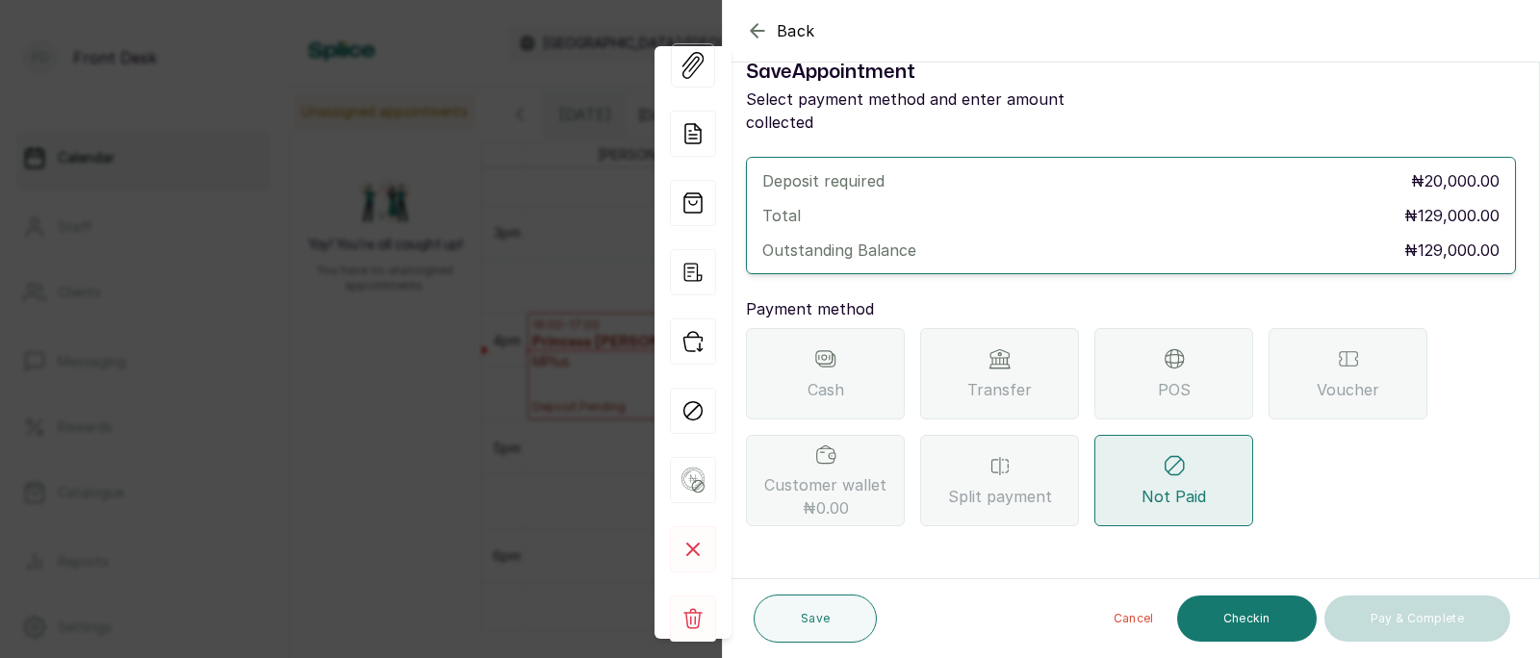
scroll to position [13, 0]
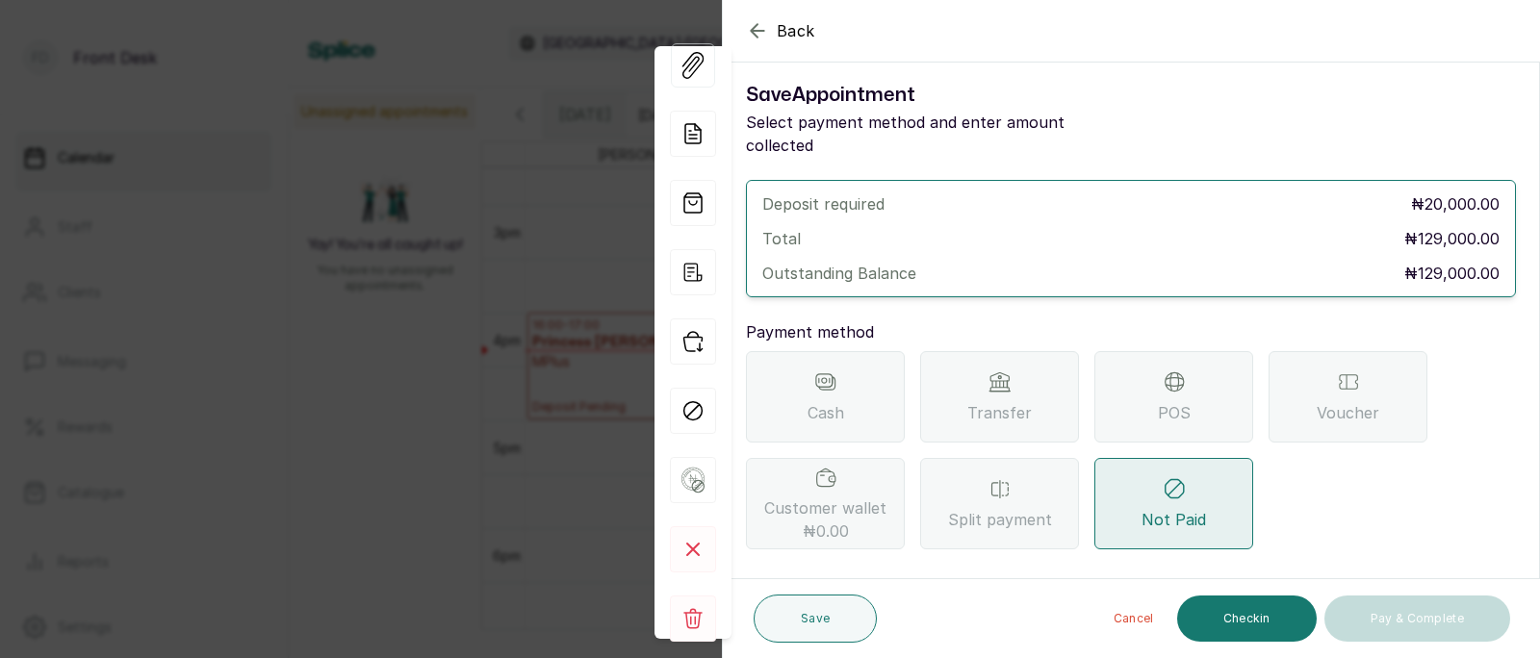
click at [994, 401] on span "Transfer" at bounding box center [999, 412] width 64 height 23
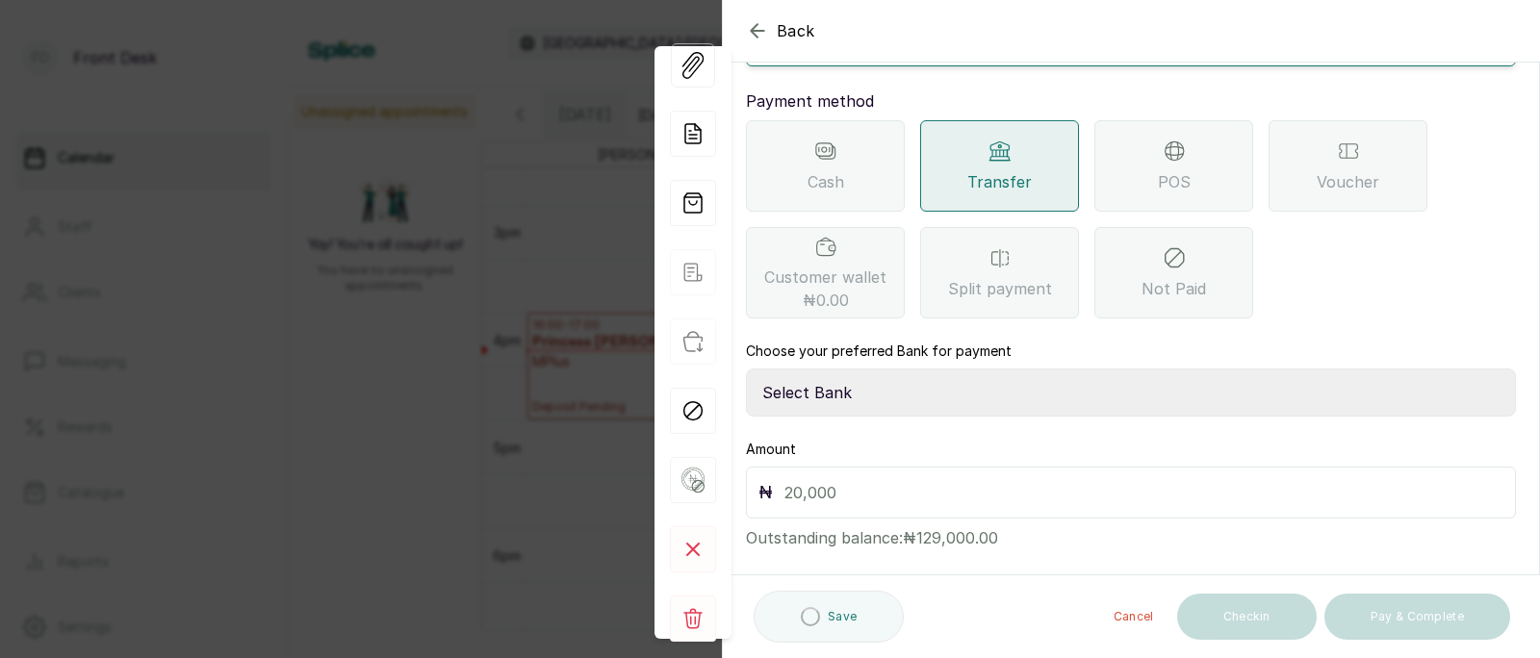
click at [915, 369] on select "Select Bank [PERSON_NAME] Fairmoney Microfinance Bank SKN ANALYTICS MED AESTH. …" at bounding box center [1131, 393] width 770 height 48
select select "43272bc0-21c6-4b19-b9fb-c2093b8603c2"
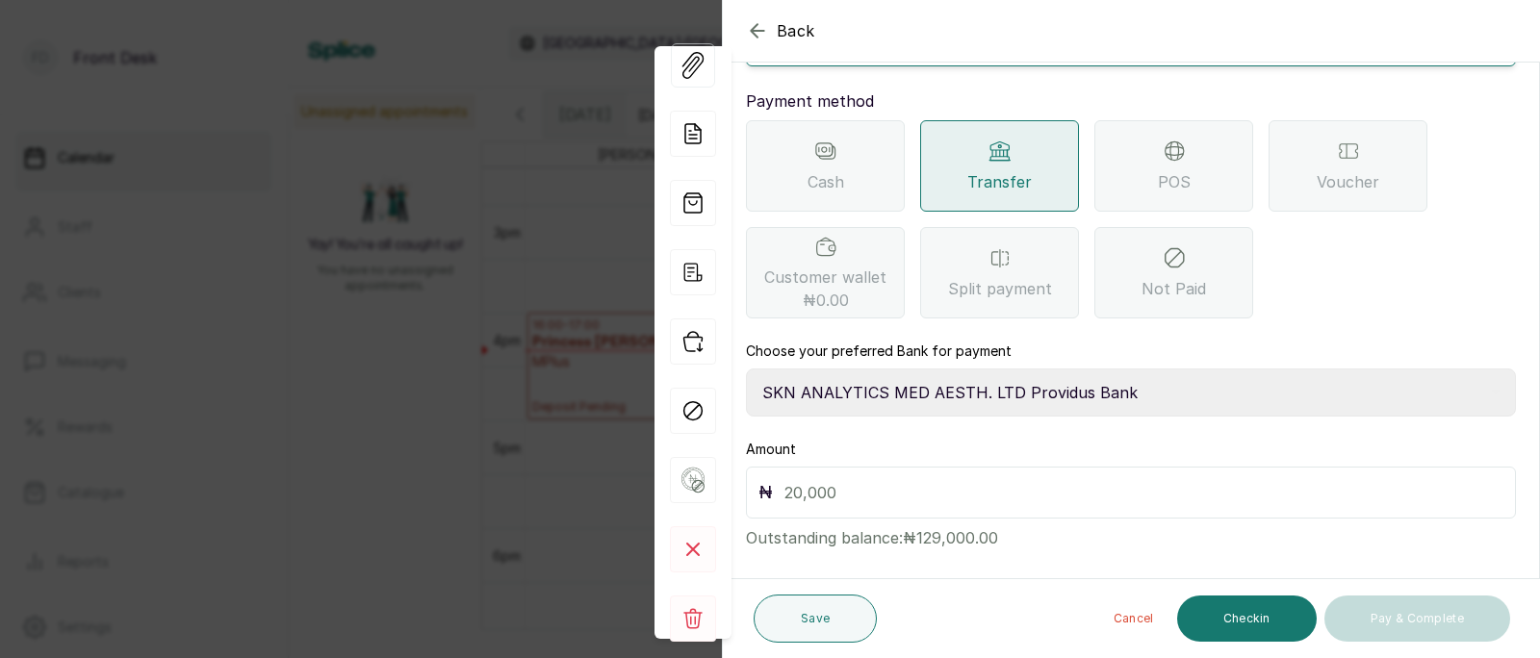
click at [834, 479] on input "text" at bounding box center [1143, 492] width 719 height 27
type input "20,000"
click at [806, 615] on button "Save" at bounding box center [815, 619] width 123 height 48
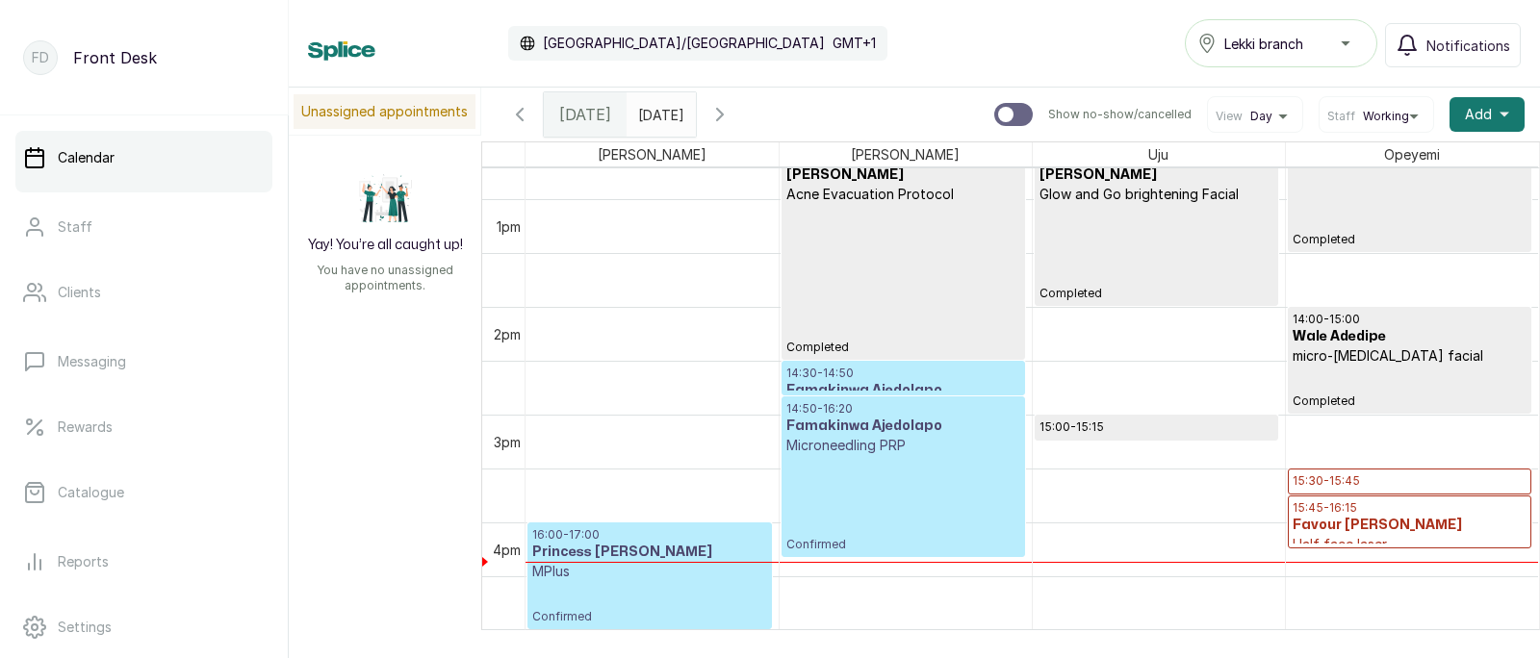
scroll to position [1358, 0]
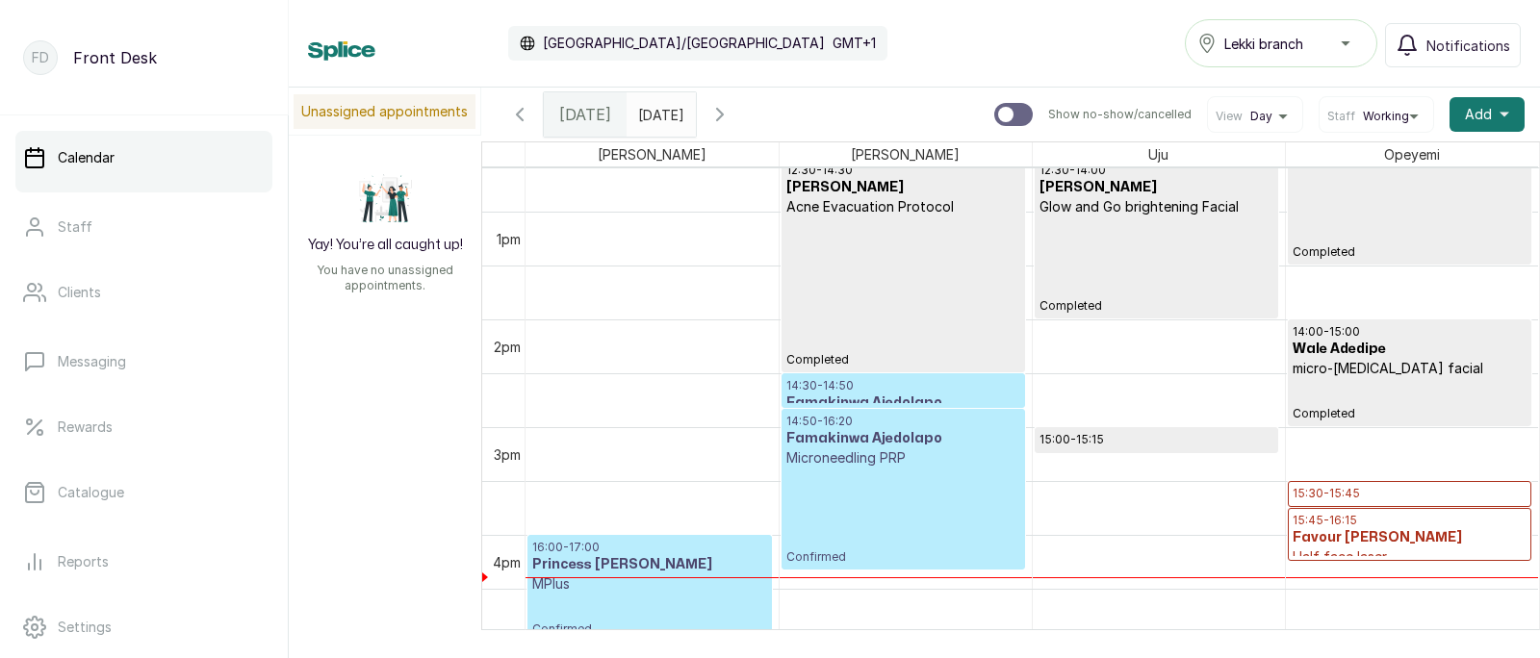
click at [658, 115] on input "text" at bounding box center [643, 109] width 31 height 33
type input "dd/MM/yyyy"
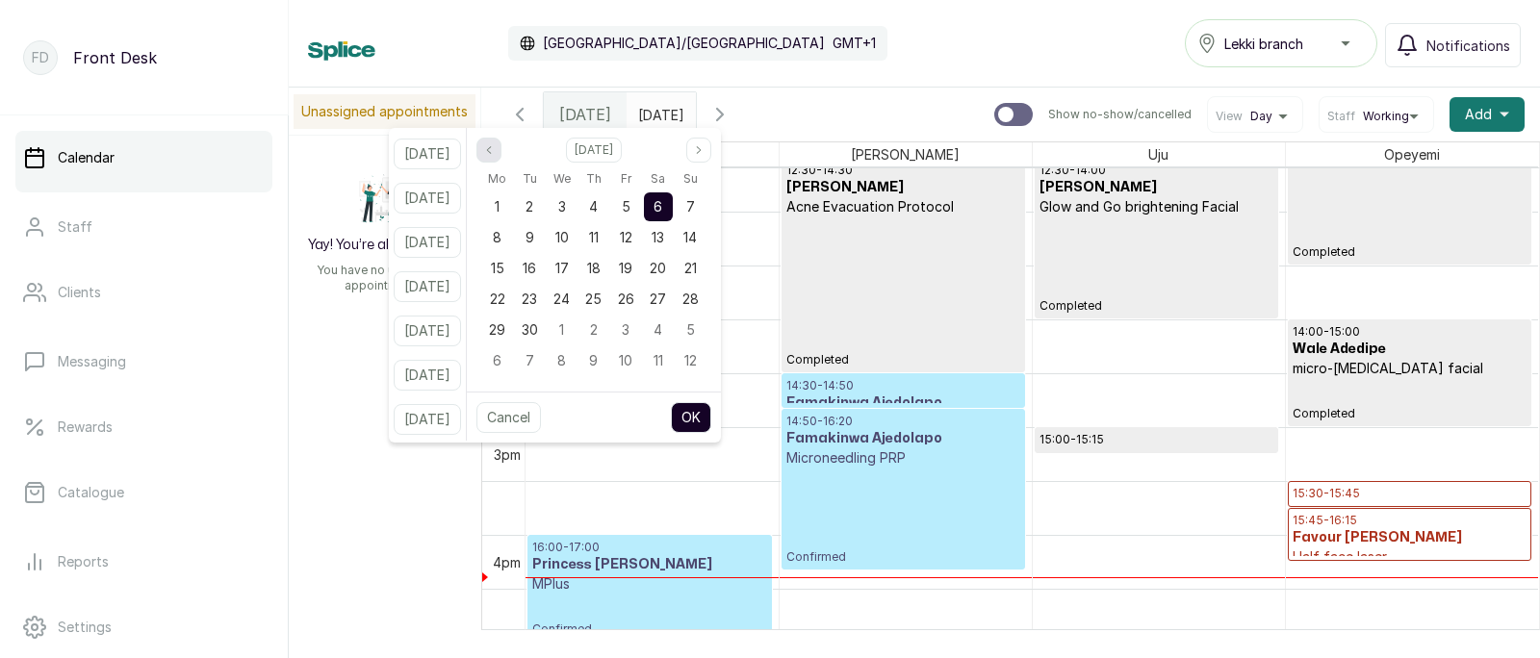
click at [495, 145] on icon "page previous" at bounding box center [489, 150] width 12 height 12
click at [634, 326] on span "29" at bounding box center [626, 329] width 16 height 16
click at [711, 415] on button "OK" at bounding box center [691, 417] width 40 height 31
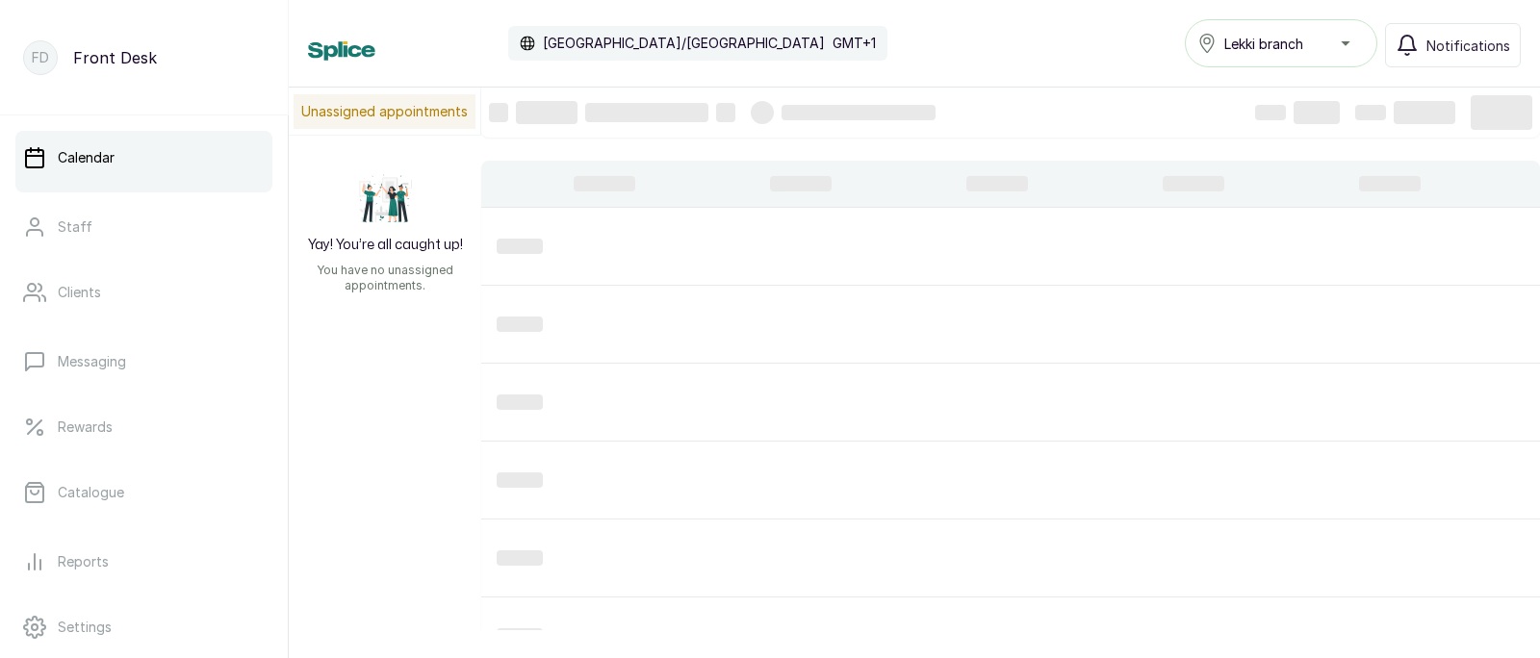
type input "[DATE]"
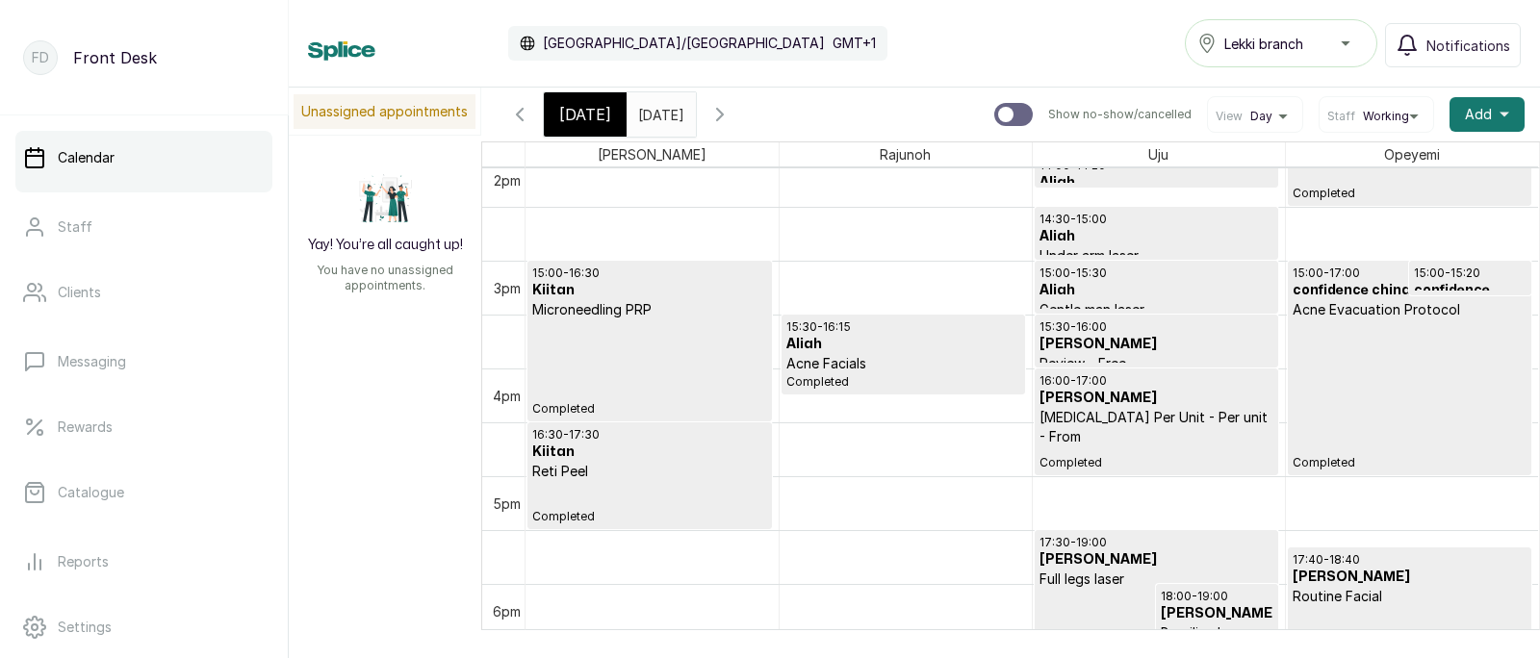
scroll to position [1648, 0]
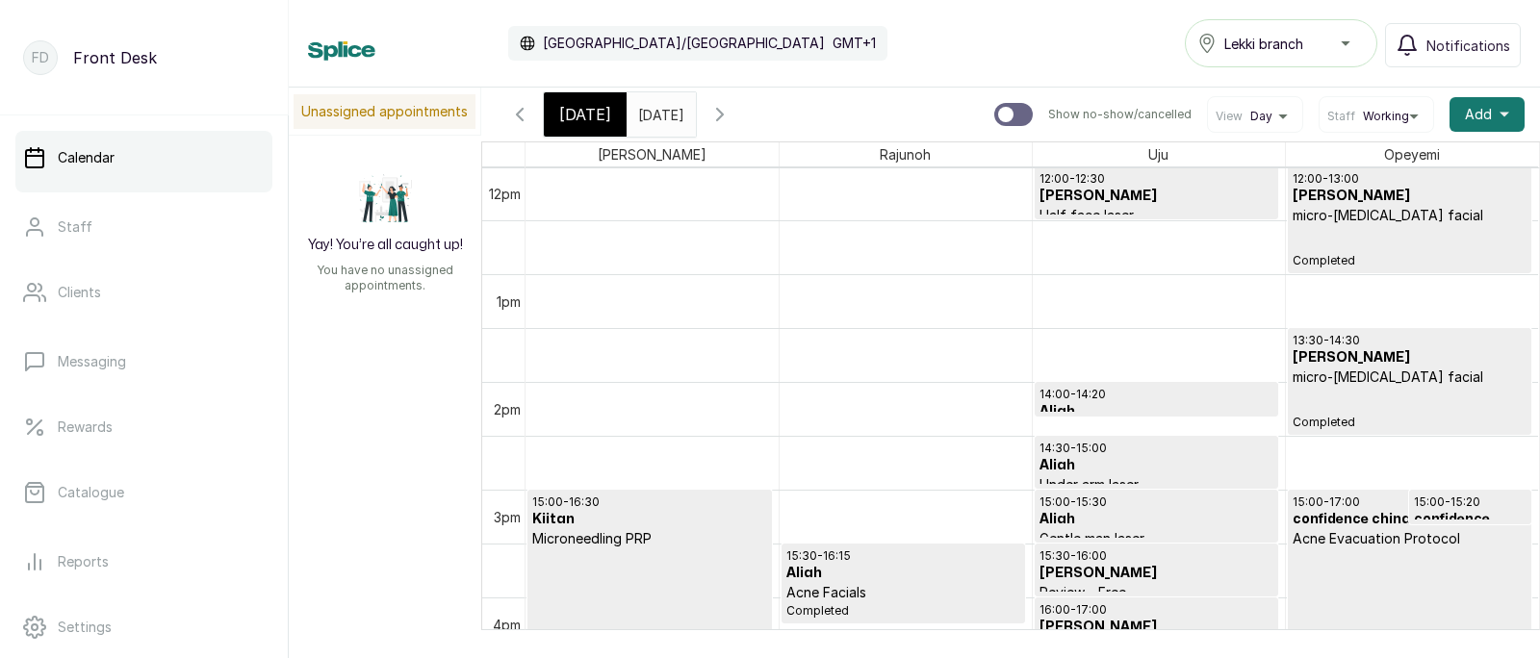
click at [1146, 468] on h3 "Aliah" at bounding box center [1157, 465] width 234 height 19
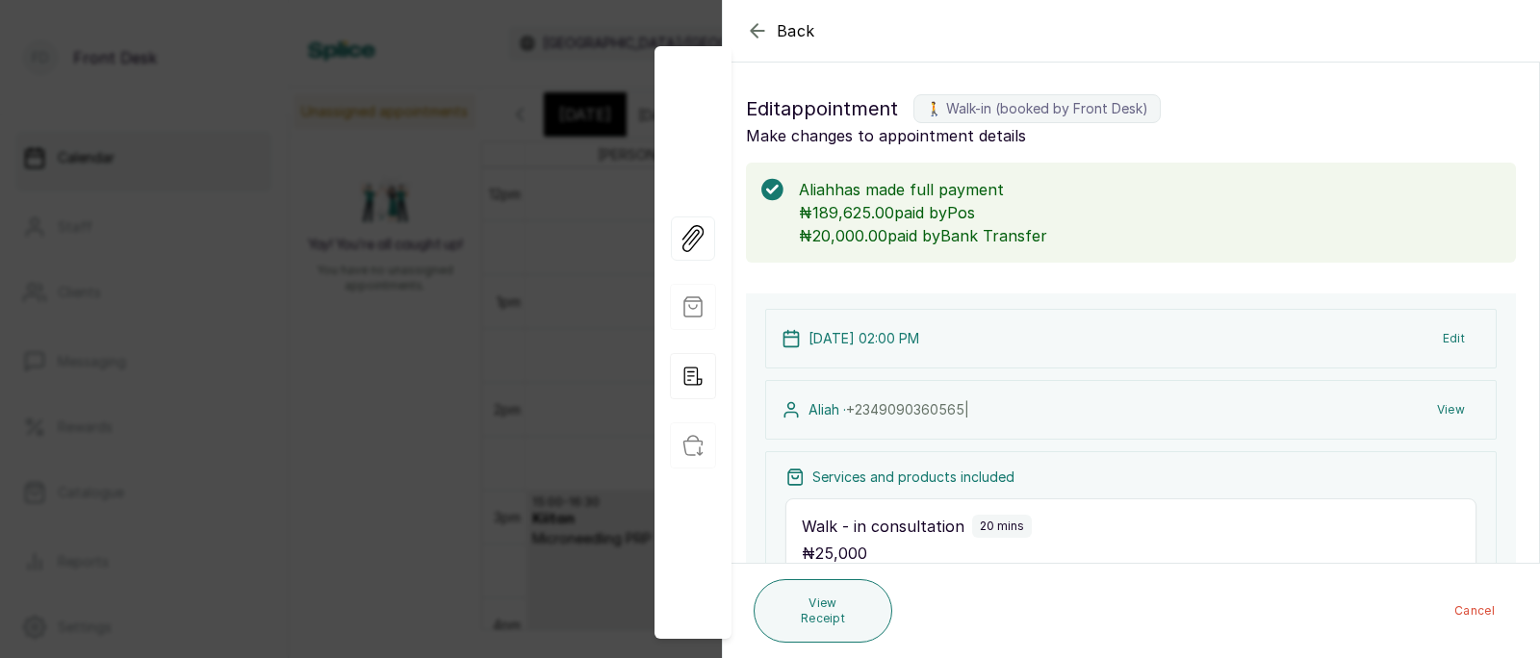
click at [549, 409] on div "Back Appointment Details Edit appointment 🚶 Walk-in (booked by Front Desk) Make…" at bounding box center [770, 329] width 1540 height 658
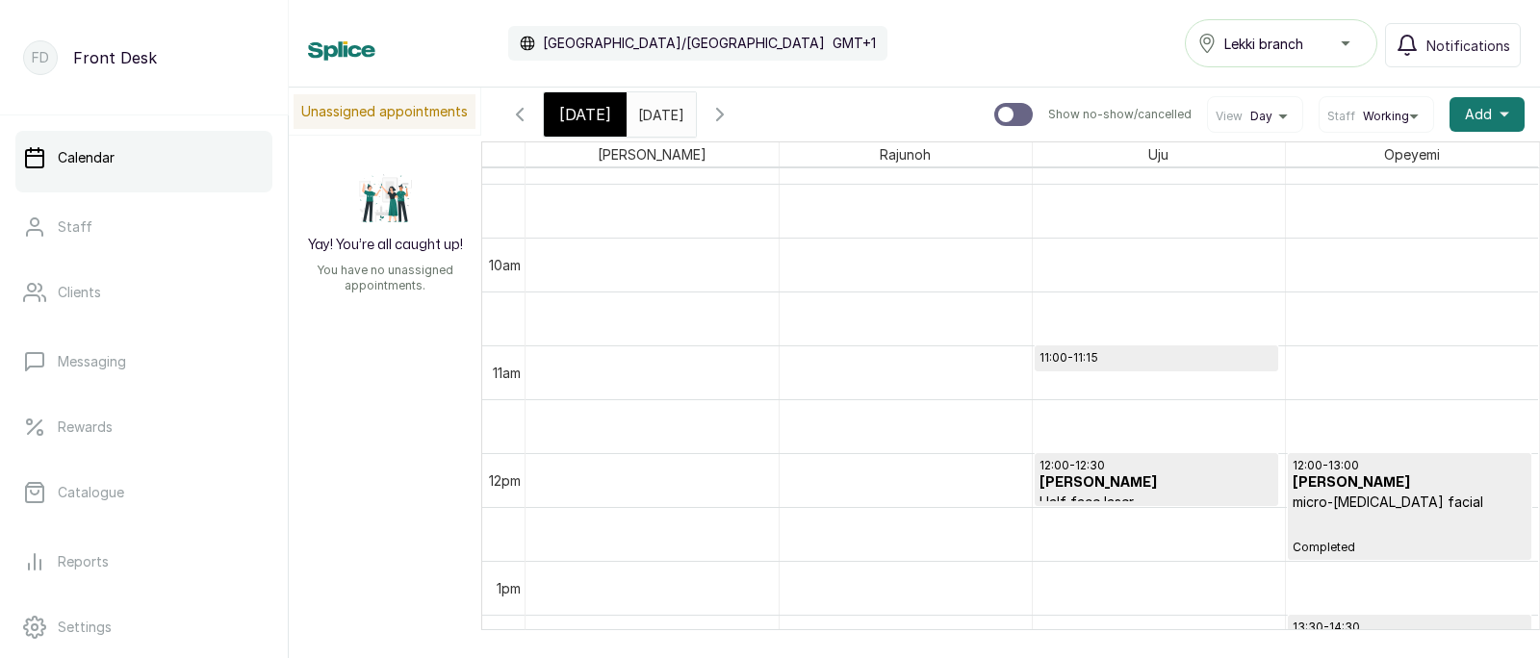
click at [1133, 355] on p "11:00 - 11:15" at bounding box center [1157, 357] width 234 height 15
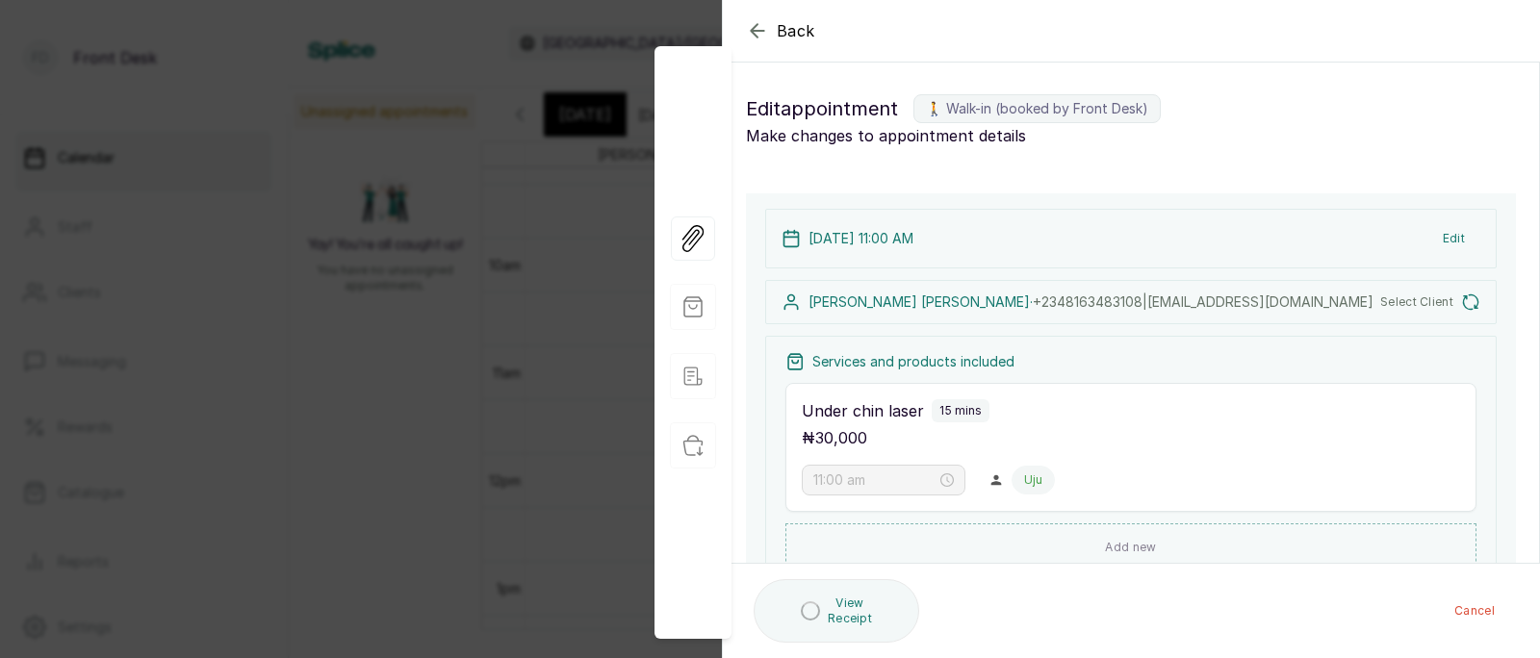
type input "11:00 am"
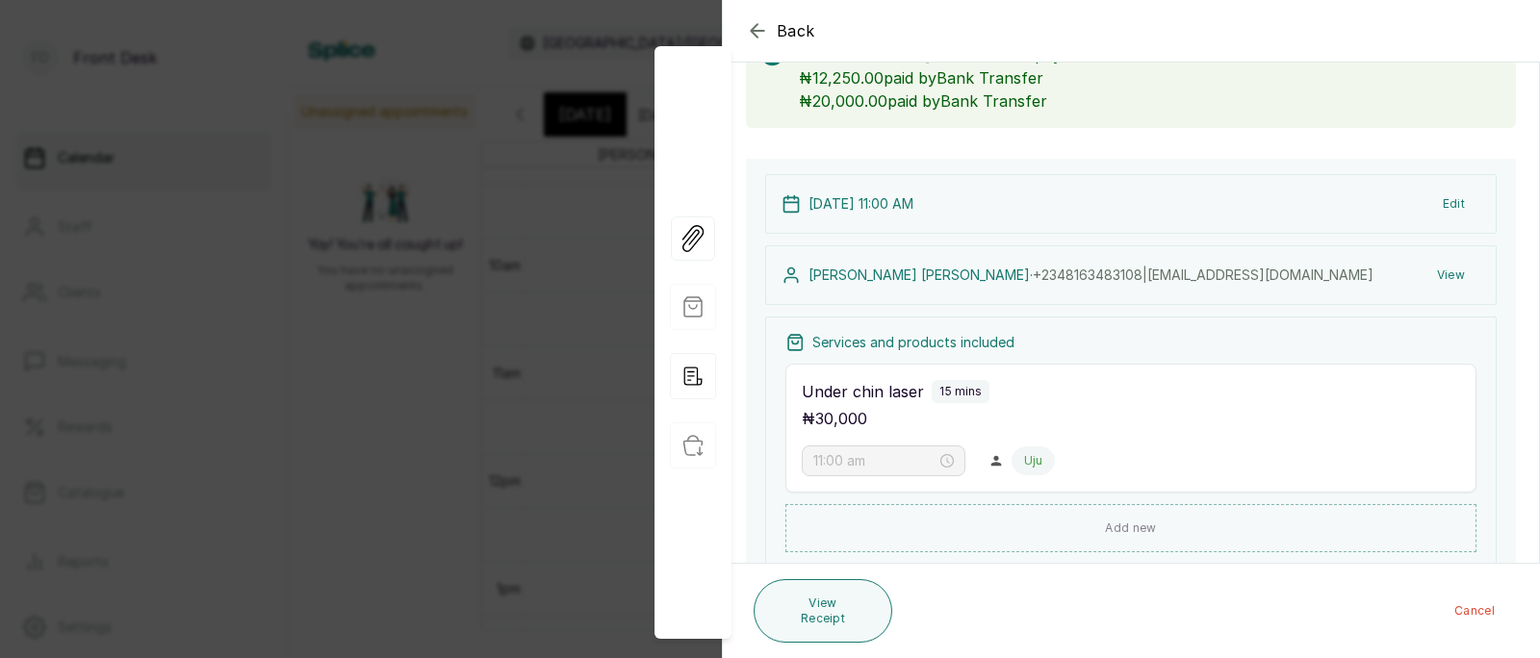
click at [1447, 276] on button "View" at bounding box center [1451, 275] width 59 height 35
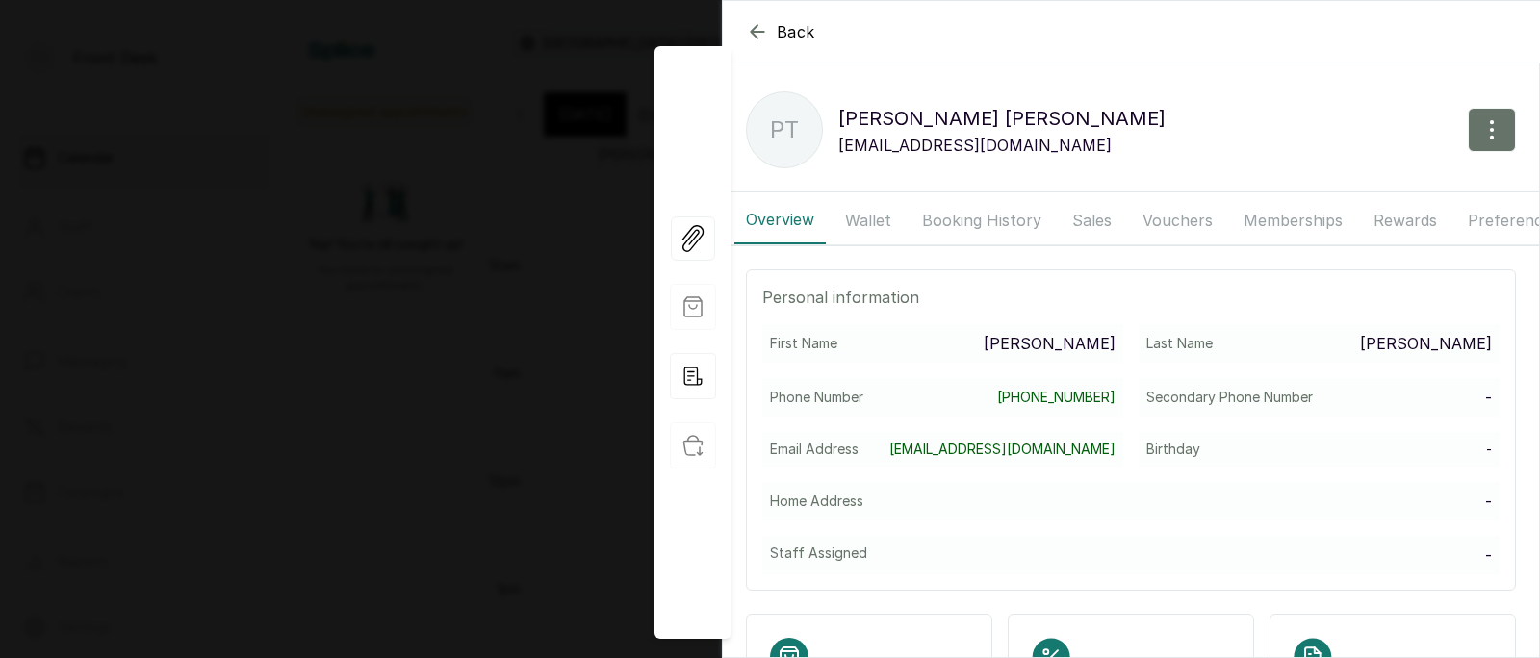
click at [949, 215] on button "Booking History" at bounding box center [982, 220] width 142 height 48
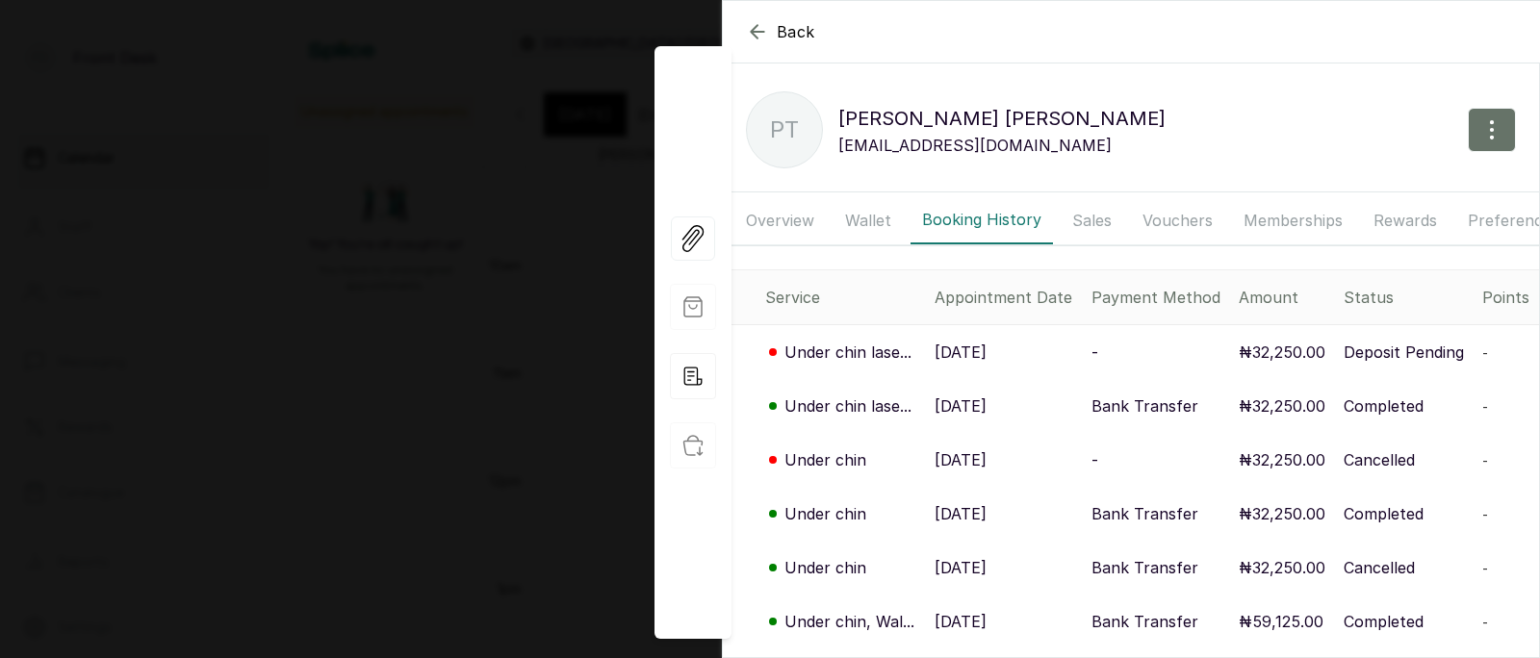
click at [435, 343] on div "Back [PERSON_NAME] PT [PERSON_NAME] [EMAIL_ADDRESS][DOMAIN_NAME] Overview Walle…" at bounding box center [770, 329] width 1540 height 658
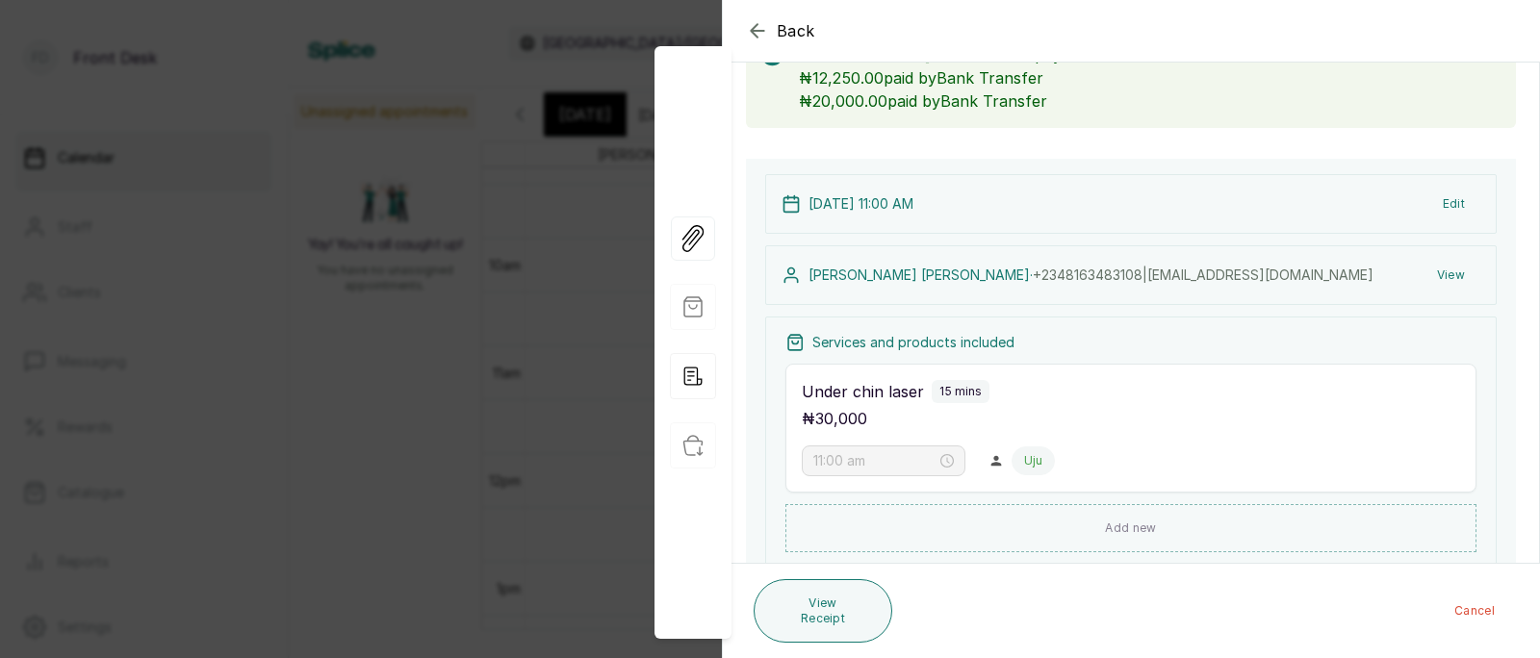
click at [435, 343] on div "Back Appointment Details Edit appointment 🚶 Walk-in (booked by Front Desk) Make…" at bounding box center [770, 329] width 1540 height 658
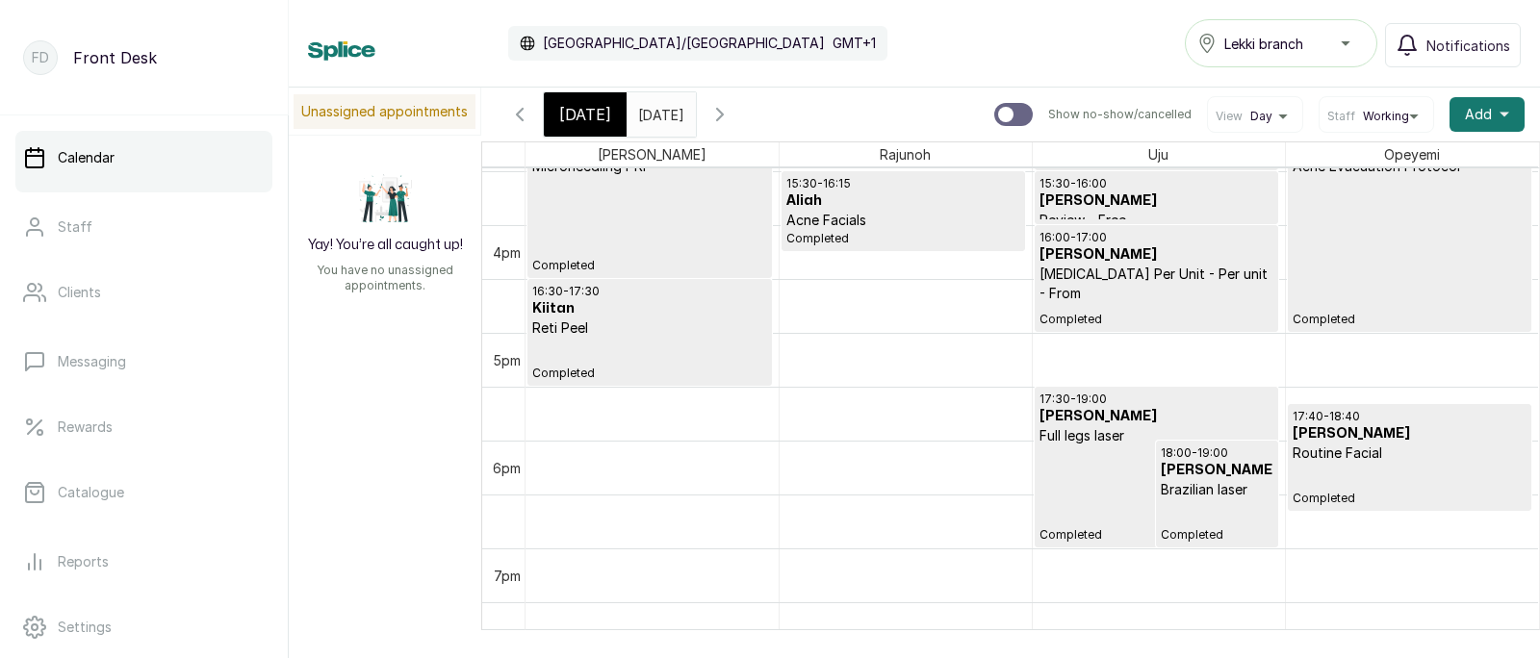
scroll to position [1669, 0]
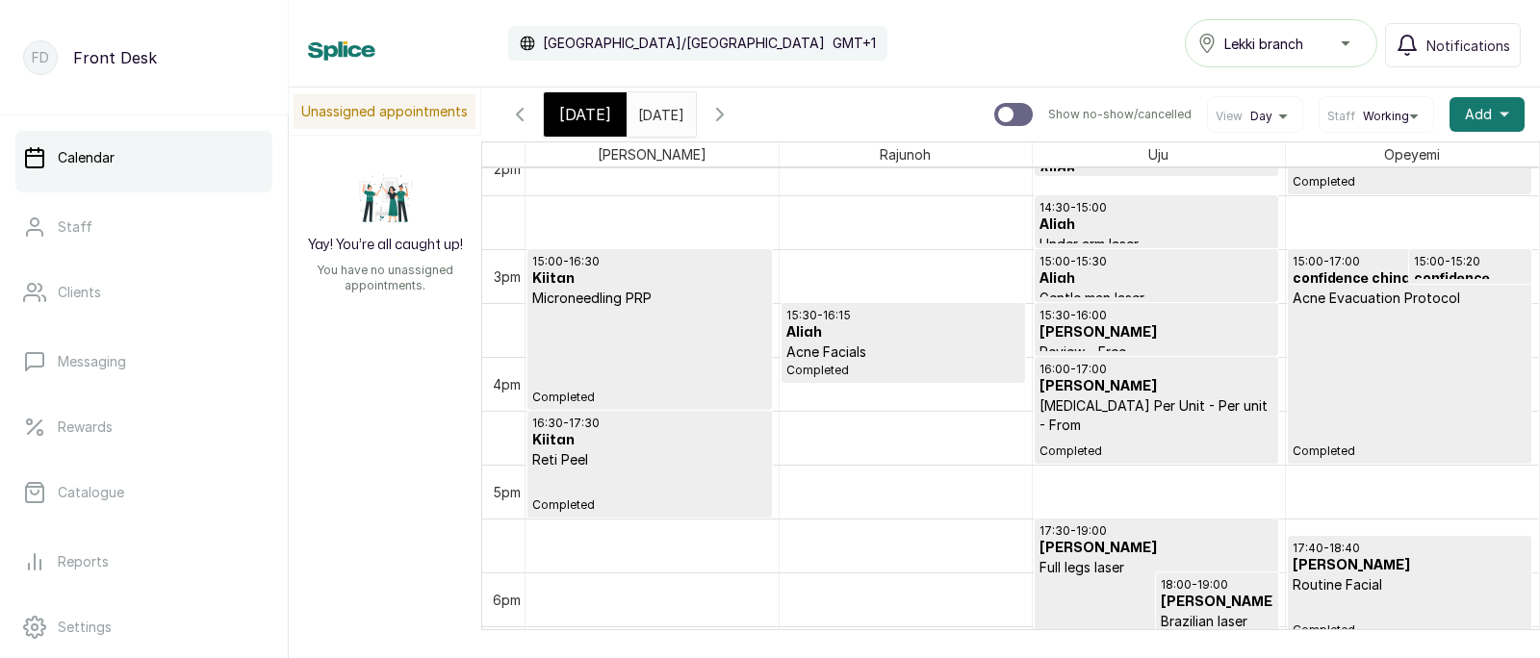
click at [658, 111] on input "[DATE]" at bounding box center [643, 109] width 31 height 33
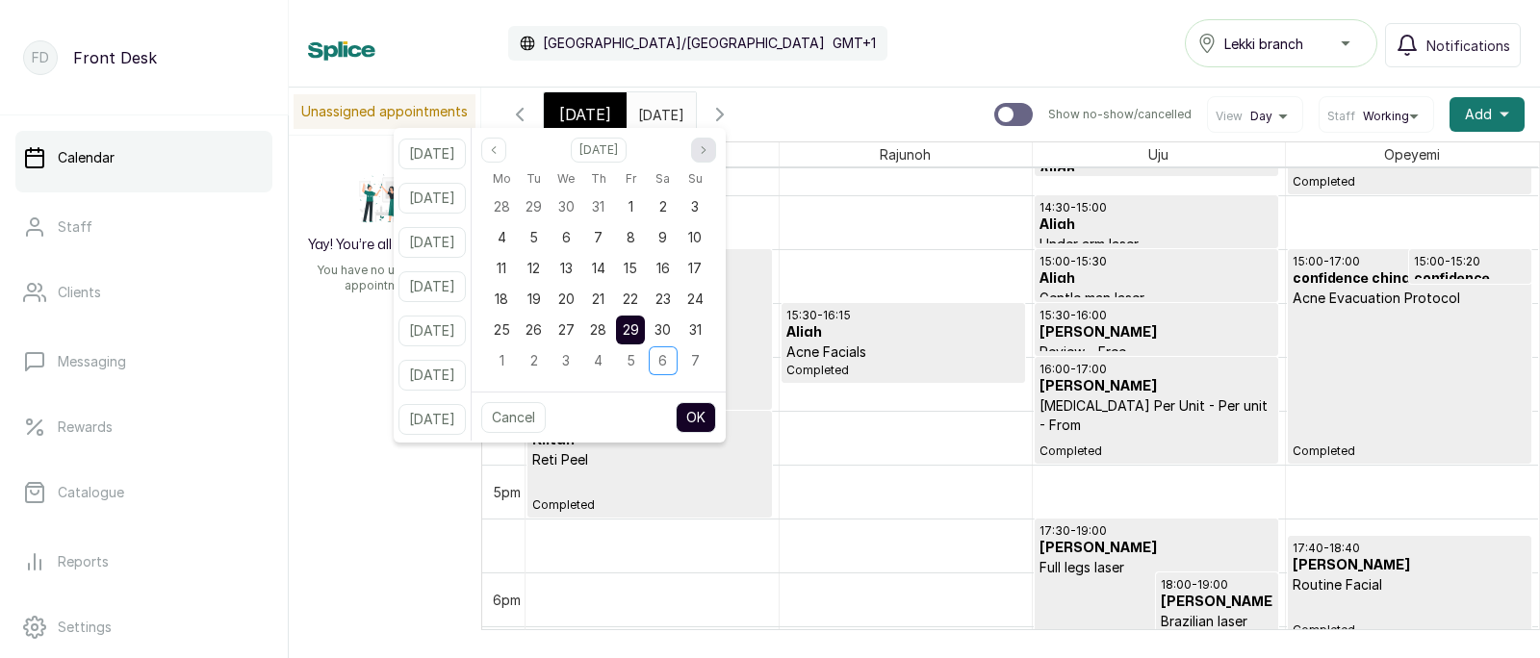
click at [709, 147] on icon "page next" at bounding box center [704, 150] width 12 height 12
click at [516, 234] on div "8" at bounding box center [501, 237] width 29 height 29
click at [716, 415] on button "OK" at bounding box center [696, 417] width 40 height 31
type input "[DATE]"
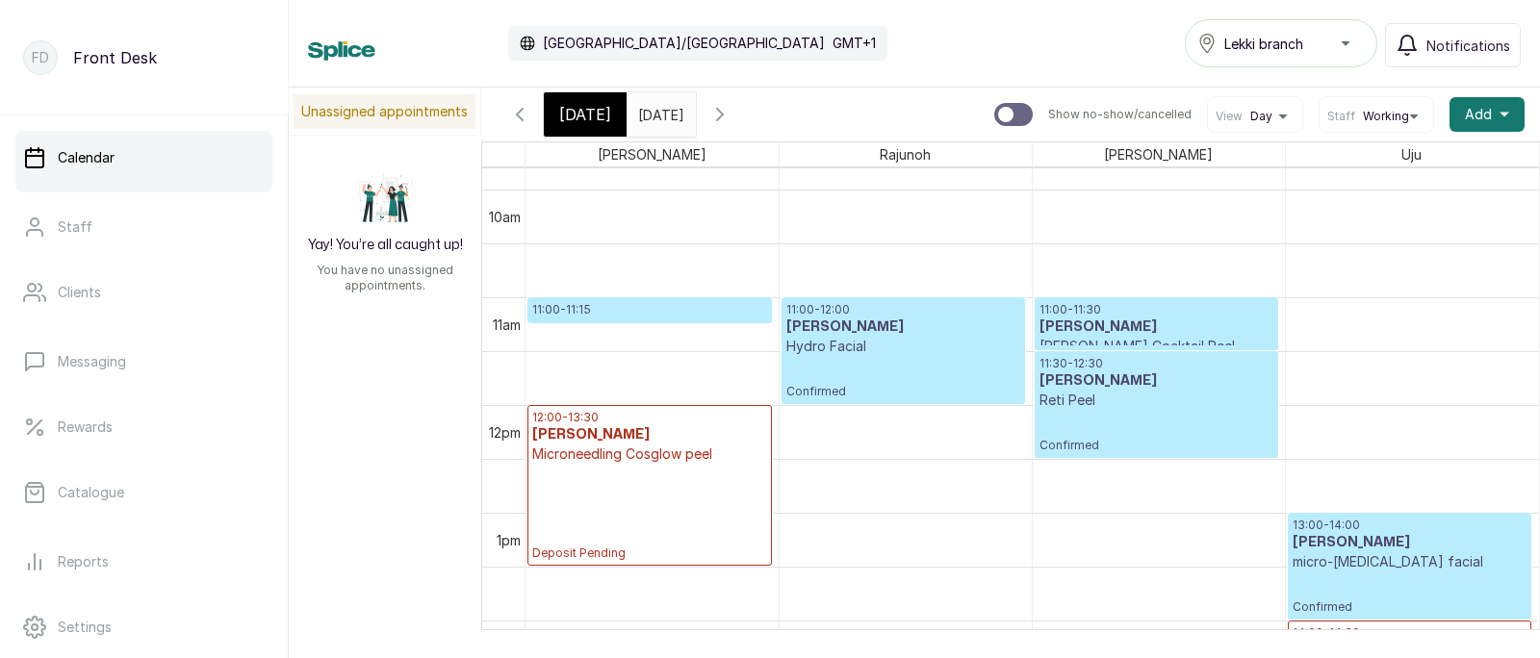
scroll to position [1056, 0]
click at [580, 111] on span "[DATE]" at bounding box center [585, 114] width 52 height 23
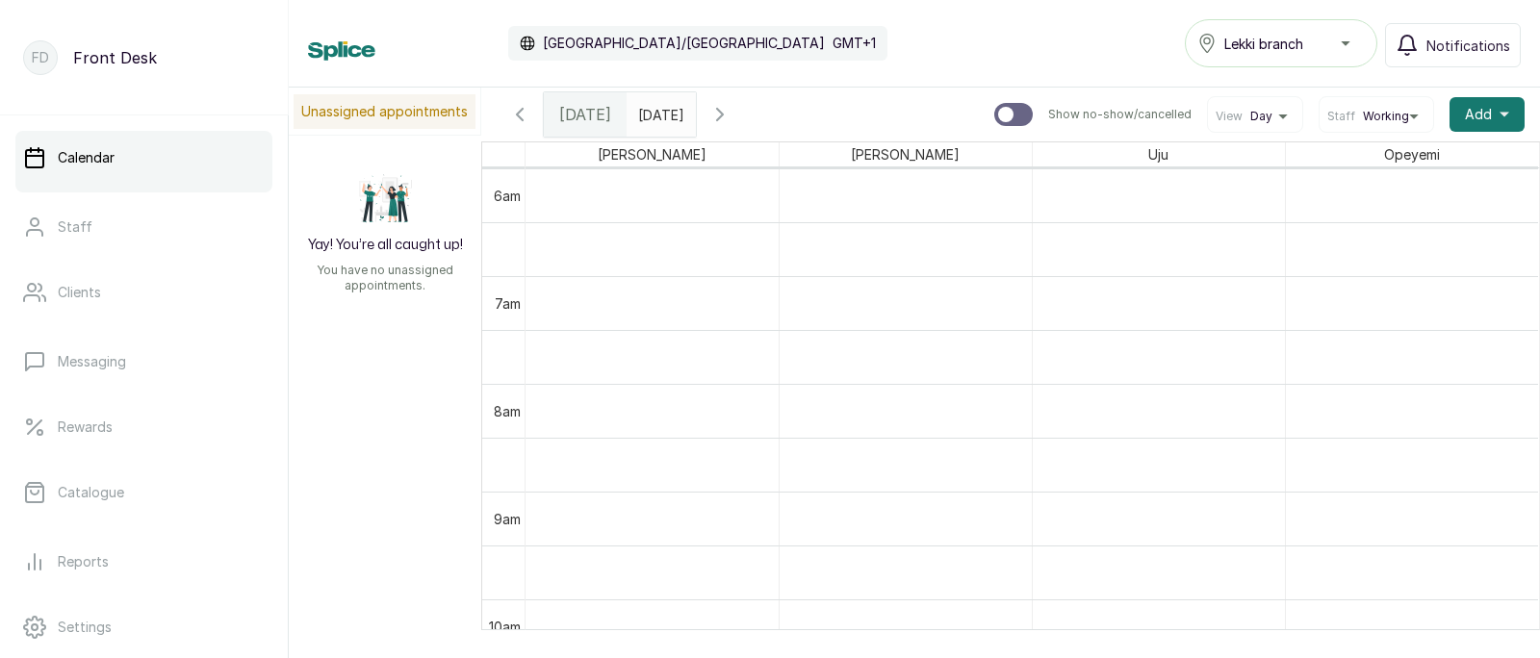
scroll to position [1159, 0]
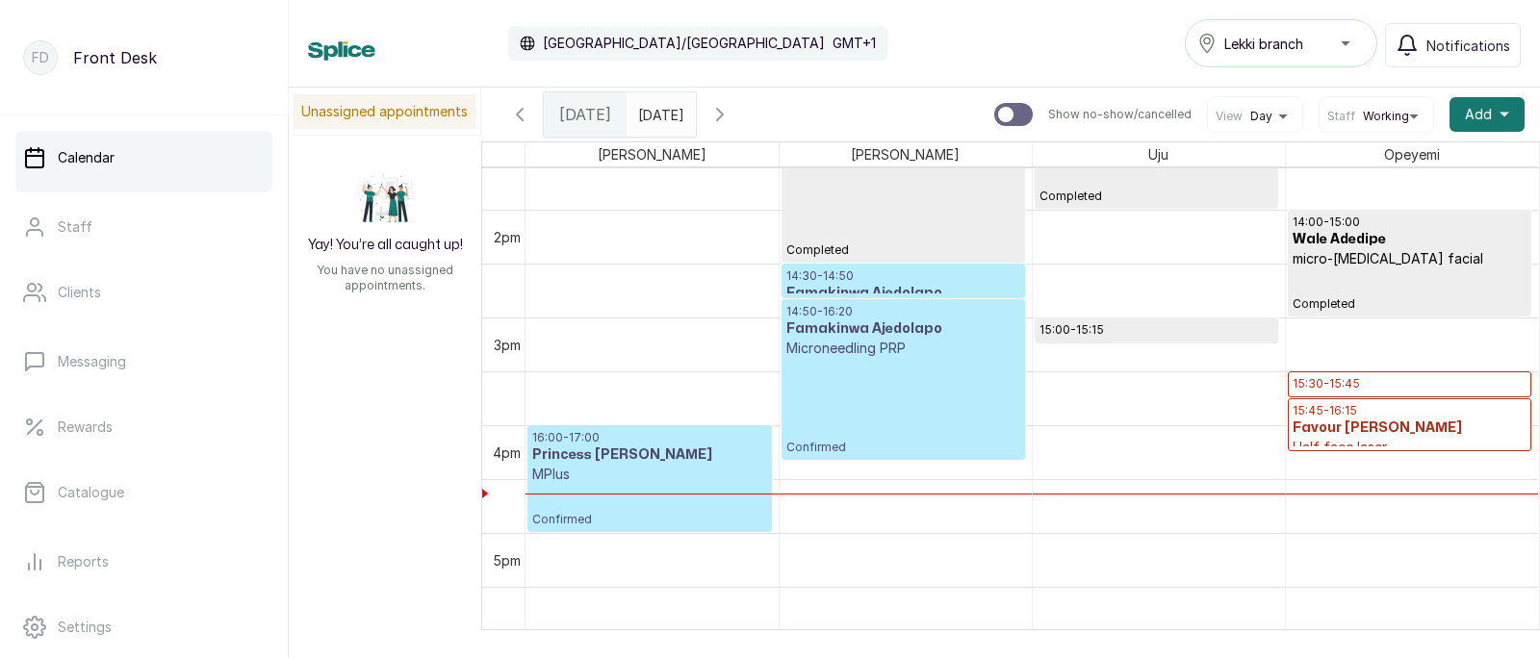
click at [842, 360] on div "14:50 - 16:20 Famakinwa Ajedolapo Microneedling PRP Confirmed" at bounding box center [903, 379] width 234 height 151
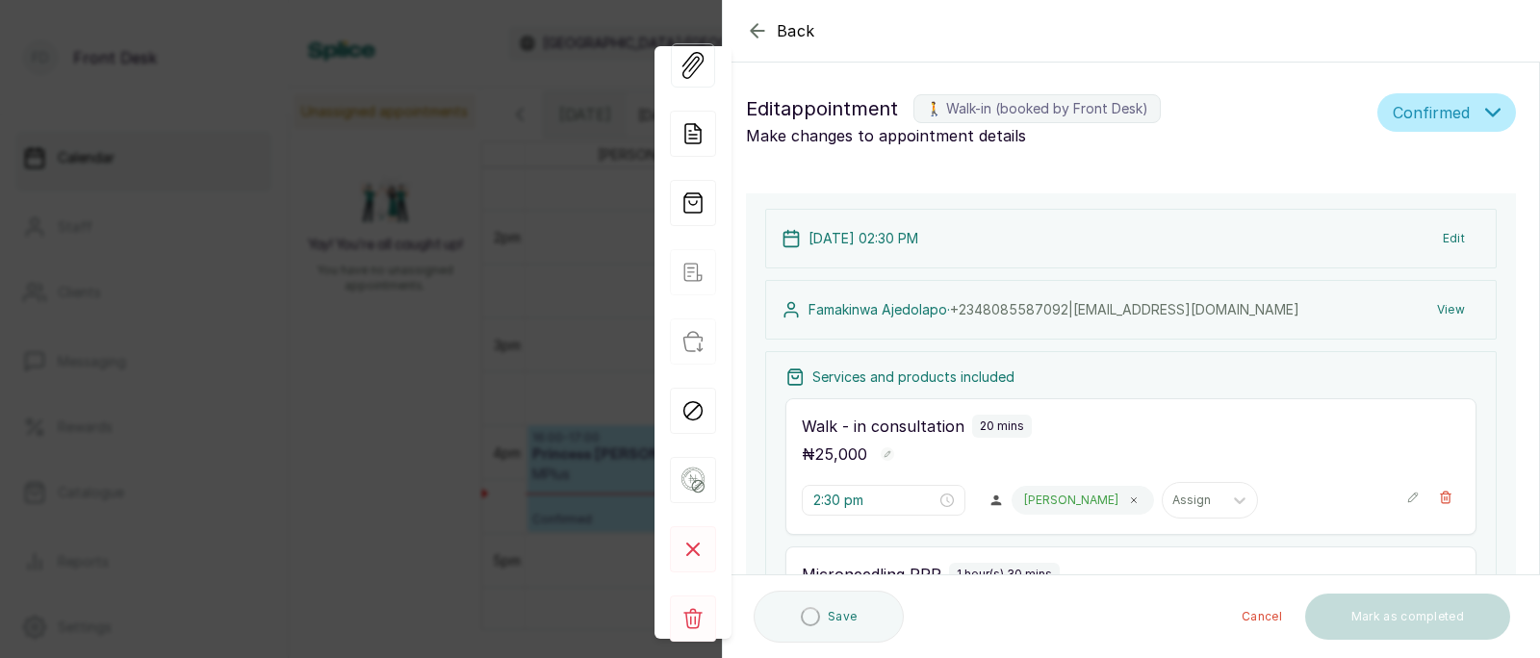
type input "2:30 pm"
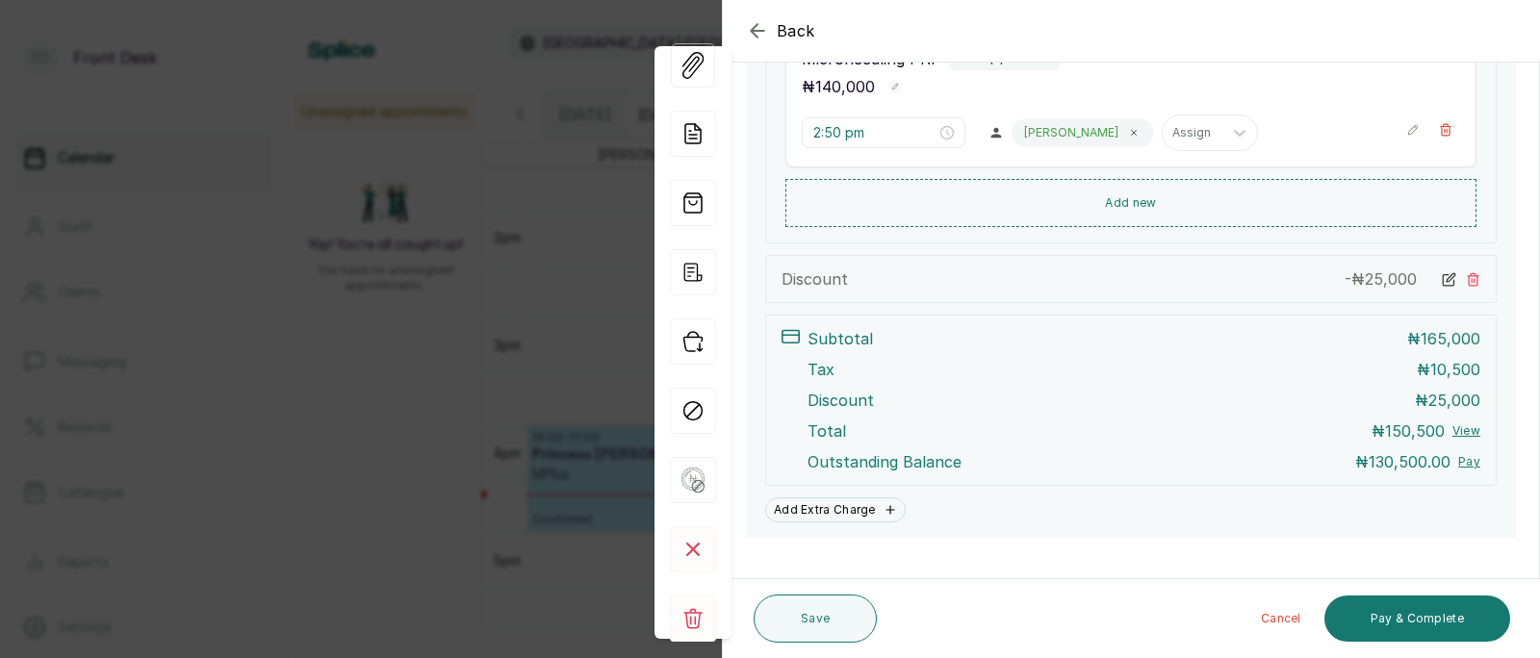
scroll to position [599, 0]
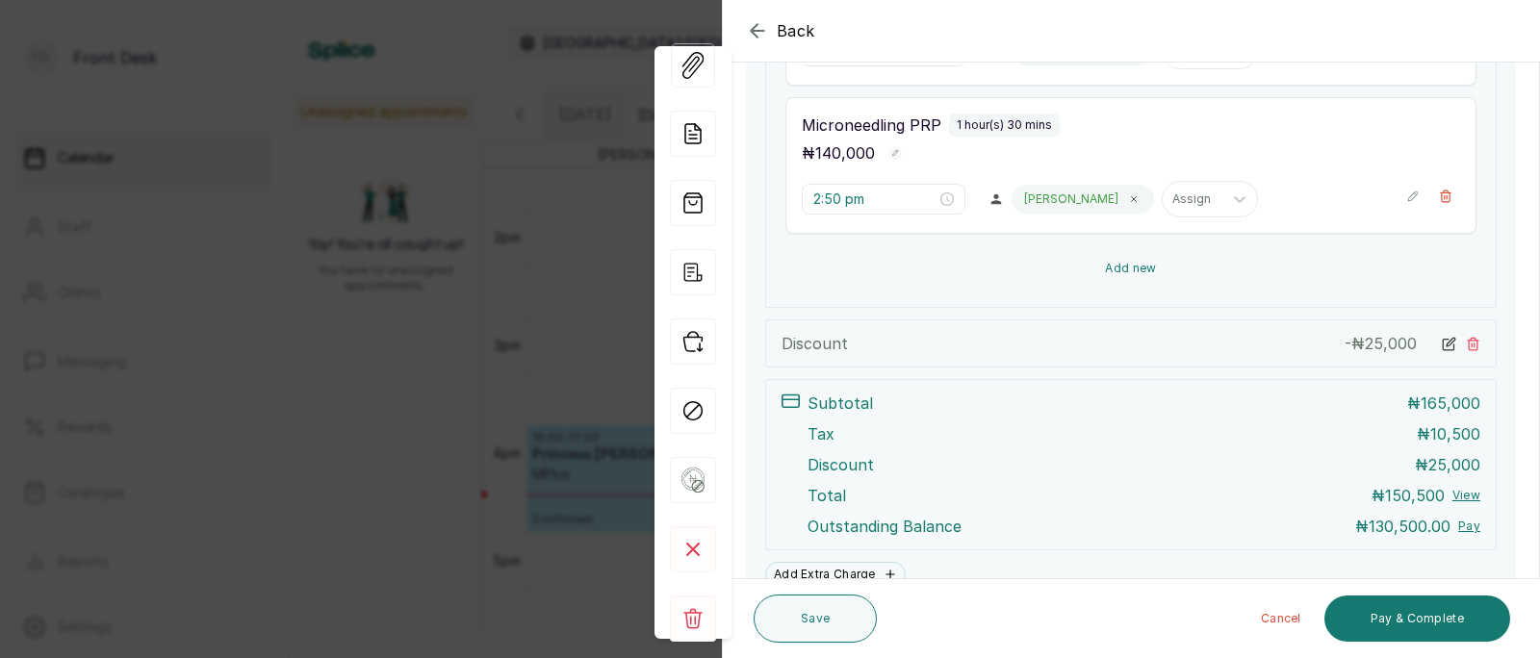
click at [1126, 259] on button "Add new" at bounding box center [1130, 268] width 691 height 46
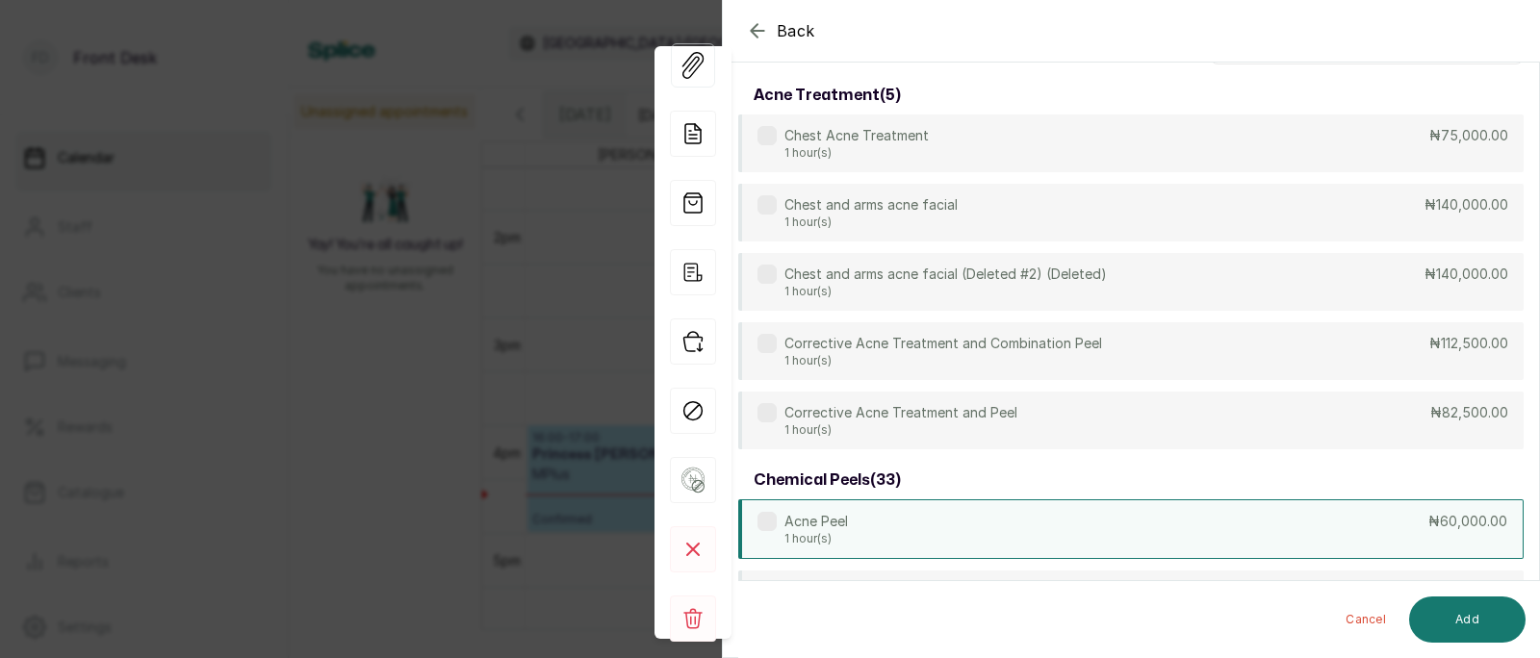
scroll to position [0, 0]
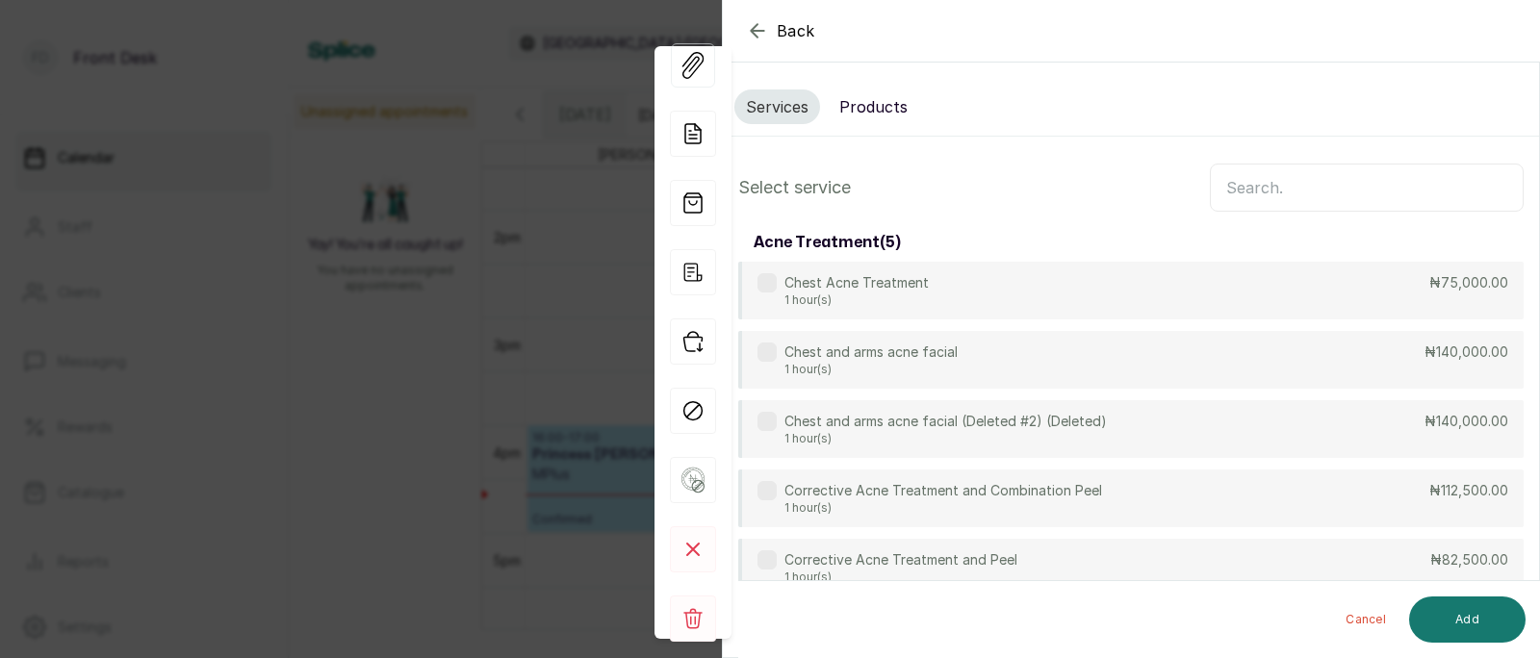
click at [876, 97] on button "Products" at bounding box center [873, 107] width 91 height 35
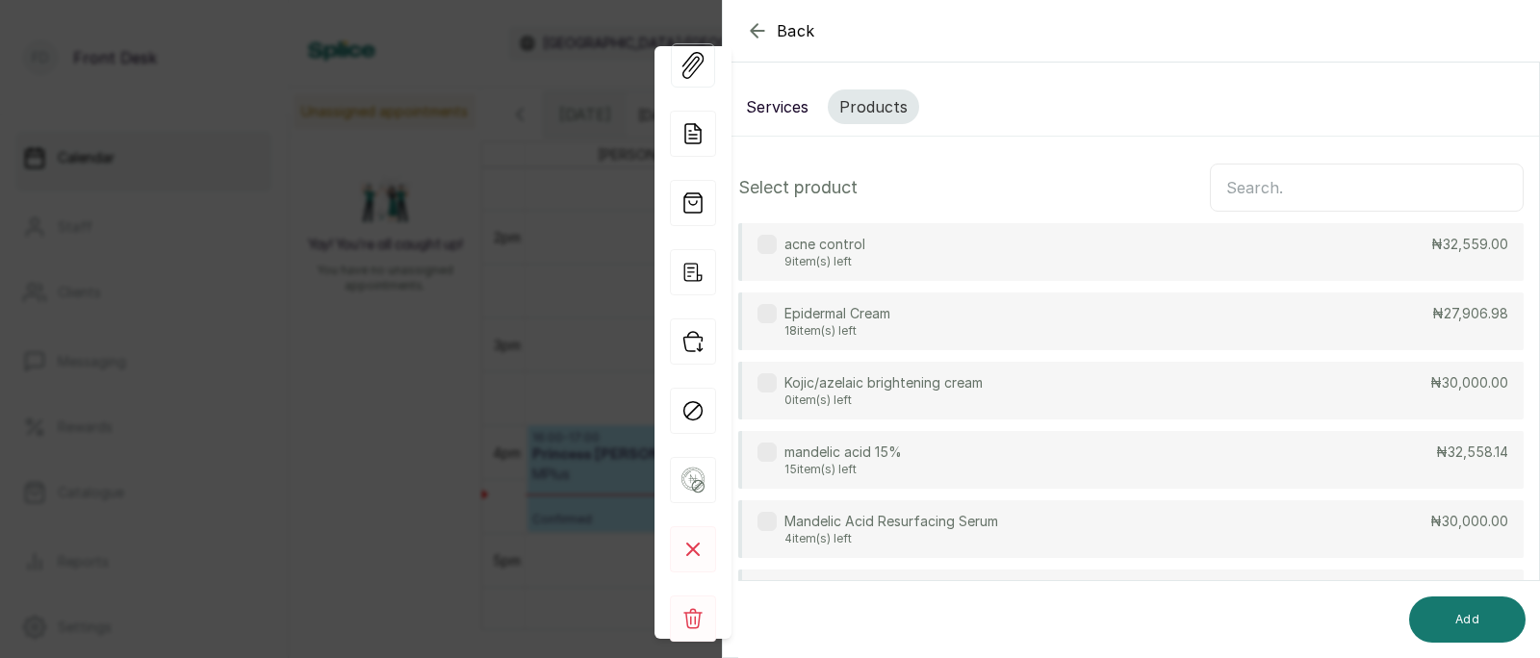
scroll to position [239, 0]
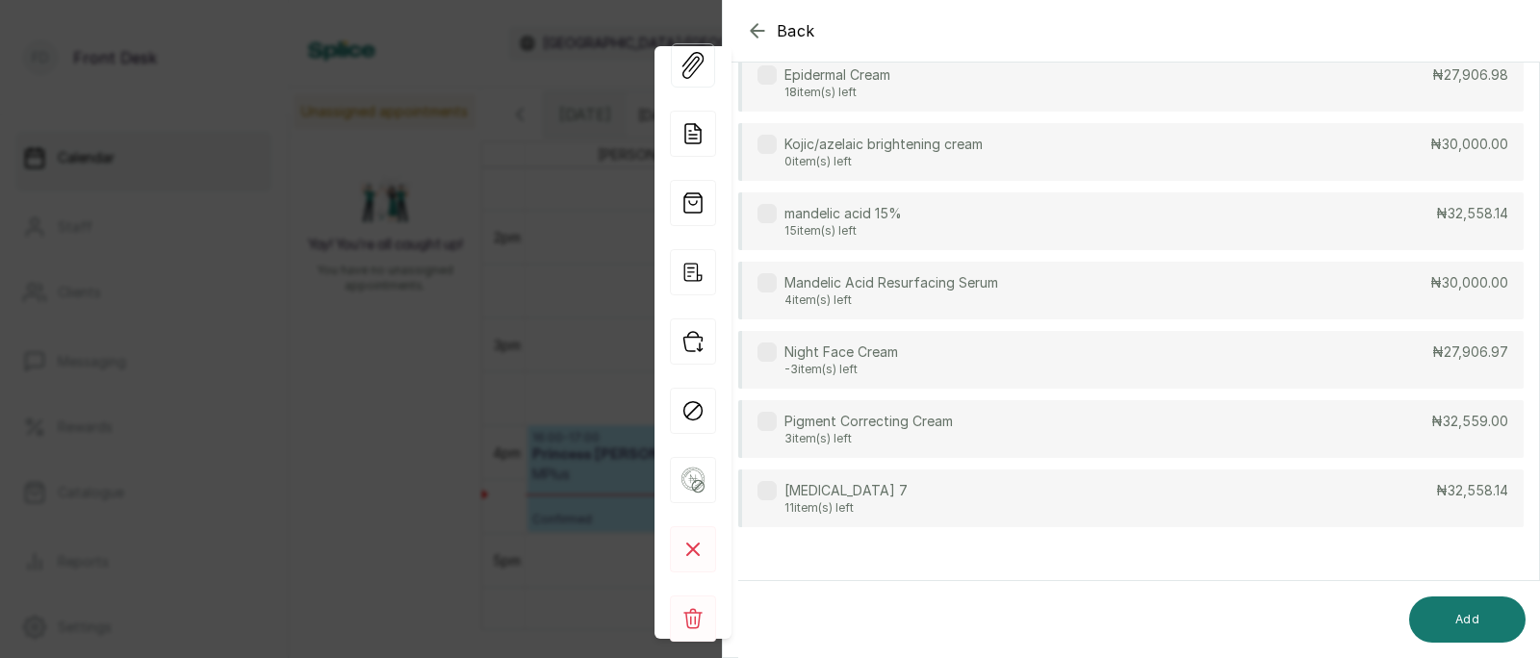
click at [885, 513] on div "[MEDICAL_DATA] 7 11 item(s) left ₦32,558.14" at bounding box center [1130, 499] width 785 height 58
click at [1489, 619] on button "Add" at bounding box center [1467, 620] width 116 height 46
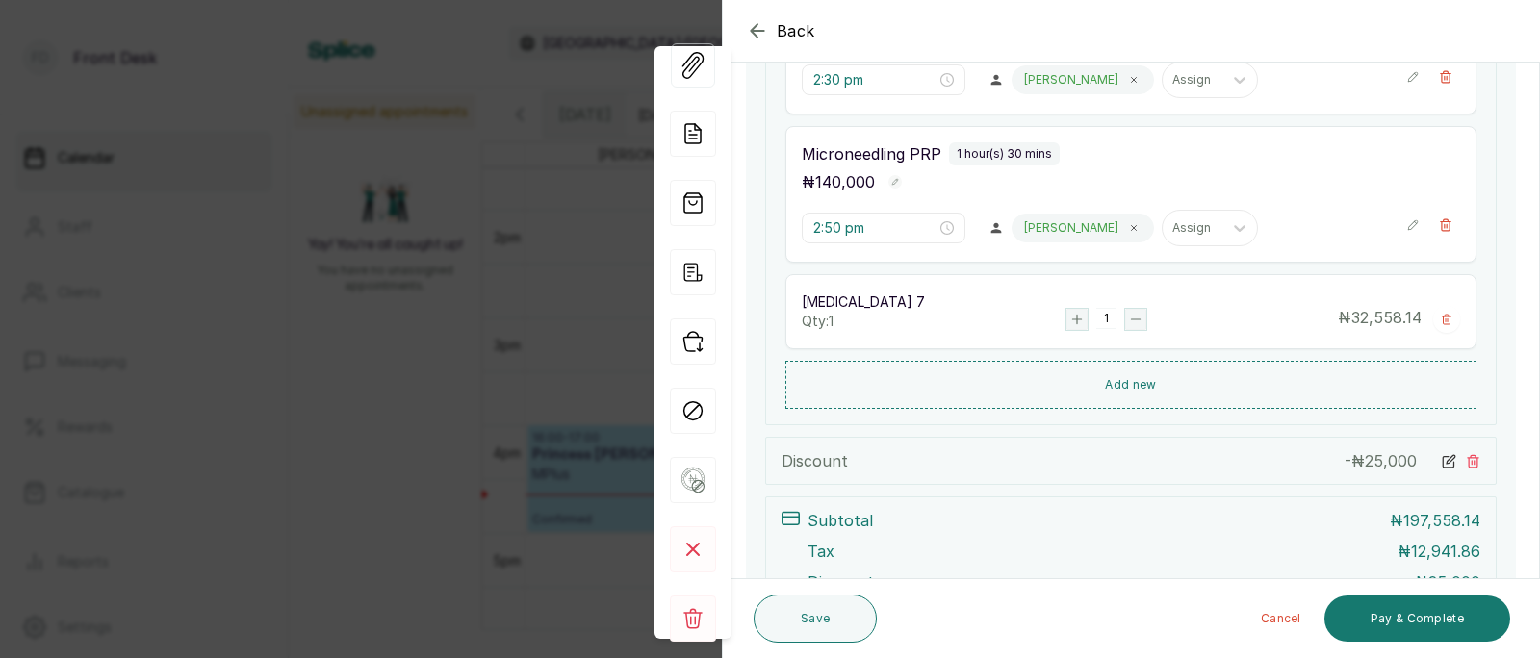
scroll to position [707, 0]
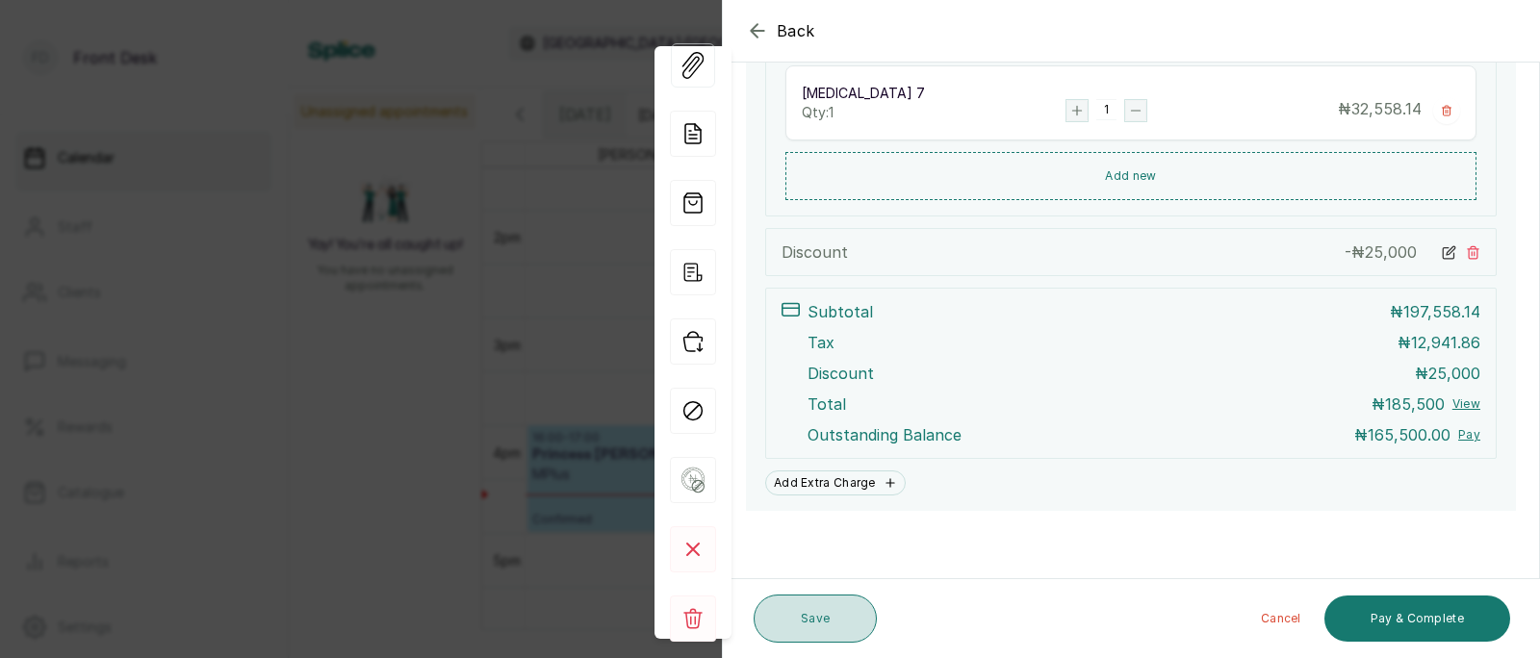
click at [799, 622] on button "Save" at bounding box center [815, 619] width 123 height 48
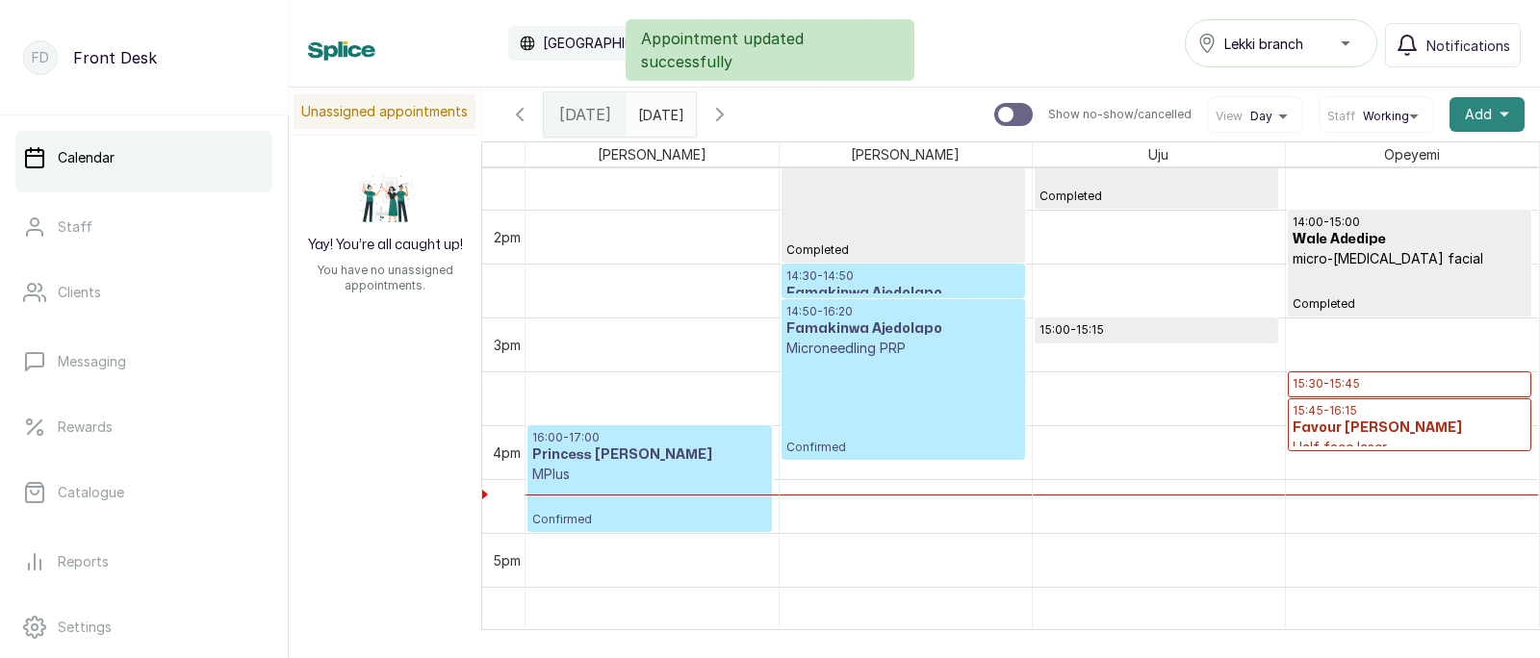
click at [1492, 114] on button "Add +" at bounding box center [1487, 114] width 75 height 35
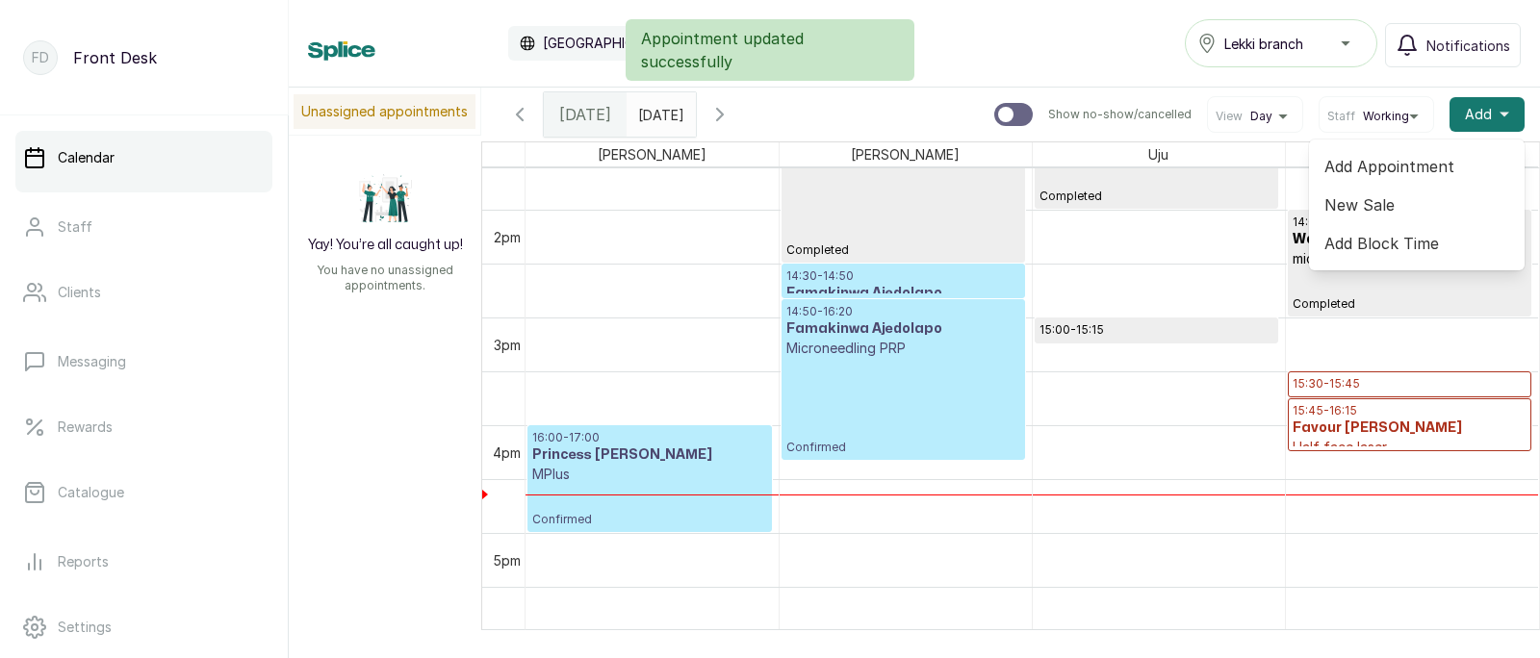
click at [1400, 161] on span "Add Appointment" at bounding box center [1416, 166] width 185 height 23
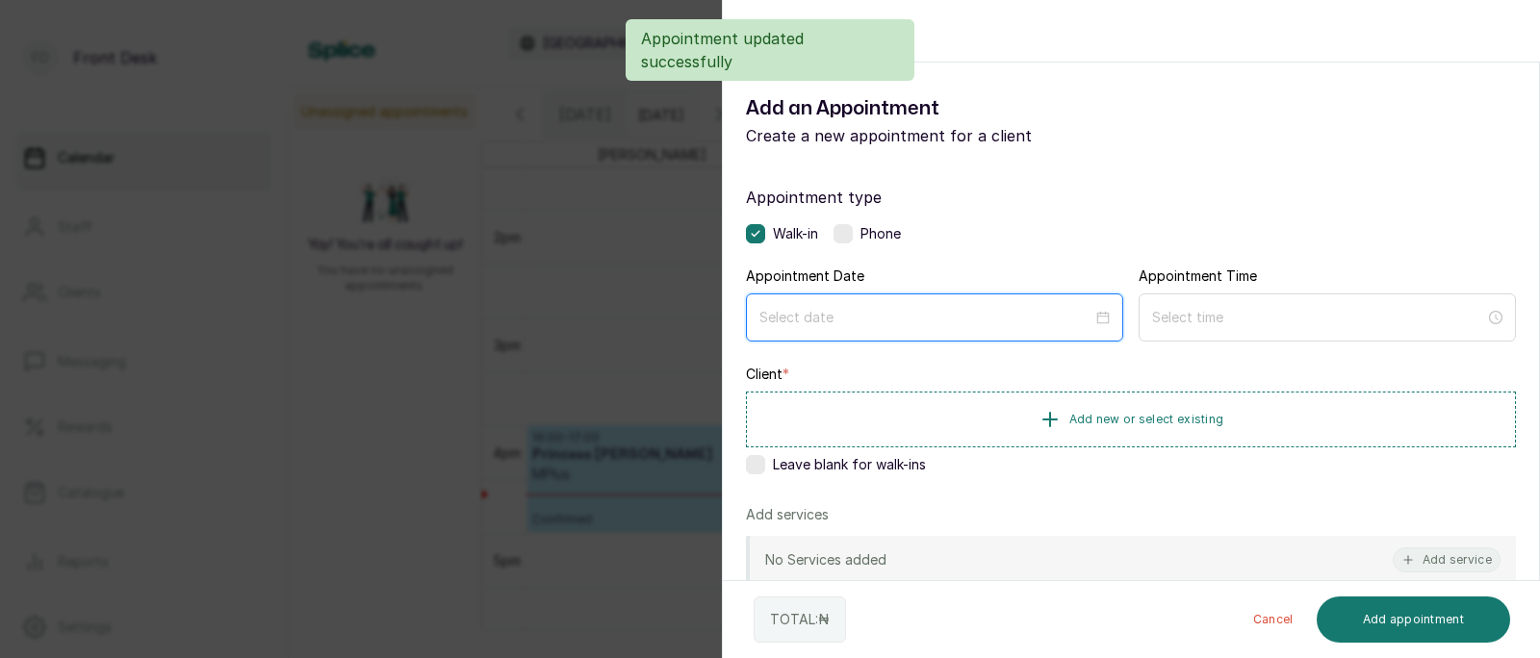
click at [911, 314] on input at bounding box center [925, 317] width 333 height 21
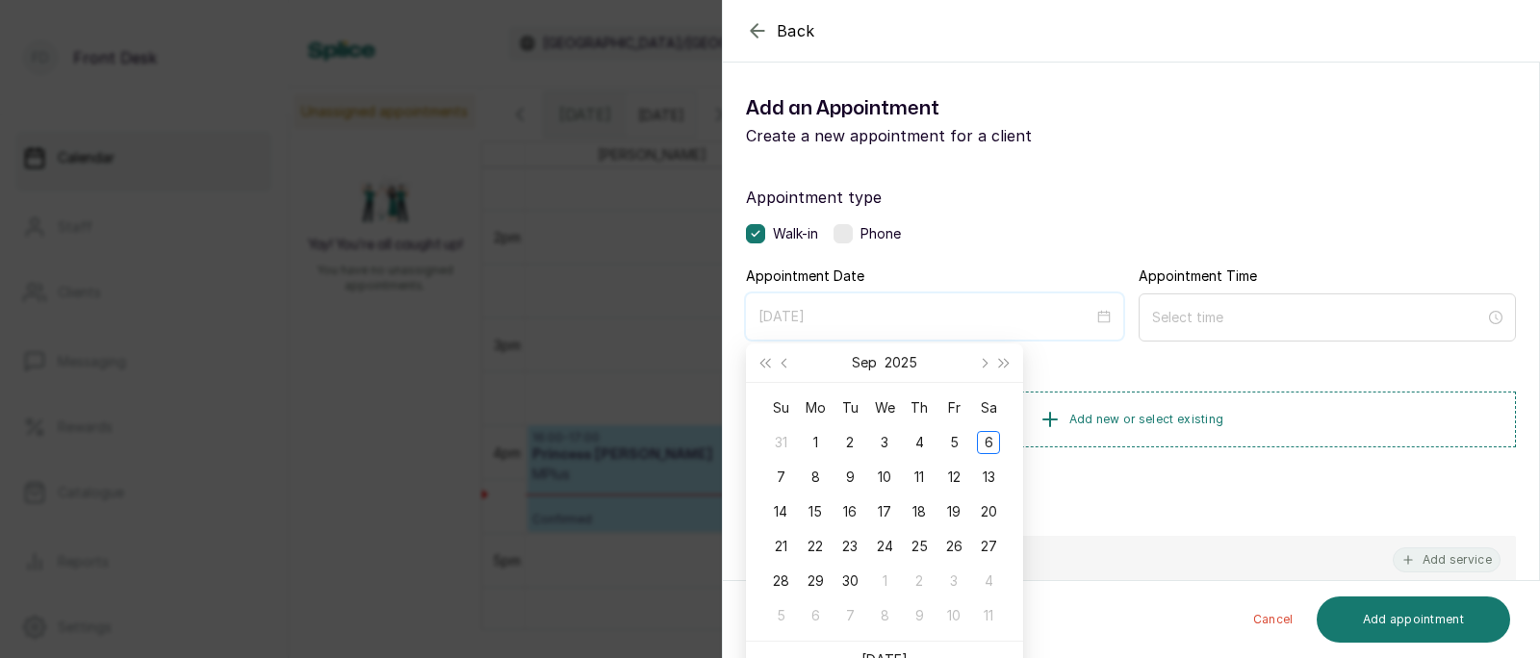
type input "[DATE]"
click at [988, 508] on div "20" at bounding box center [988, 512] width 23 height 23
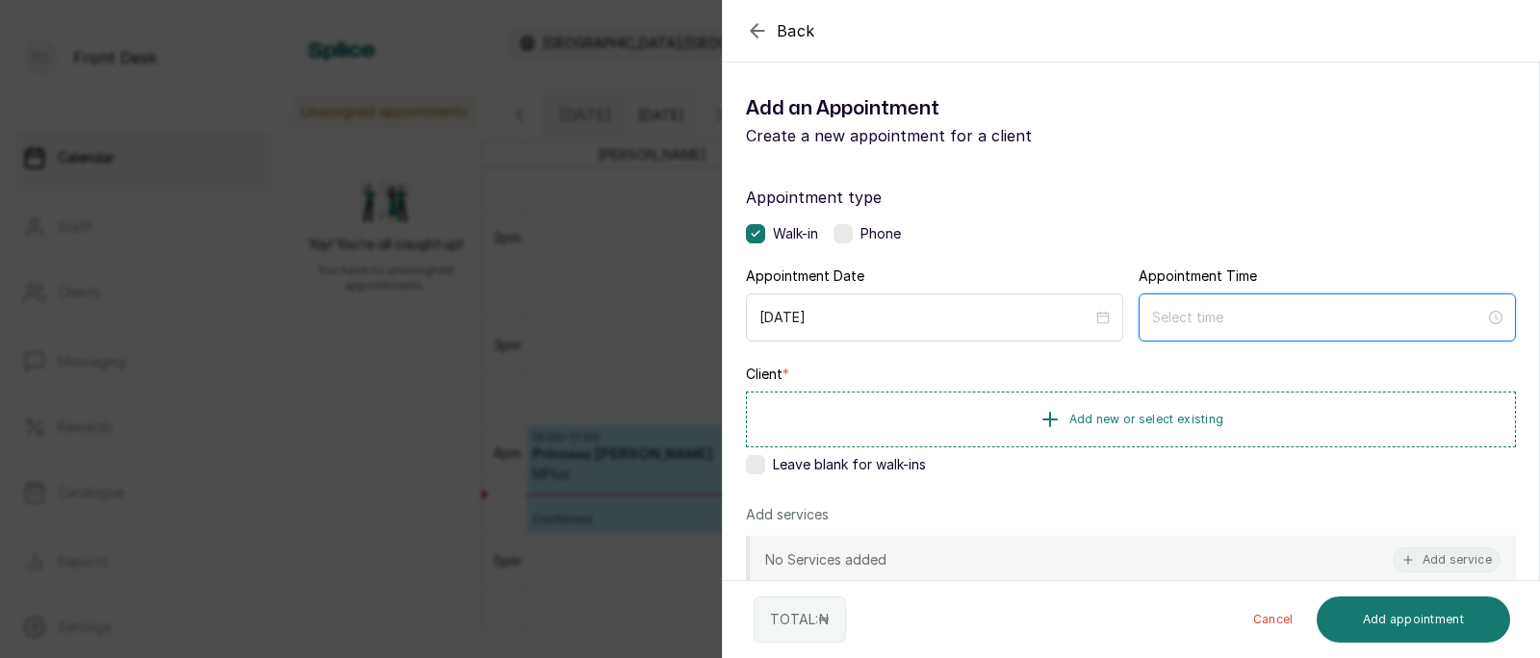
click at [1237, 320] on input at bounding box center [1318, 317] width 333 height 21
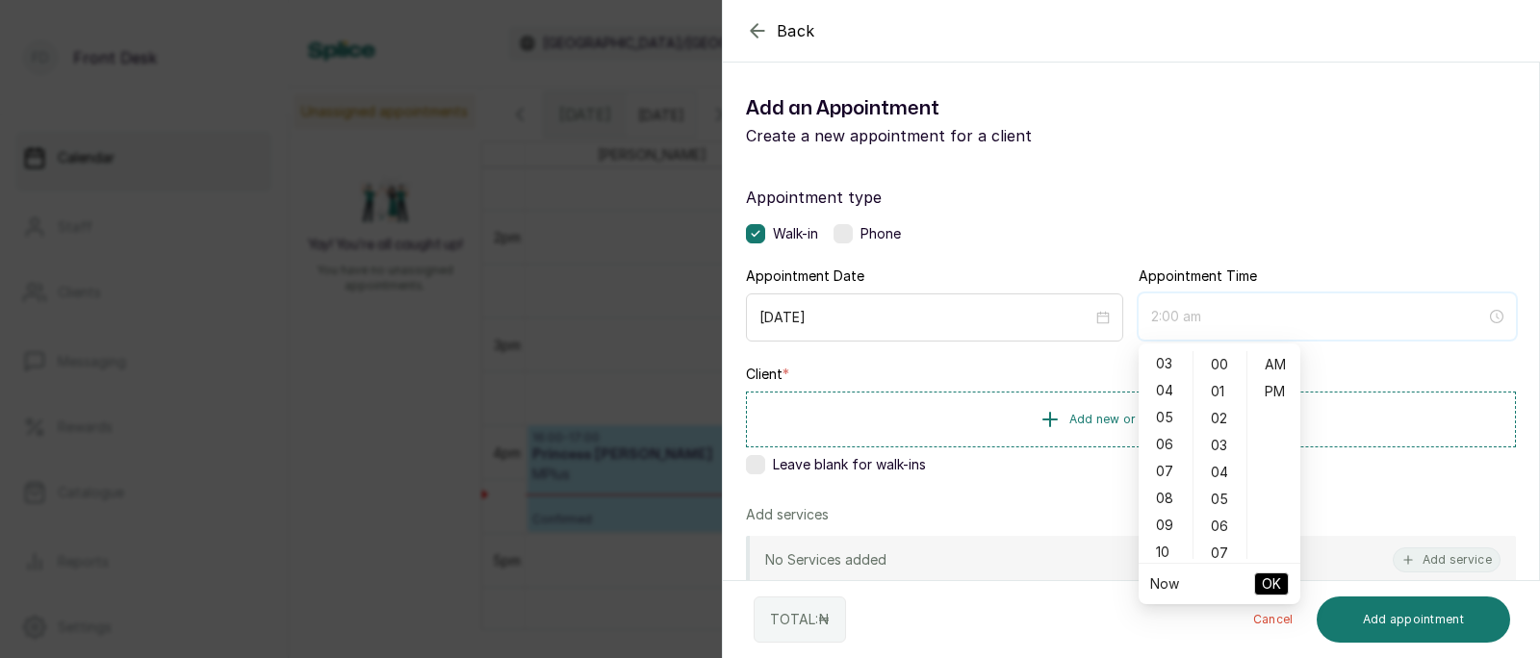
scroll to position [54, 0]
type input "4:00 am"
type input "5:00 am"
type input "2:00 am"
click at [1162, 380] on div "01" at bounding box center [1166, 385] width 46 height 27
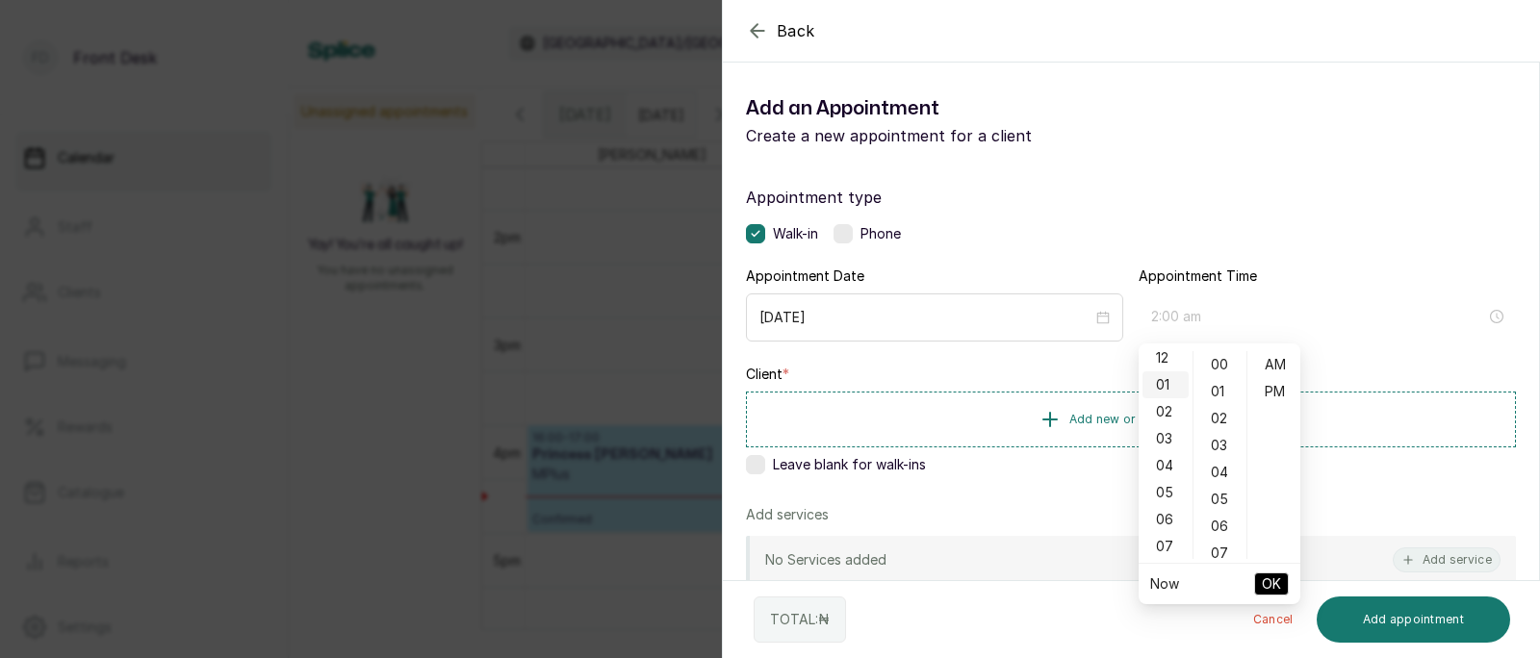
scroll to position [24, 0]
type input "1:00 pm"
click at [1280, 381] on div "PM" at bounding box center [1274, 391] width 46 height 27
click at [1273, 587] on span "OK" at bounding box center [1271, 584] width 19 height 37
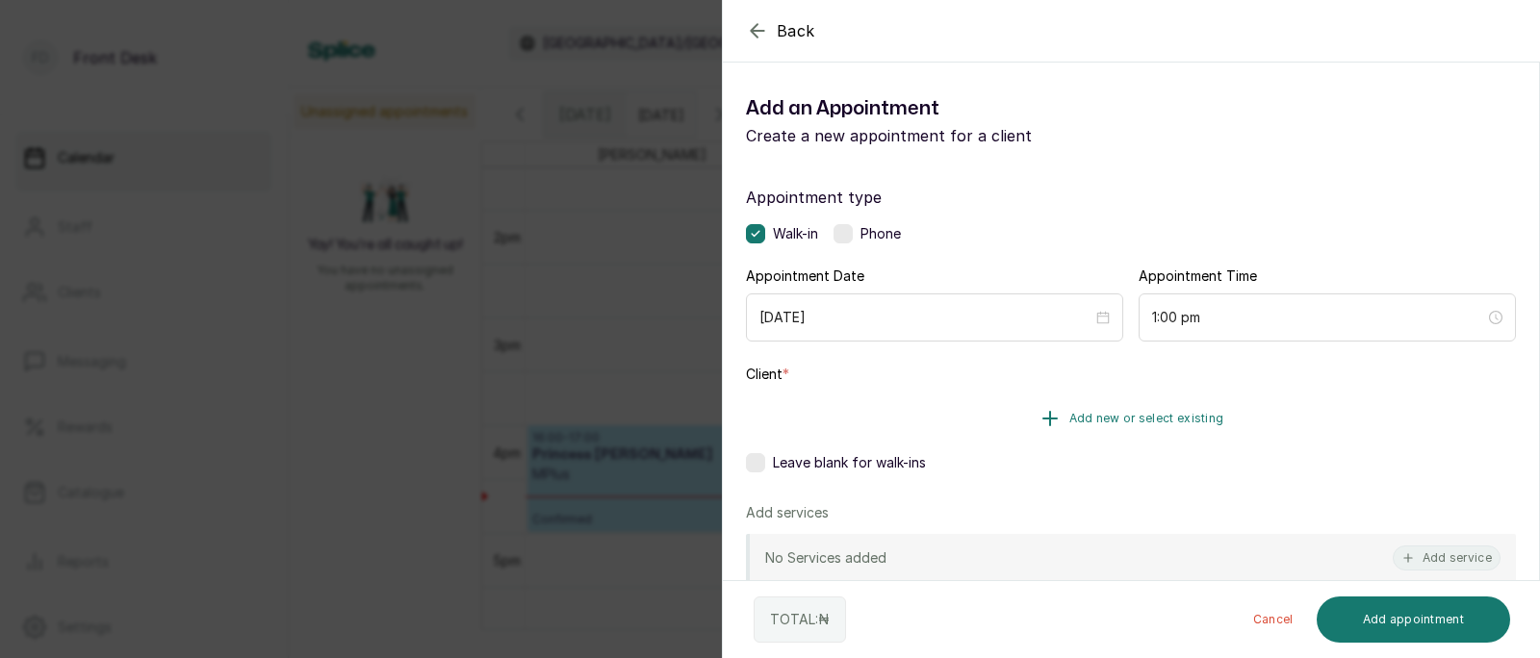
click at [1168, 421] on span "Add new or select existing" at bounding box center [1146, 418] width 155 height 15
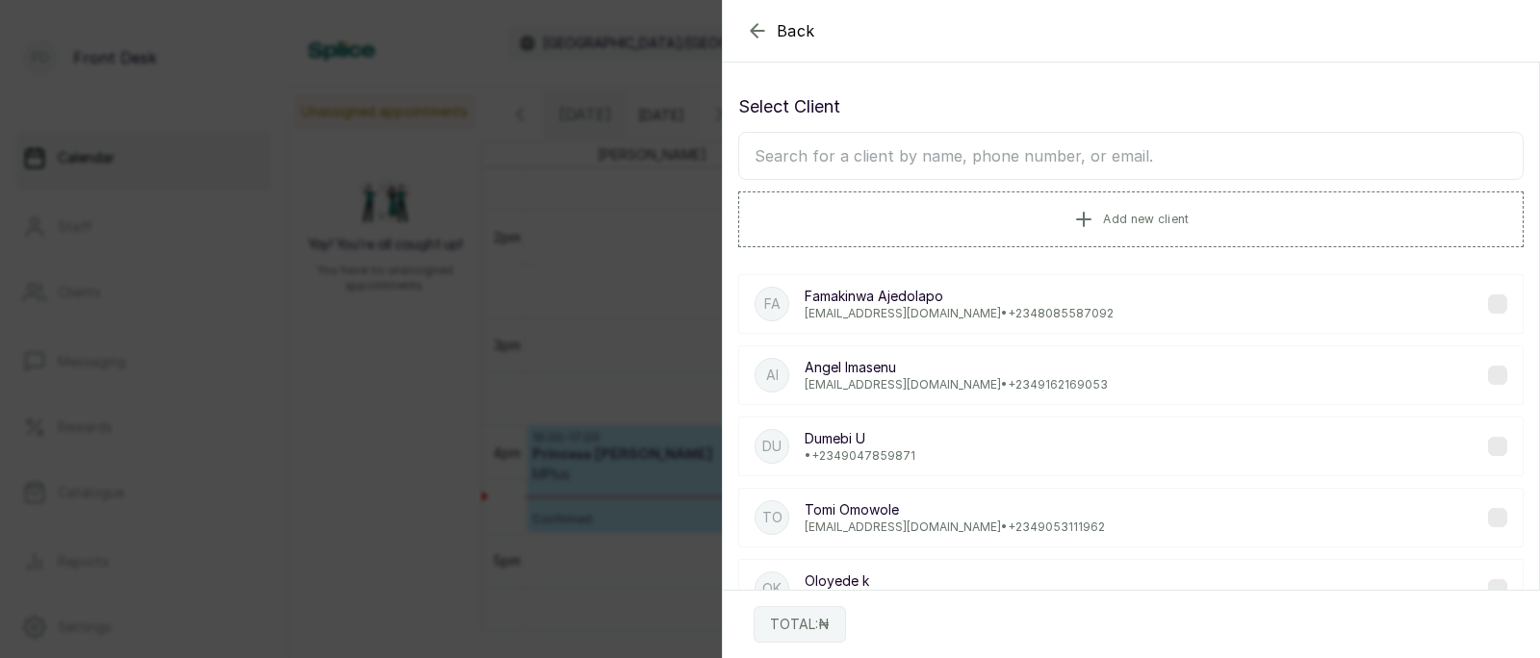
click at [1015, 168] on input "text" at bounding box center [1130, 156] width 785 height 48
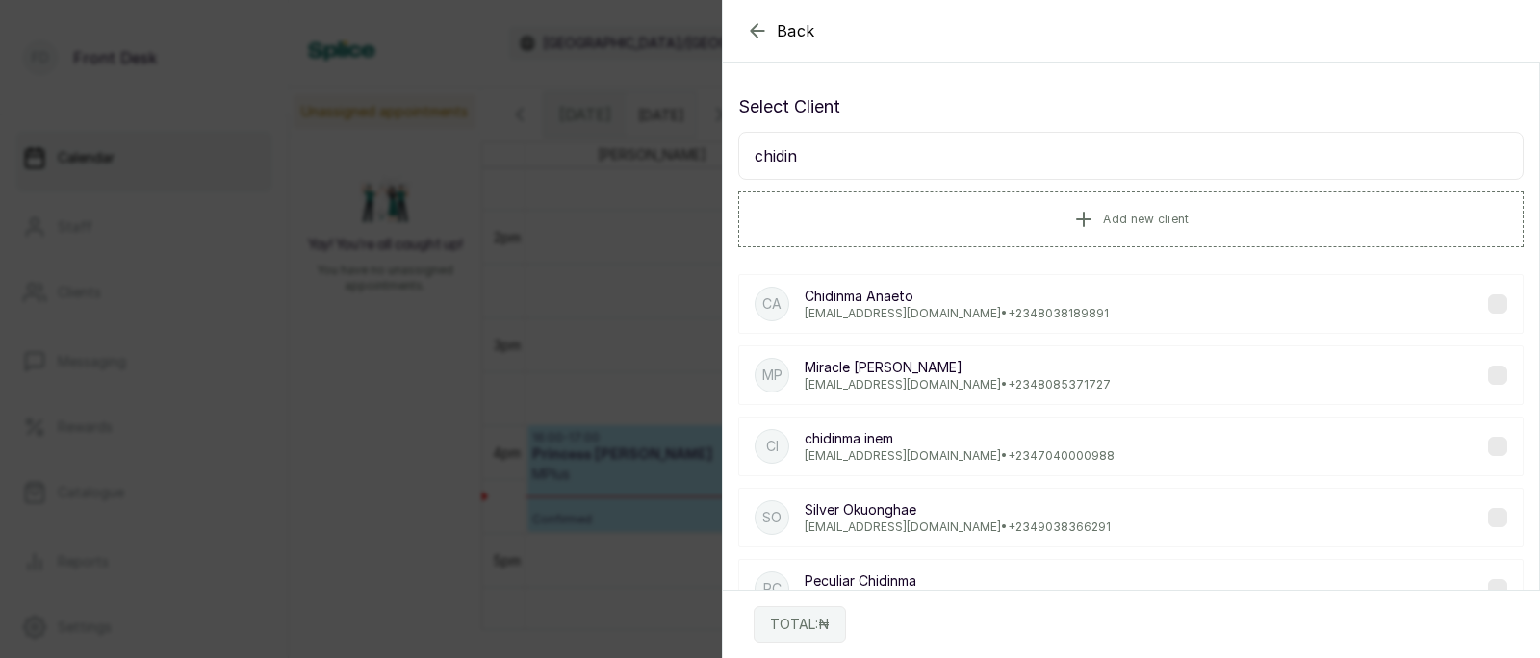
type input "chidinm"
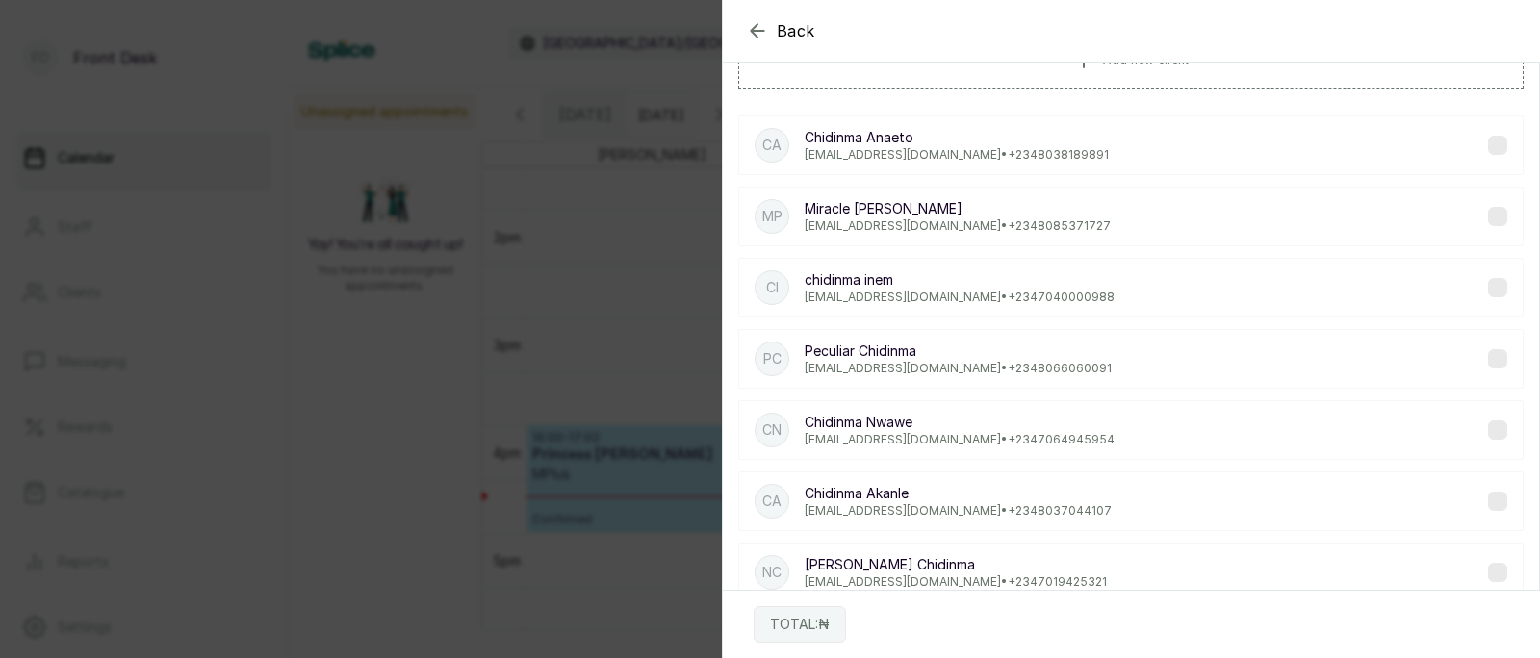
scroll to position [171, 0]
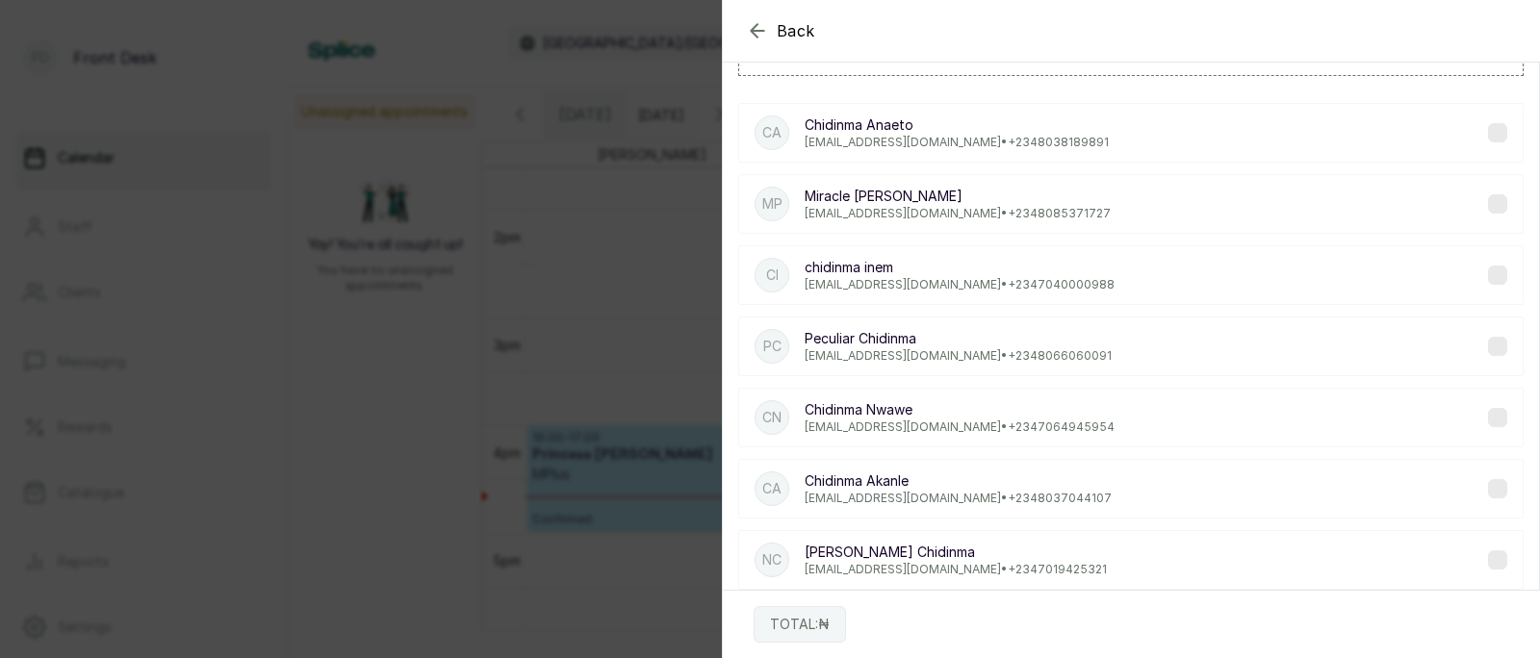
click at [897, 486] on p "[PERSON_NAME]" at bounding box center [958, 481] width 307 height 19
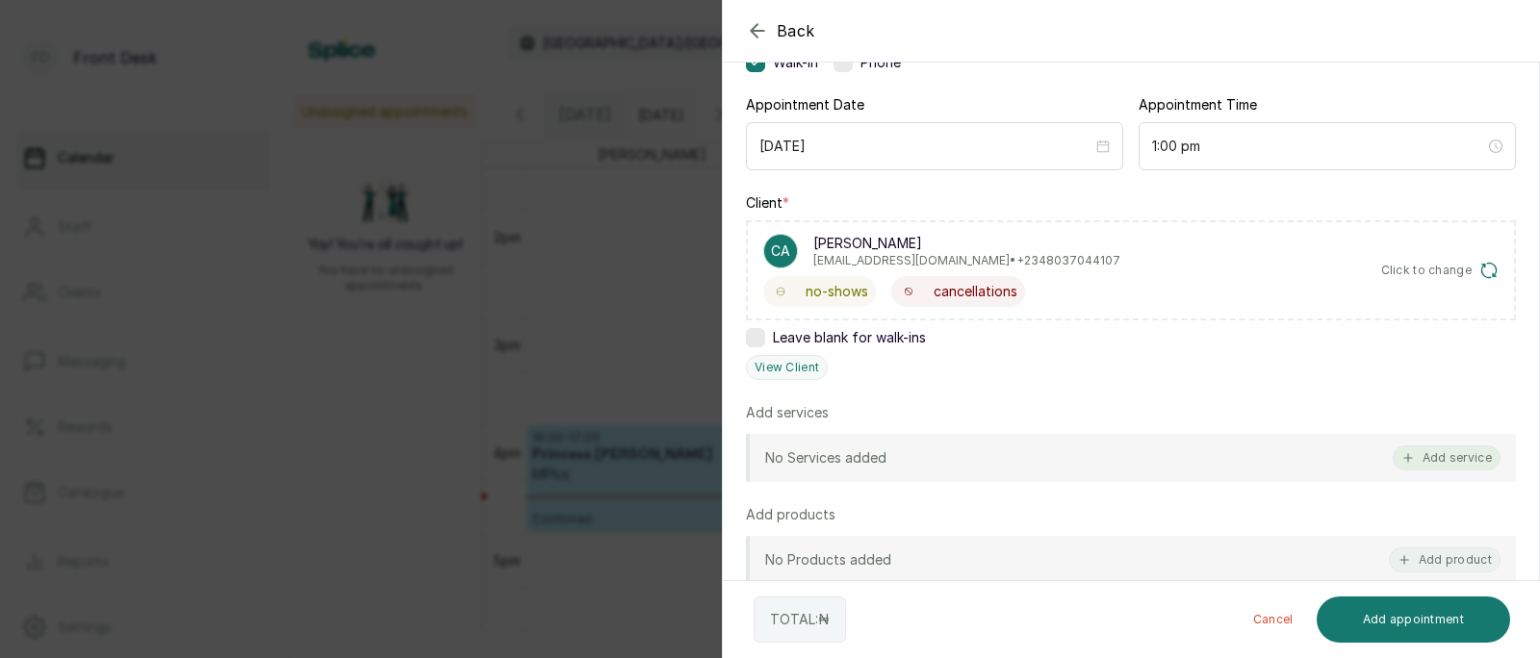
click at [1436, 452] on button "Add service" at bounding box center [1447, 458] width 108 height 25
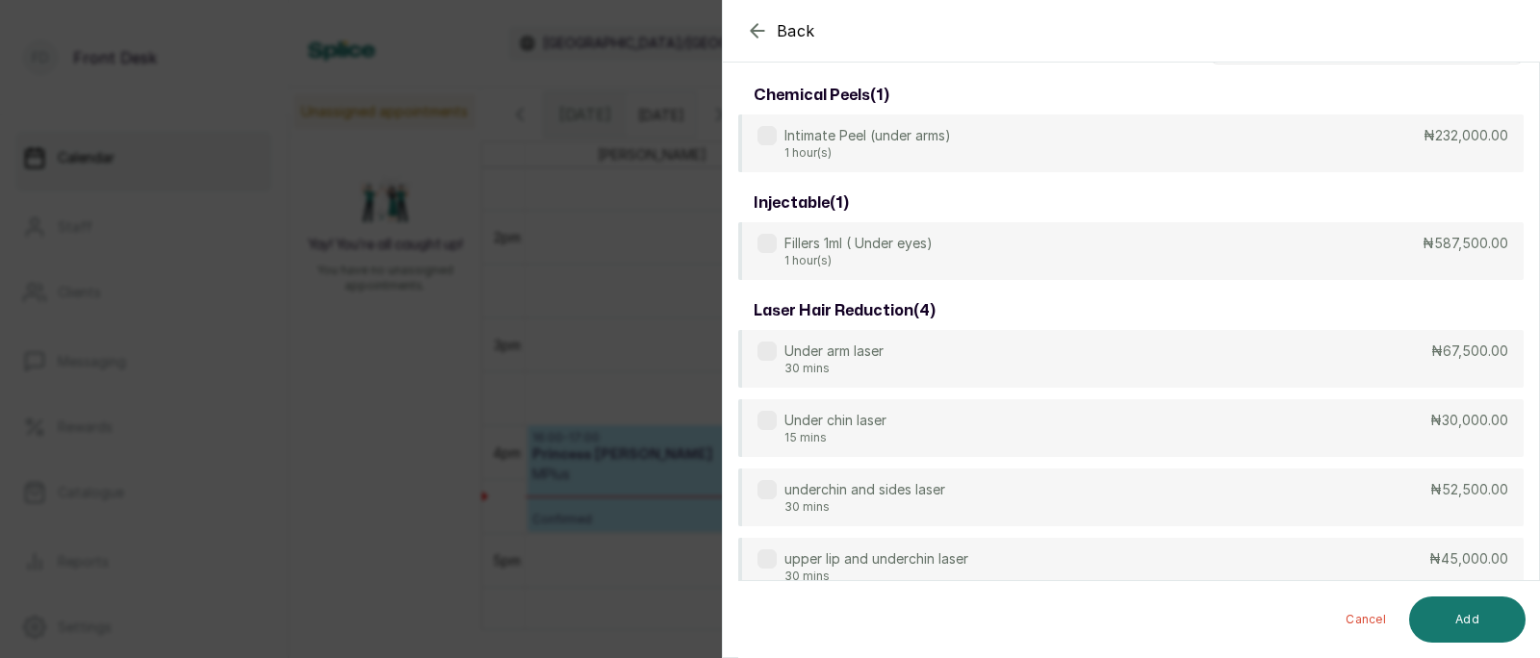
scroll to position [0, 0]
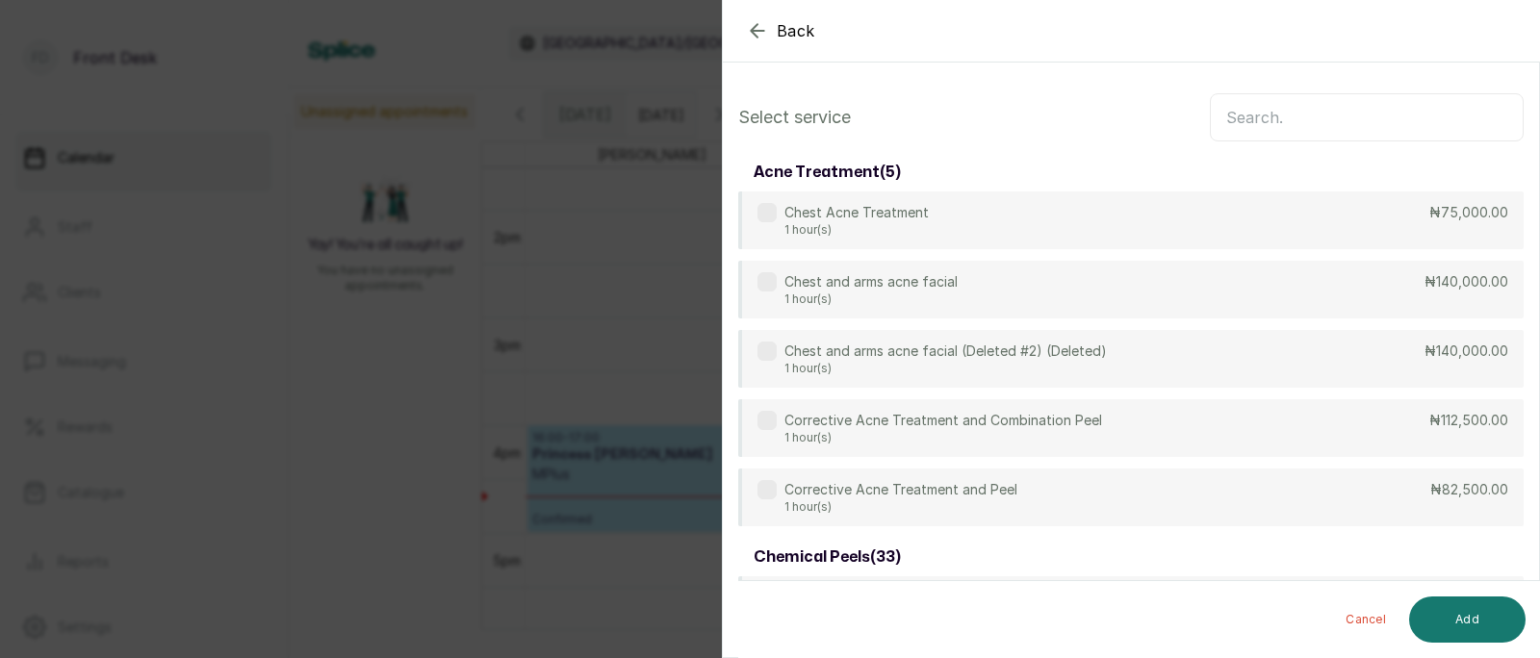
click at [1267, 115] on input "text" at bounding box center [1367, 117] width 314 height 48
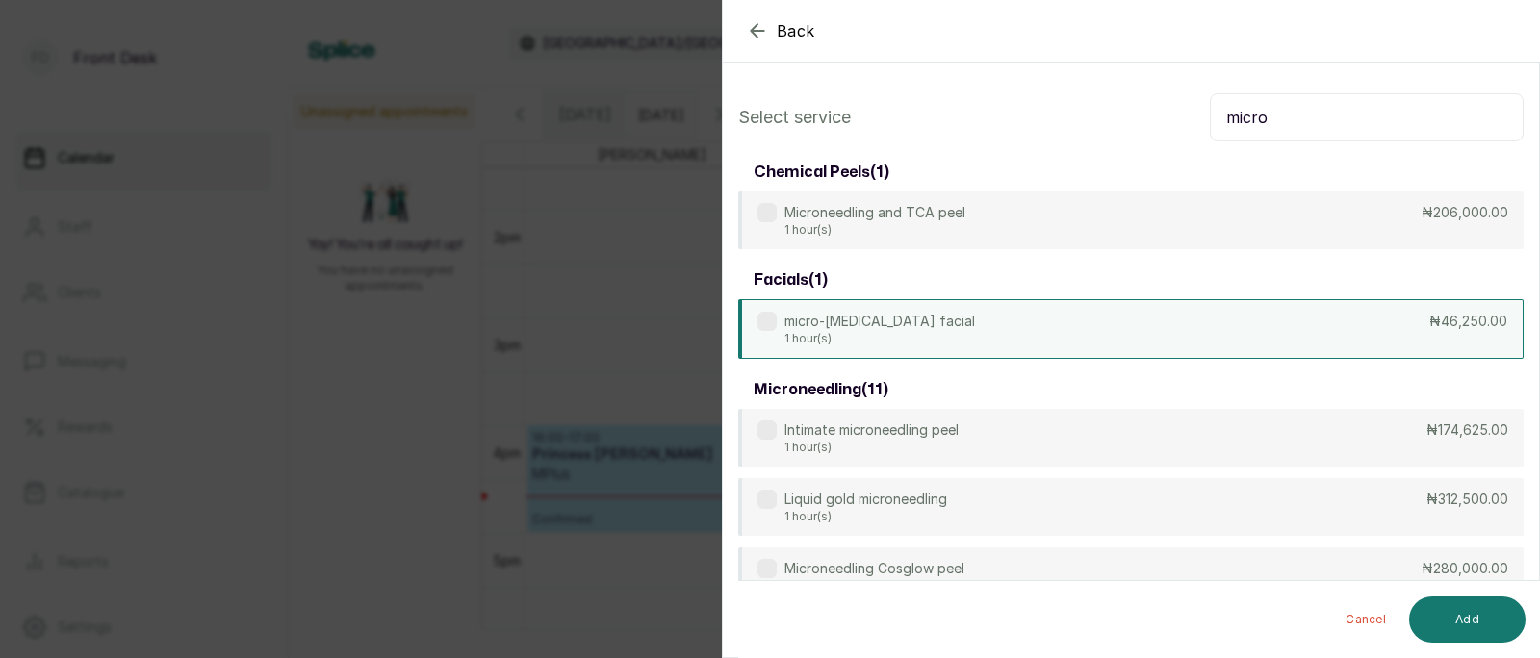
type input "micro"
click at [1003, 326] on div "micro-[MEDICAL_DATA] facial 1 hour(s) ₦46,250.00" at bounding box center [1130, 329] width 785 height 60
click at [1472, 621] on button "Add" at bounding box center [1467, 620] width 116 height 46
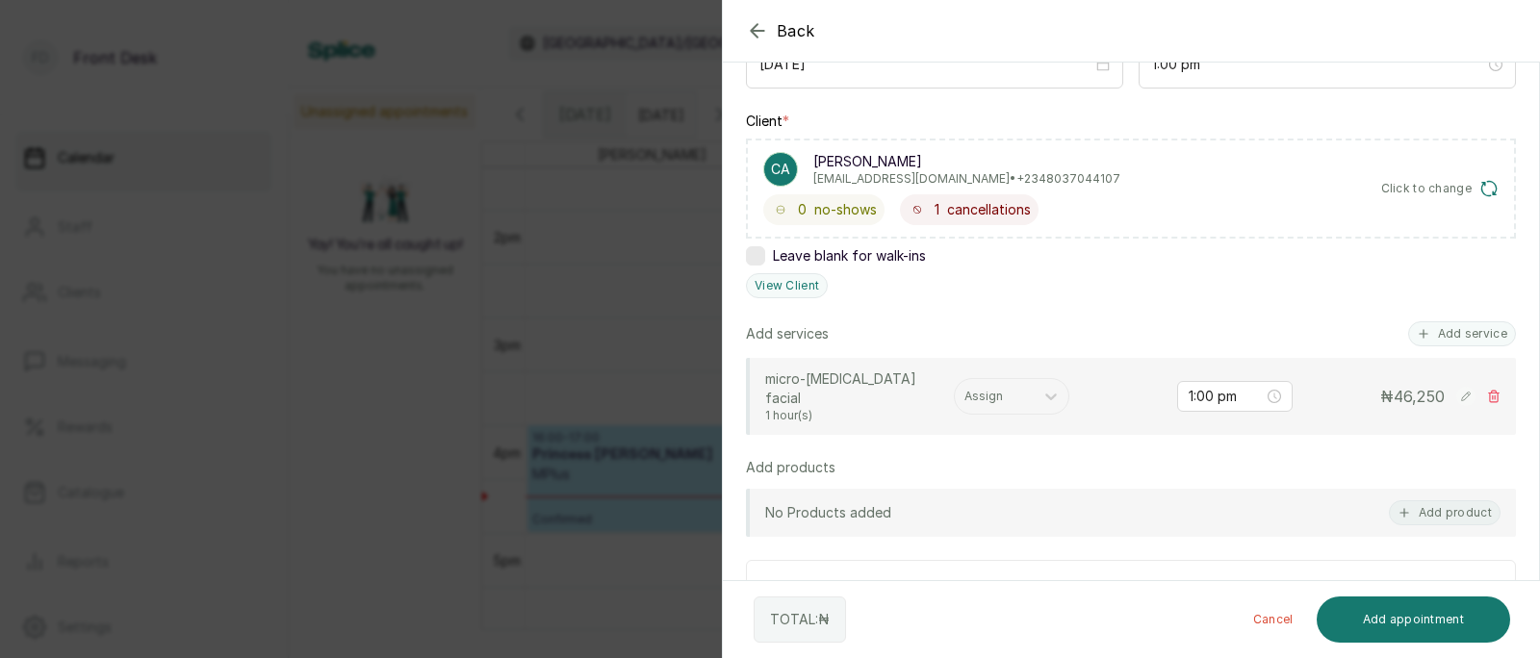
scroll to position [254, 0]
click at [1001, 387] on div at bounding box center [994, 395] width 60 height 17
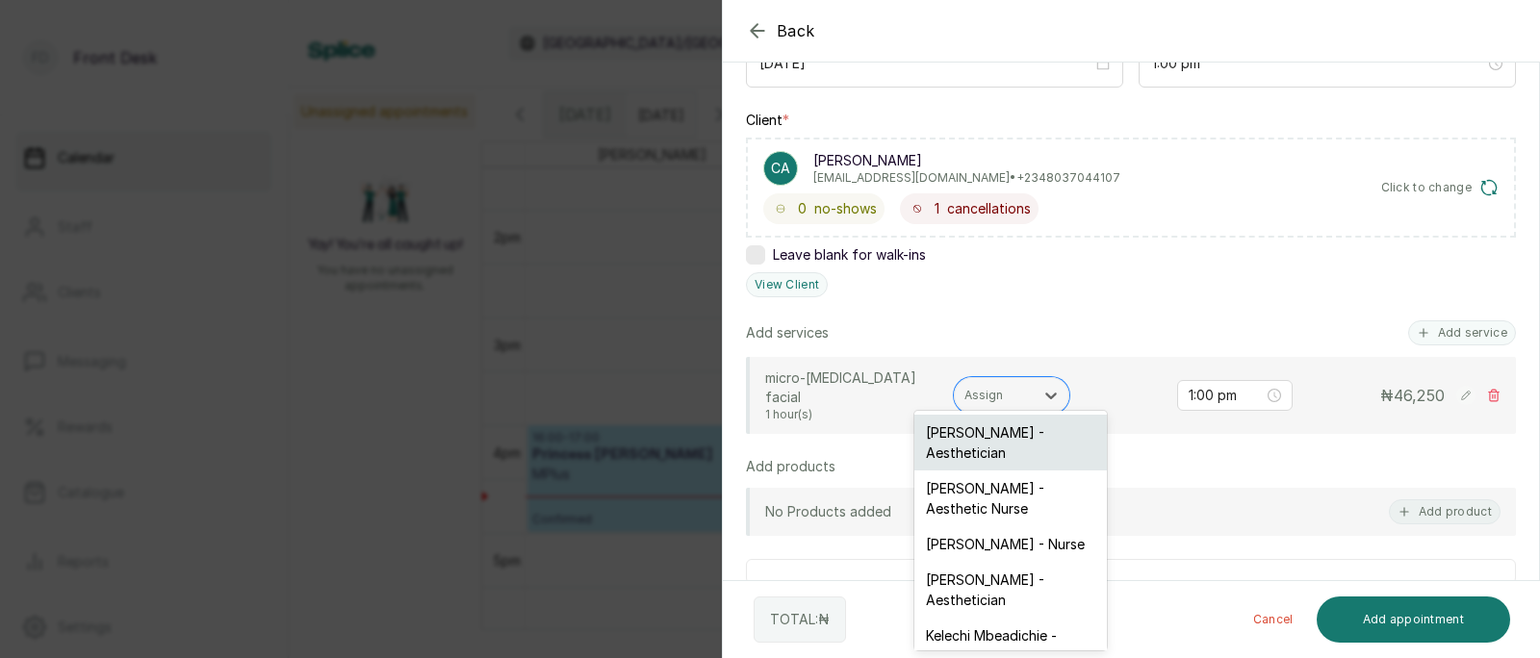
click at [1010, 432] on div "[PERSON_NAME] - Aesthetician" at bounding box center [1010, 443] width 193 height 56
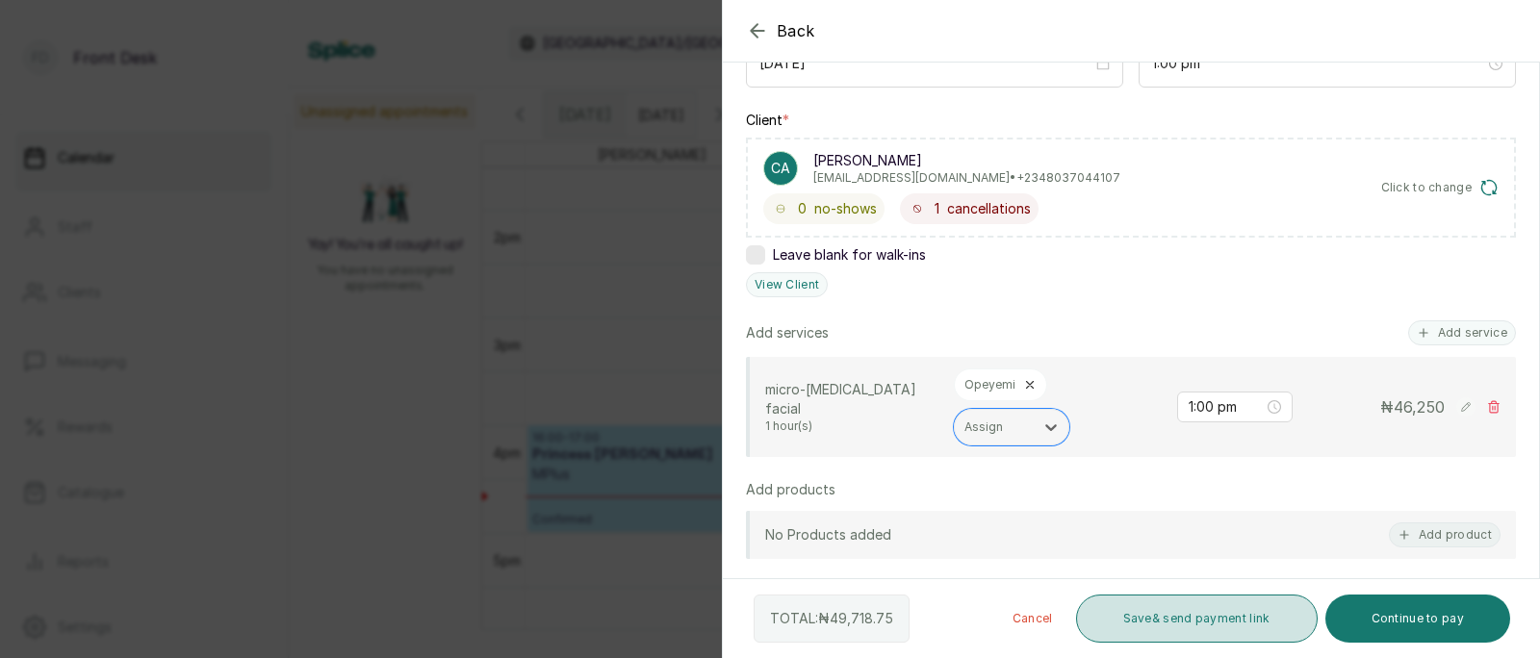
click at [1252, 608] on button "Save & send payment link" at bounding box center [1197, 619] width 242 height 48
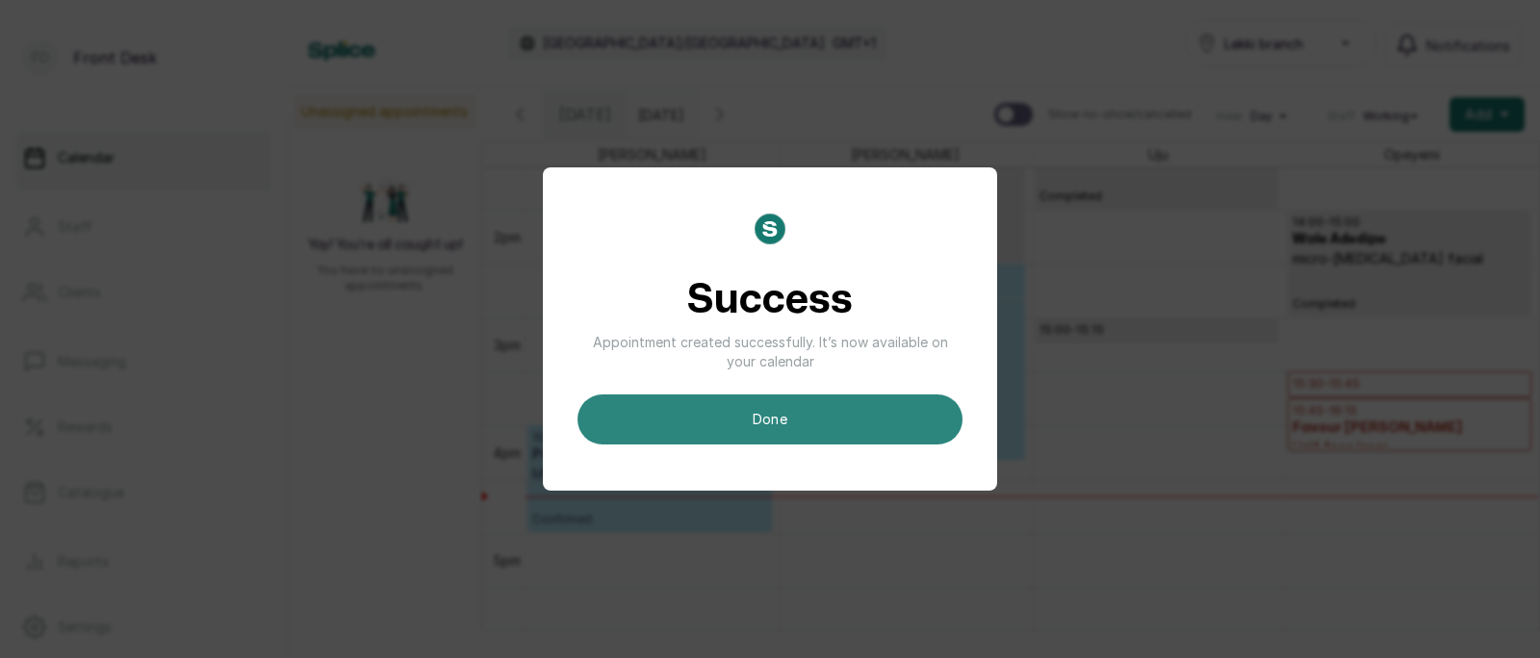
click at [775, 432] on button "done" at bounding box center [770, 420] width 385 height 50
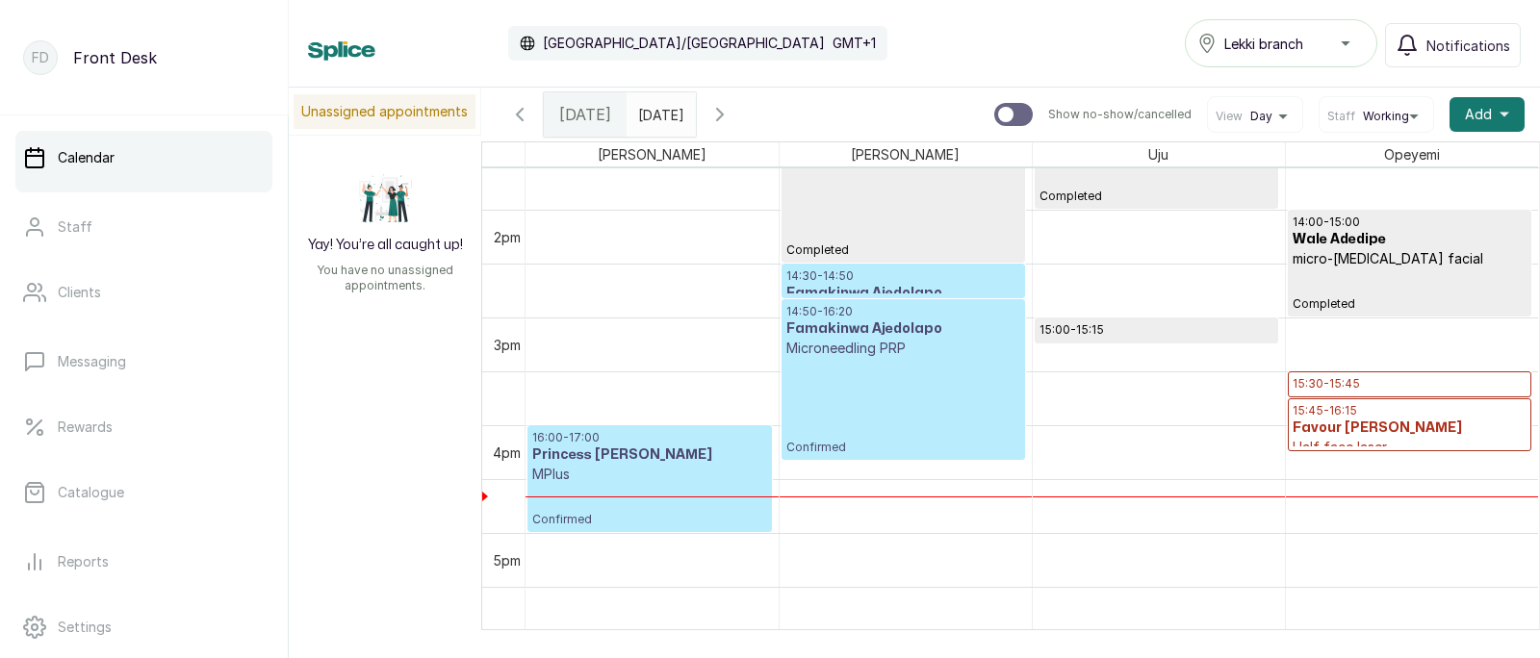
click at [671, 482] on p "MPlus" at bounding box center [649, 474] width 235 height 19
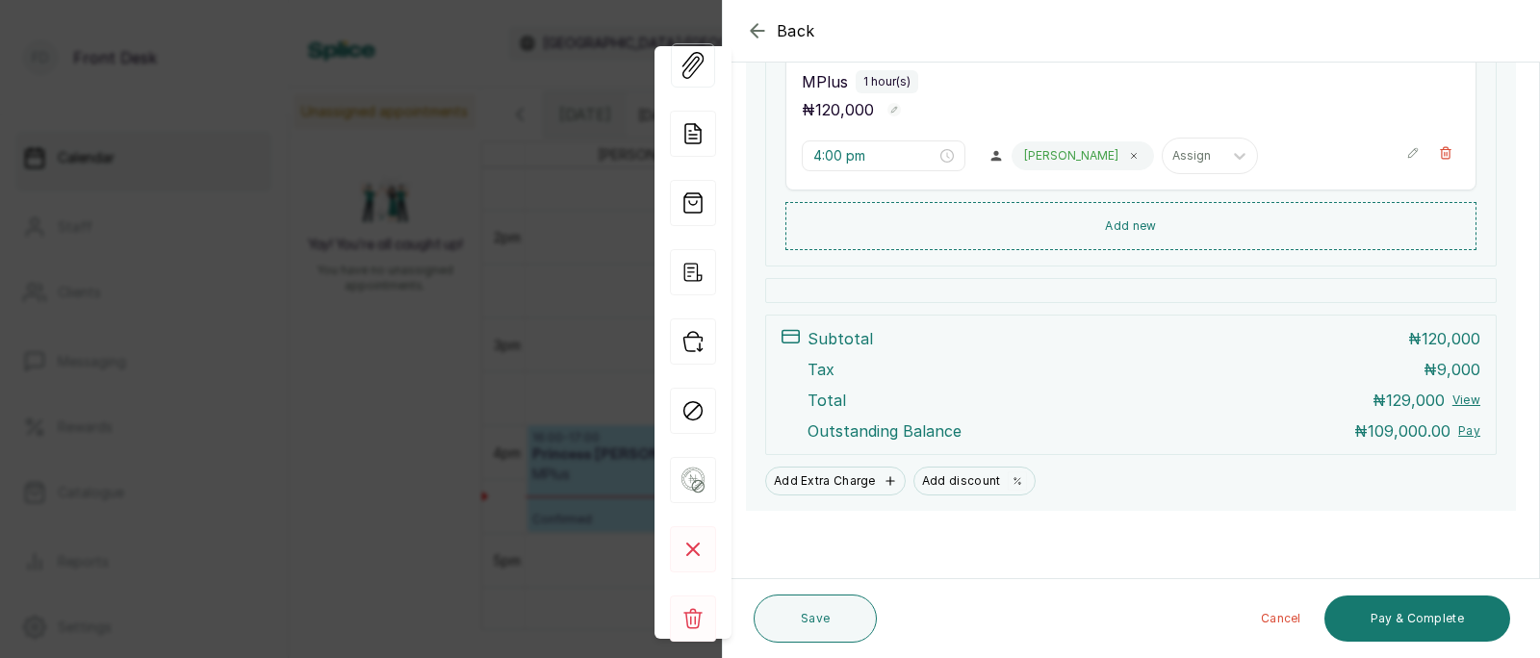
scroll to position [422, 0]
click at [1426, 627] on button "Pay & Complete" at bounding box center [1417, 619] width 186 height 46
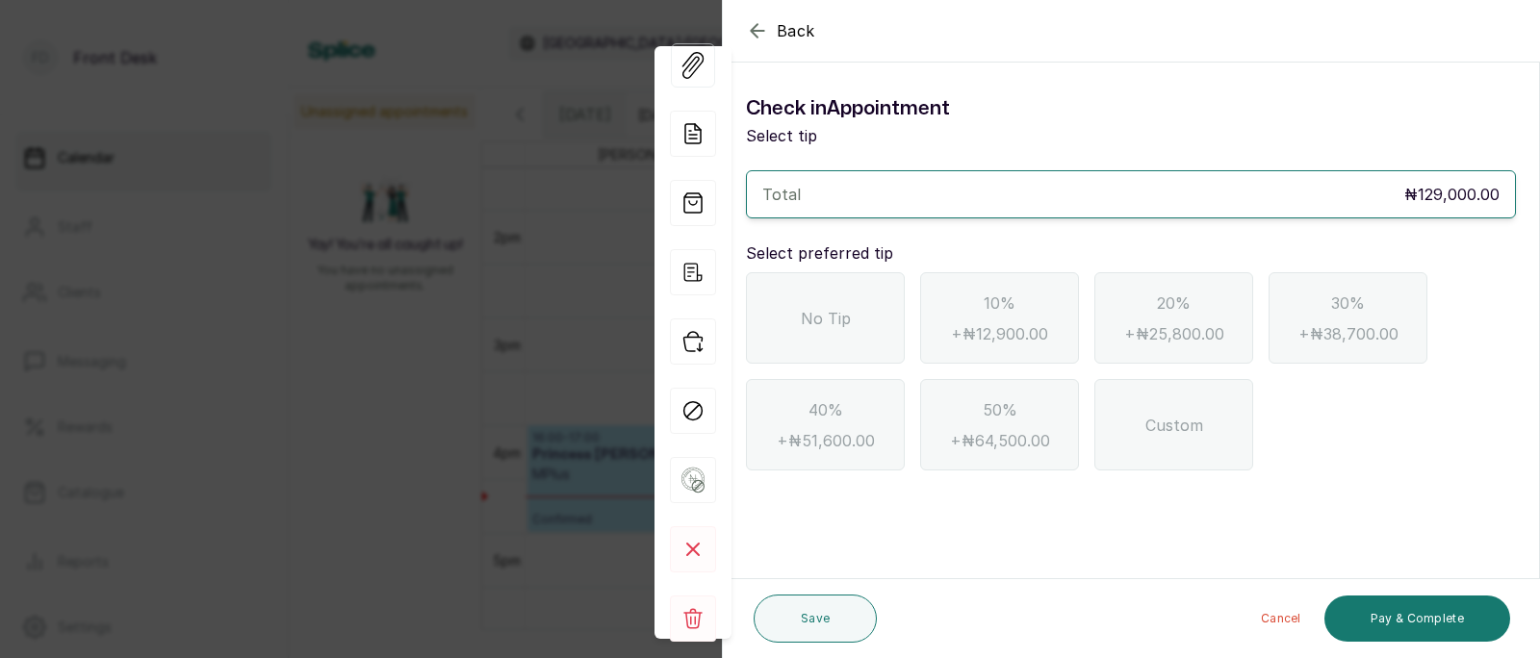
scroll to position [647, 0]
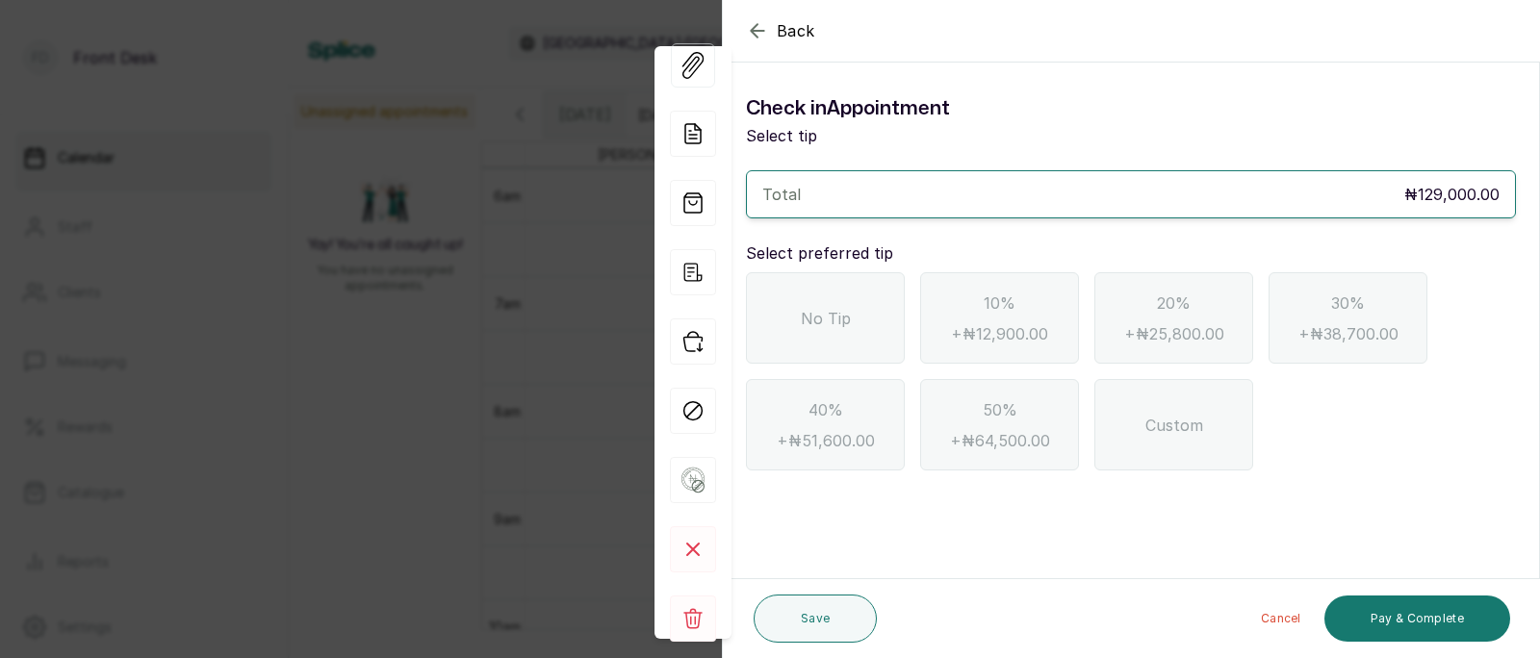
click at [757, 32] on icon "button" at bounding box center [757, 30] width 23 height 23
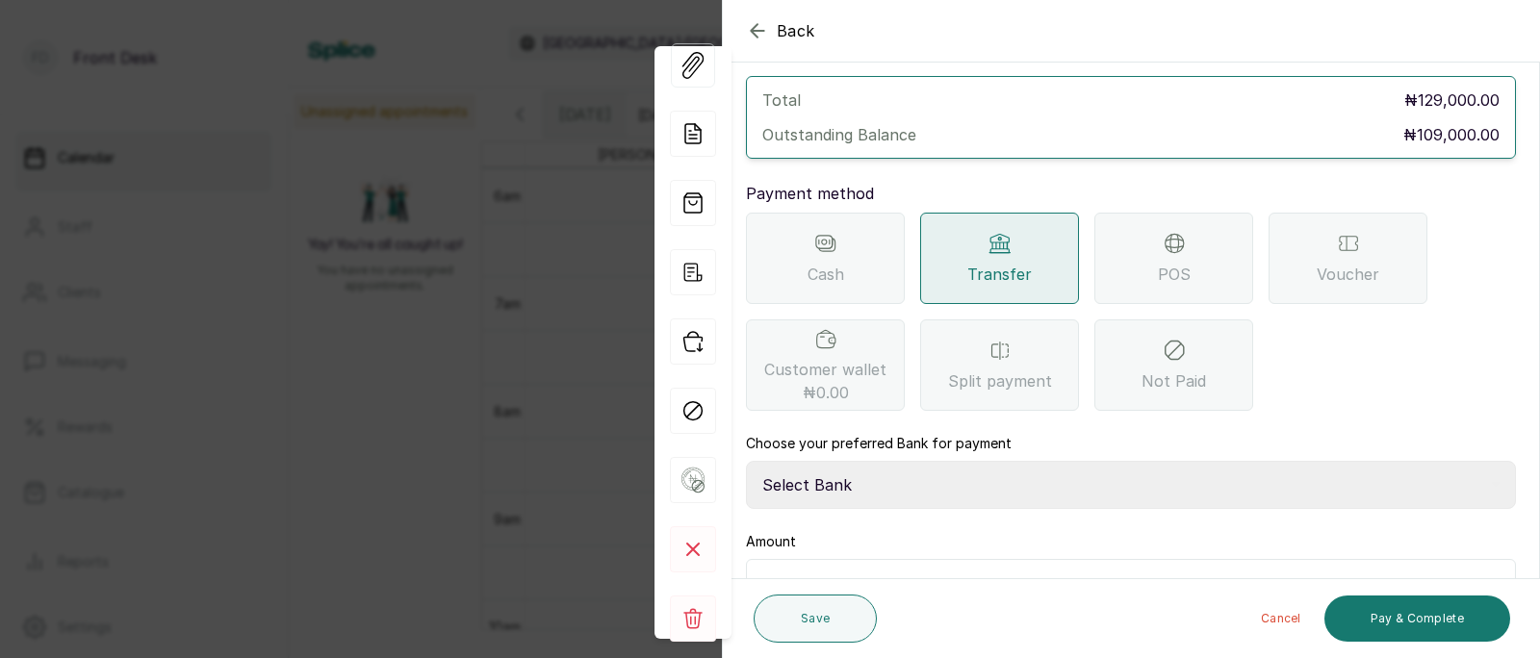
scroll to position [209, 0]
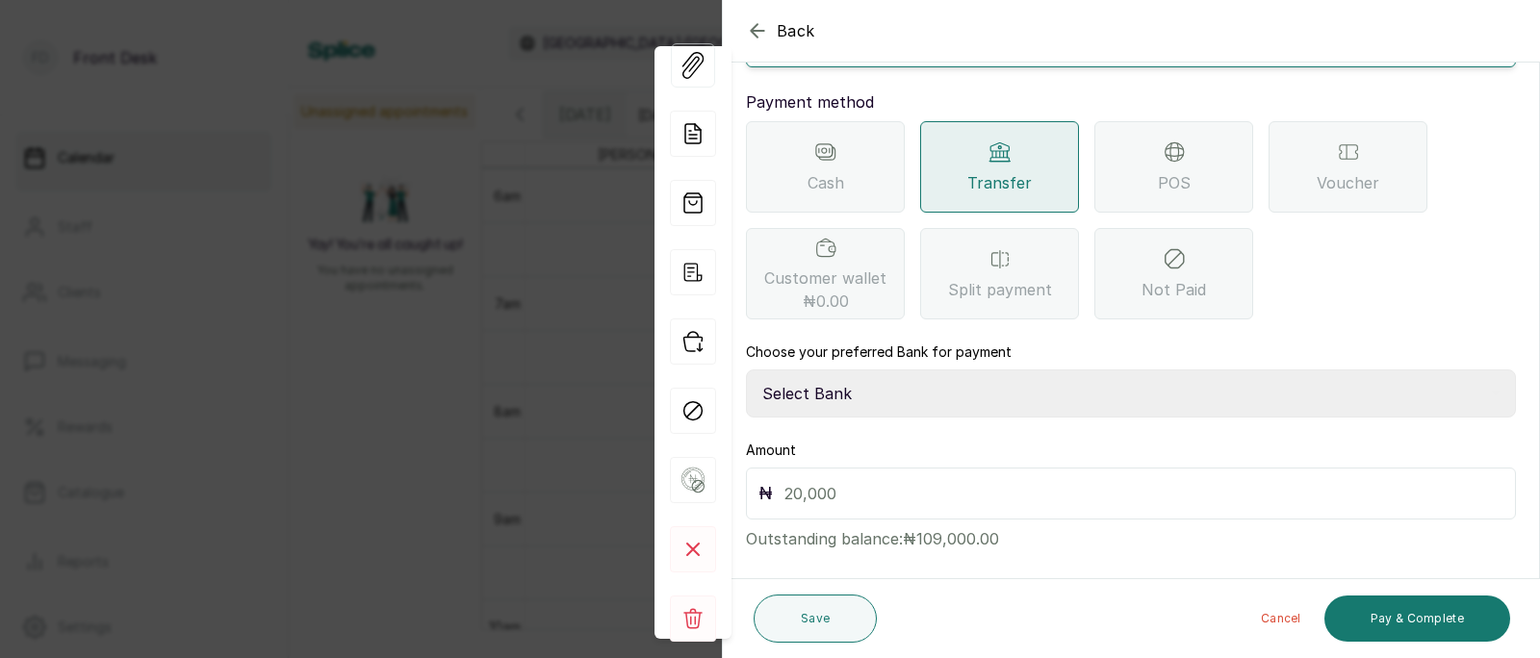
click at [922, 376] on select "Select Bank [PERSON_NAME] Fairmoney Microfinance Bank SKN ANALYTICS MED AESTH. …" at bounding box center [1131, 394] width 770 height 48
select select "43272bc0-21c6-4b19-b9fb-c2093b8603c2"
click at [858, 480] on input "text" at bounding box center [1143, 493] width 719 height 27
type input "109,000"
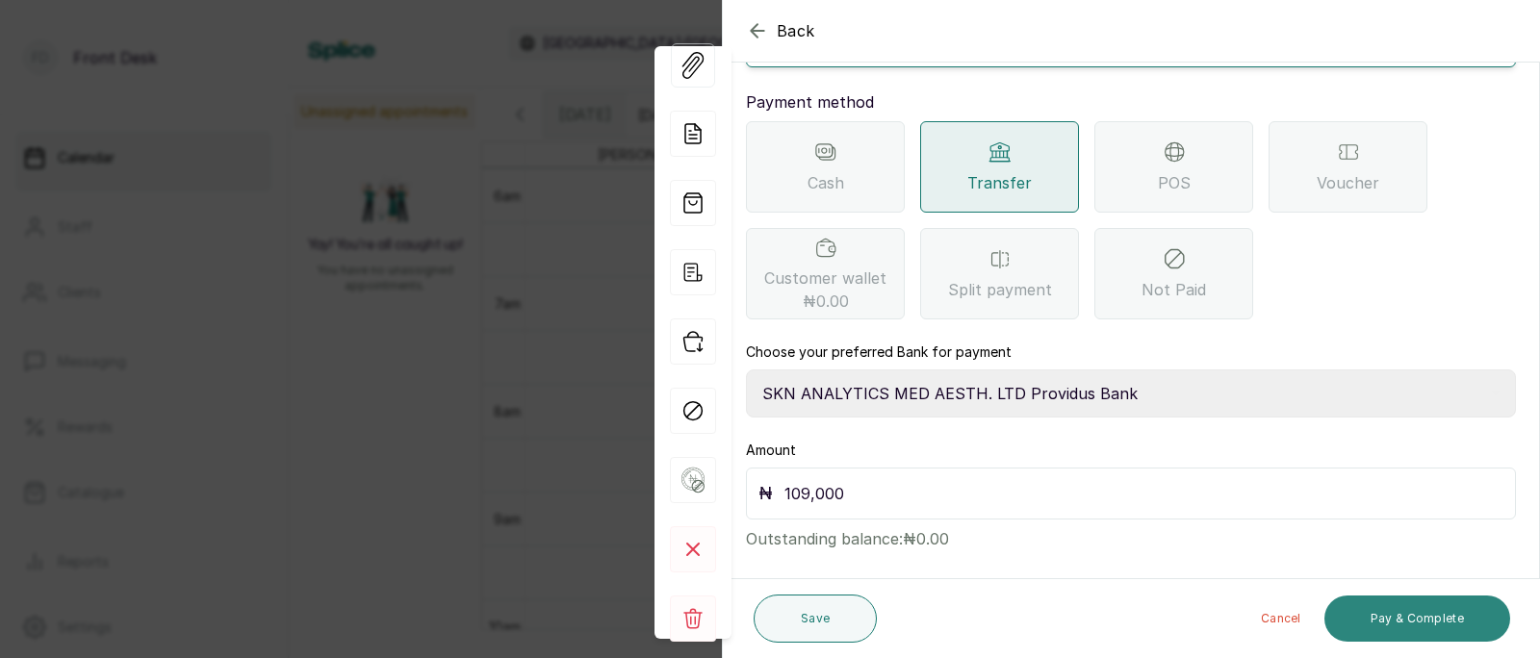
click at [1404, 619] on button "Pay & Complete" at bounding box center [1417, 619] width 186 height 46
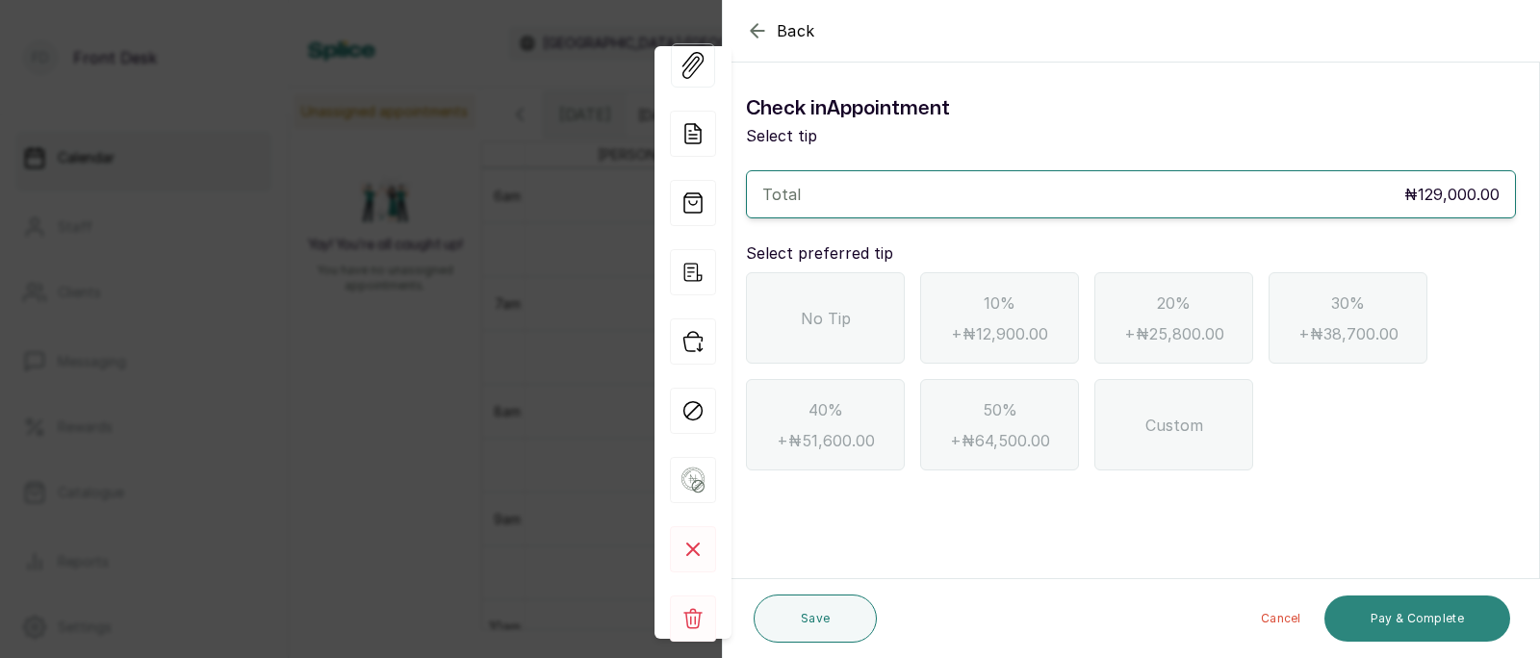
scroll to position [0, 0]
click at [819, 309] on span "No Tip" at bounding box center [826, 318] width 50 height 23
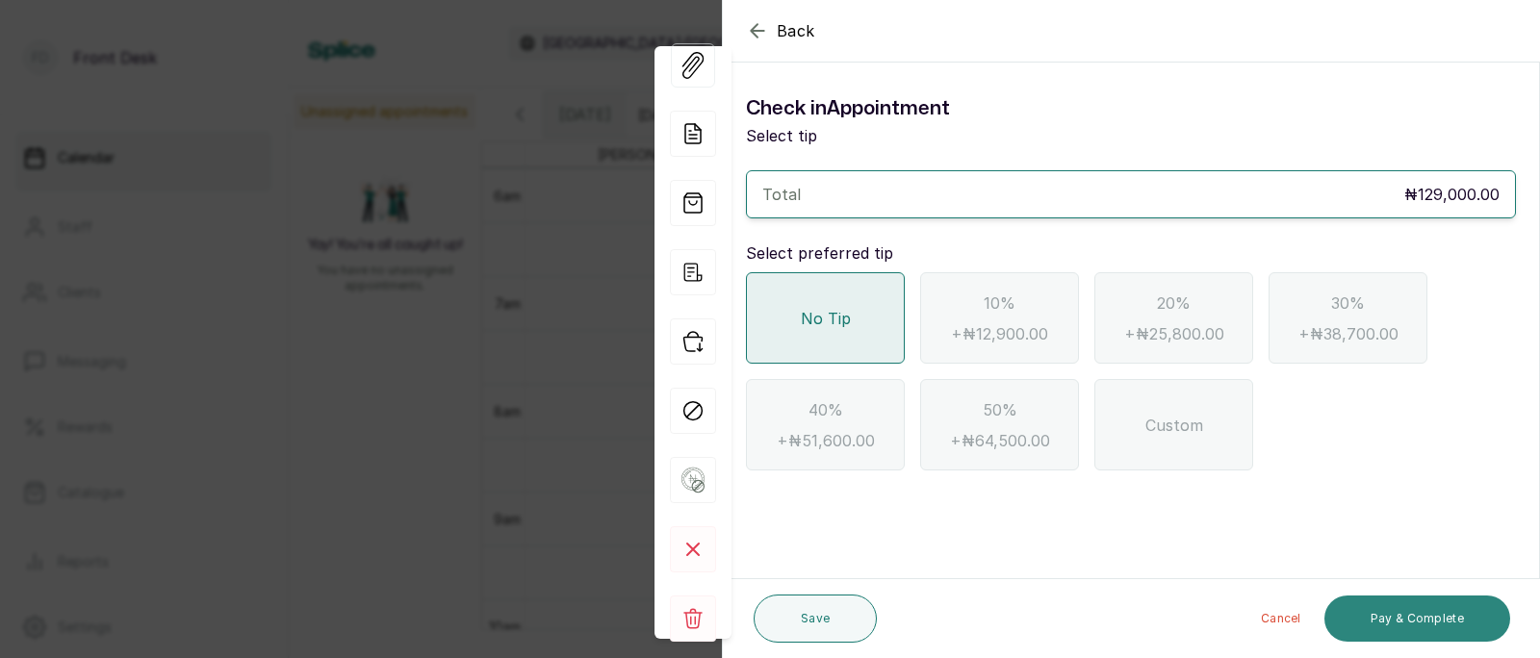
click at [1417, 620] on button "Pay & Complete" at bounding box center [1417, 619] width 186 height 46
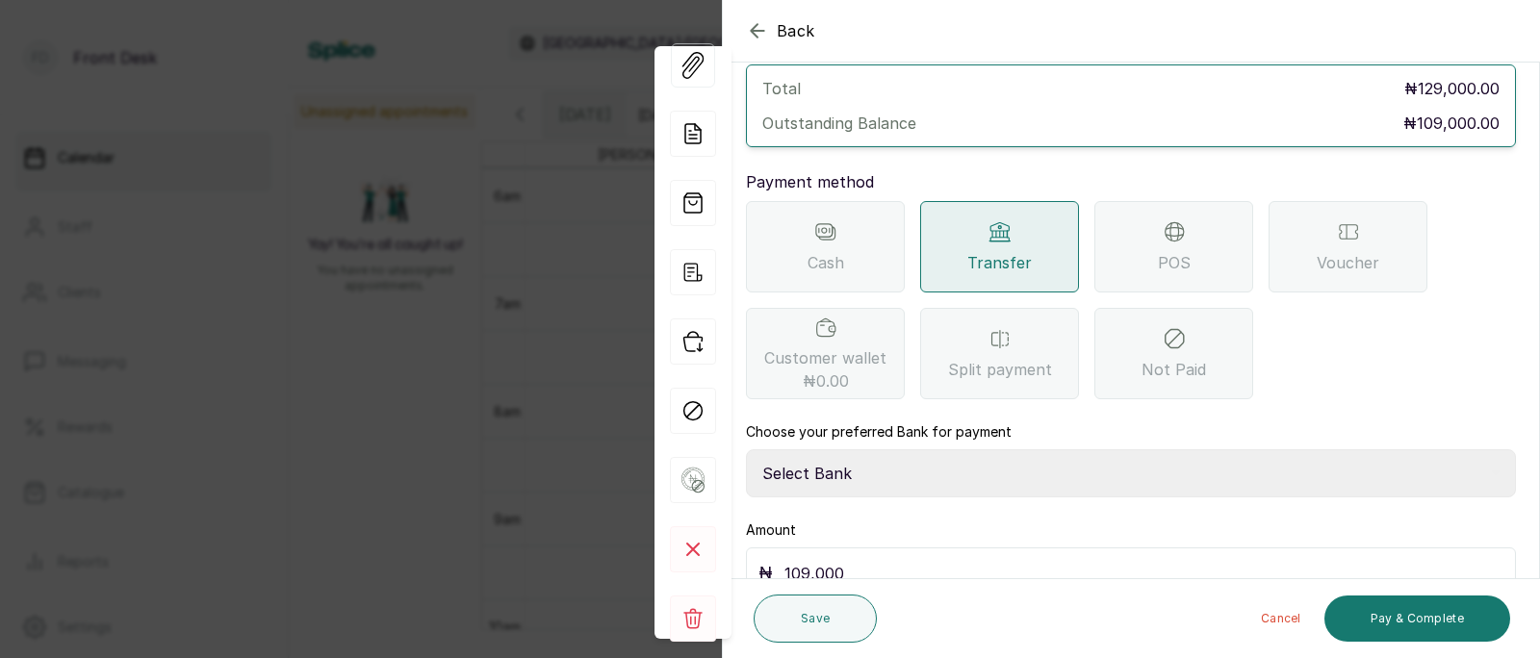
scroll to position [209, 0]
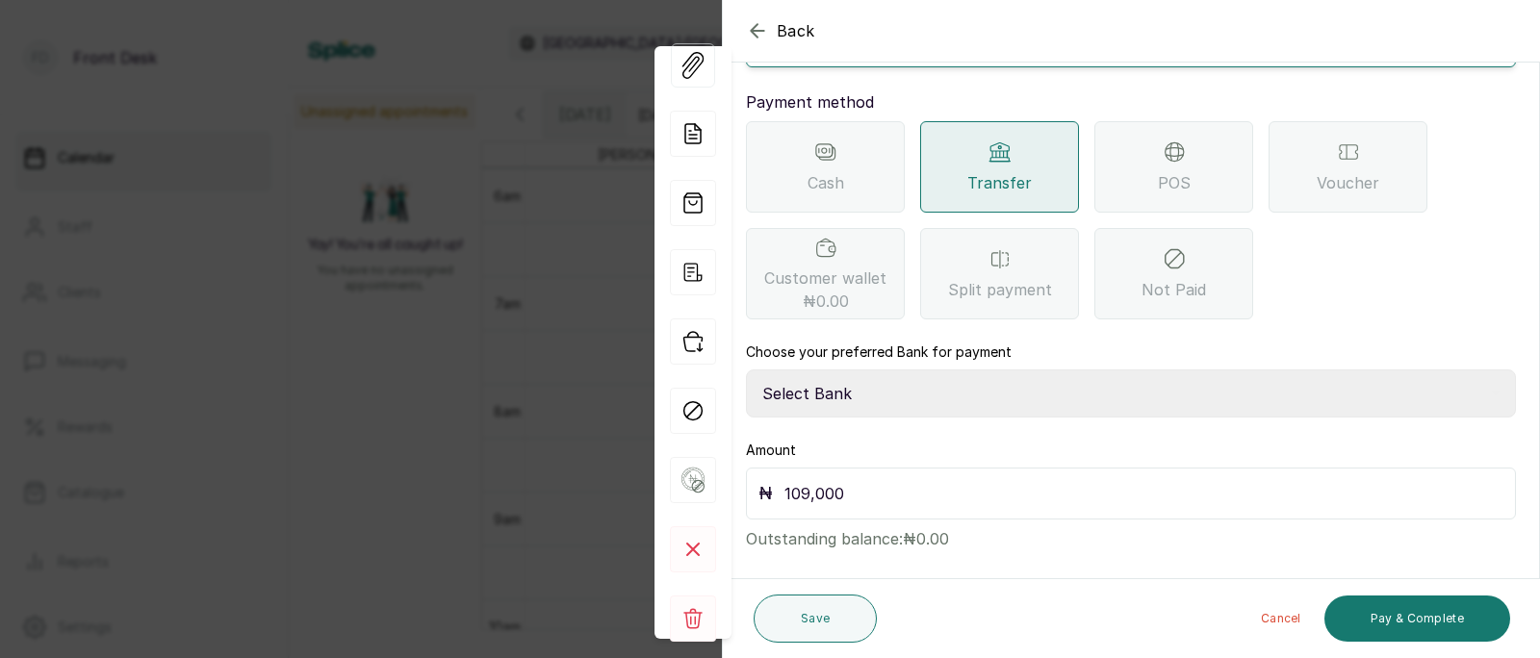
click at [889, 370] on select "Select Bank [PERSON_NAME] Fairmoney Microfinance Bank SKN ANALYTICS MED AESTH. …" at bounding box center [1131, 394] width 770 height 48
select select "43272bc0-21c6-4b19-b9fb-c2093b8603c2"
click at [1407, 614] on button "Pay & Complete" at bounding box center [1417, 619] width 186 height 46
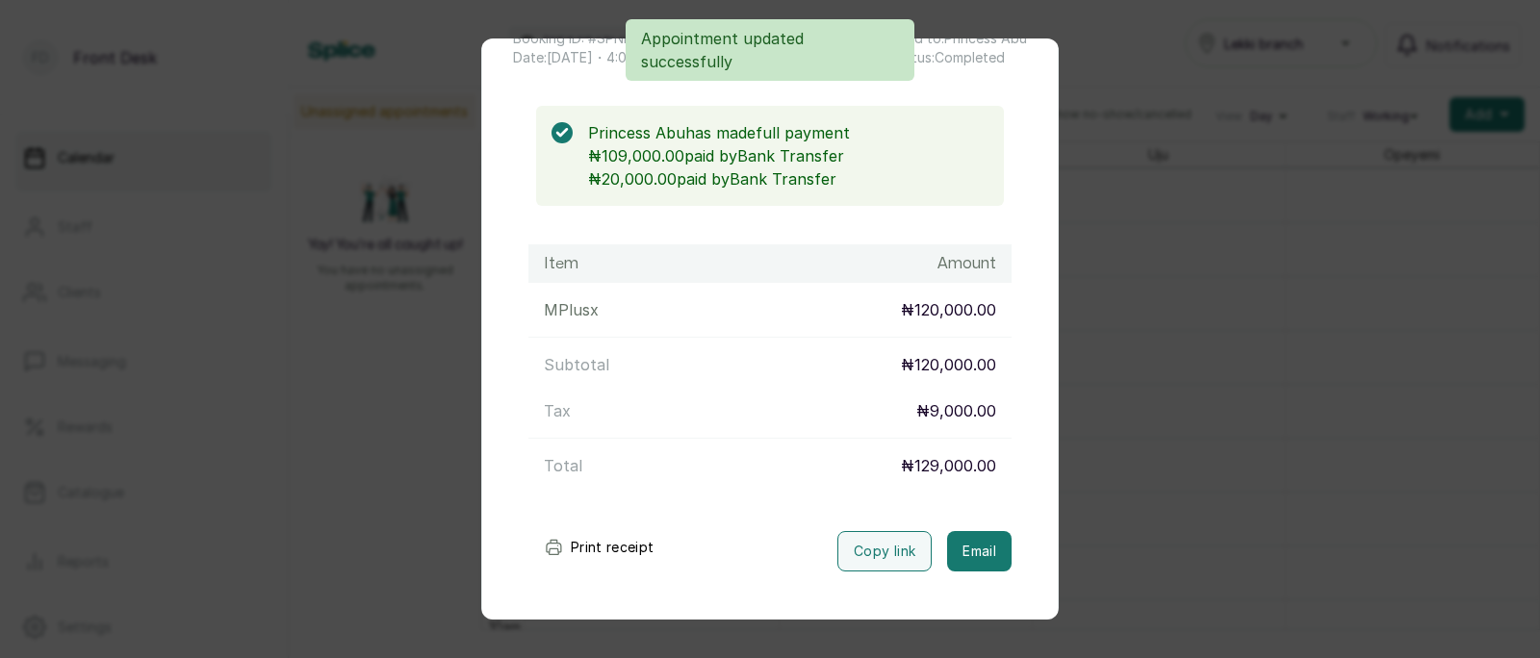
scroll to position [197, 0]
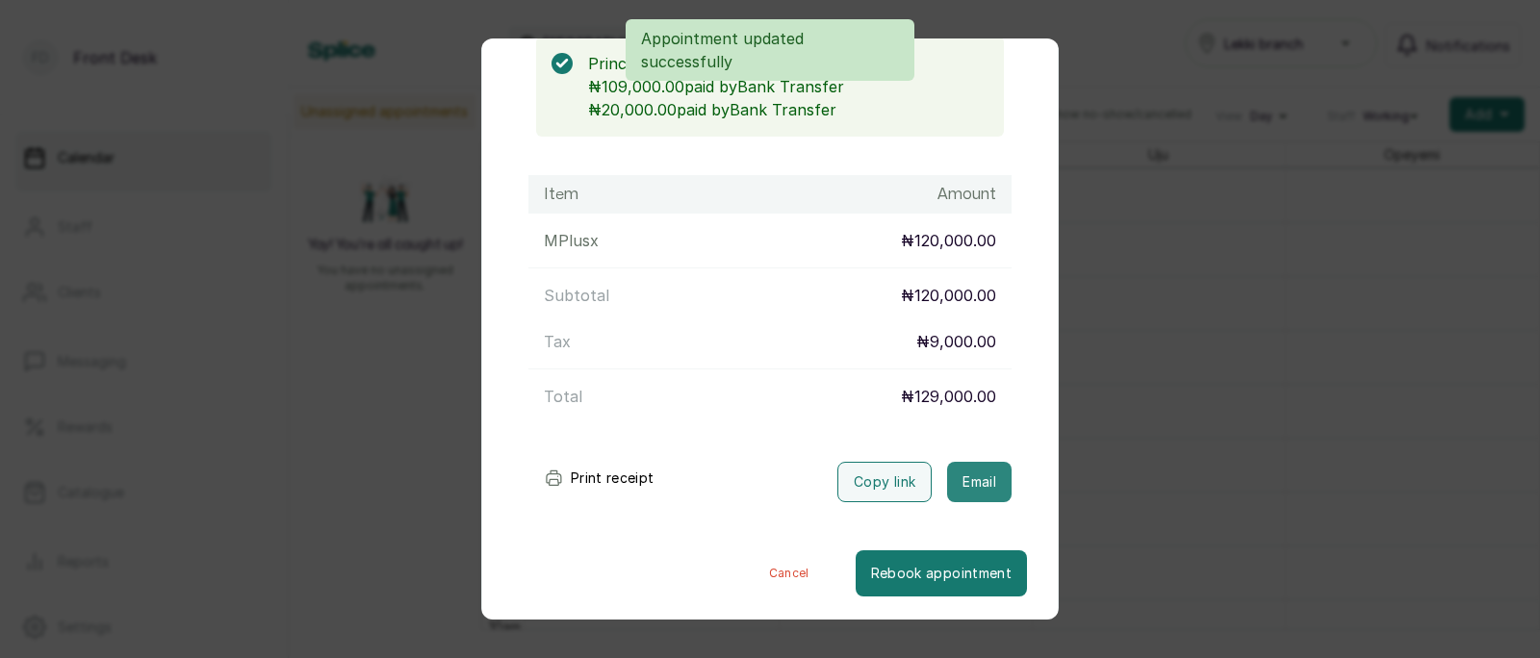
click at [975, 493] on button "Email" at bounding box center [979, 482] width 64 height 40
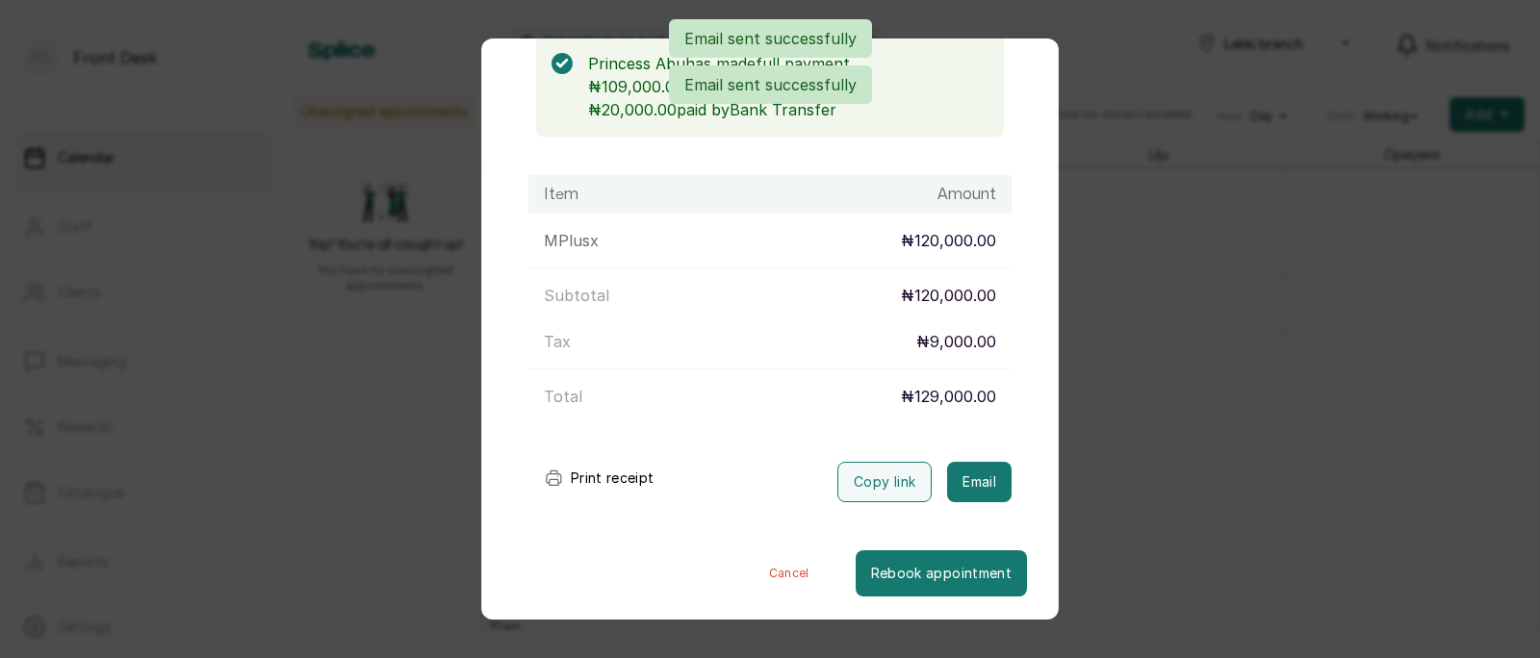
click at [1179, 422] on div "Transaction Details Booking ID: # SPNbFsIU Date: [DATE] ・ 4:00 PM Billed to: Pr…" at bounding box center [770, 329] width 1540 height 658
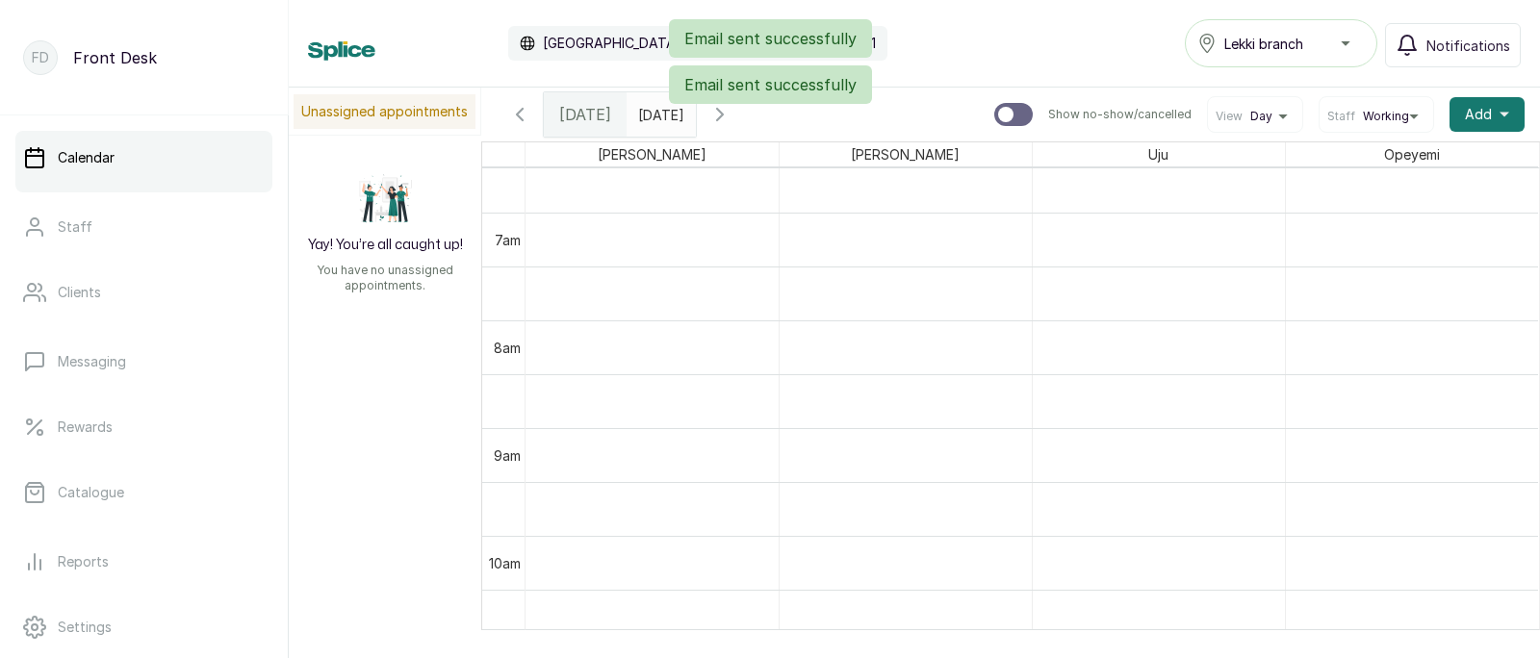
scroll to position [776, 0]
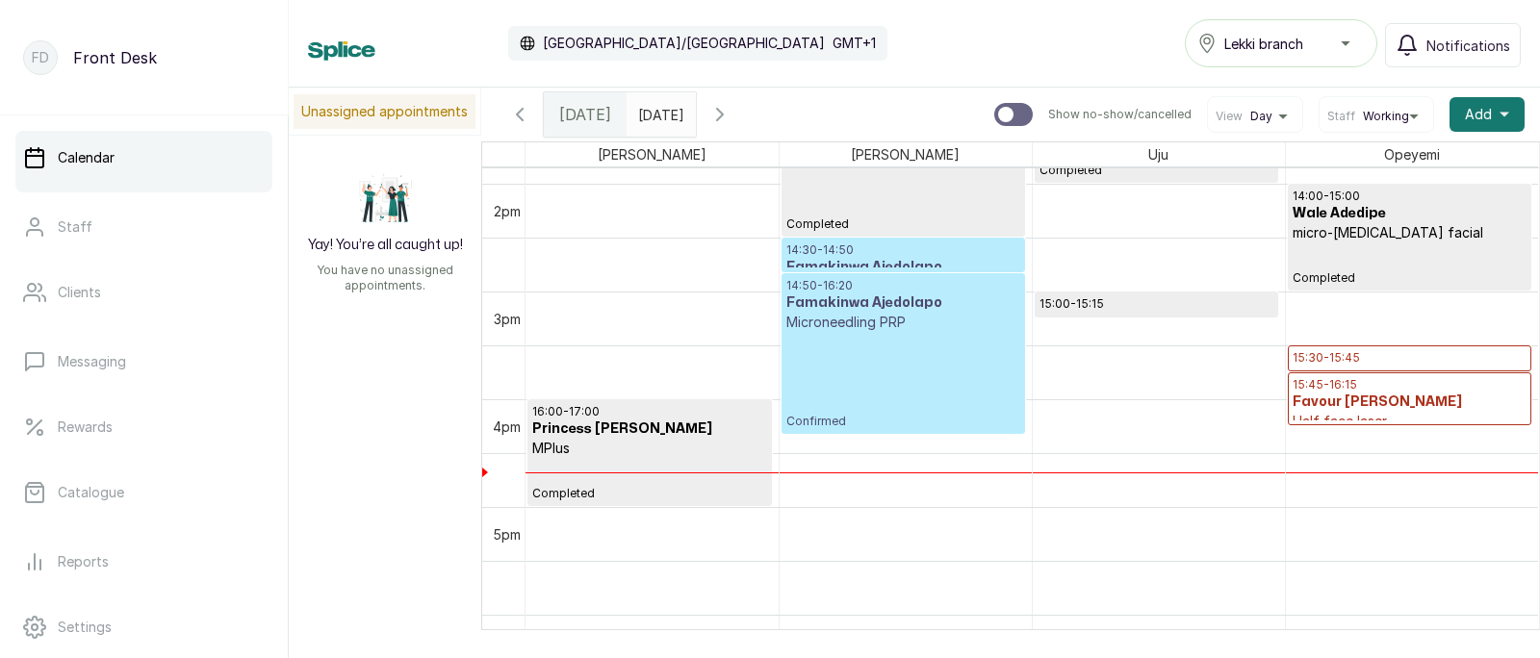
click at [1360, 372] on div at bounding box center [1410, 371] width 243 height 8
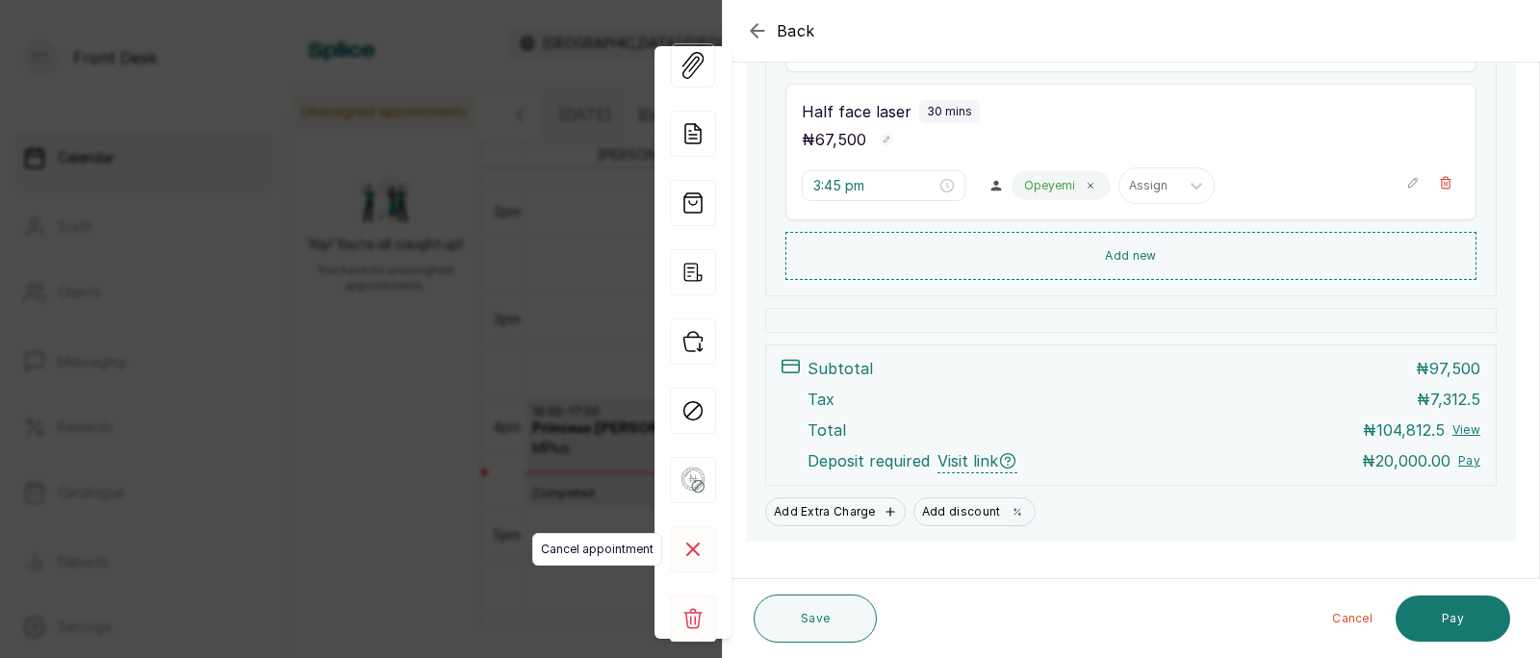
click at [691, 540] on rect at bounding box center [693, 550] width 46 height 46
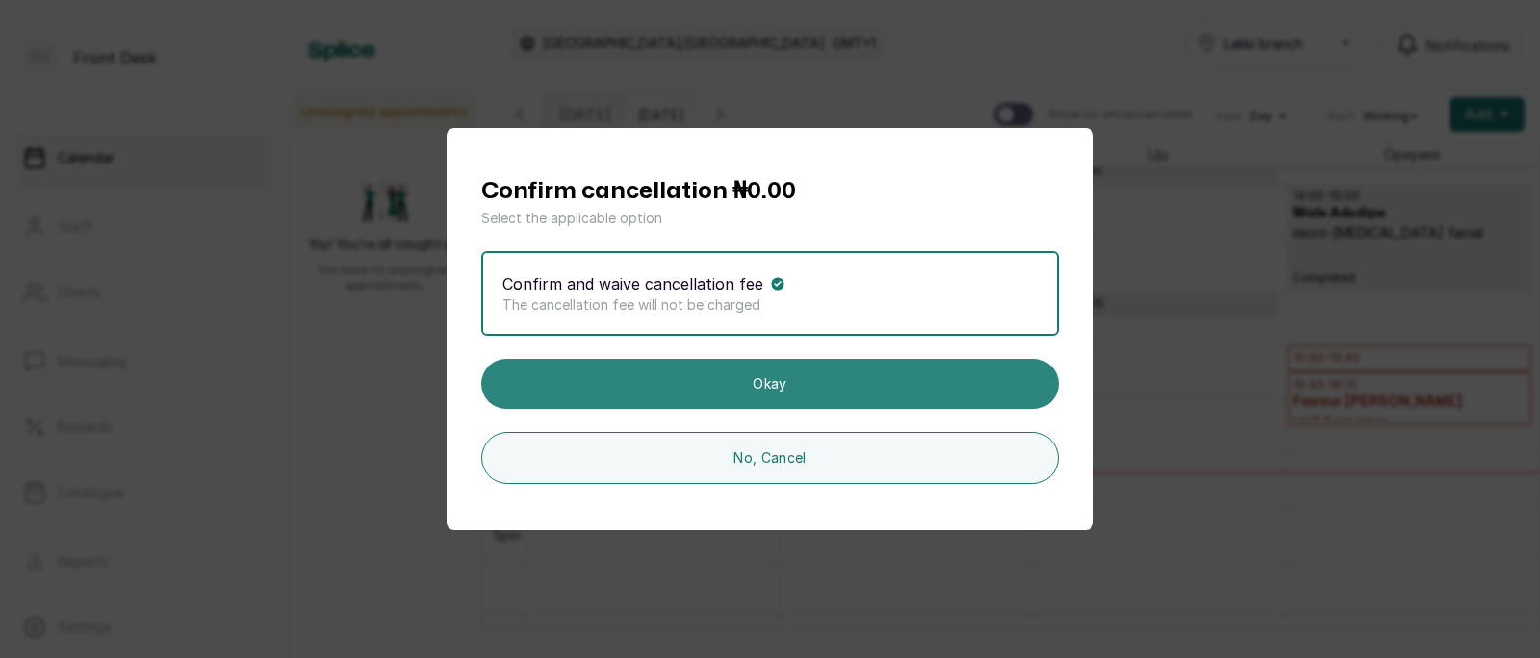
click at [806, 372] on button "Okay" at bounding box center [770, 384] width 578 height 50
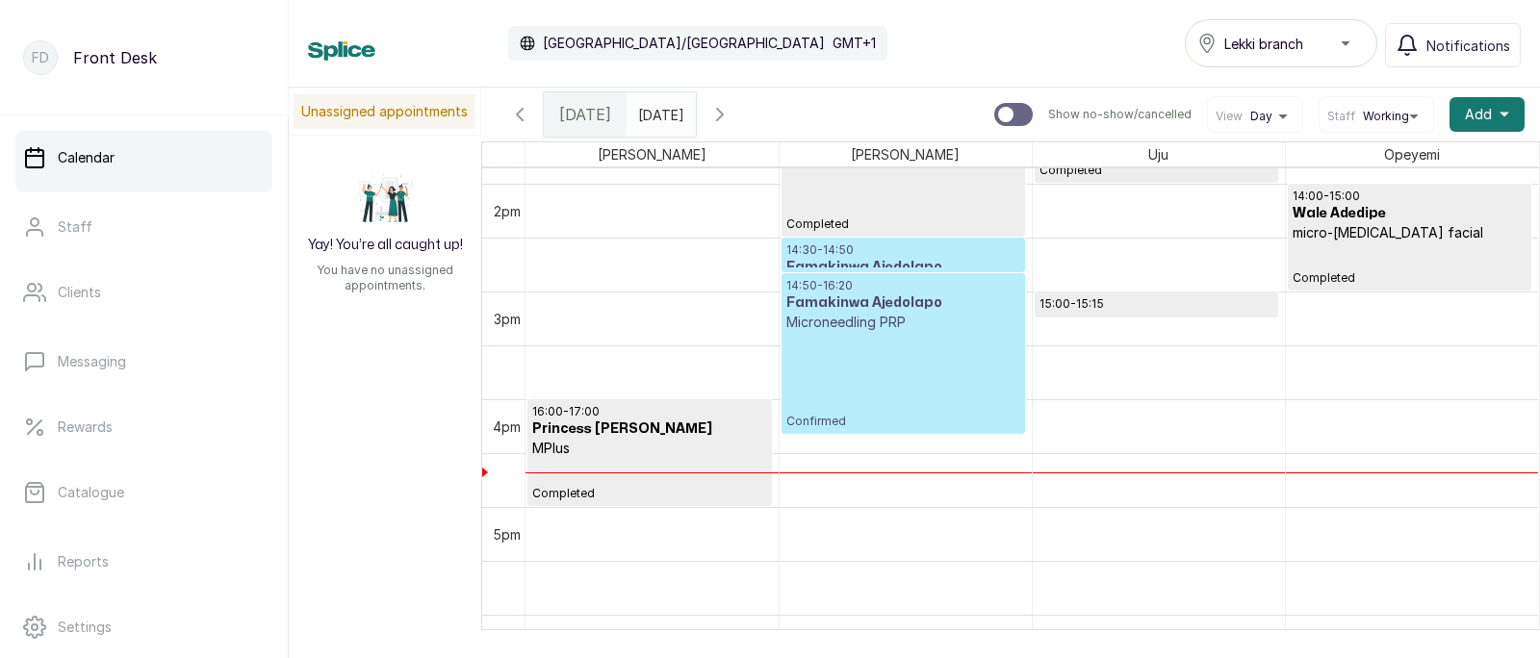
click at [1023, 114] on div at bounding box center [1013, 114] width 39 height 23
click at [994, 103] on input "Show no-show/cancelled" at bounding box center [993, 102] width 1 height 1
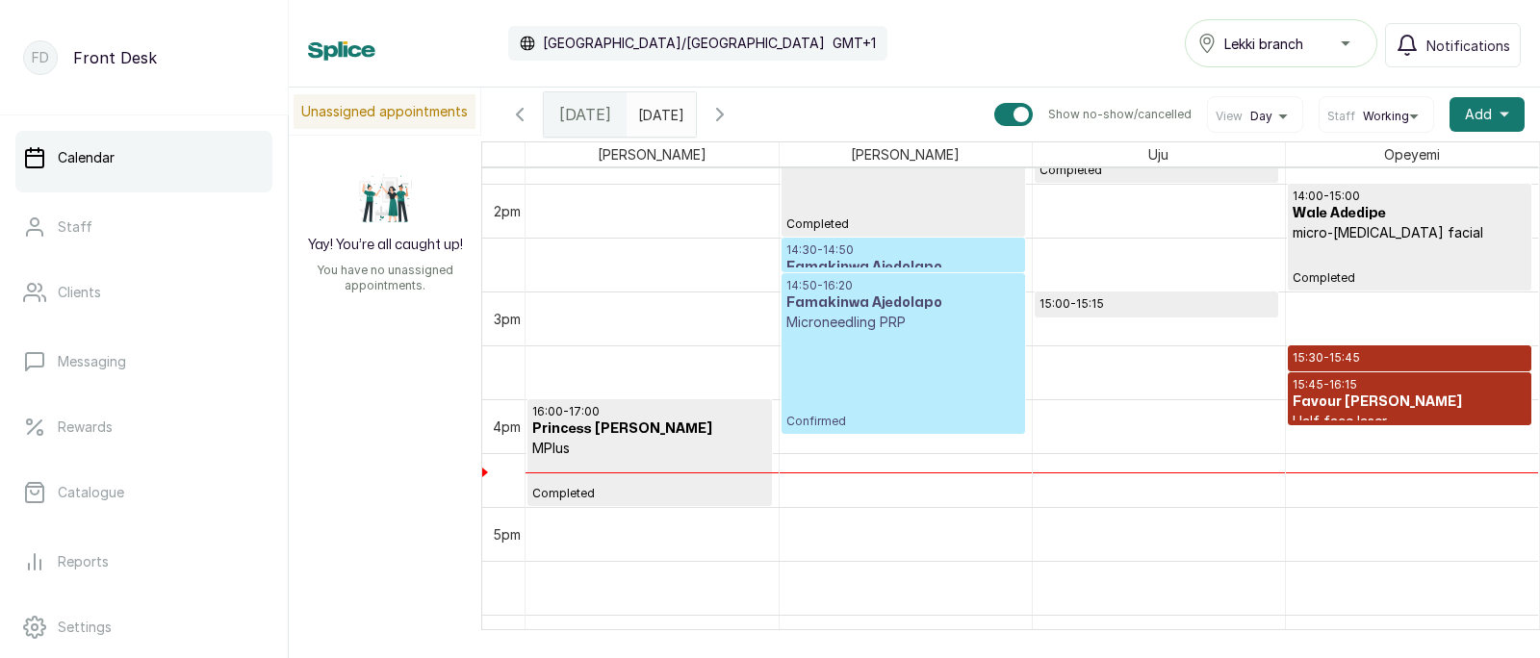
click at [1023, 114] on div at bounding box center [1021, 114] width 15 height 15
click at [994, 103] on input "Show no-show/cancelled" at bounding box center [993, 102] width 1 height 1
checkbox input "false"
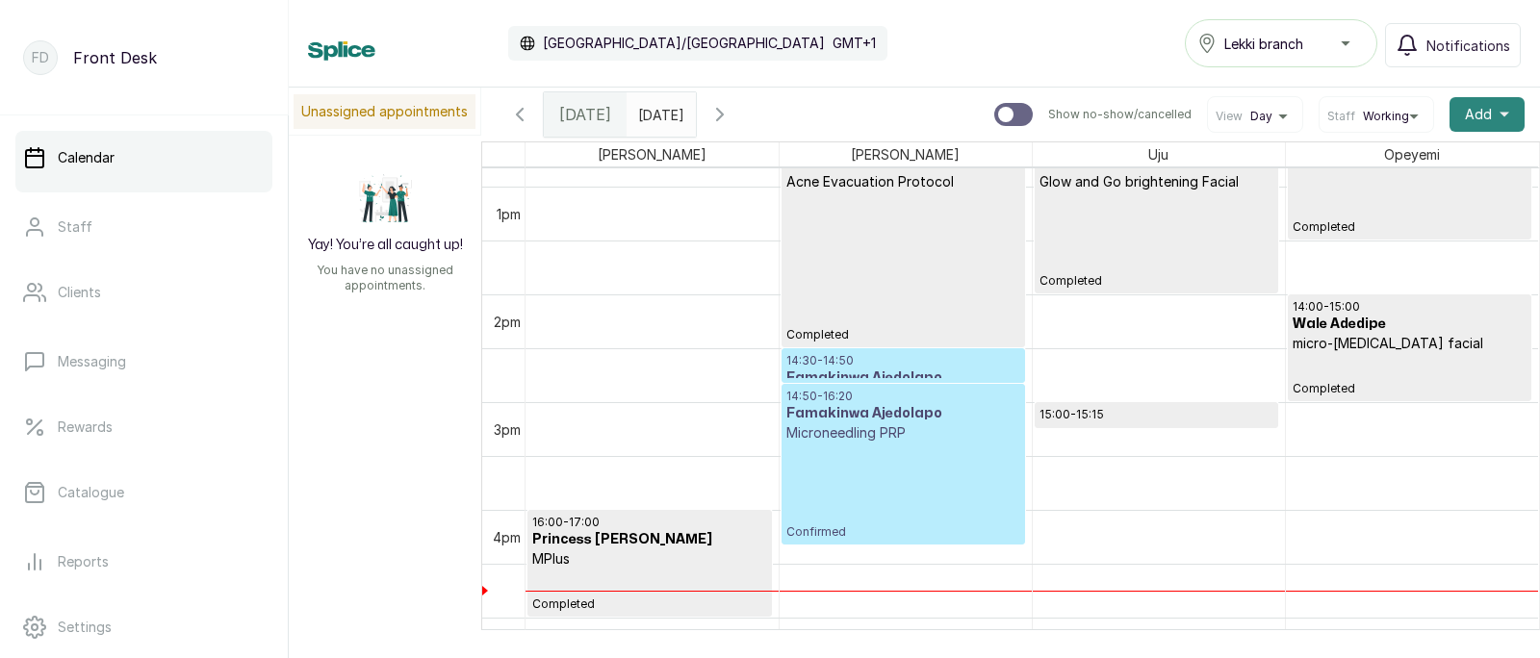
click at [1480, 103] on button "Add +" at bounding box center [1487, 114] width 75 height 35
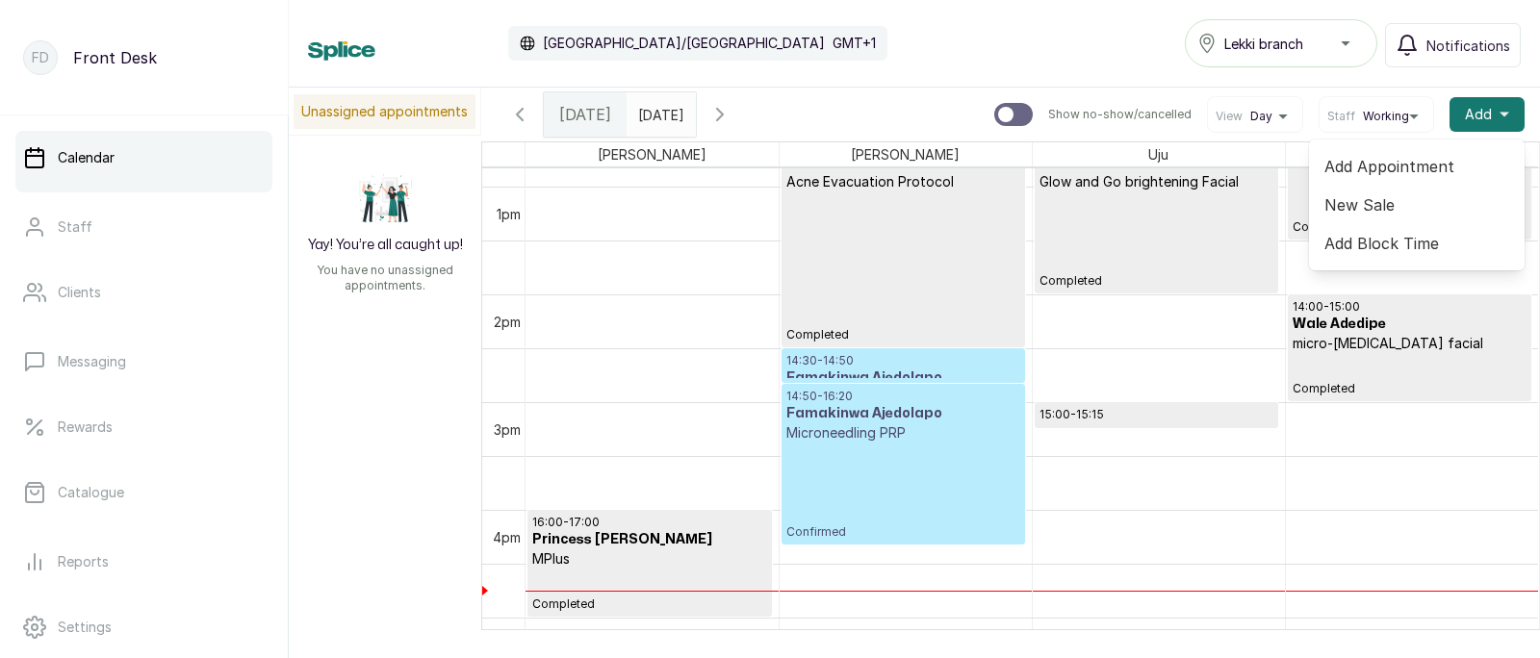
click at [1376, 161] on span "Add Appointment" at bounding box center [1416, 166] width 185 height 23
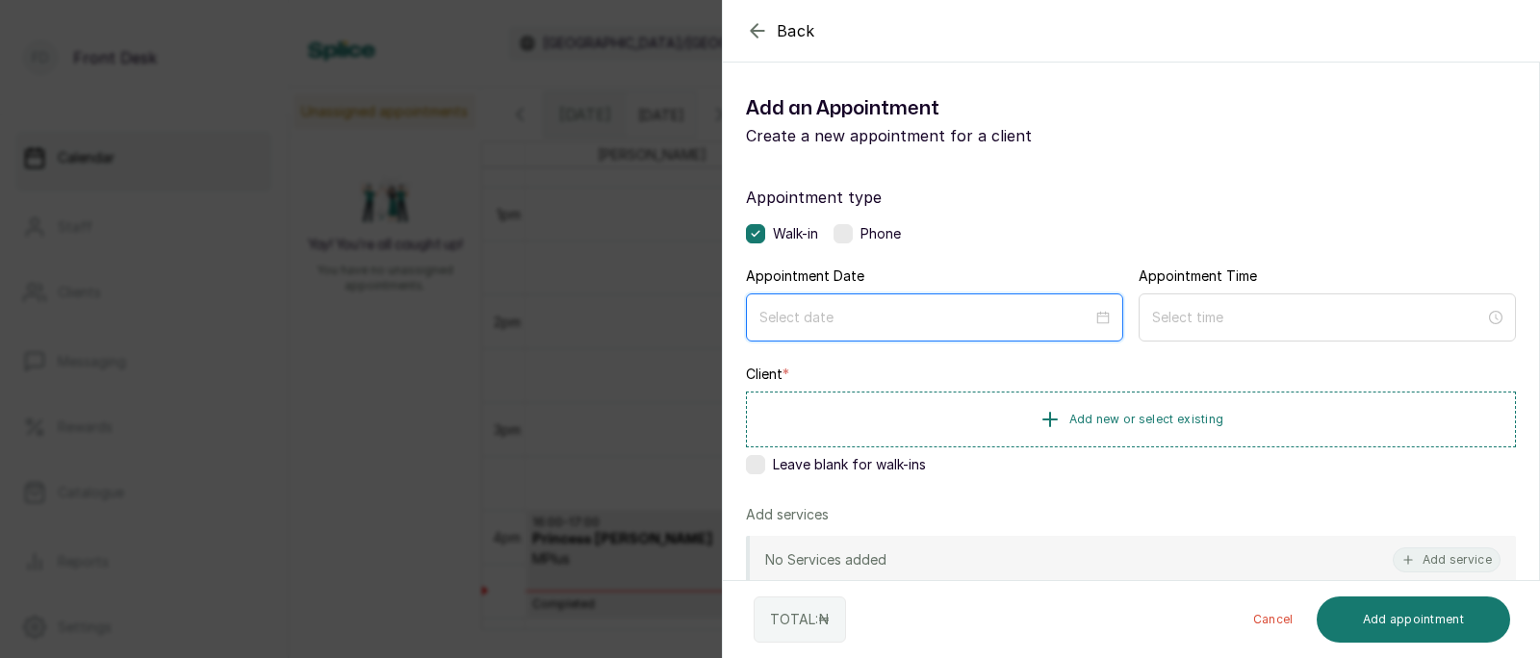
click at [863, 317] on input at bounding box center [925, 317] width 333 height 21
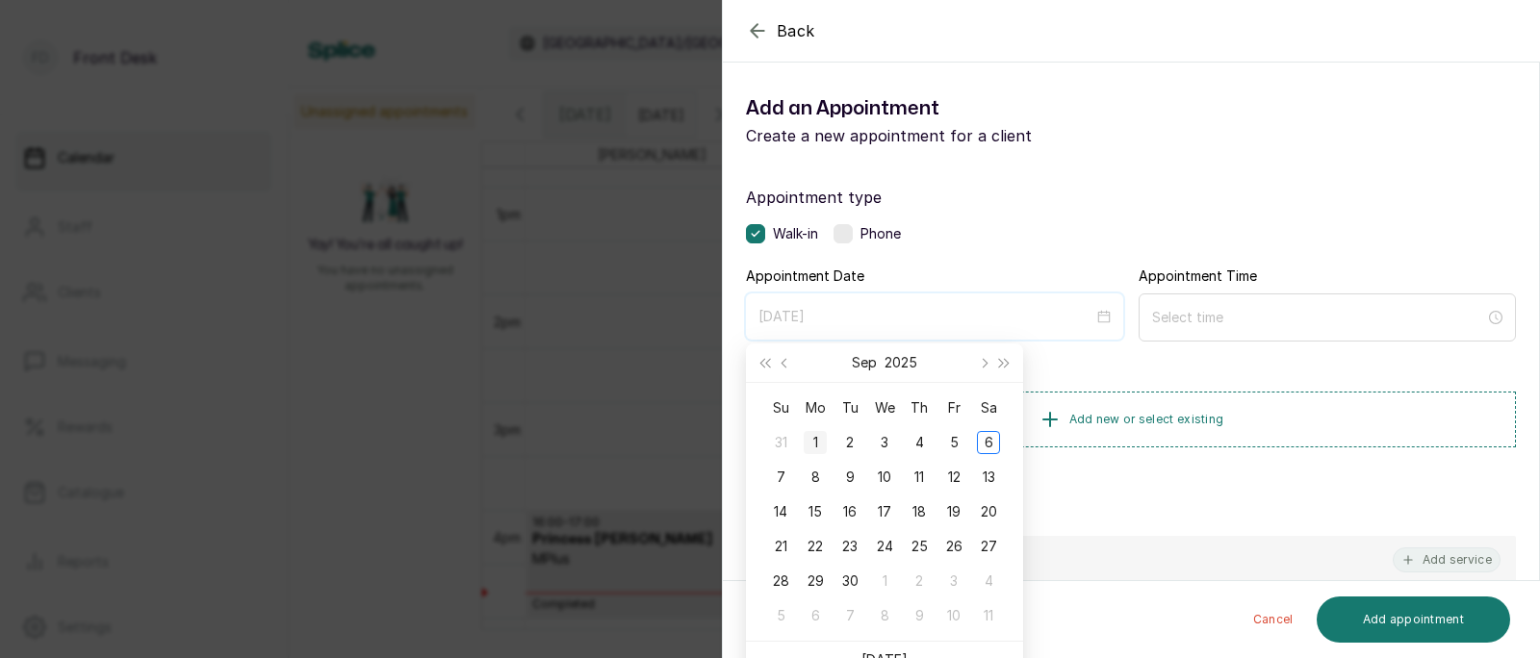
type input "[DATE]"
click at [916, 474] on div "11" at bounding box center [919, 477] width 23 height 23
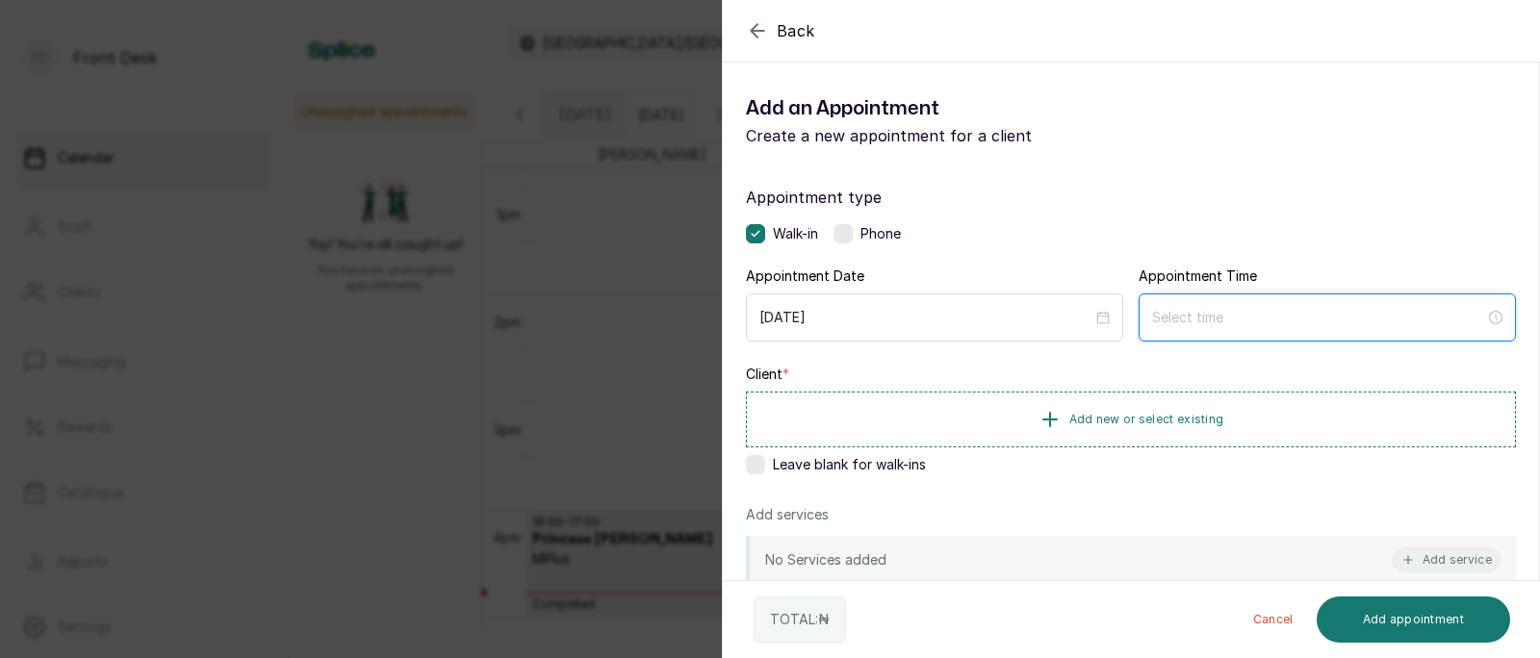
click at [1186, 322] on input at bounding box center [1318, 317] width 333 height 21
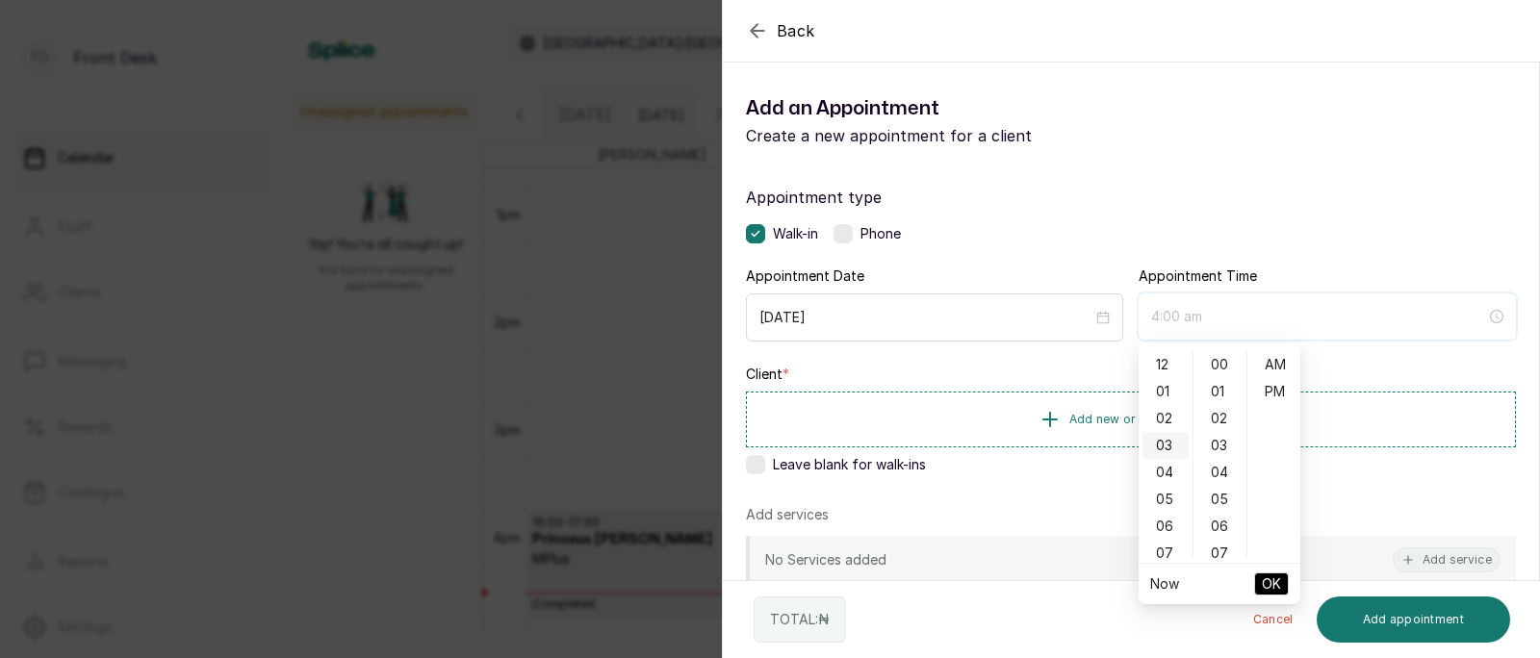
type input "3:00 am"
click at [566, 473] on div "Back Add Appointment Add an Appointment Create a new appointment for a client A…" at bounding box center [770, 329] width 1540 height 658
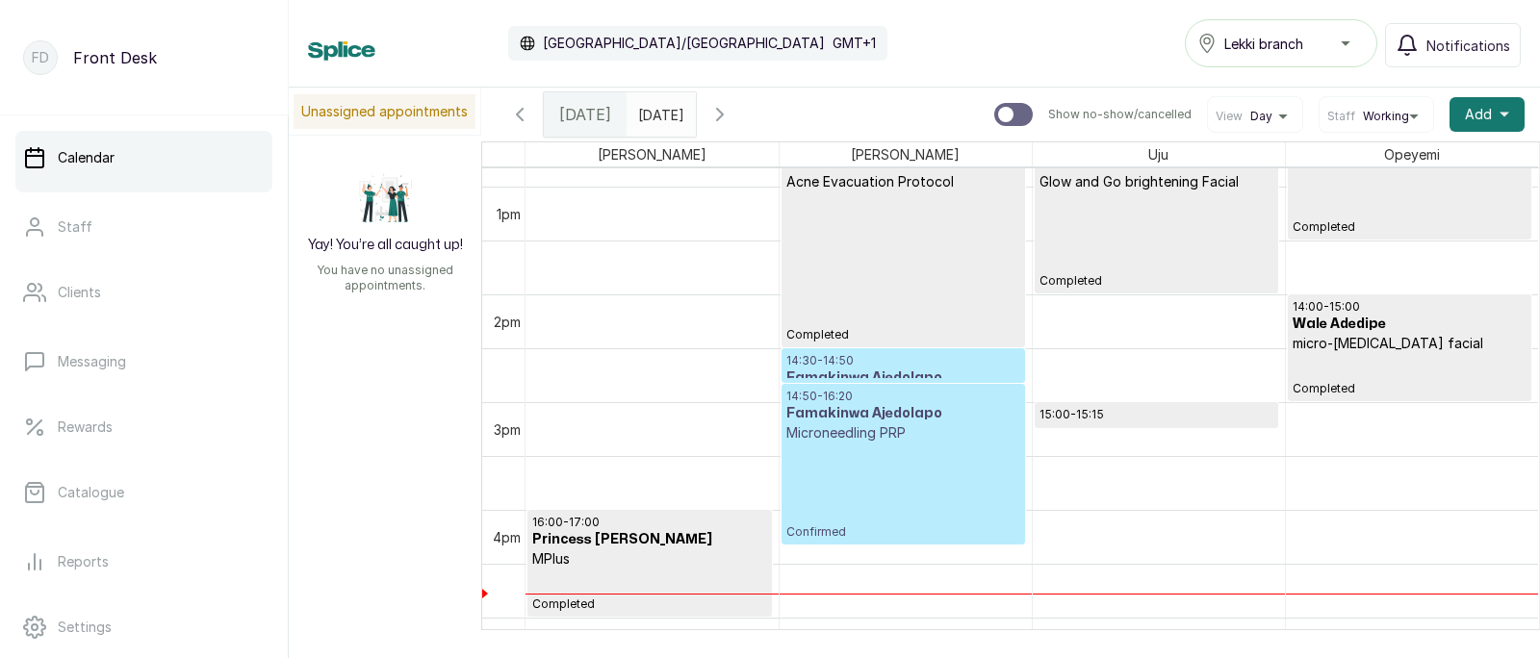
click at [928, 399] on p "14:50 - 16:20" at bounding box center [903, 396] width 234 height 15
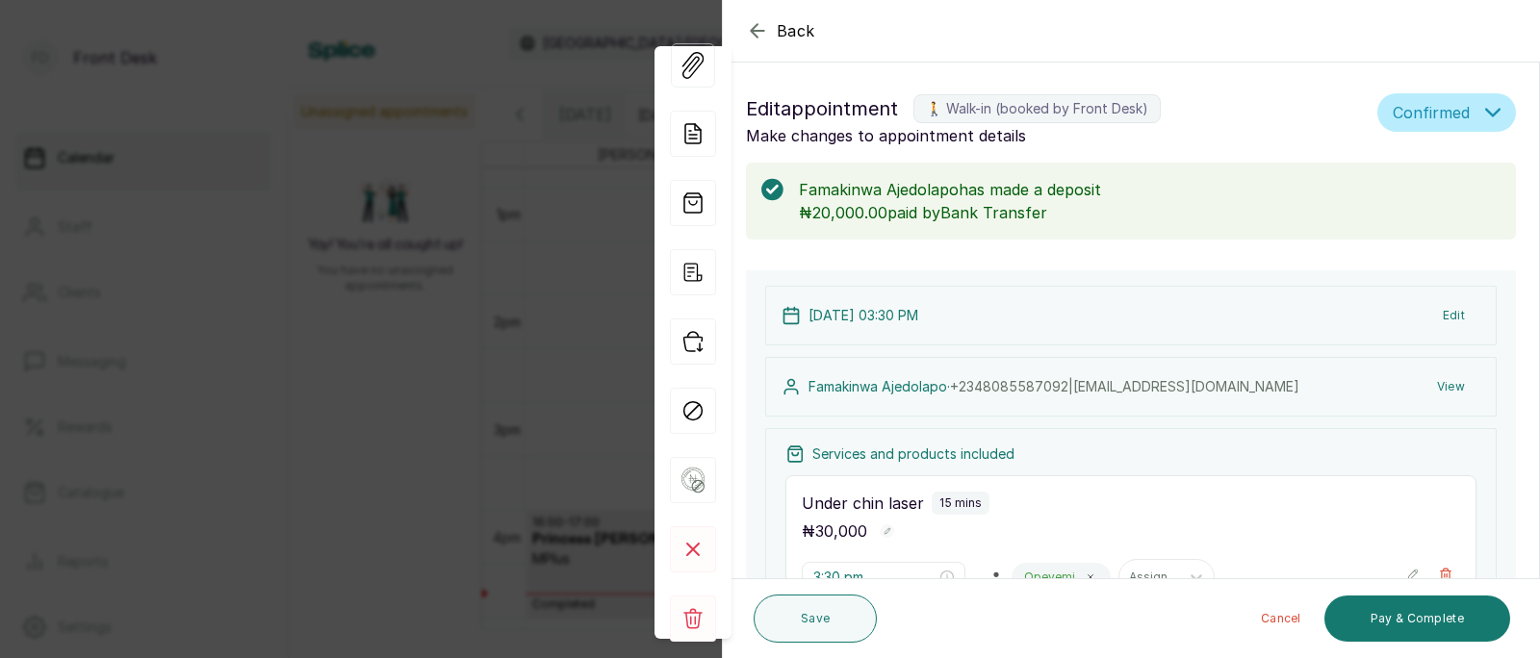
type input "2:30 pm"
type input "2:50 pm"
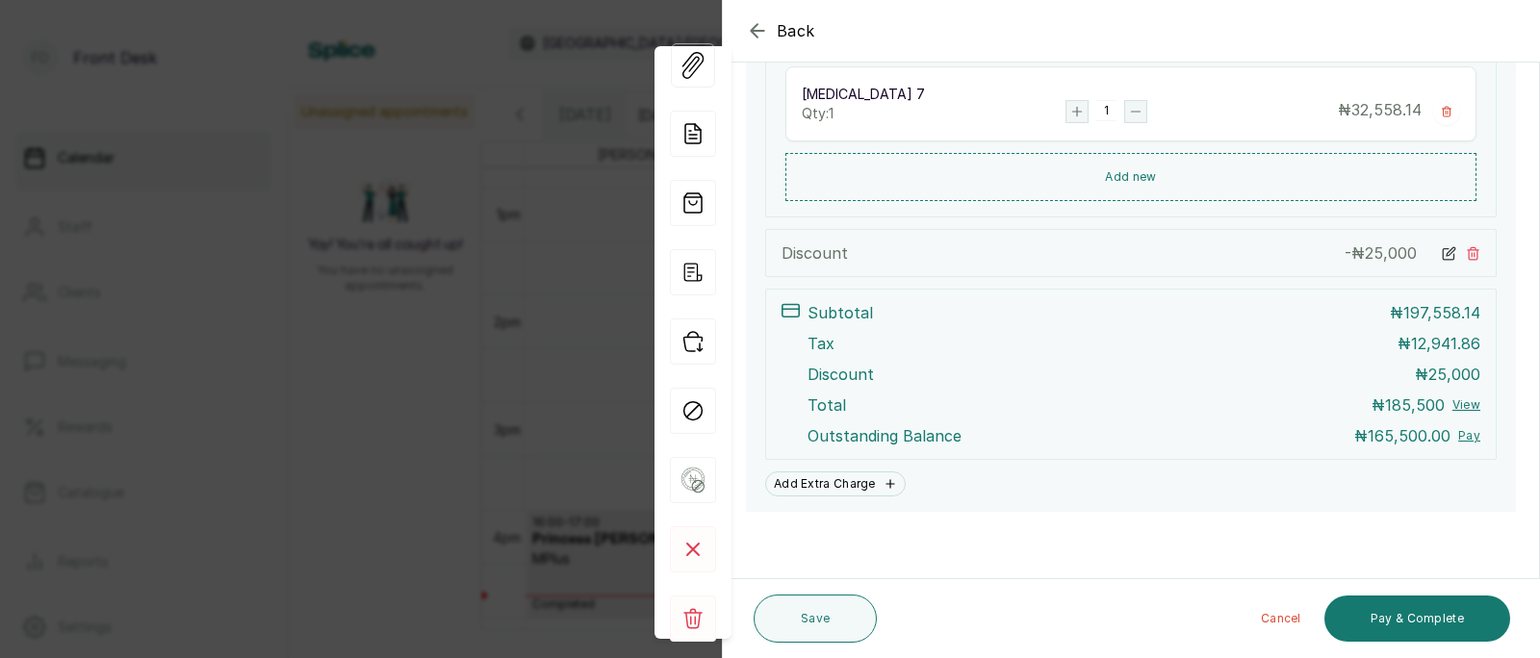
scroll to position [707, 0]
click at [1429, 614] on button "Pay & Complete" at bounding box center [1417, 619] width 186 height 46
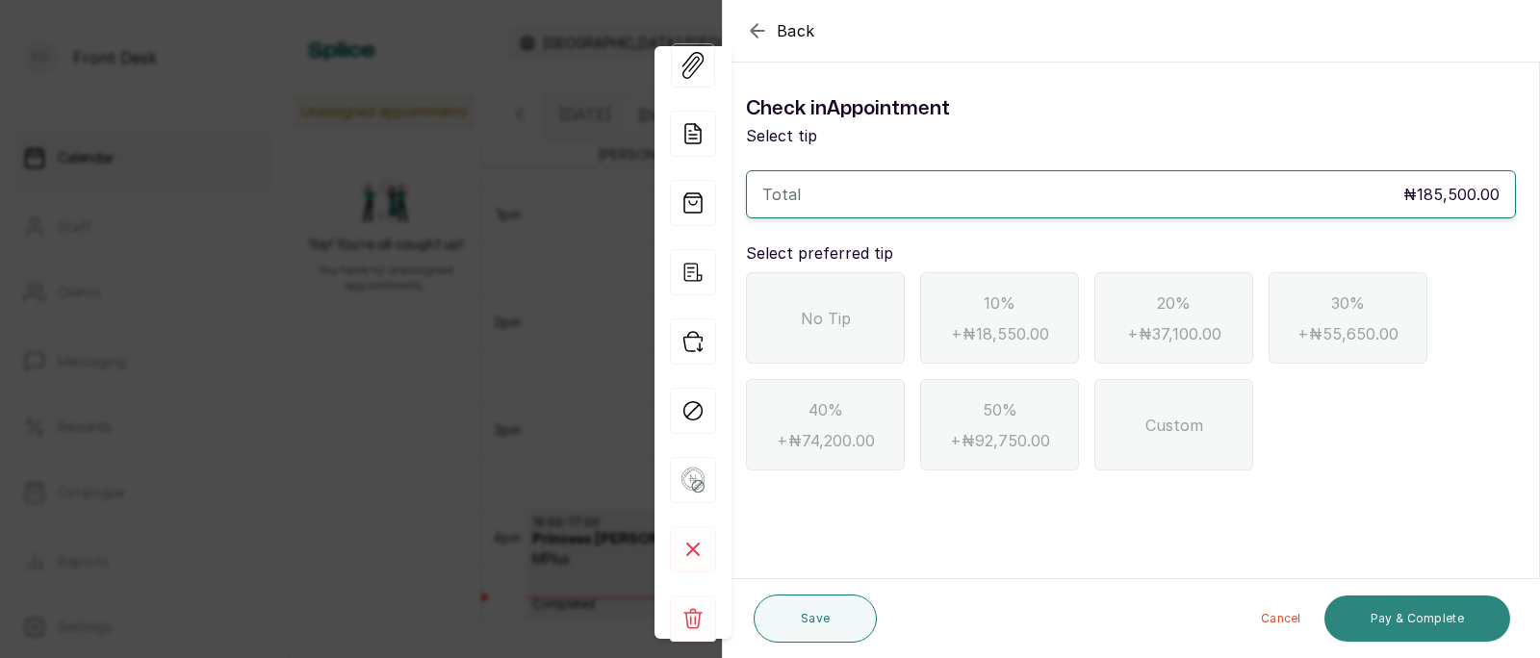
scroll to position [0, 0]
click at [756, 28] on icon "button" at bounding box center [757, 30] width 23 height 23
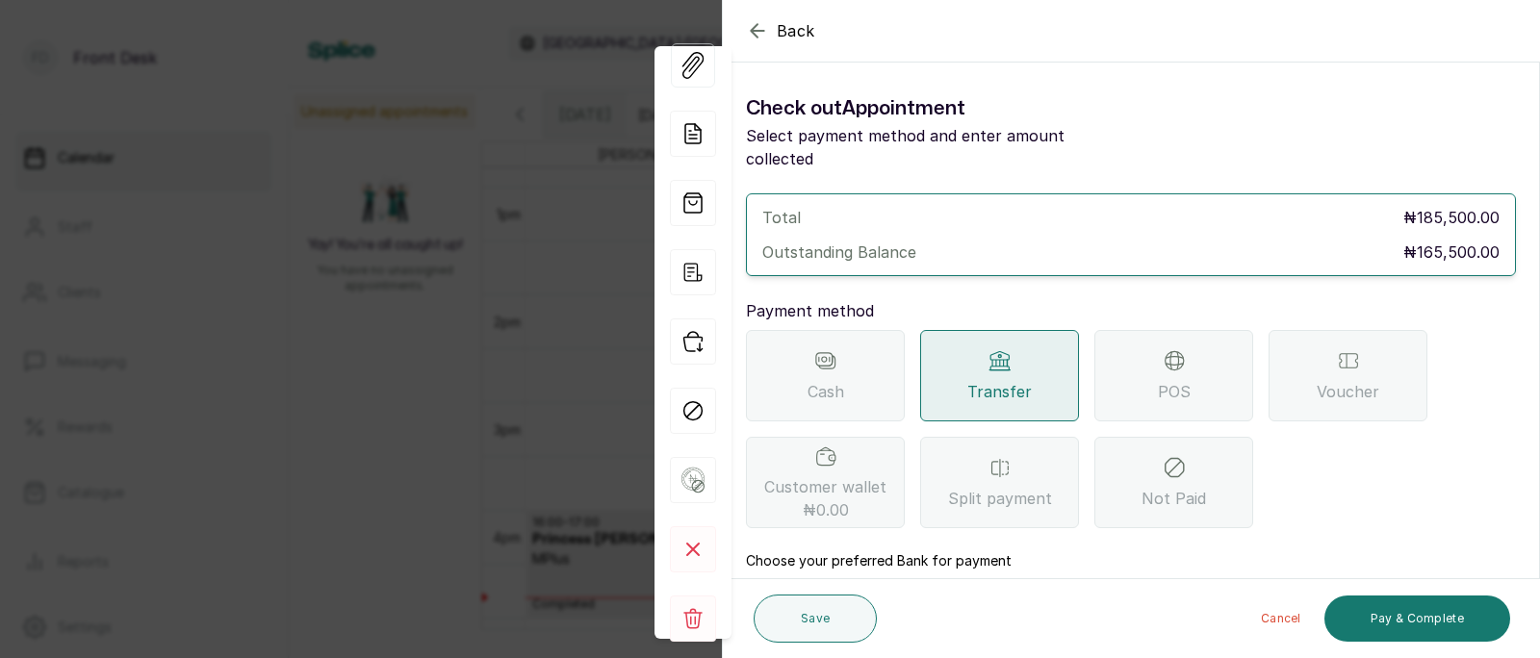
scroll to position [209, 0]
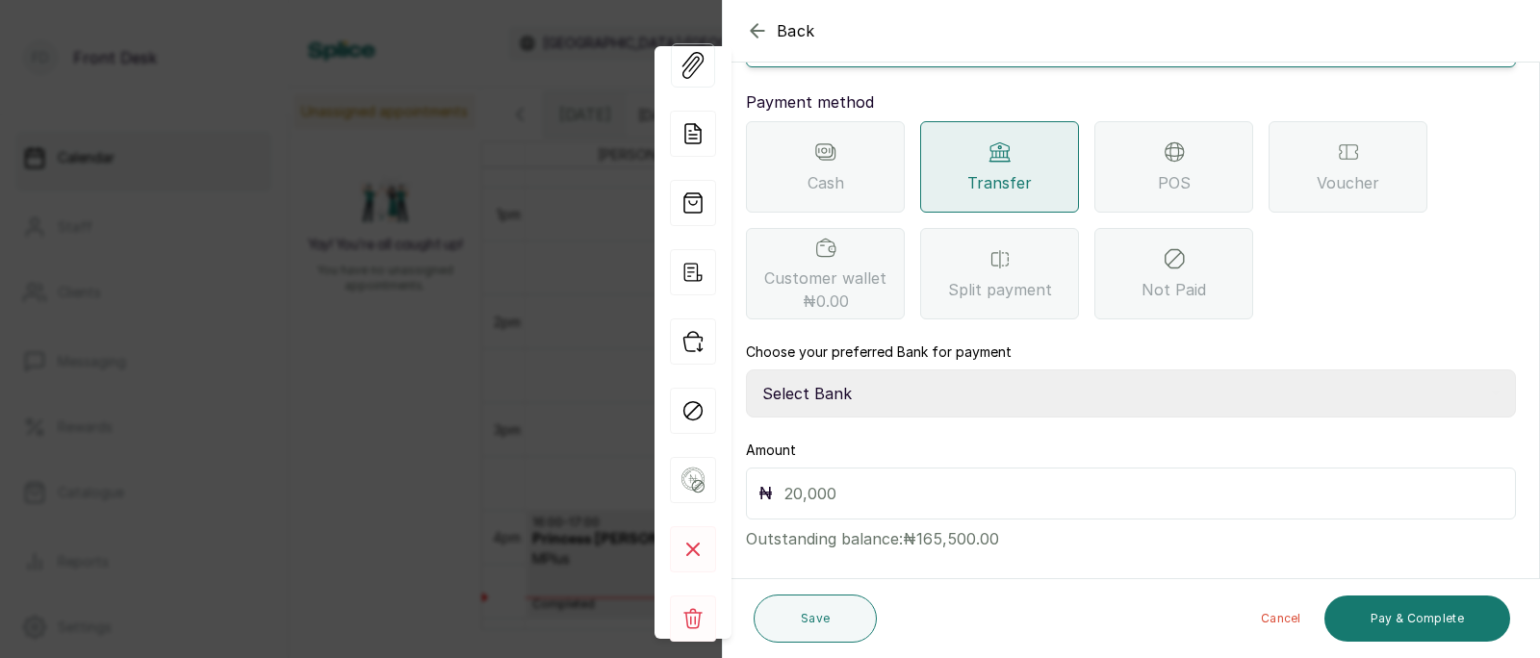
click at [931, 388] on select "Select Bank [PERSON_NAME] Fairmoney Microfinance Bank SKN ANALYTICS MED AESTH. …" at bounding box center [1131, 394] width 770 height 48
select select "43272bc0-21c6-4b19-b9fb-c2093b8603c2"
click at [895, 480] on input "text" at bounding box center [1143, 493] width 719 height 27
type input "165,500"
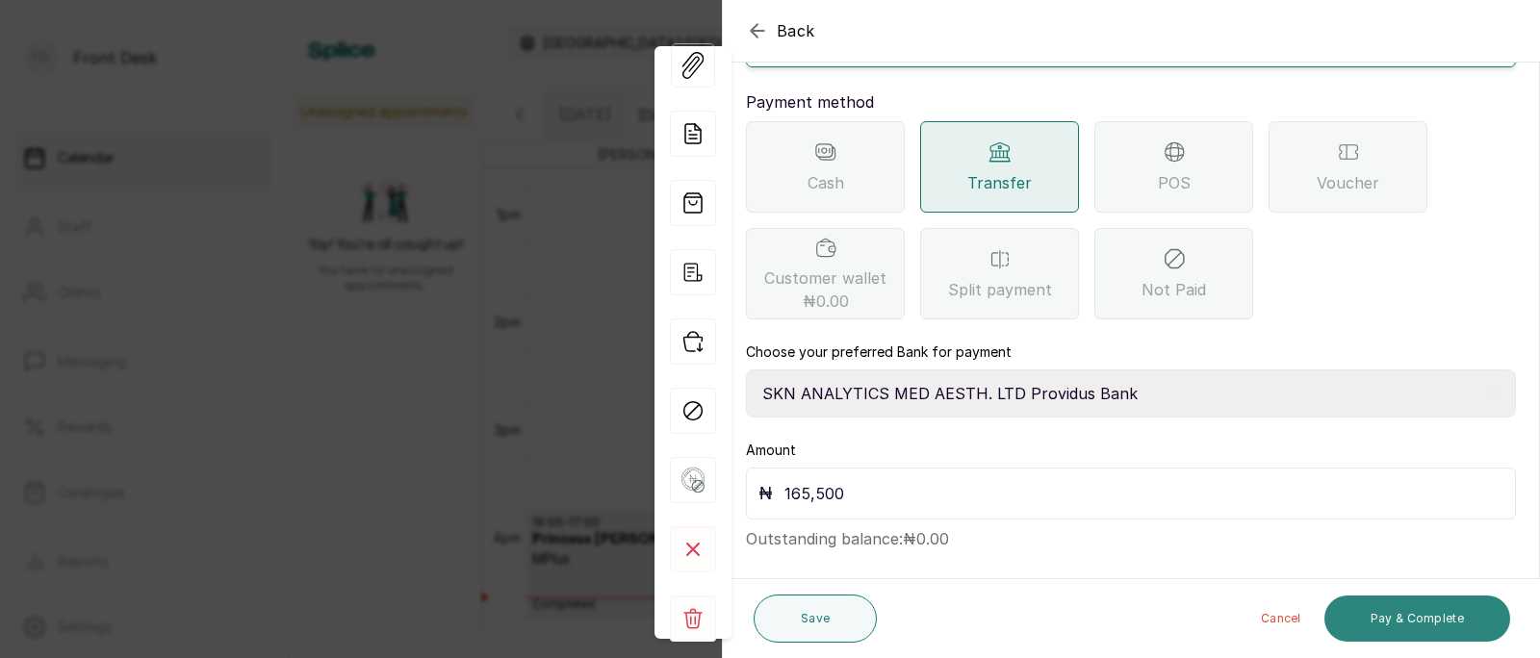
click at [1386, 632] on button "Pay & Complete" at bounding box center [1417, 619] width 186 height 46
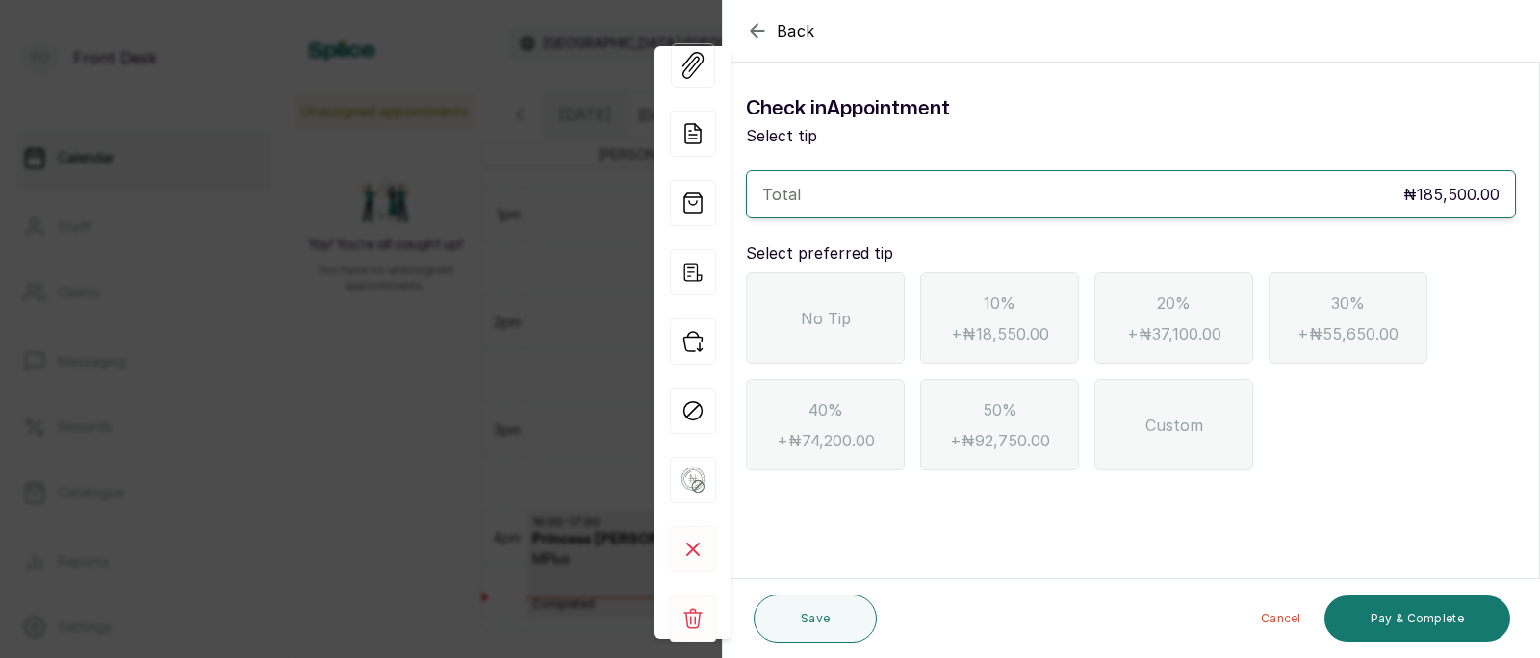
click at [843, 315] on span "No Tip" at bounding box center [826, 318] width 50 height 23
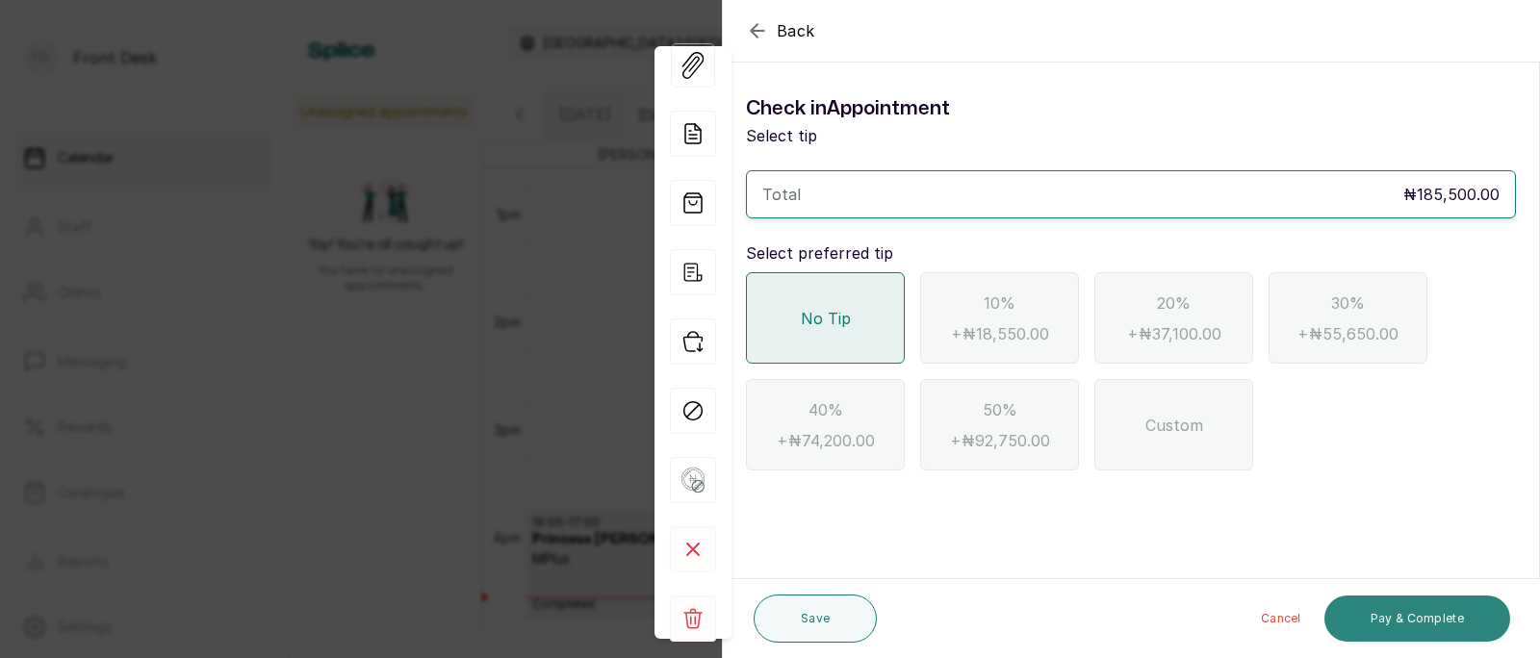
click at [1397, 621] on button "Pay & Complete" at bounding box center [1417, 619] width 186 height 46
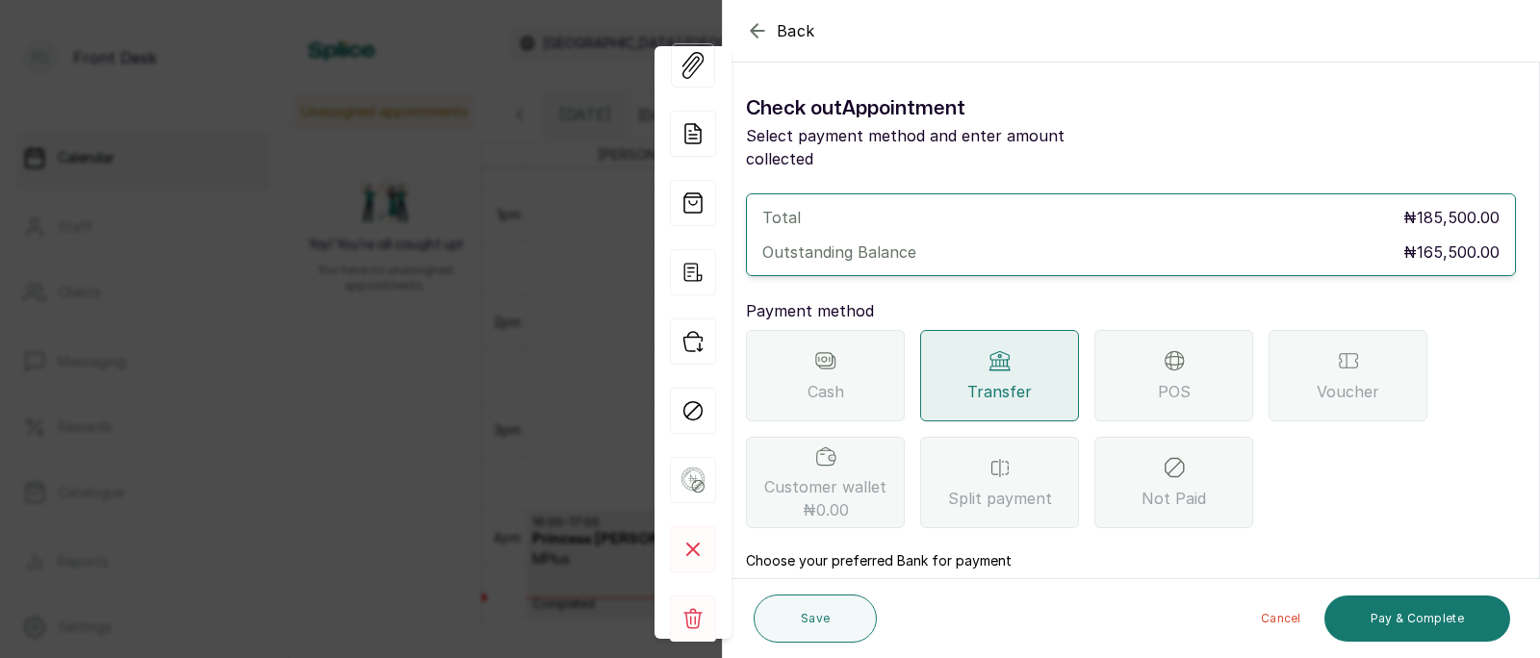
scroll to position [209, 0]
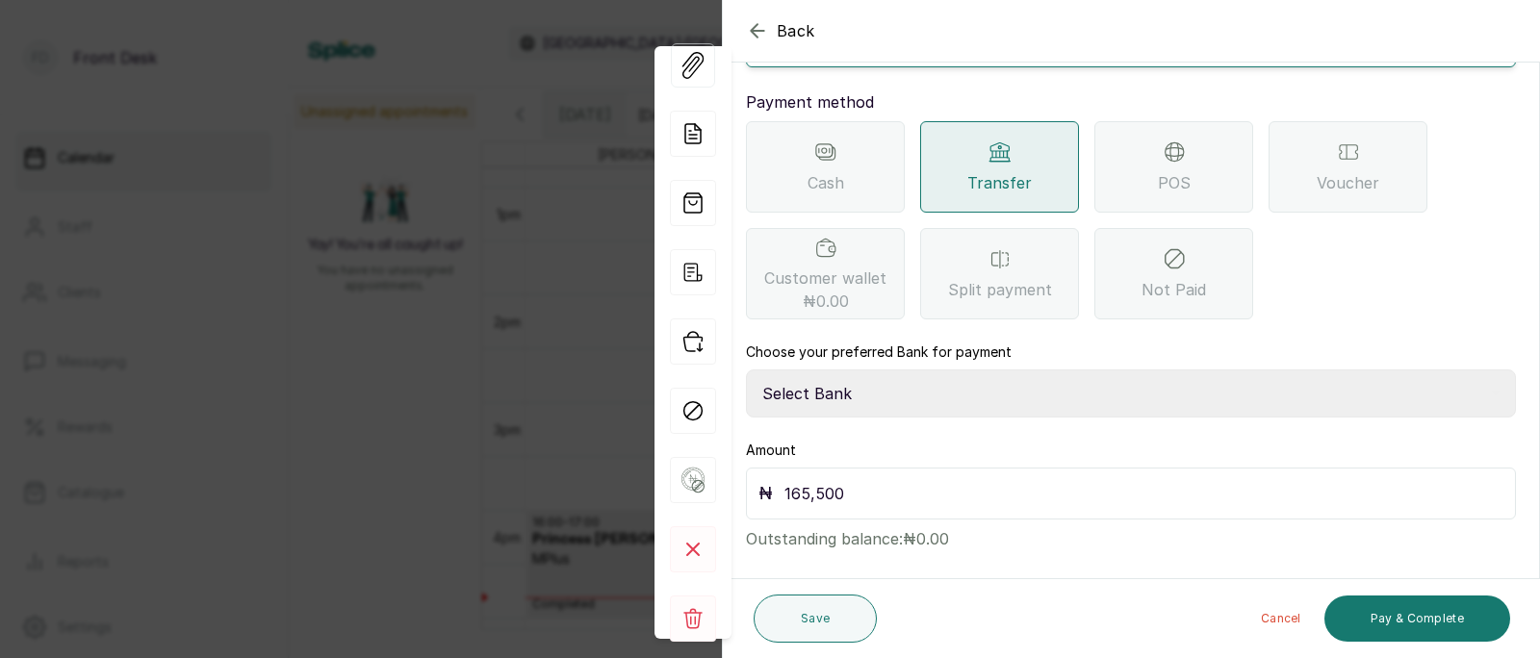
click at [873, 375] on select "Select Bank [PERSON_NAME] Fairmoney Microfinance Bank SKN ANALYTICS MED AESTH. …" at bounding box center [1131, 394] width 770 height 48
select select "43272bc0-21c6-4b19-b9fb-c2093b8603c2"
click at [1400, 609] on button "Pay & Complete" at bounding box center [1417, 619] width 186 height 46
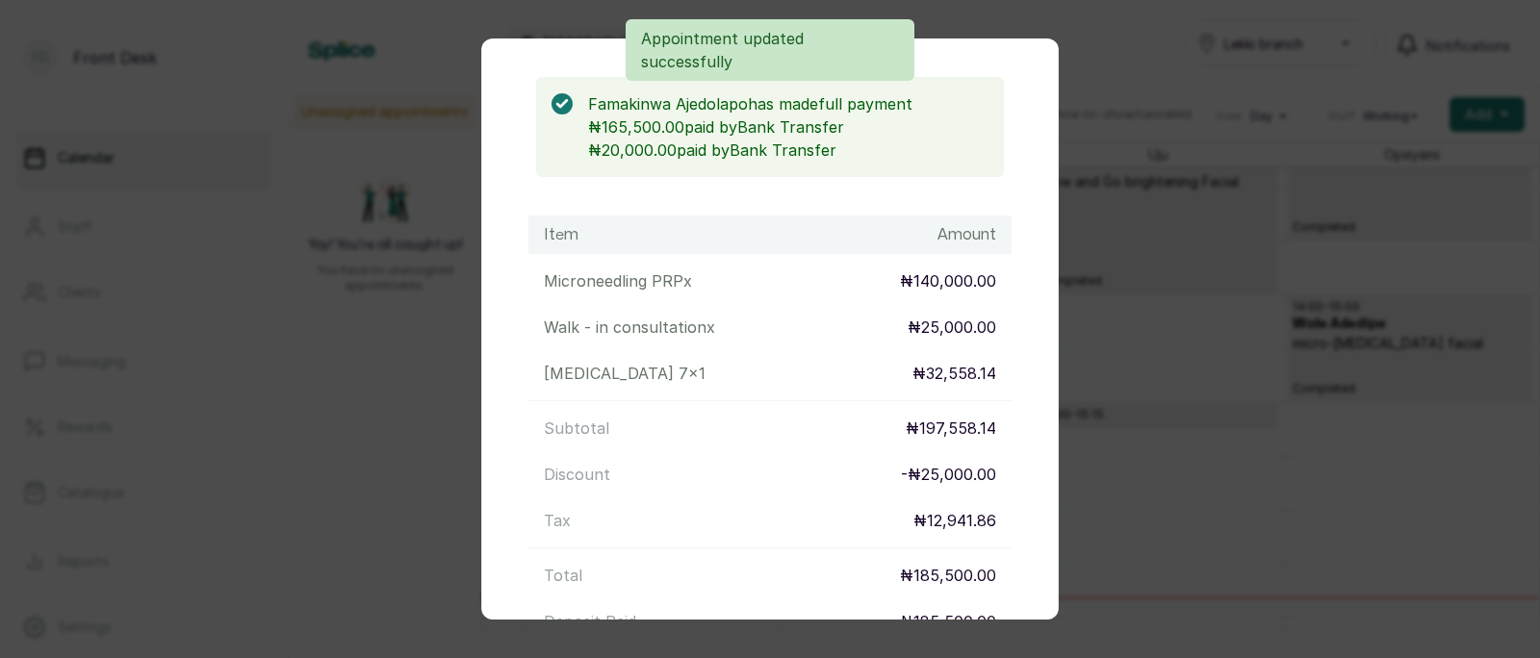
scroll to position [429, 0]
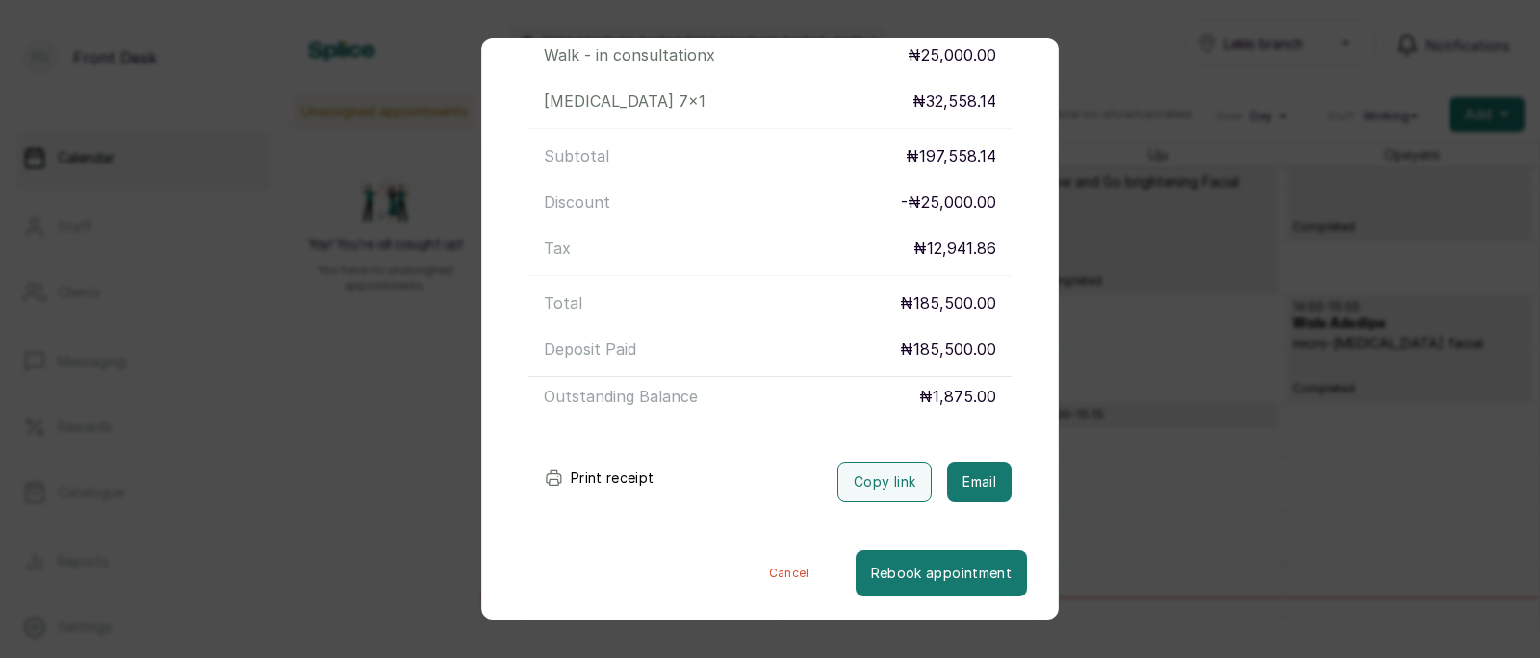
click at [1235, 374] on div "Transaction Details Booking ID: # SPeHxlRq Date: [DATE] ・ 2:30 PM Billed to: Fa…" at bounding box center [770, 329] width 1540 height 658
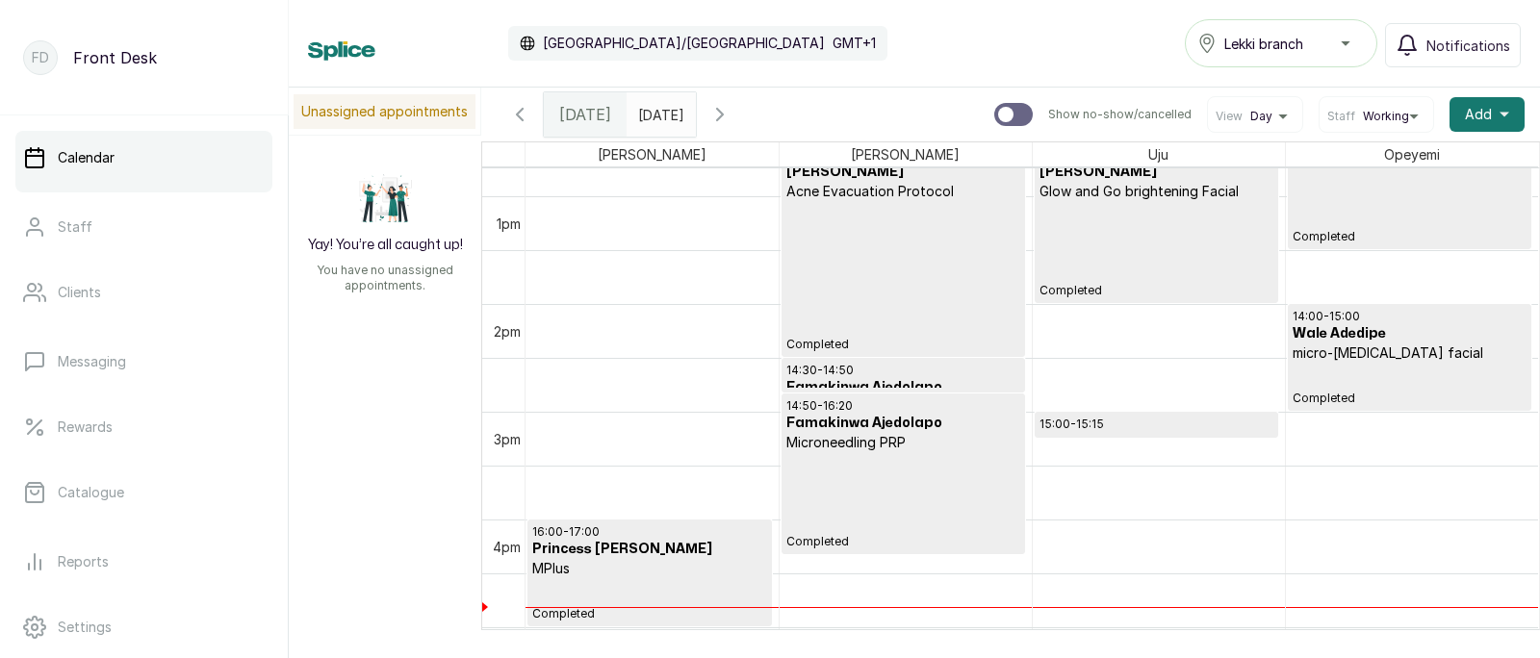
scroll to position [1358, 0]
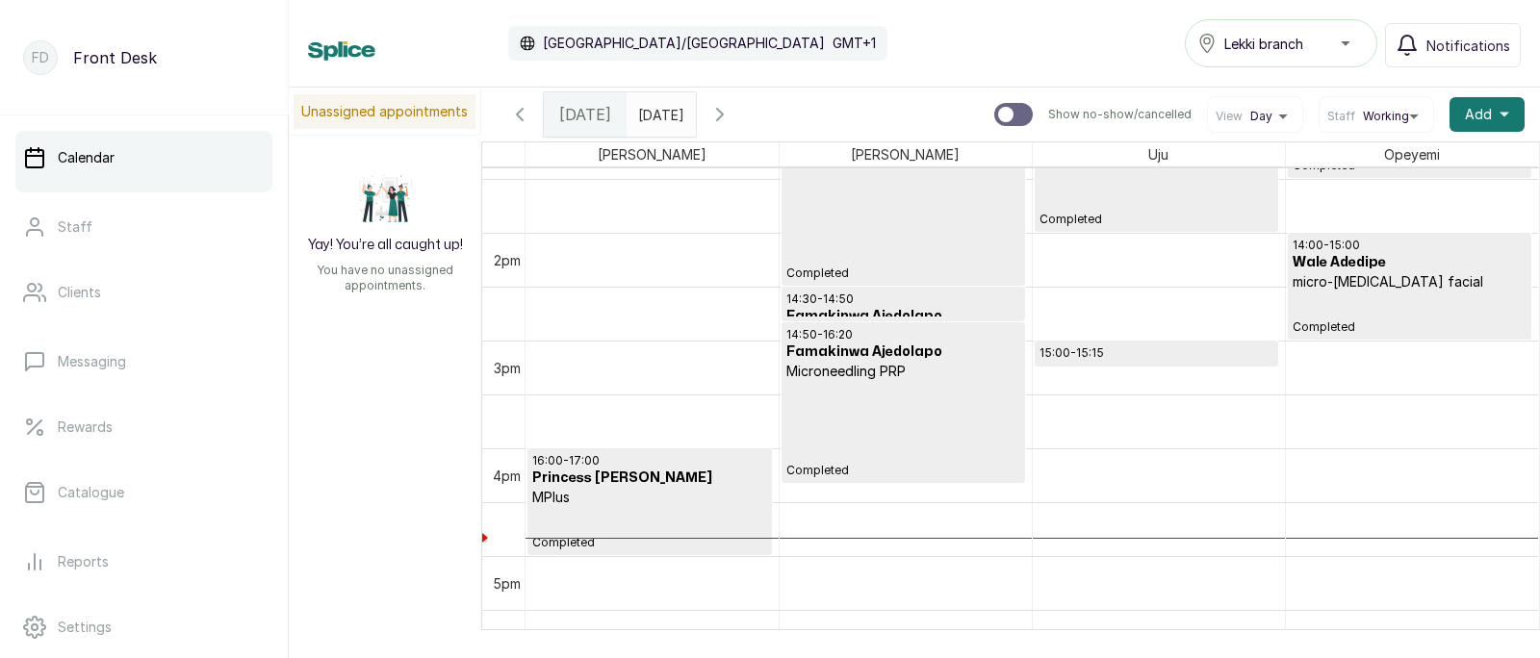
click at [846, 383] on div "14:50 - 16:20 Famakinwa Ajedolapo Microneedling PRP Completed" at bounding box center [903, 402] width 234 height 151
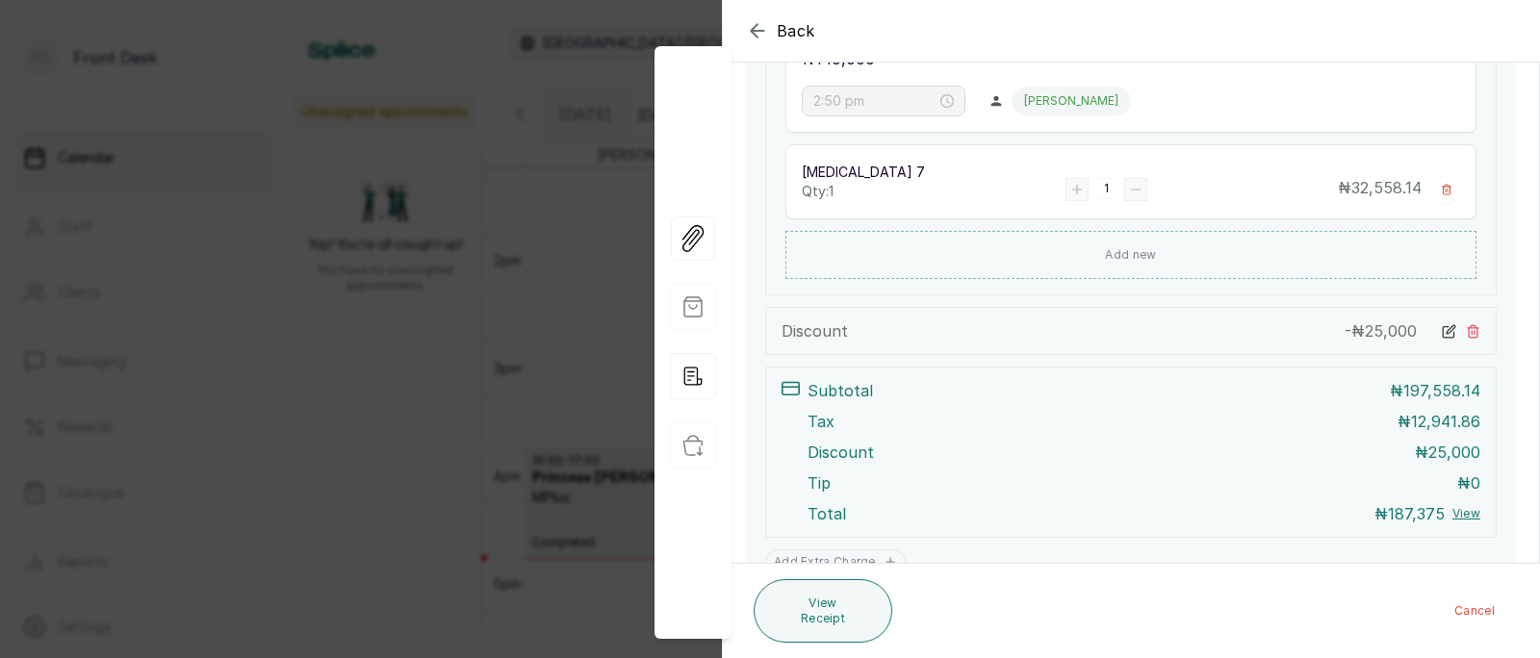
scroll to position [715, 0]
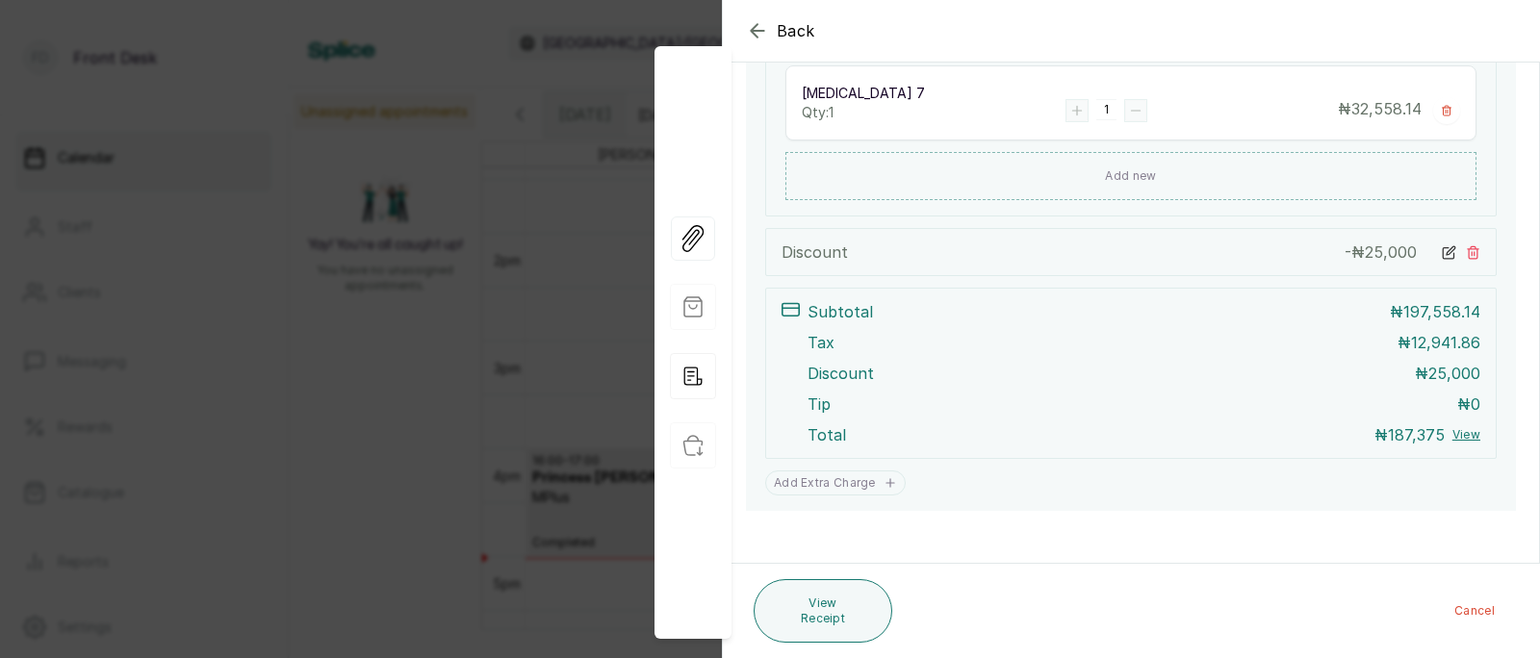
click at [445, 424] on div "Back Appointment Details Edit appointment 🚶 Walk-in (booked by Front Desk) Make…" at bounding box center [770, 329] width 1540 height 658
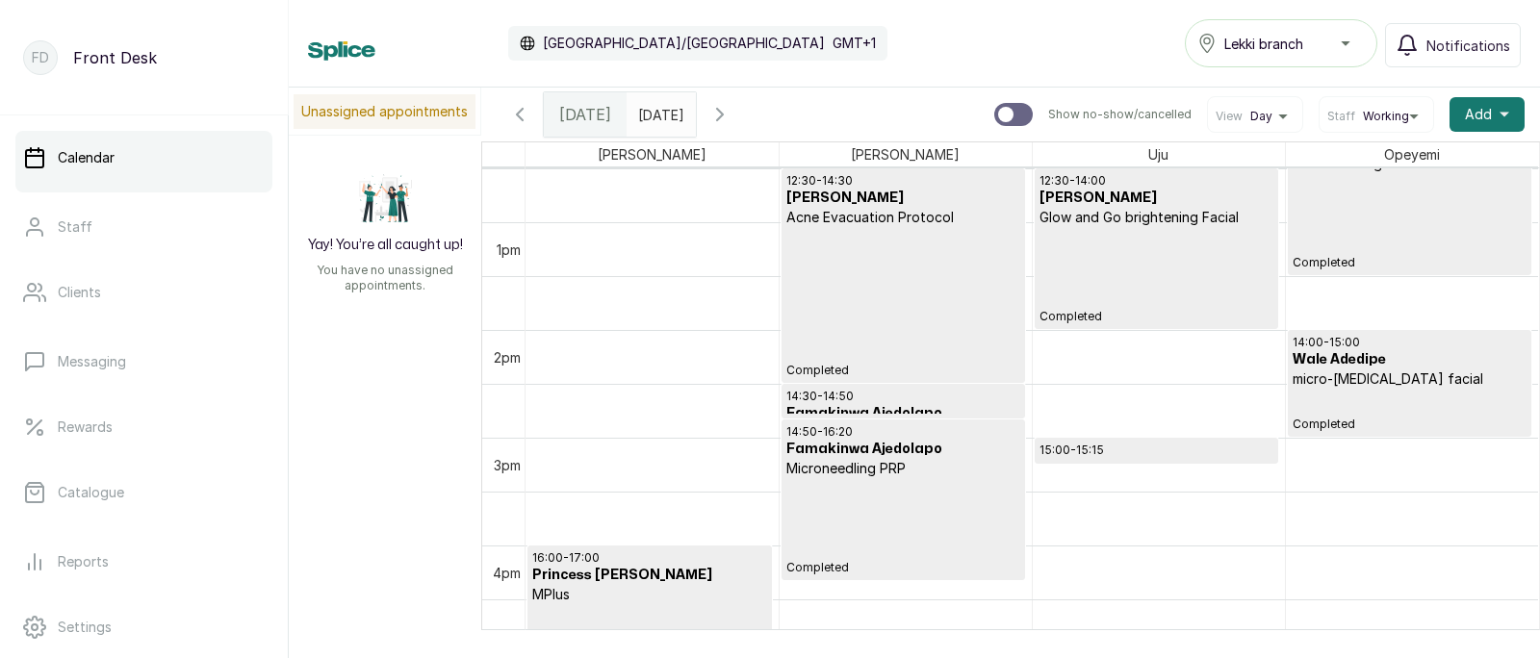
scroll to position [1313, 0]
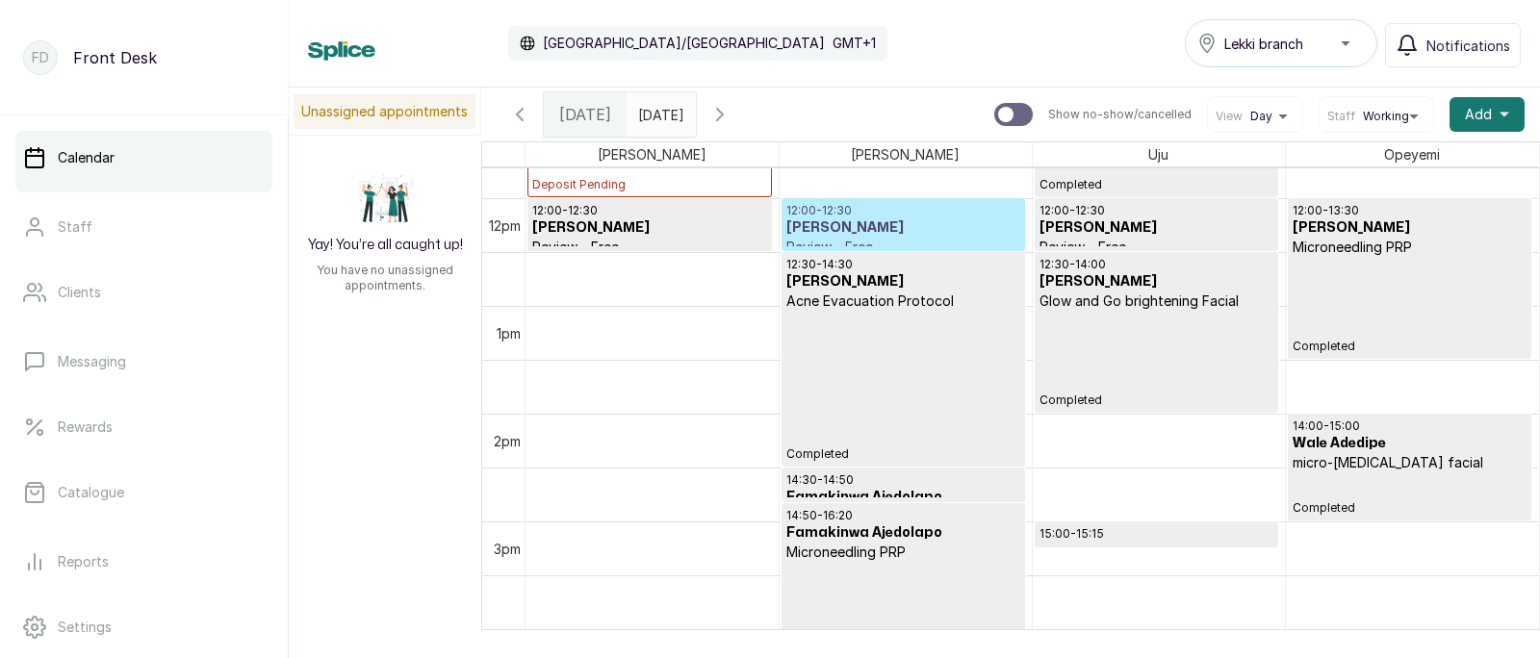
click at [658, 115] on input "[DATE]" at bounding box center [643, 109] width 31 height 33
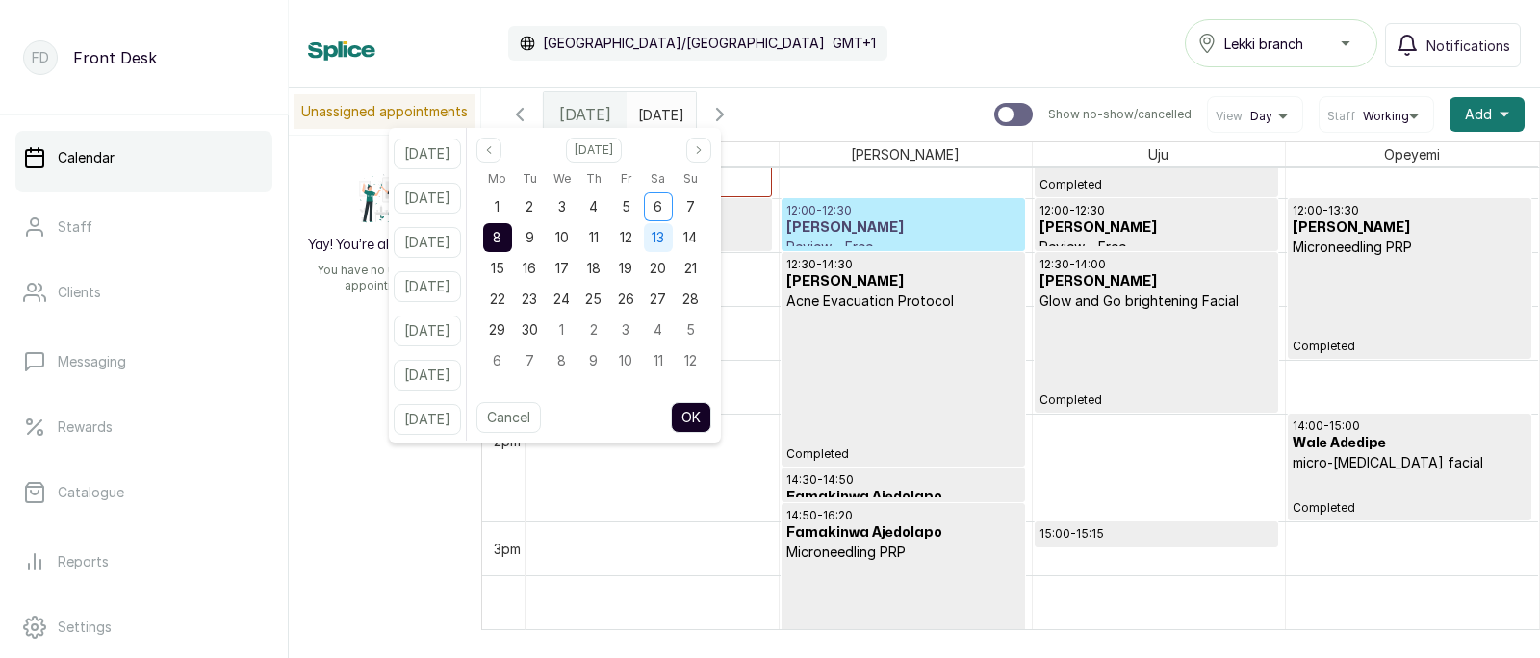
click at [664, 235] on span "13" at bounding box center [658, 237] width 13 height 16
click at [711, 415] on button "OK" at bounding box center [691, 417] width 40 height 31
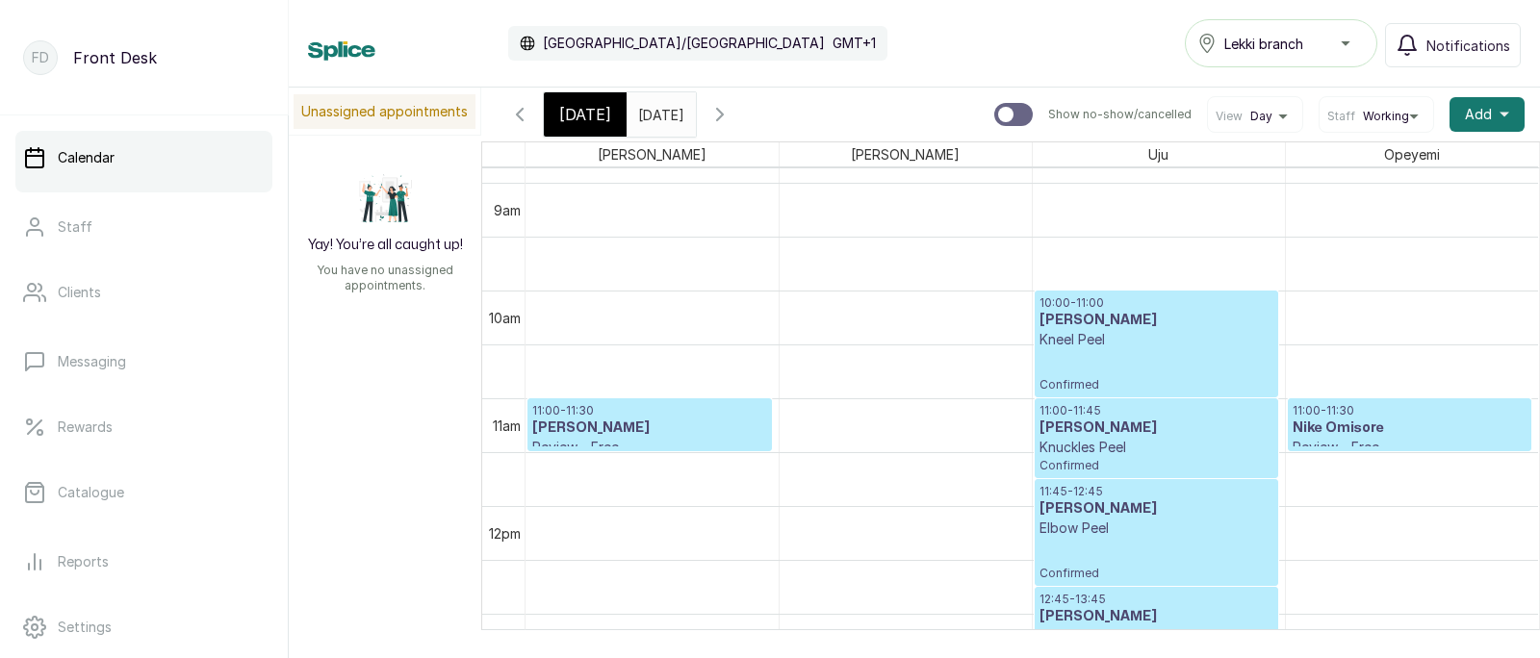
click at [658, 108] on input "[DATE]" at bounding box center [643, 109] width 31 height 33
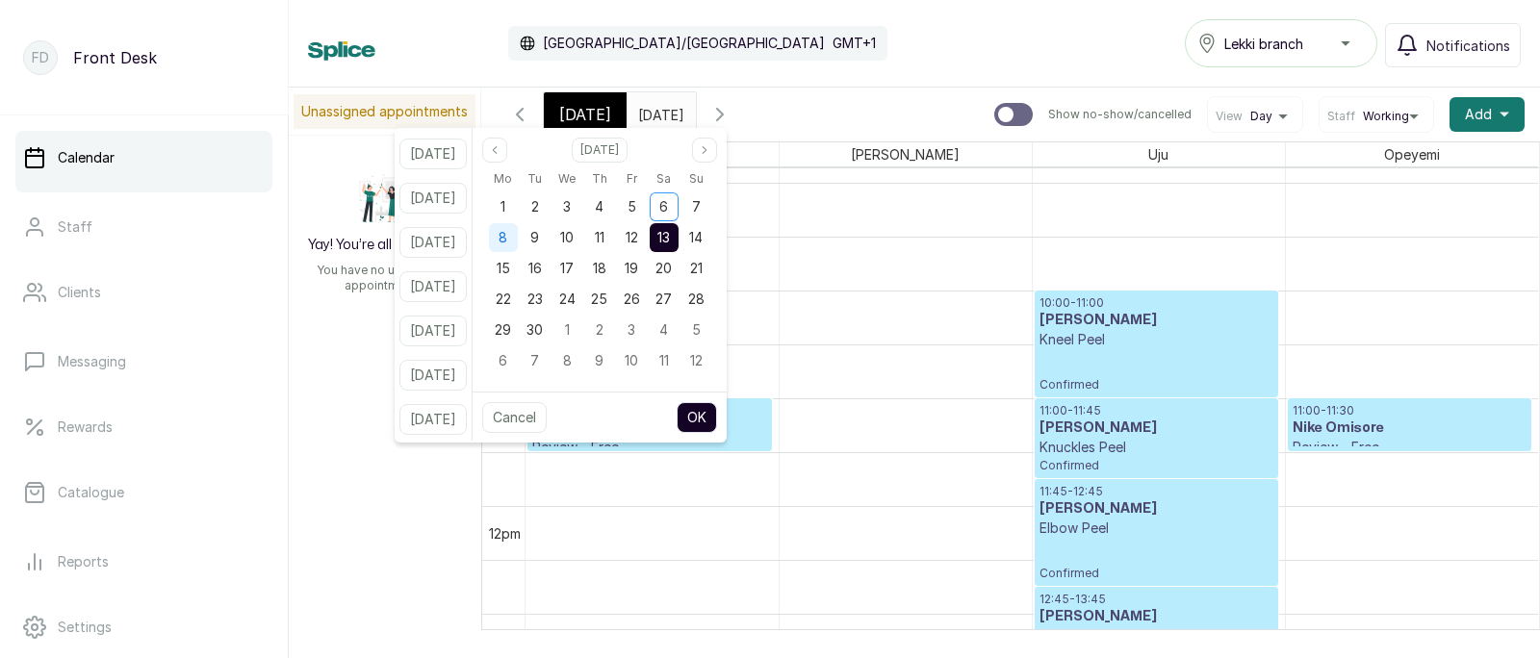
click at [507, 238] on span "8" at bounding box center [503, 237] width 9 height 16
click at [713, 411] on button "OK" at bounding box center [697, 417] width 40 height 31
type input "[DATE]"
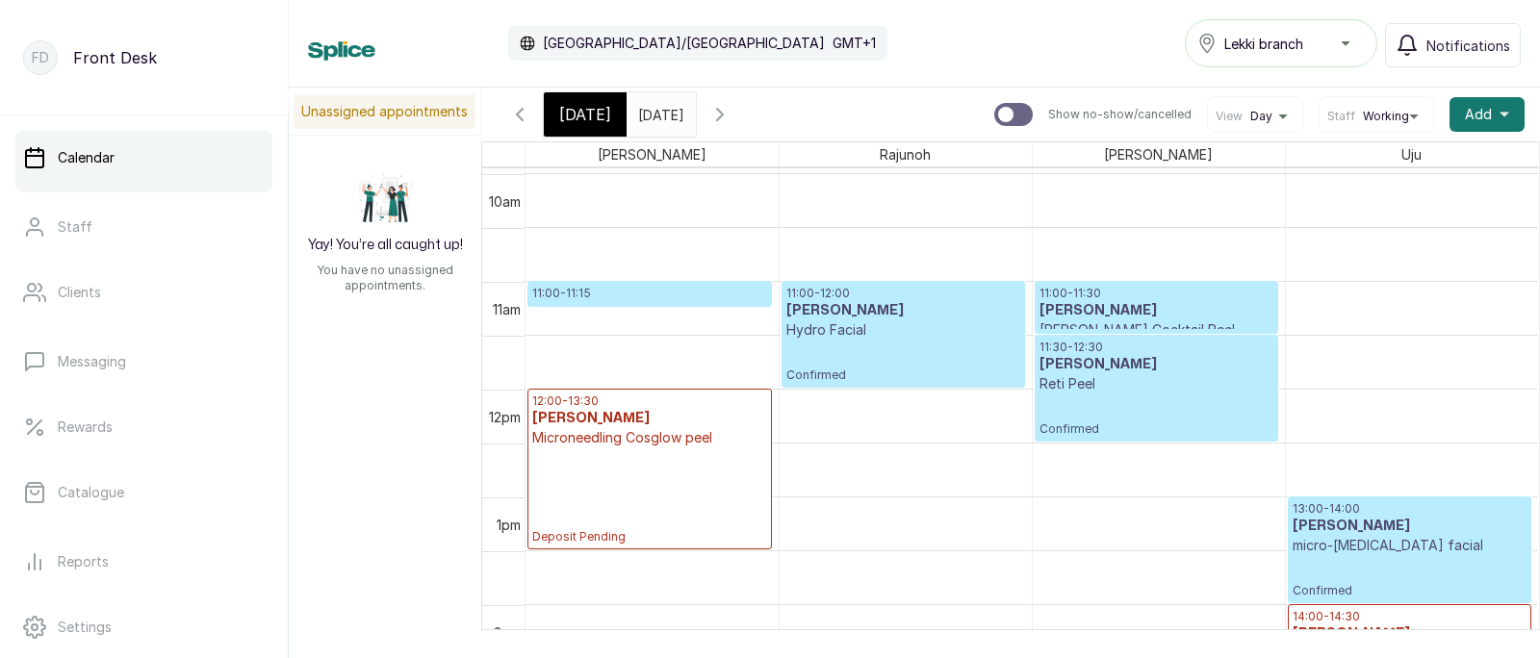
scroll to position [1080, 0]
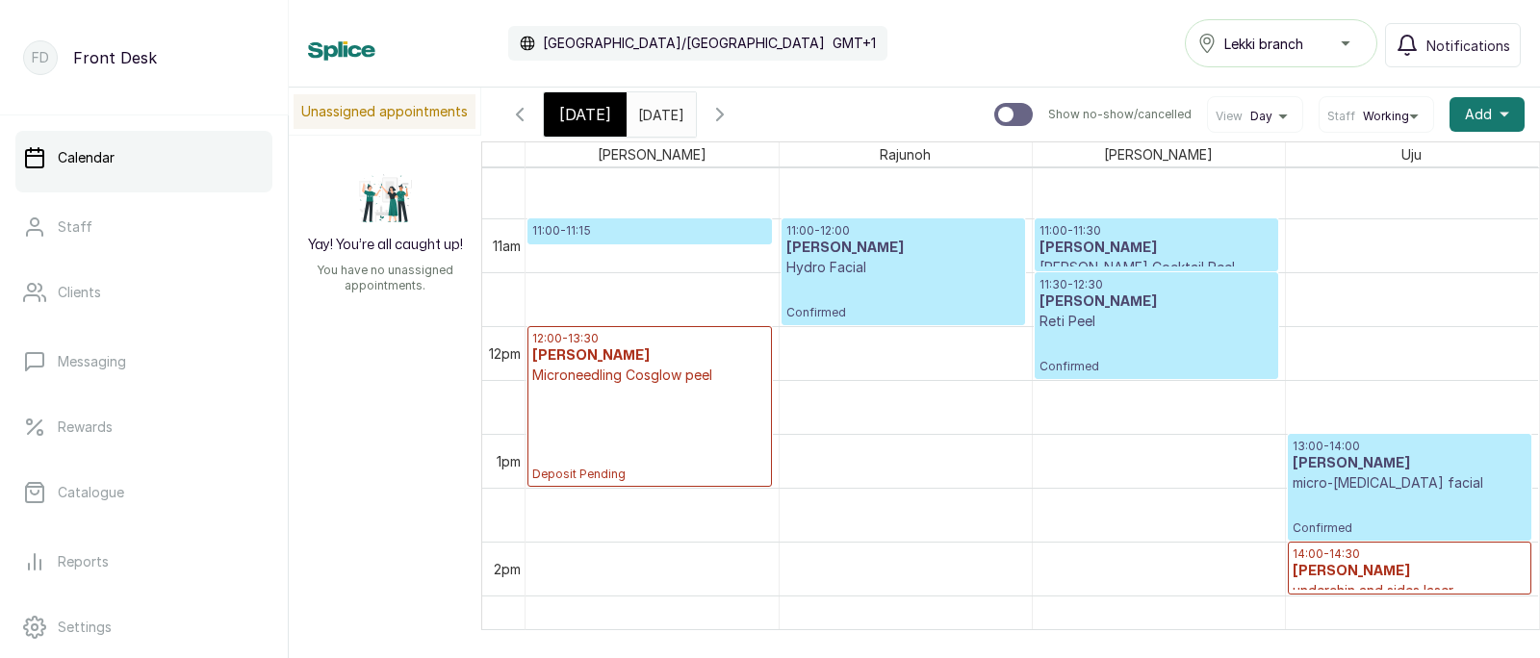
click at [1180, 292] on p "11:30 - 12:30" at bounding box center [1157, 284] width 234 height 15
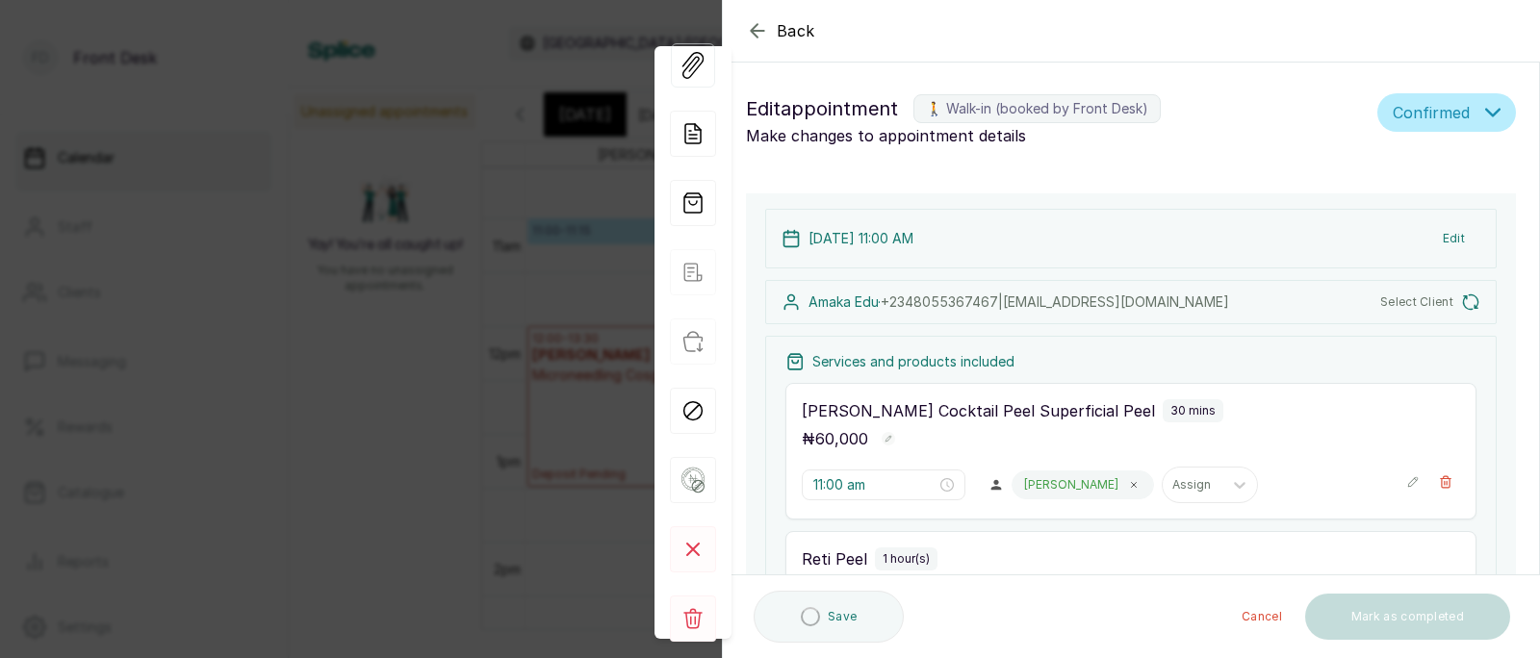
type input "11:00 am"
type input "11:30 am"
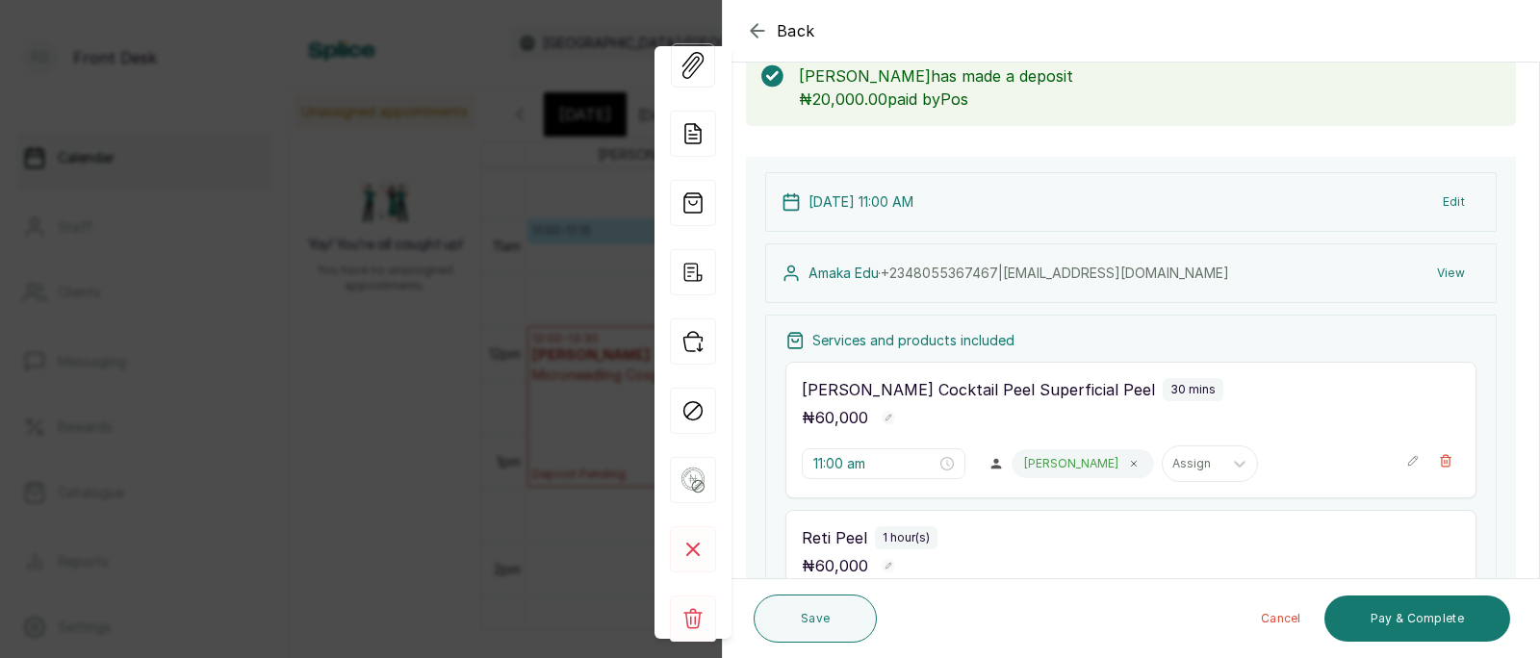
scroll to position [0, 0]
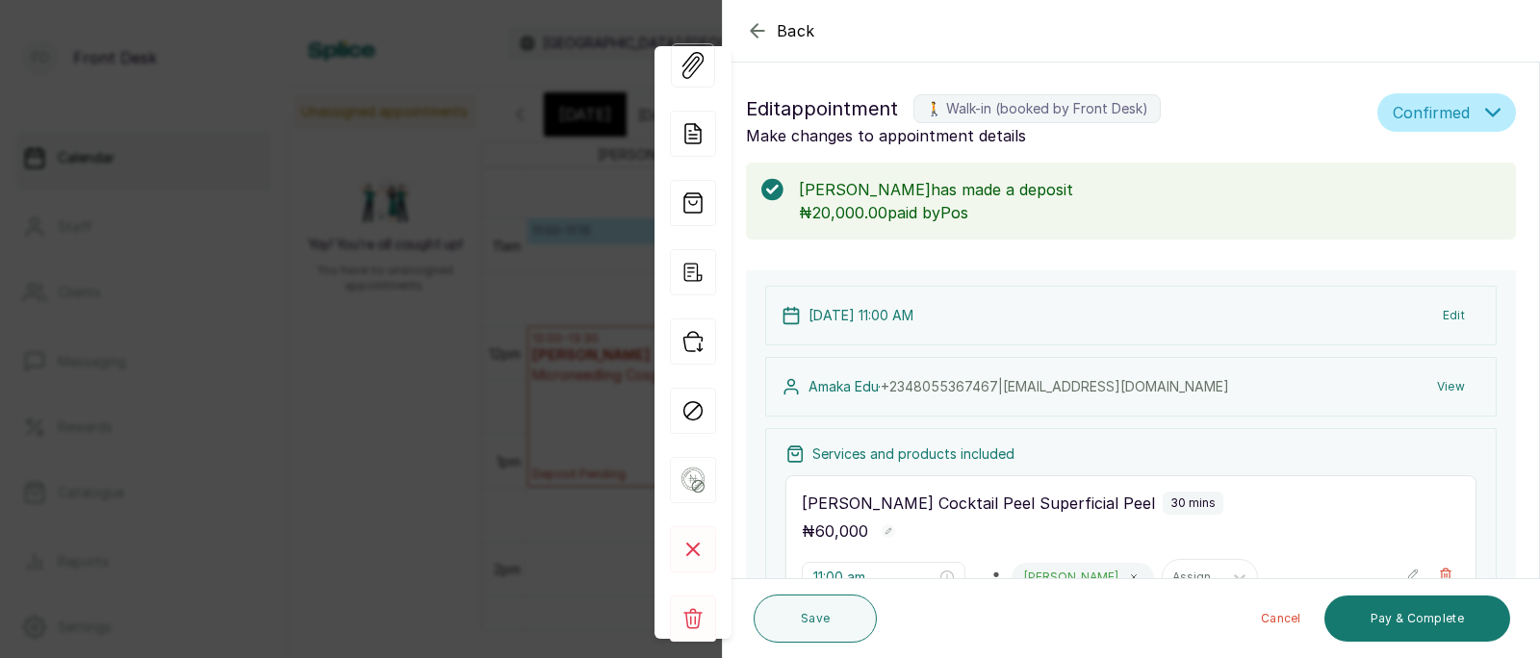
click at [362, 340] on div "Back Appointment Details Edit appointment 🚶 Walk-in (booked by Front Desk) Make…" at bounding box center [770, 329] width 1540 height 658
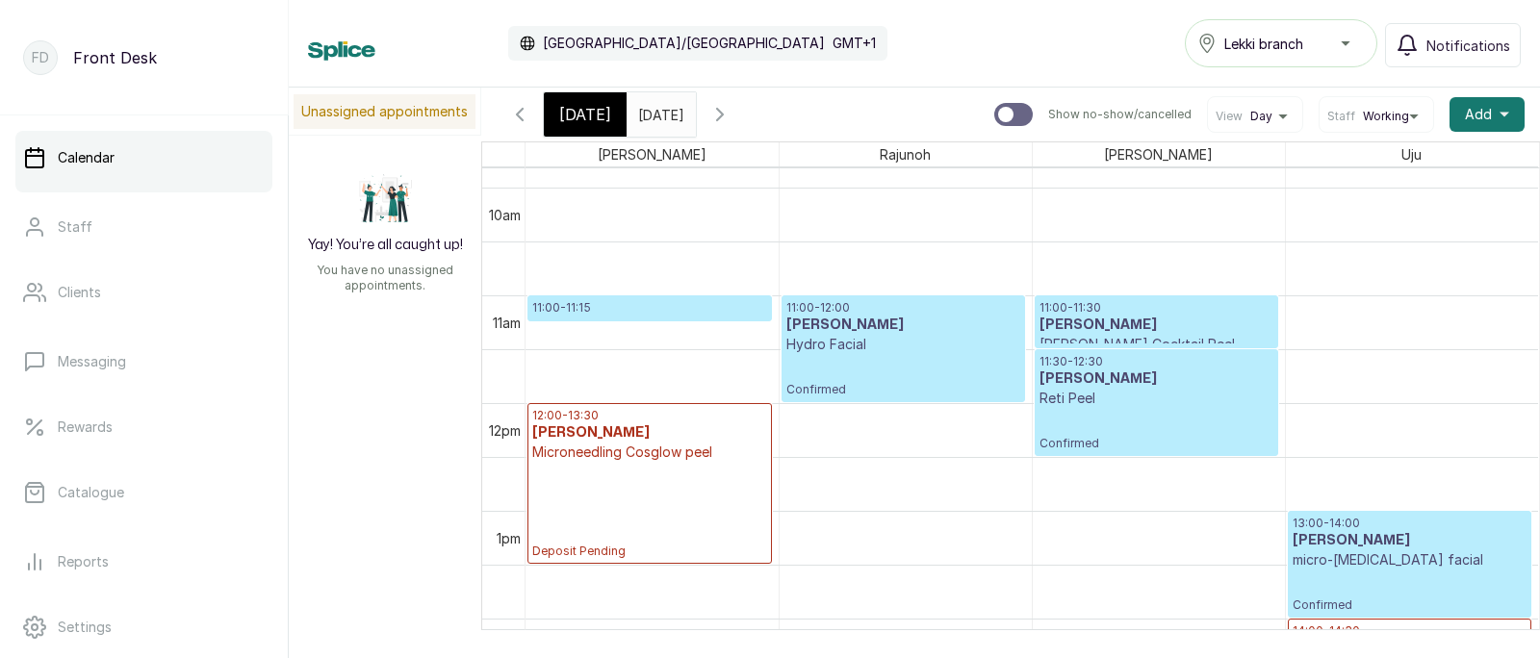
scroll to position [1045, 0]
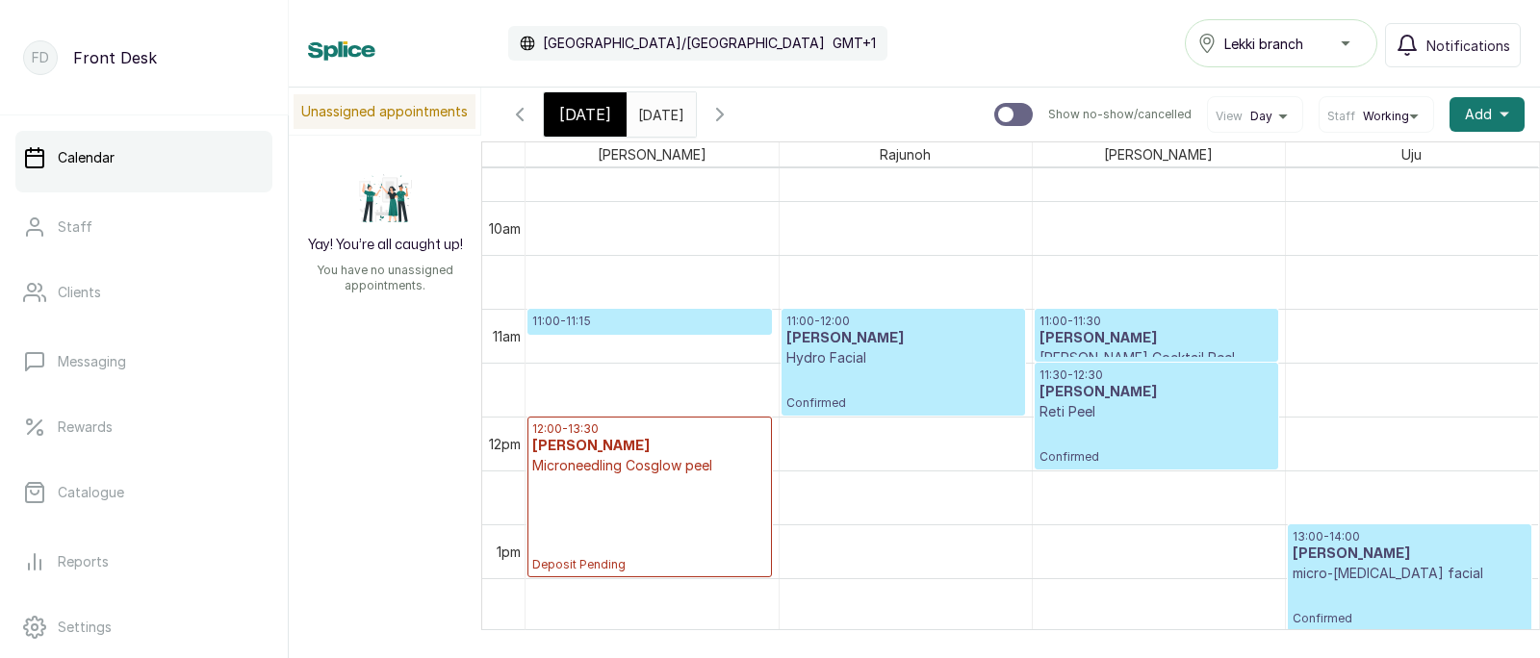
click at [655, 321] on p "11:00 - 11:15" at bounding box center [649, 321] width 235 height 15
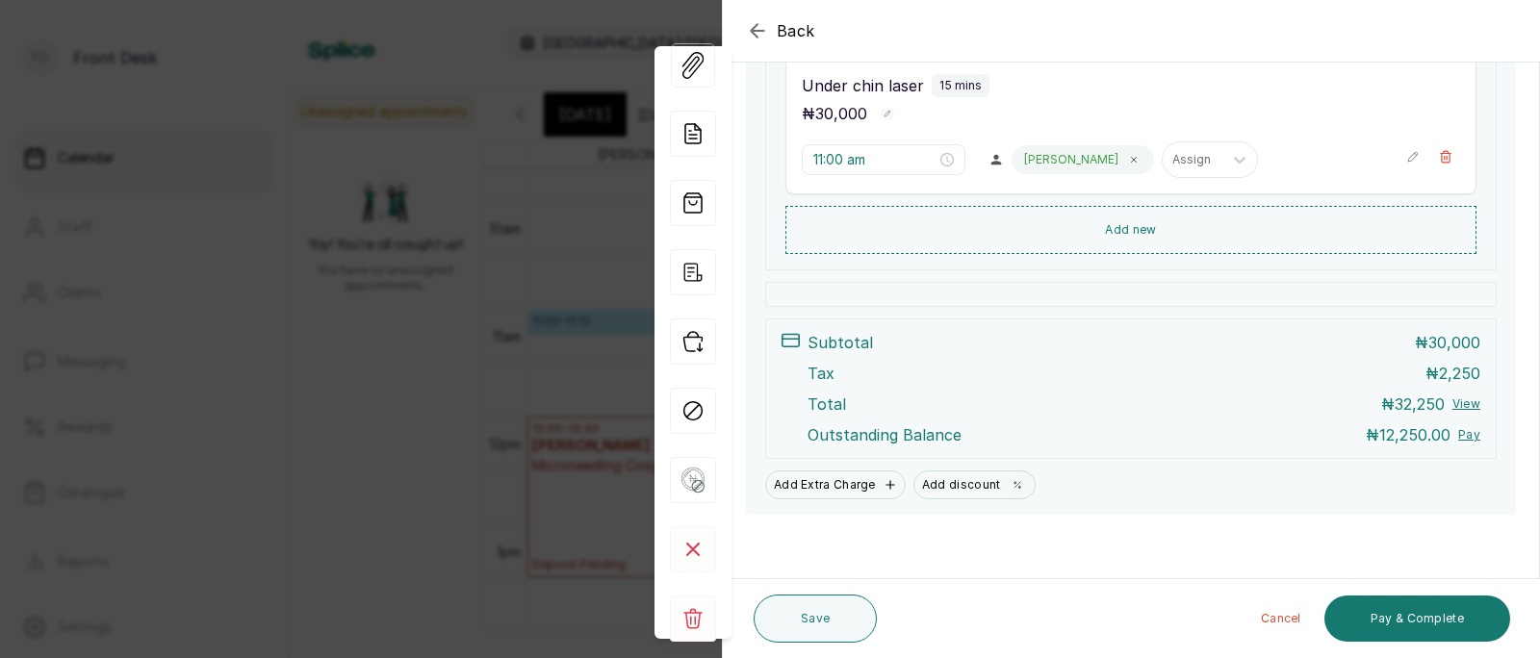
scroll to position [422, 0]
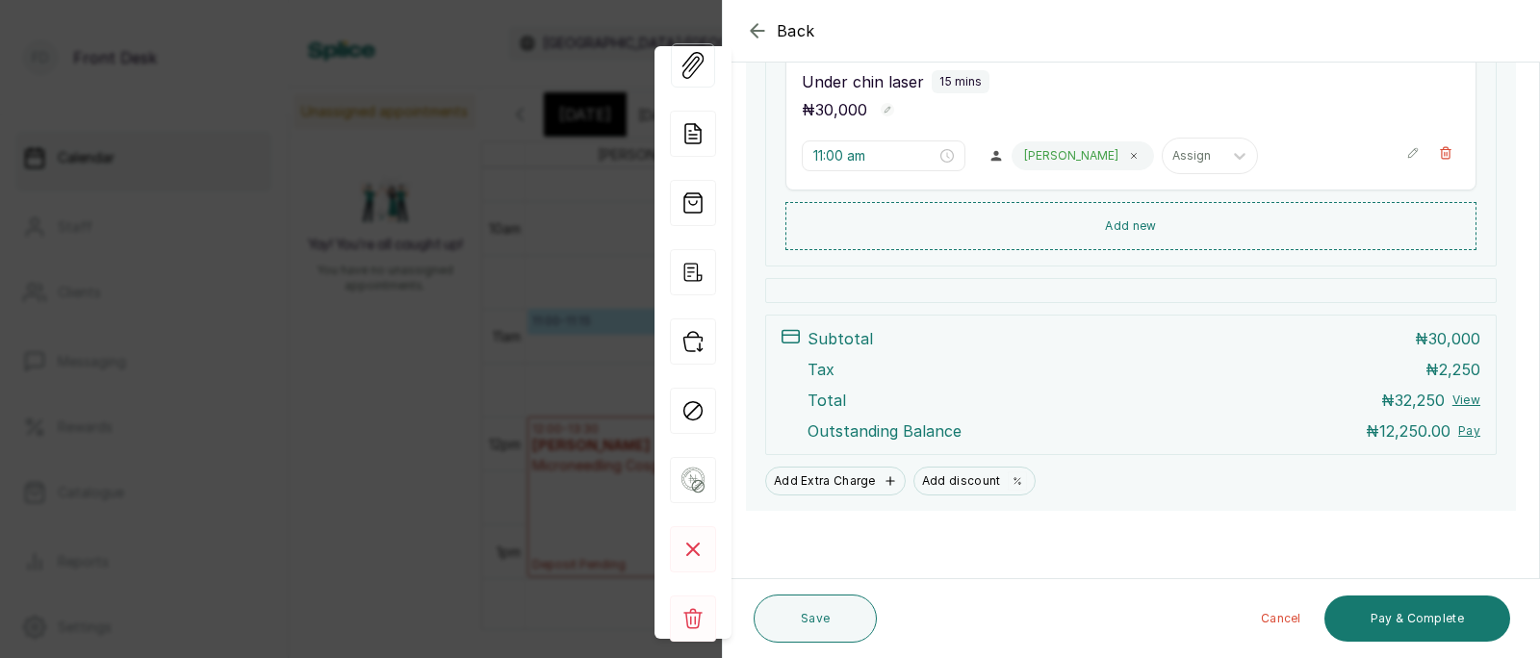
click at [424, 393] on div "Back Appointment Details Edit appointment 🚶 Walk-in (booked by Front Desk) Make…" at bounding box center [770, 329] width 1540 height 658
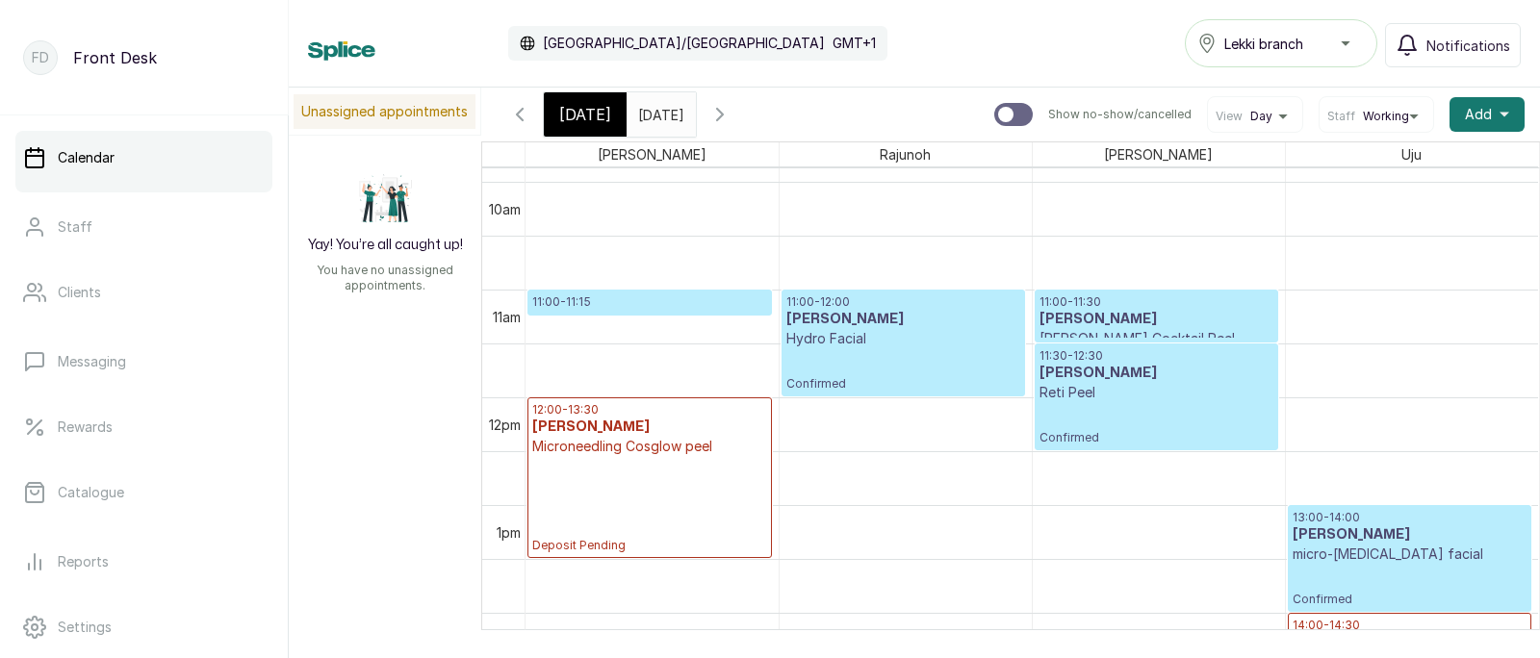
scroll to position [1023, 0]
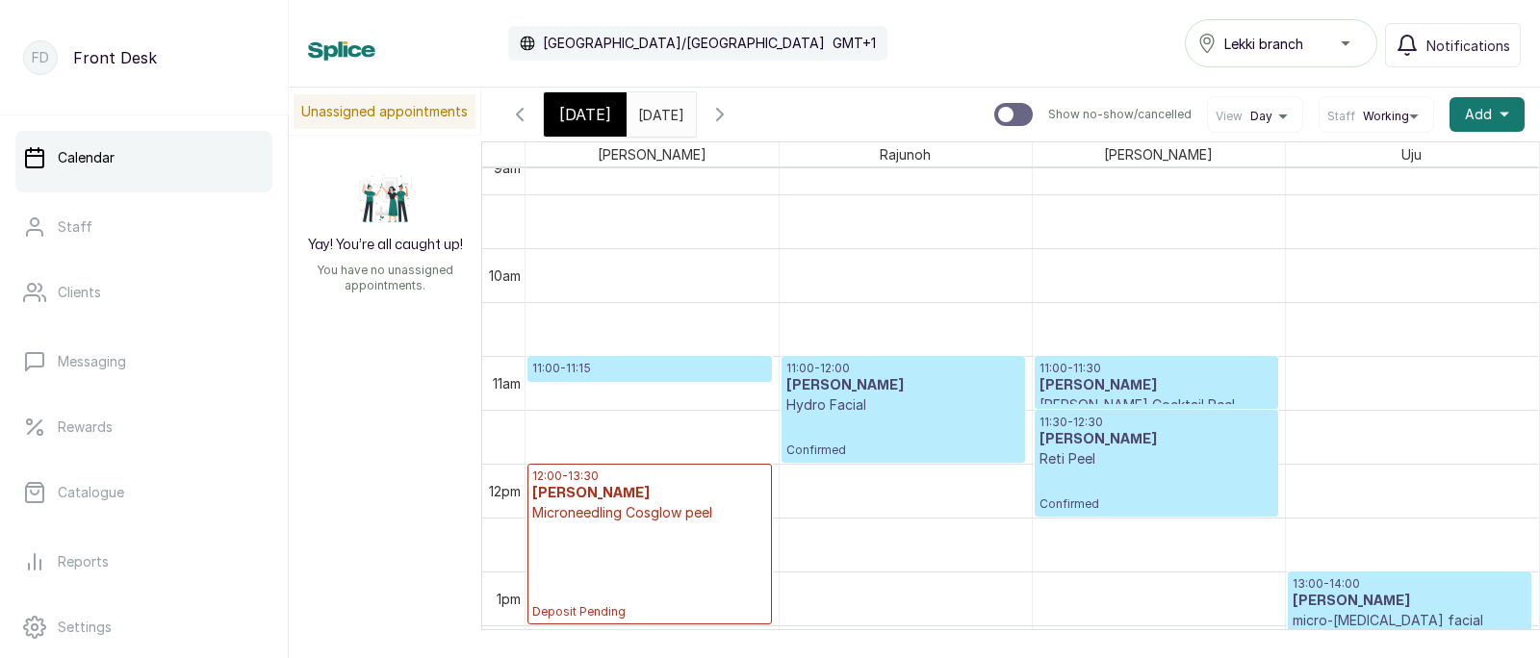
click at [732, 114] on icon "button" at bounding box center [719, 114] width 23 height 23
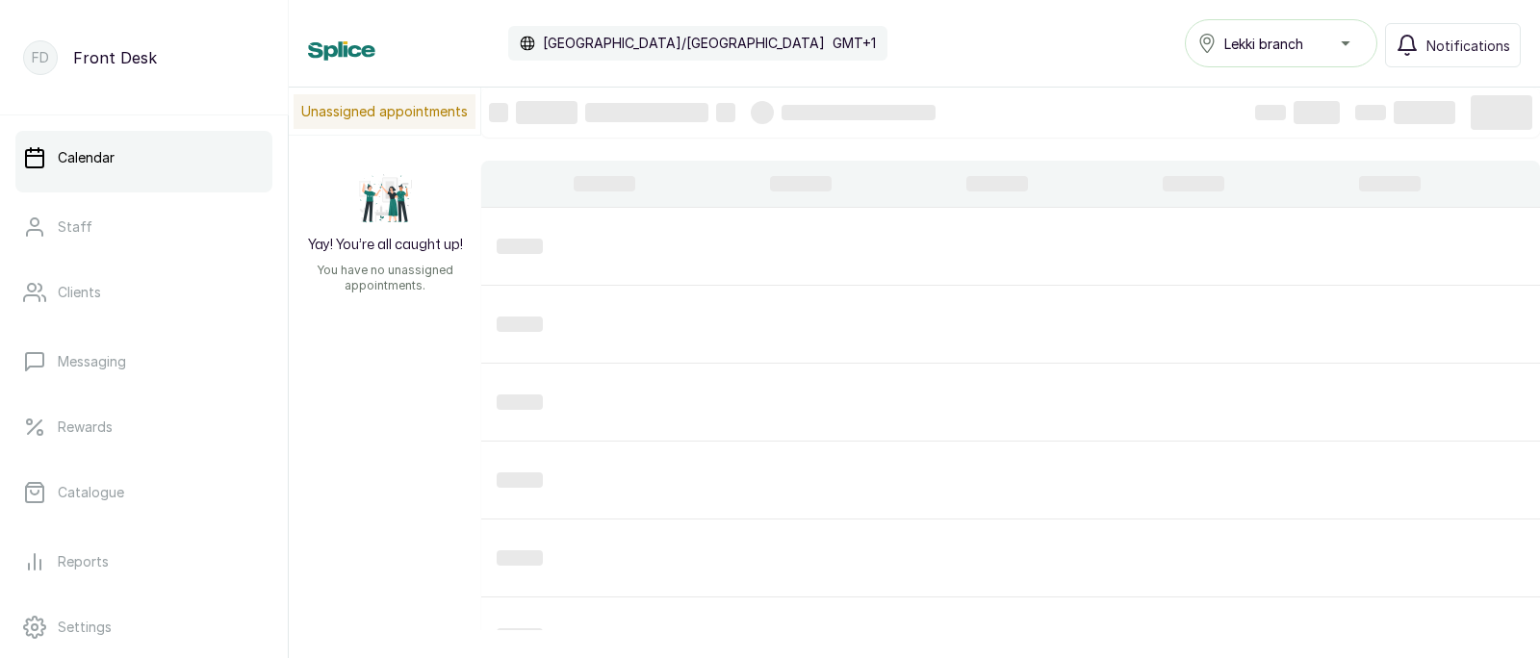
scroll to position [647, 0]
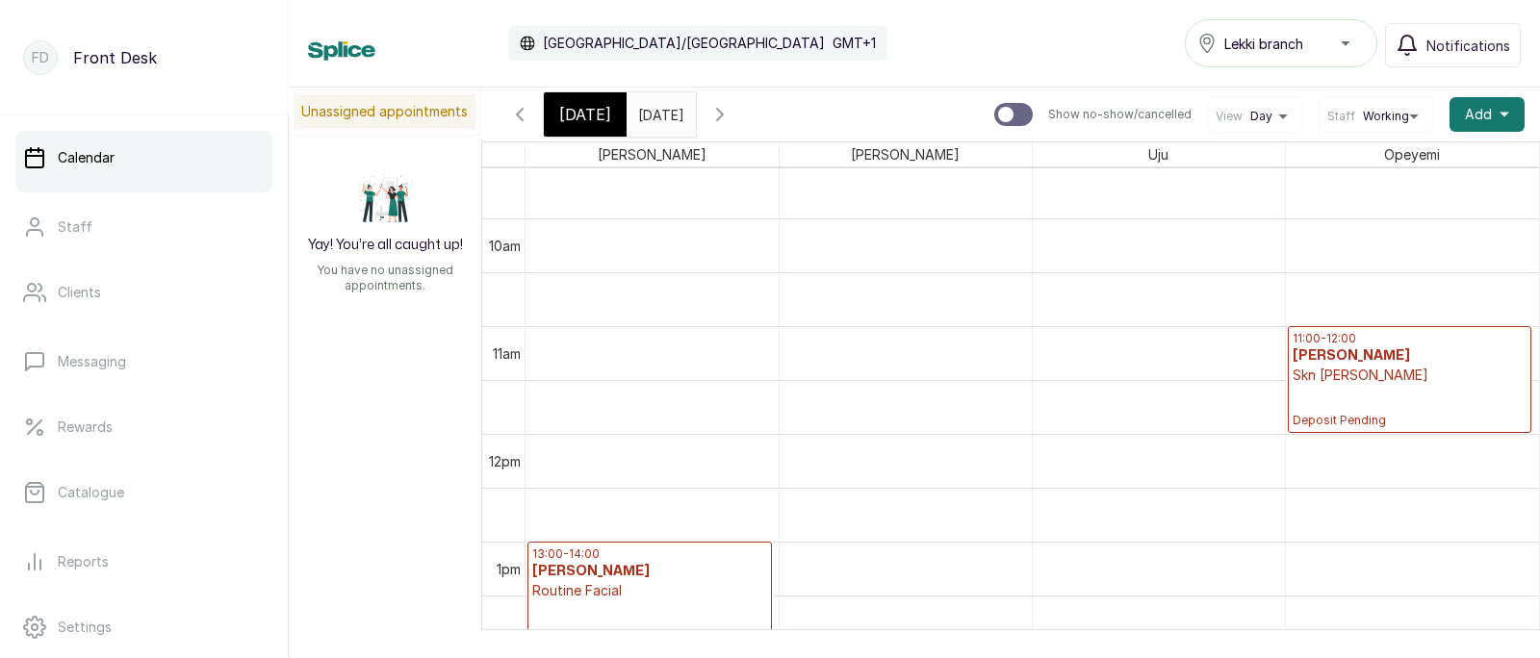
click at [570, 106] on span "[DATE]" at bounding box center [585, 114] width 52 height 23
